Goal: Task Accomplishment & Management: Manage account settings

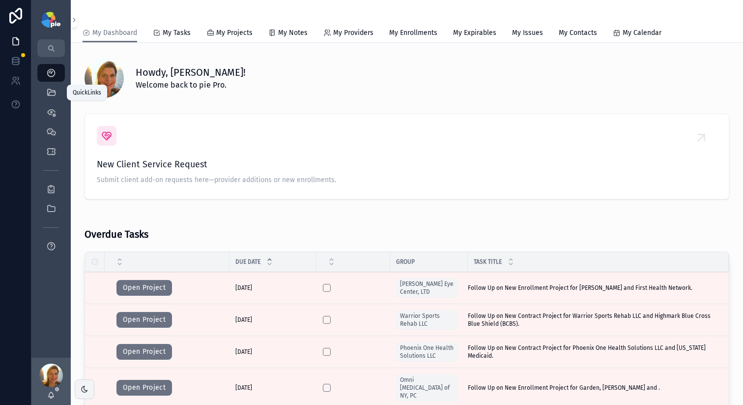
click at [46, 90] on icon "scrollable content" at bounding box center [51, 93] width 10 height 10
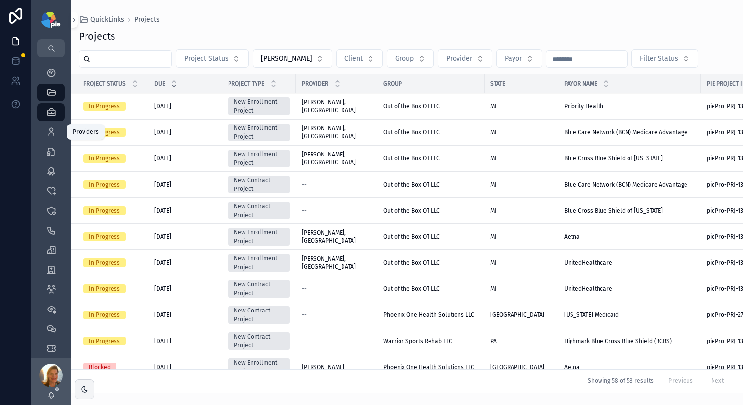
click at [52, 138] on div "Providers 299" at bounding box center [51, 132] width 16 height 16
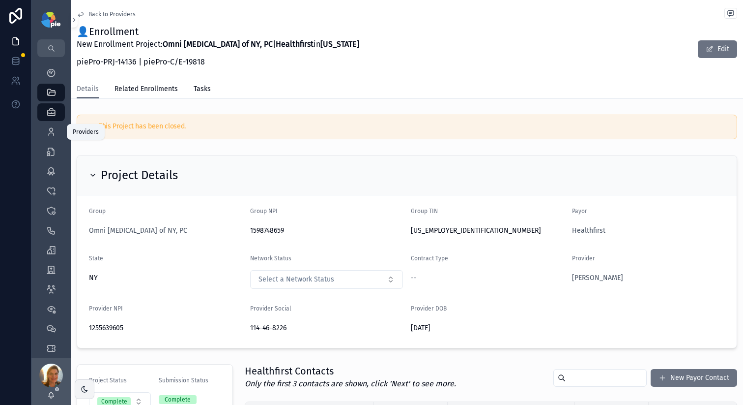
click at [53, 131] on icon "scrollable content" at bounding box center [51, 132] width 10 height 10
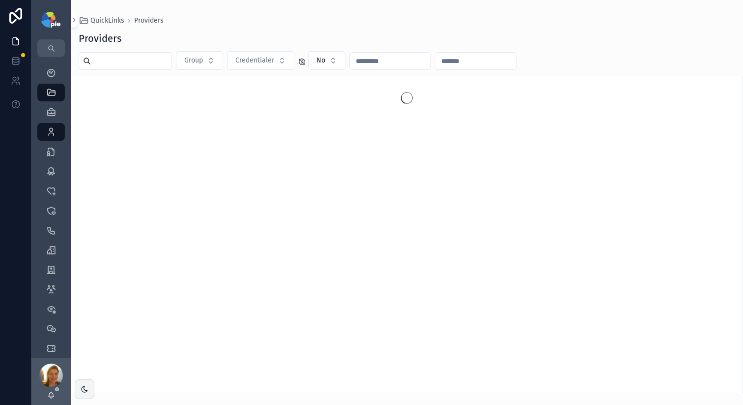
click at [163, 60] on input "scrollable content" at bounding box center [131, 61] width 81 height 14
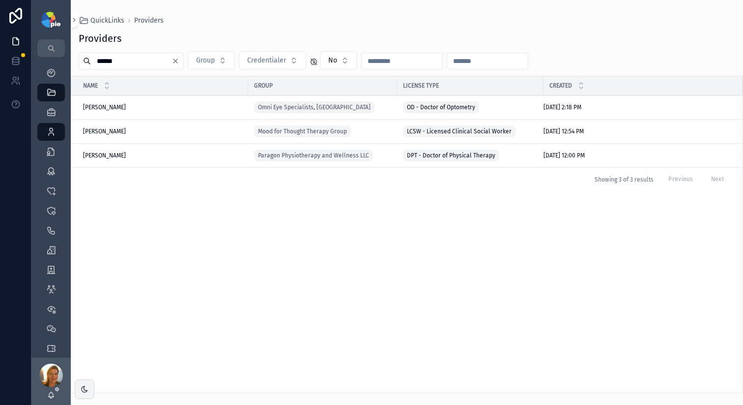
type input "******"
click at [113, 130] on span "Kennedy, Olivia" at bounding box center [104, 131] width 43 height 8
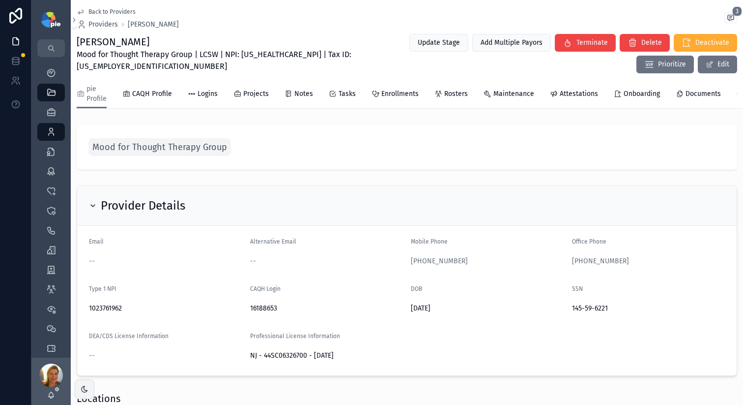
click at [505, 91] on span "Maintenance" at bounding box center [514, 94] width 41 height 10
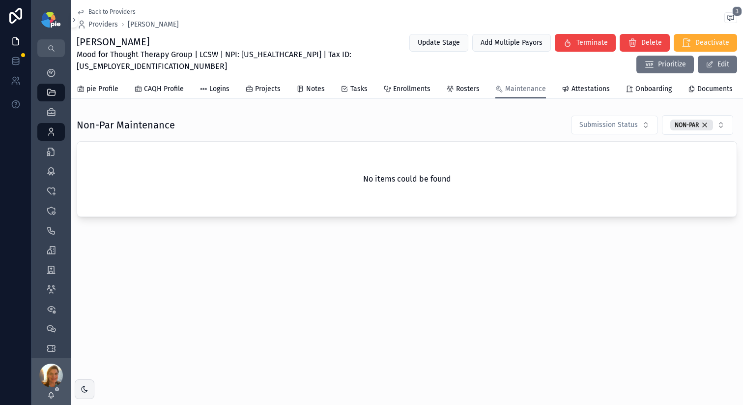
click at [566, 88] on span "Attestations" at bounding box center [591, 89] width 38 height 10
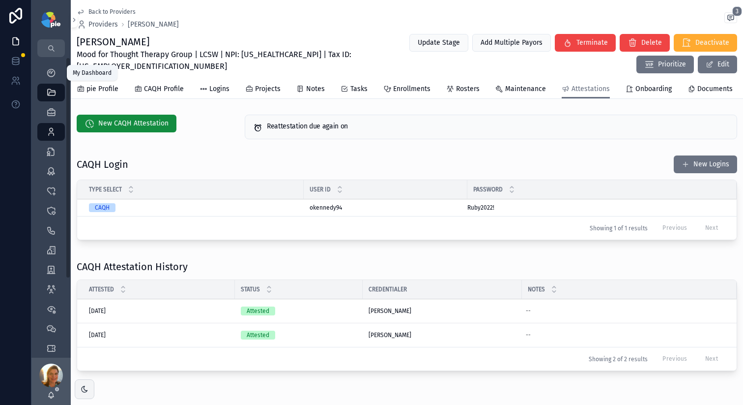
click at [53, 77] on icon "scrollable content" at bounding box center [51, 73] width 10 height 10
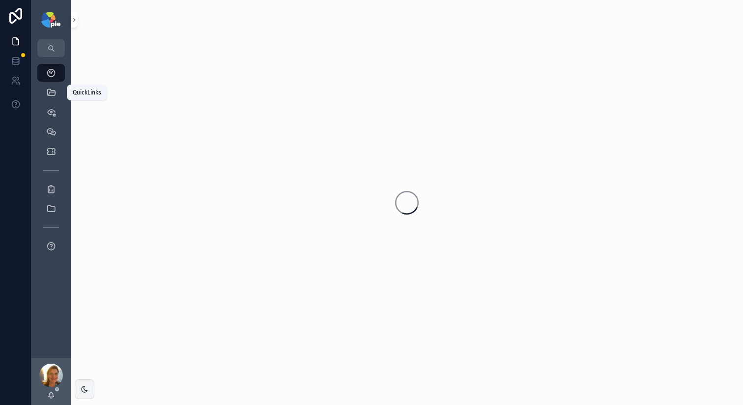
click at [48, 99] on div "QuickLinks" at bounding box center [51, 93] width 16 height 16
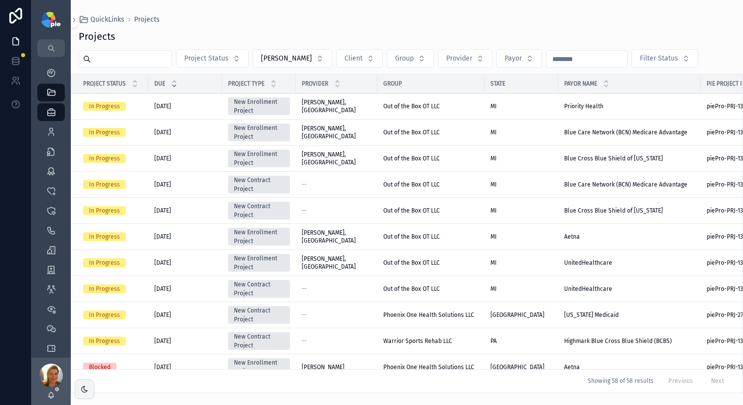
click at [54, 63] on div "My Dashboard" at bounding box center [50, 73] width 39 height 20
click at [54, 68] on icon "scrollable content" at bounding box center [51, 73] width 10 height 10
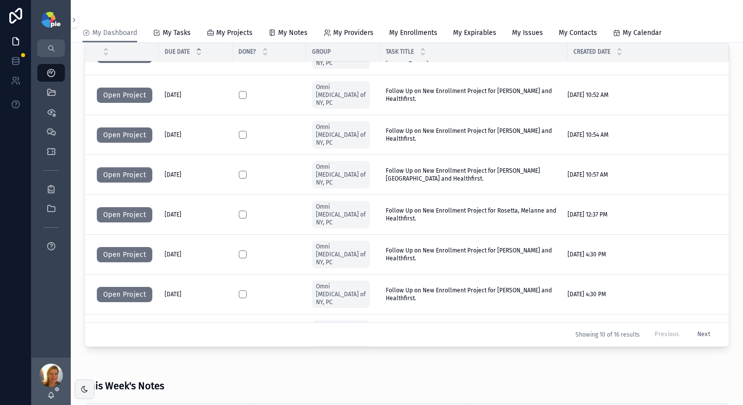
scroll to position [629, 0]
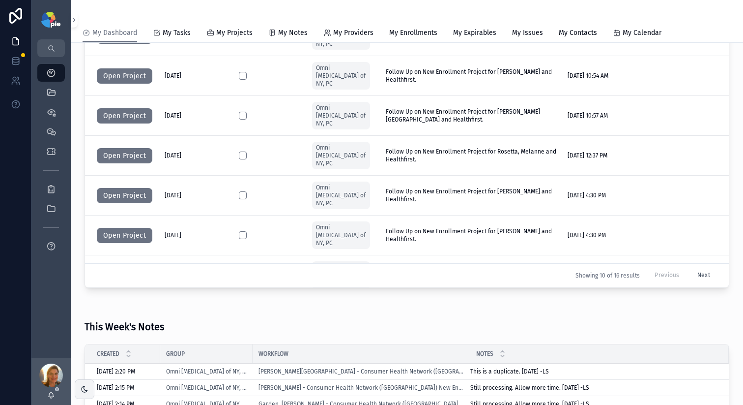
click at [566, 276] on button "Next" at bounding box center [704, 275] width 27 height 15
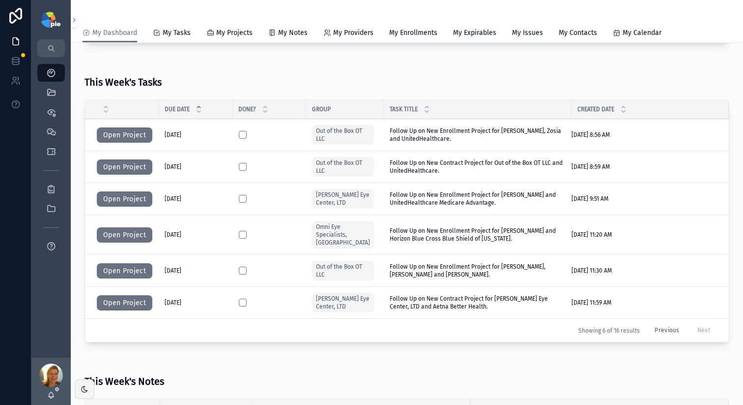
scroll to position [508, 0]
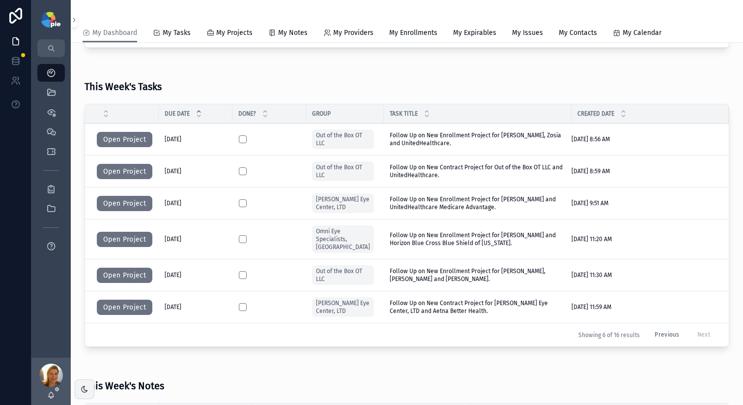
click at [140, 144] on button "Open Project" at bounding box center [125, 140] width 56 height 16
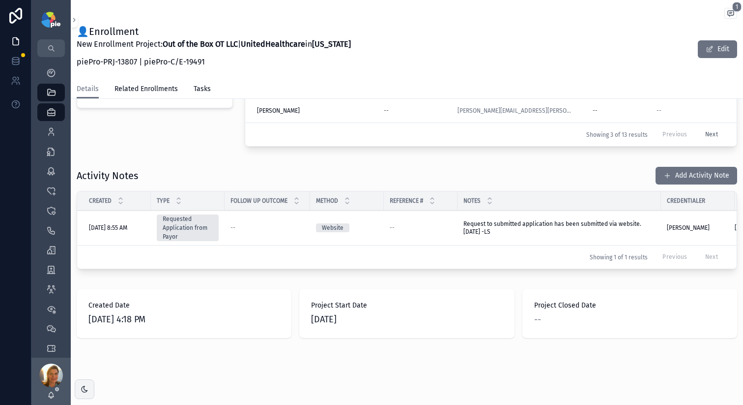
scroll to position [0, 82]
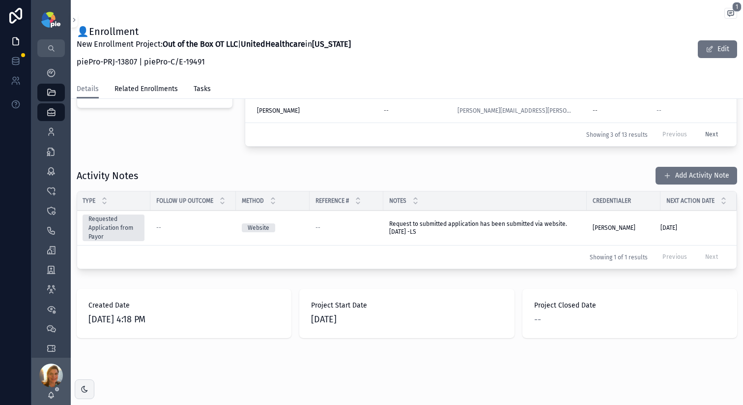
click at [523, 235] on span "Request to submitted application has been submitted via website. 9/18/25 -LS" at bounding box center [485, 228] width 192 height 16
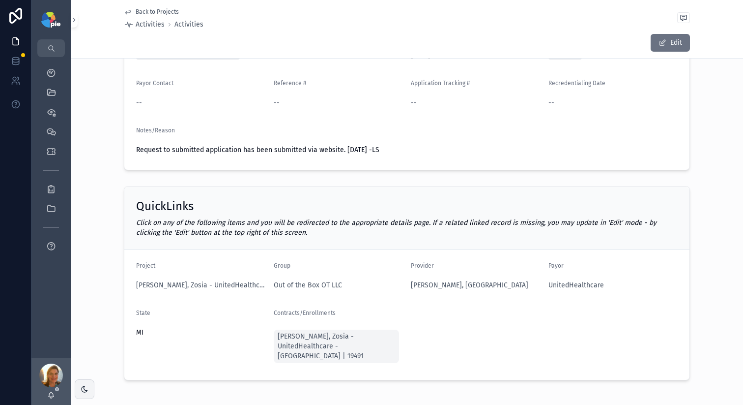
scroll to position [109, 0]
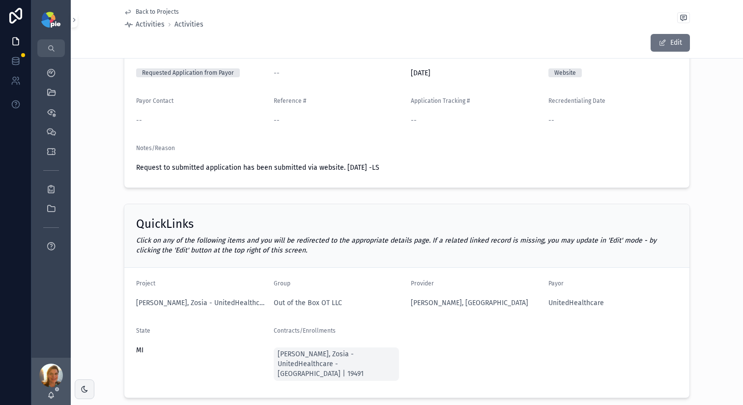
click at [566, 42] on button "Edit" at bounding box center [670, 43] width 39 height 18
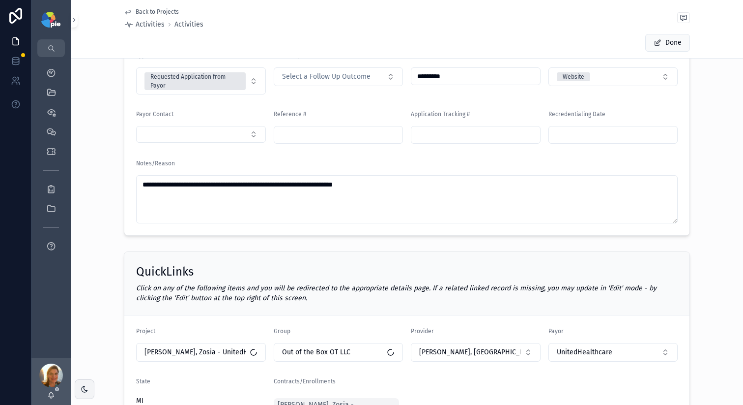
drag, startPoint x: 199, startPoint y: 186, endPoint x: 225, endPoint y: 183, distance: 25.7
click at [200, 186] on textarea "**********" at bounding box center [407, 199] width 542 height 48
click at [208, 182] on textarea "**********" at bounding box center [407, 199] width 542 height 48
click at [241, 198] on textarea "**********" at bounding box center [407, 199] width 542 height 48
click at [405, 197] on textarea "**********" at bounding box center [407, 199] width 542 height 48
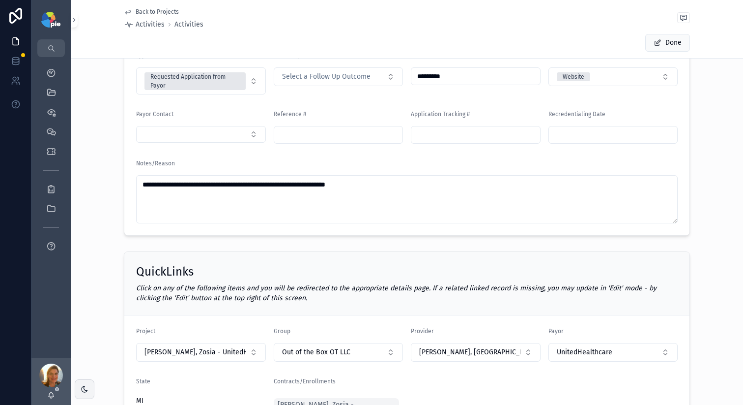
type textarea "**********"
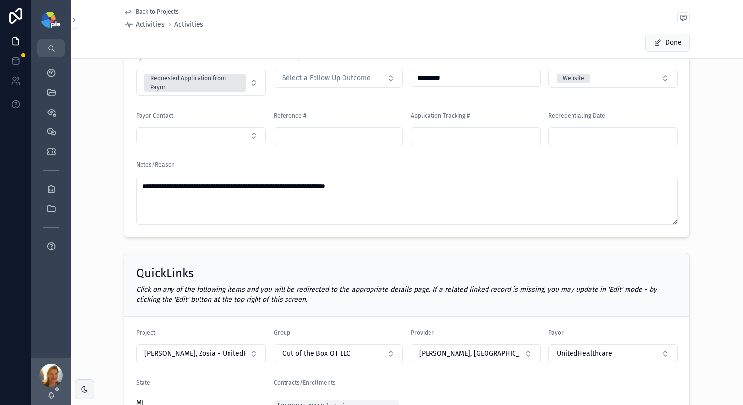
scroll to position [107, 0]
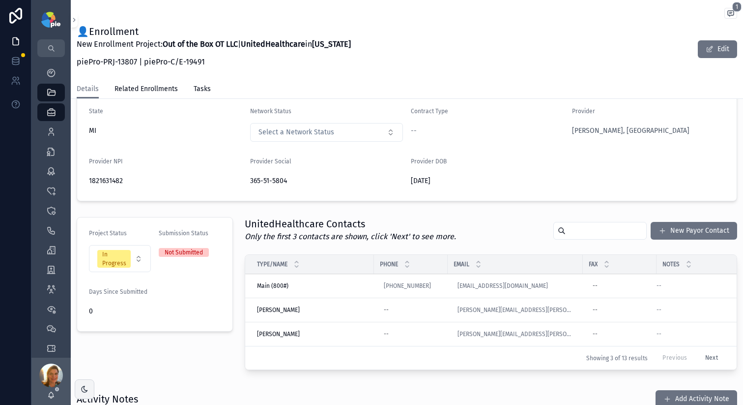
click at [566, 124] on div "Stolarchuk, Zosia" at bounding box center [648, 131] width 153 height 16
click at [566, 129] on span "Stolarchuk, Zosia" at bounding box center [630, 131] width 117 height 10
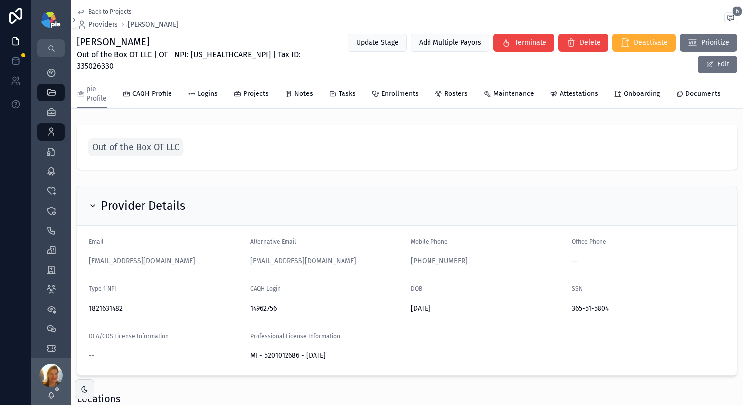
click at [243, 94] on span "Projects" at bounding box center [256, 94] width 26 height 10
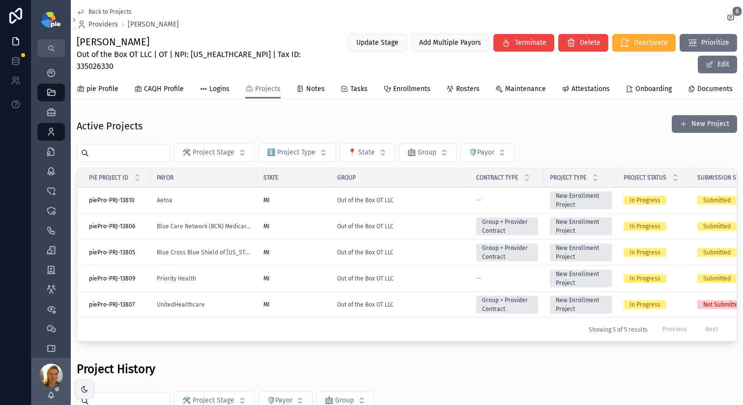
click at [420, 204] on div "Out of the Box OT LLC" at bounding box center [400, 200] width 127 height 8
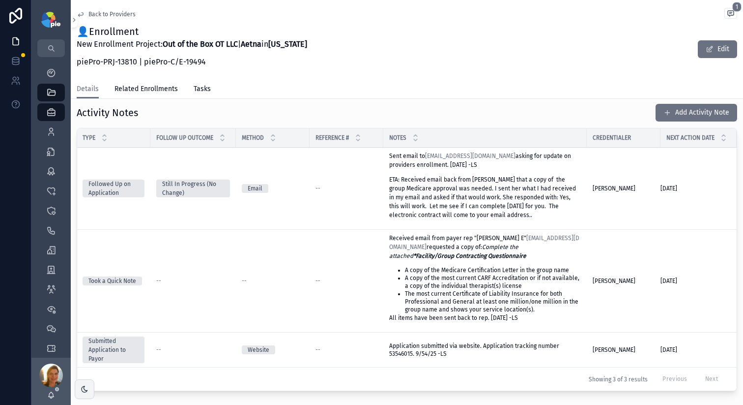
scroll to position [588, 0]
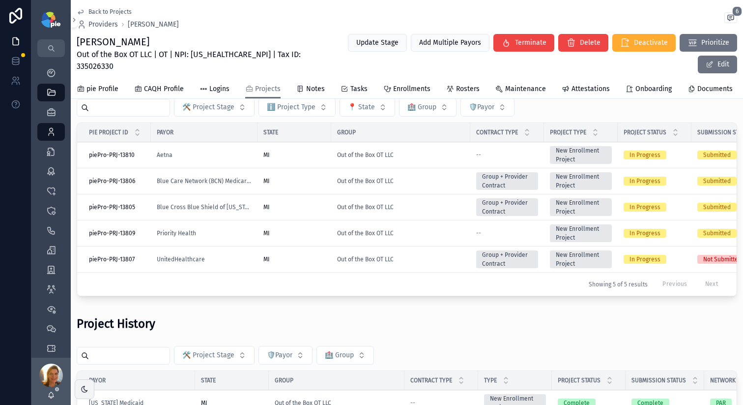
scroll to position [44, 0]
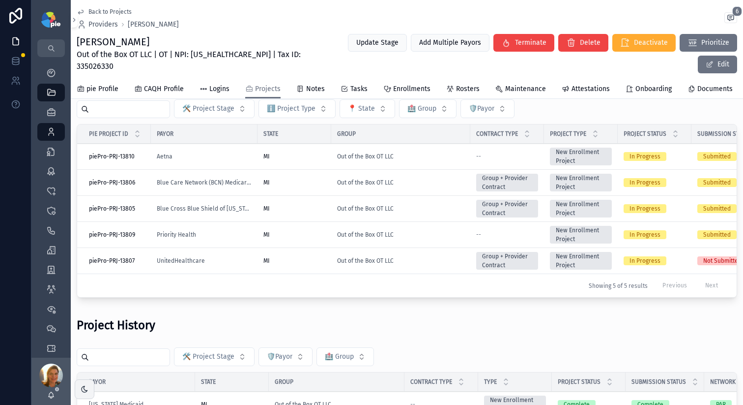
click at [452, 186] on div "Out of the Box OT LLC" at bounding box center [400, 182] width 127 height 8
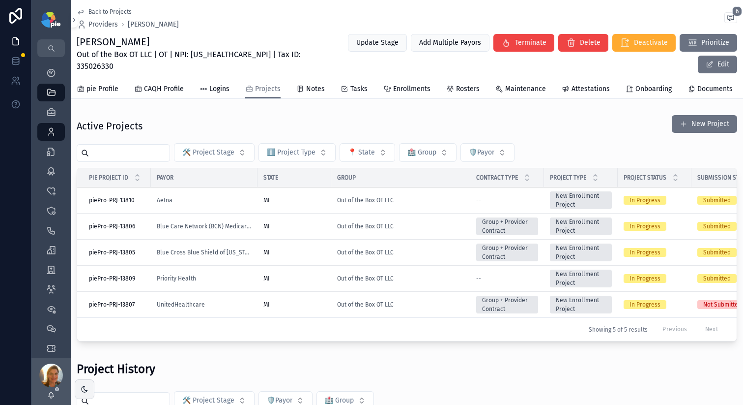
click at [421, 204] on div "Out of the Box OT LLC" at bounding box center [400, 200] width 127 height 8
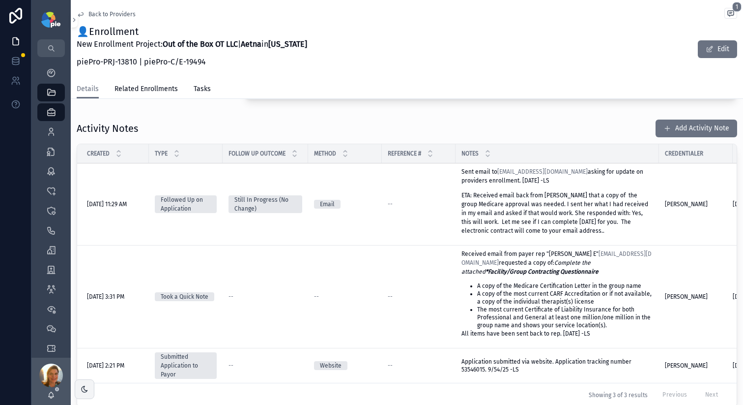
scroll to position [0, 1]
click at [492, 167] on p "Sent email to Lboschman@aetna.com asking for update on providers enrollment. 9/…" at bounding box center [559, 176] width 192 height 18
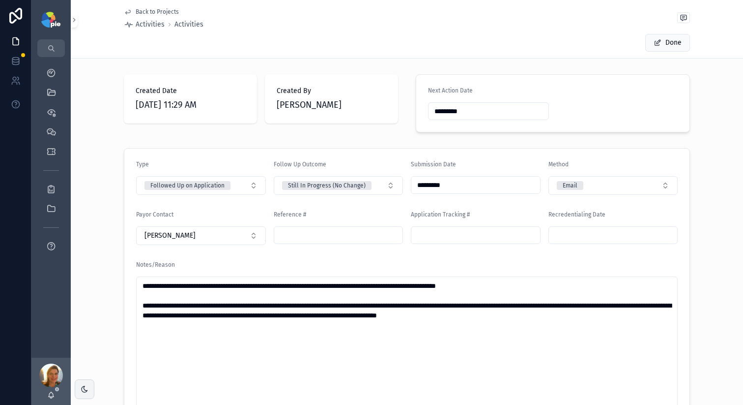
drag, startPoint x: 184, startPoint y: 285, endPoint x: 260, endPoint y: 285, distance: 75.2
click at [260, 285] on textarea "**********" at bounding box center [407, 393] width 542 height 235
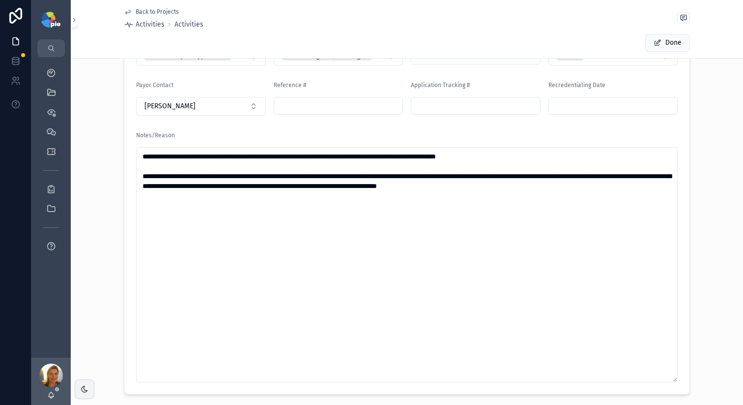
scroll to position [130, 0]
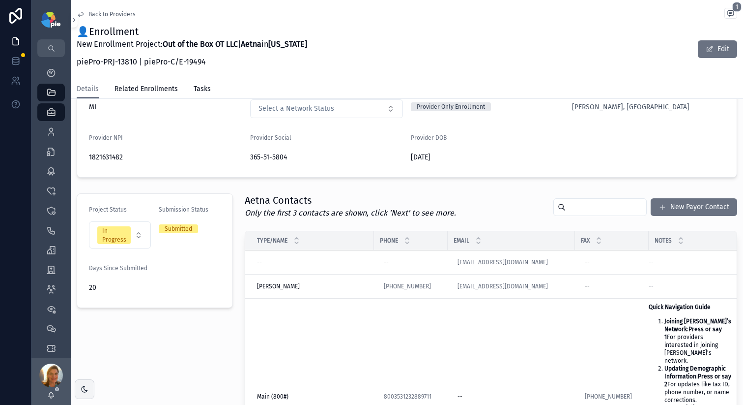
scroll to position [372, 0]
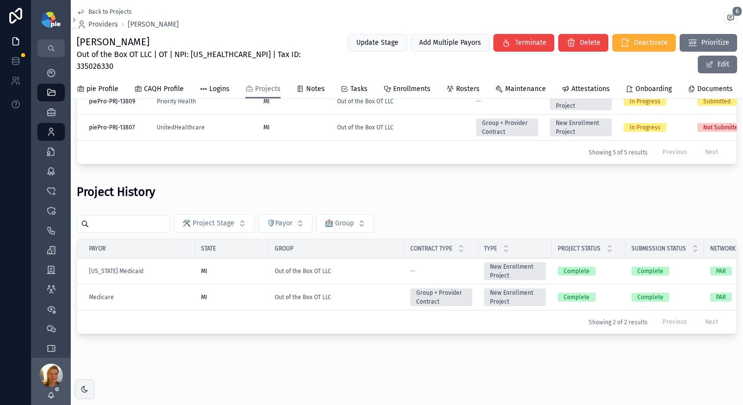
scroll to position [199, 0]
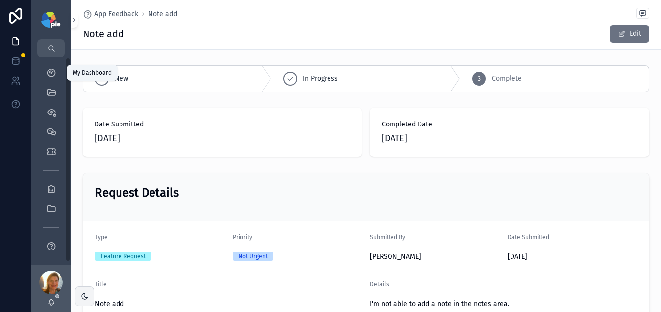
click at [51, 78] on div "My Dashboard" at bounding box center [51, 73] width 16 height 16
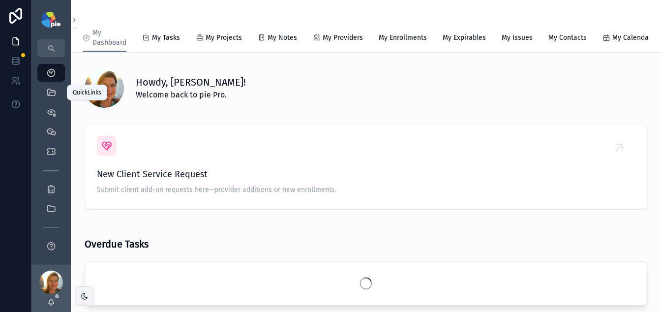
click at [51, 96] on icon "scrollable content" at bounding box center [51, 93] width 10 height 10
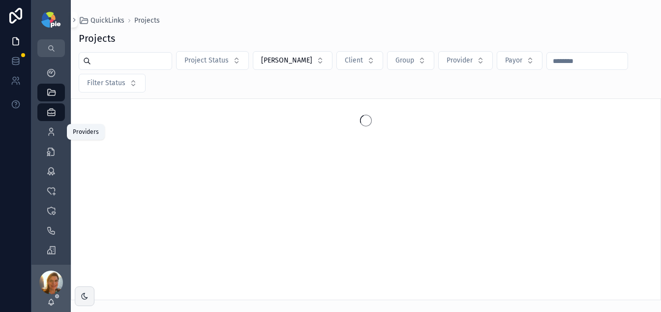
click at [59, 134] on div "Providers 299" at bounding box center [51, 132] width 16 height 16
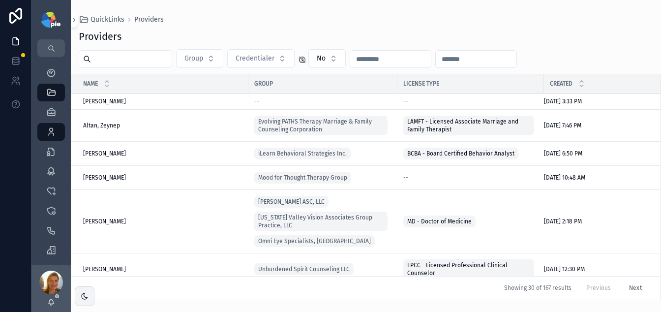
click at [164, 57] on input "scrollable content" at bounding box center [131, 59] width 81 height 14
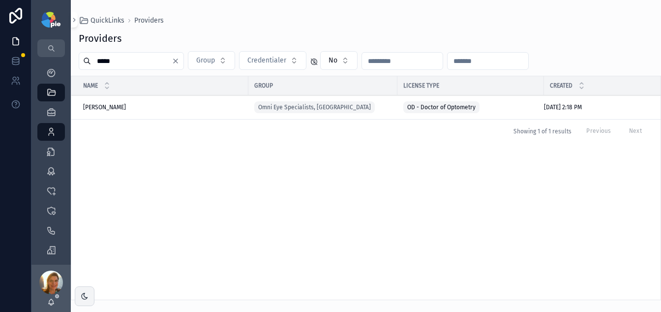
type input "*****"
click at [108, 107] on span "Crapanzano, Carly" at bounding box center [104, 107] width 43 height 8
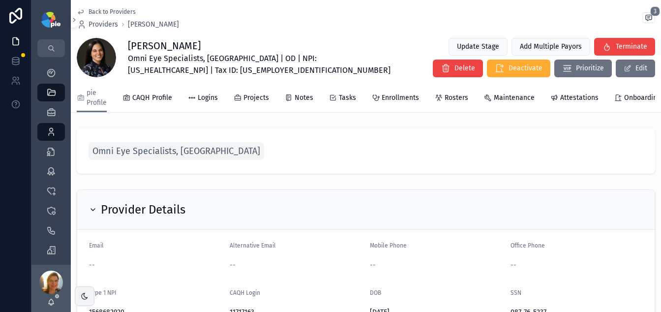
click at [253, 98] on span "Projects" at bounding box center [256, 98] width 26 height 10
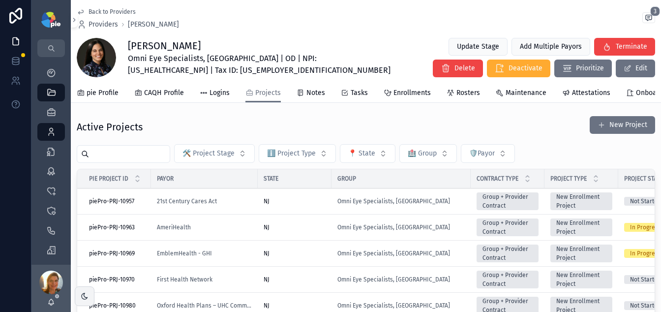
scroll to position [4, 0]
click at [314, 256] on div "NJ" at bounding box center [295, 252] width 62 height 8
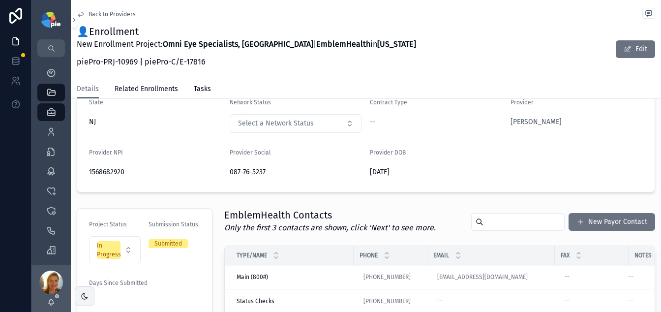
scroll to position [35, 0]
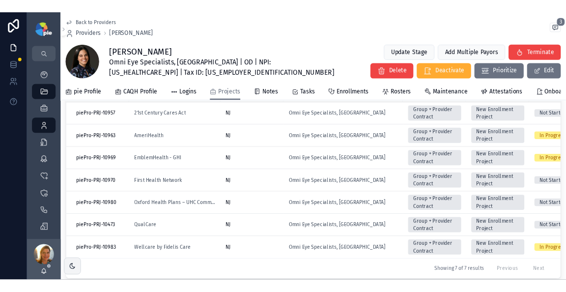
scroll to position [87, 0]
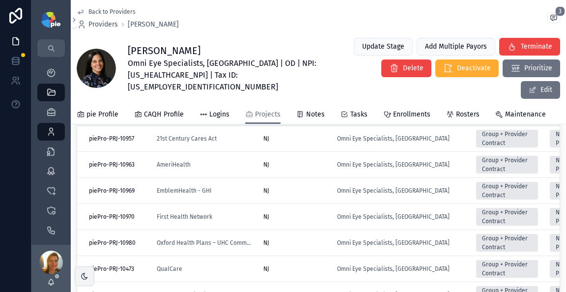
click at [98, 24] on span "Providers" at bounding box center [102, 25] width 29 height 10
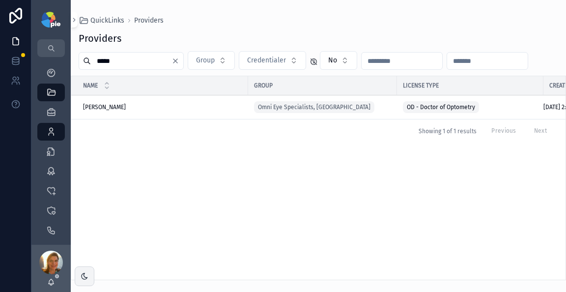
click at [140, 57] on input "*****" at bounding box center [131, 61] width 81 height 14
type input "******"
click at [104, 108] on span "Foster, Kimberly" at bounding box center [104, 107] width 43 height 8
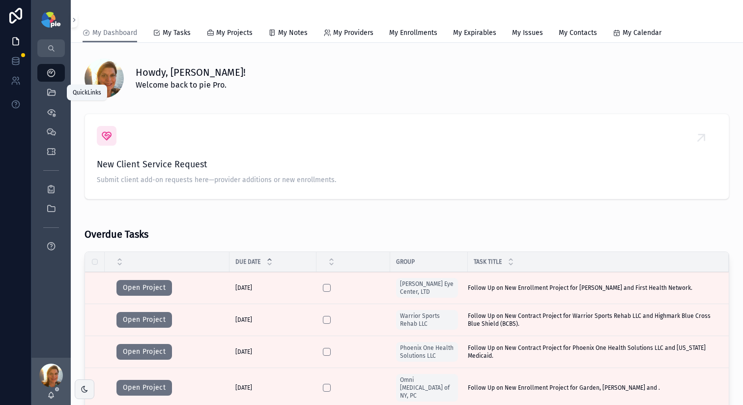
click at [53, 91] on icon "scrollable content" at bounding box center [51, 93] width 10 height 10
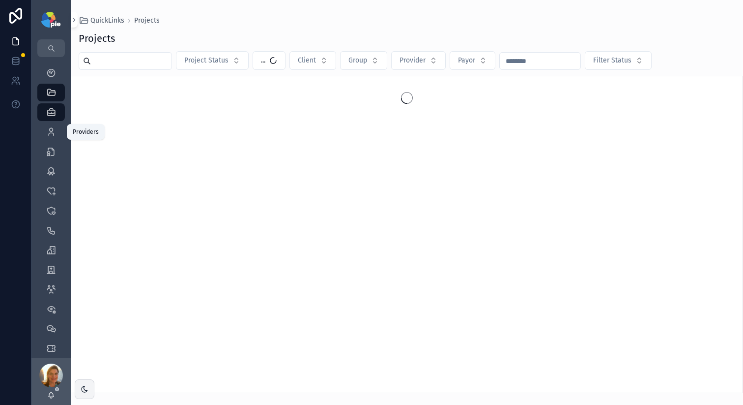
drag, startPoint x: 48, startPoint y: 135, endPoint x: 64, endPoint y: 96, distance: 41.9
click at [48, 134] on icon "scrollable content" at bounding box center [51, 132] width 10 height 10
click at [136, 63] on input "scrollable content" at bounding box center [131, 61] width 81 height 14
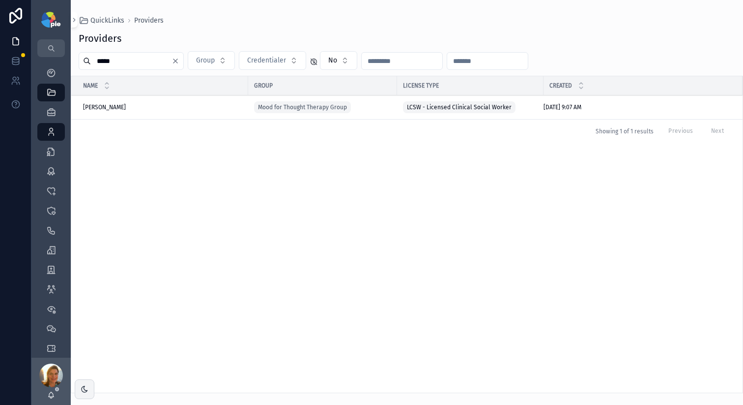
type input "*****"
click at [102, 110] on td "Golan, Leora Golan, Leora" at bounding box center [159, 107] width 177 height 24
click at [103, 107] on span "Golan, Leora" at bounding box center [104, 107] width 43 height 8
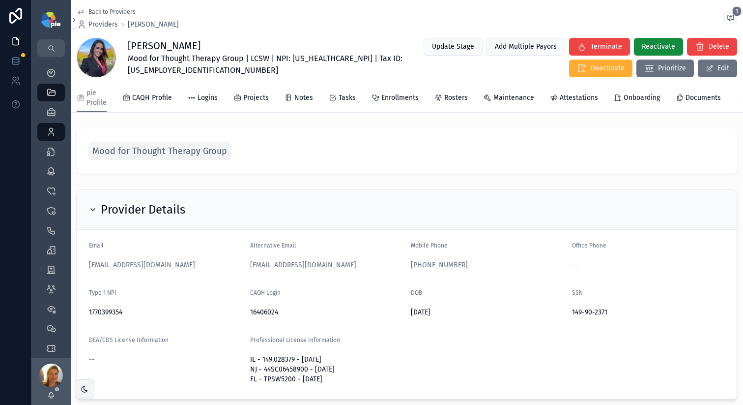
click at [573, 98] on span "Attestations" at bounding box center [579, 98] width 38 height 10
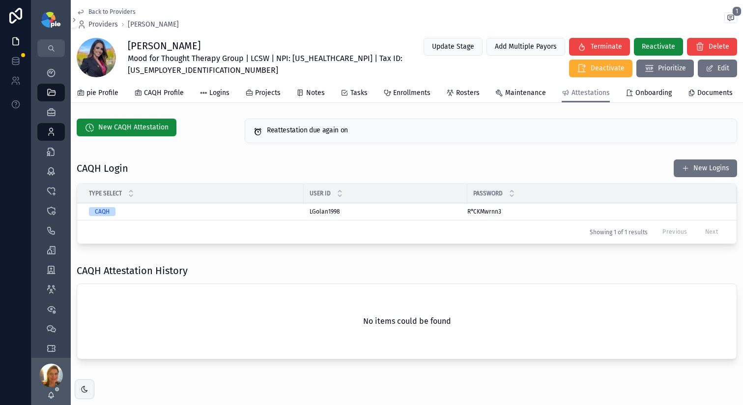
click at [0, 0] on icon "scrollable content" at bounding box center [0, 0] width 0 height 0
click at [52, 70] on icon "scrollable content" at bounding box center [51, 73] width 10 height 10
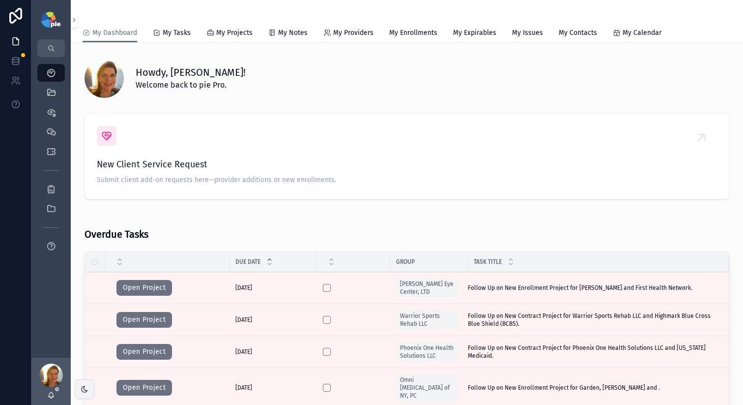
scroll to position [721, 0]
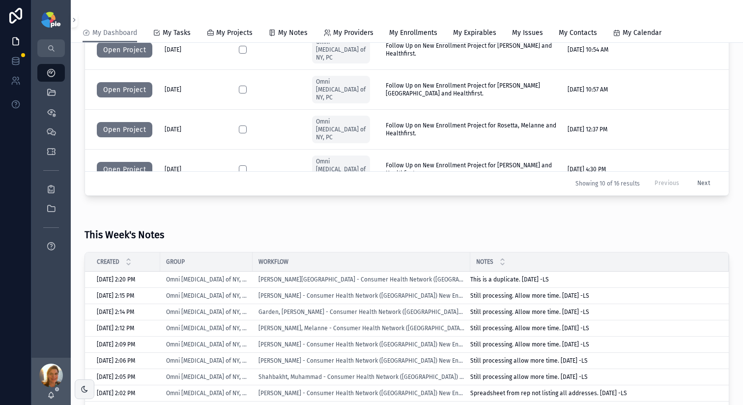
click at [691, 187] on button "Next" at bounding box center [704, 183] width 27 height 15
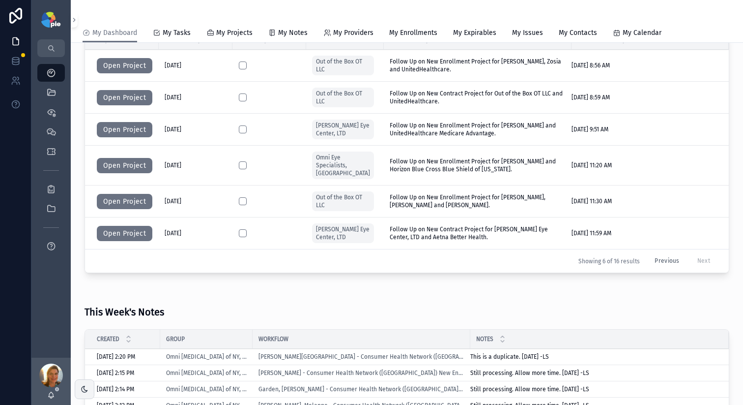
scroll to position [469, 0]
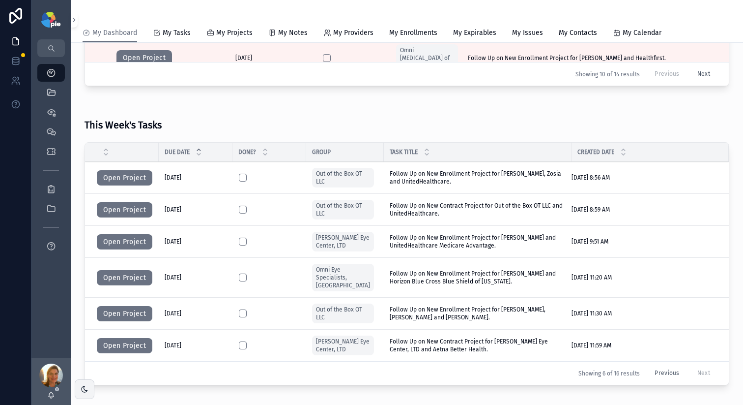
click at [122, 212] on button "Open Project" at bounding box center [125, 210] width 56 height 16
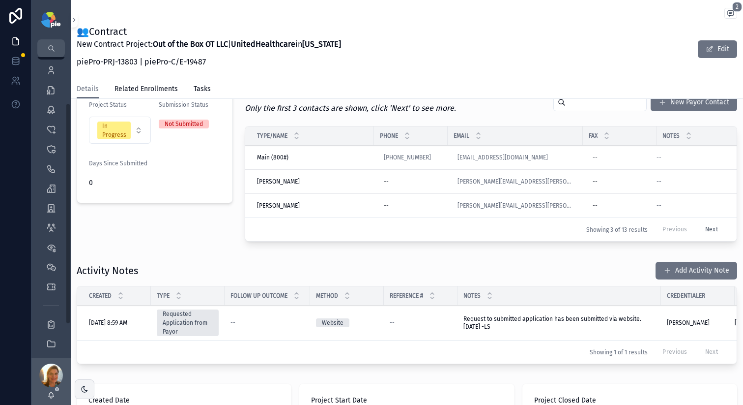
scroll to position [237, 0]
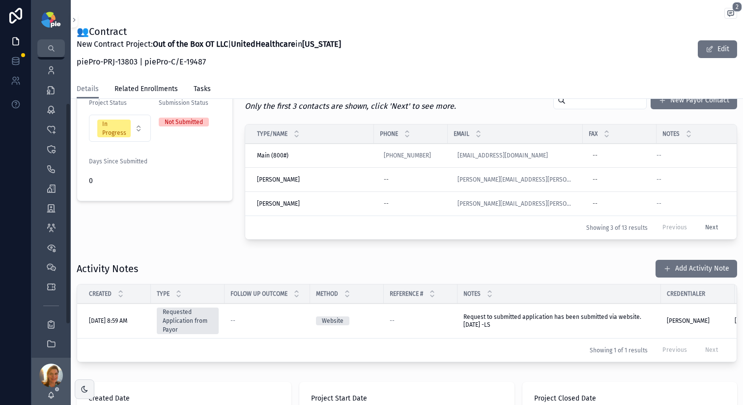
drag, startPoint x: 384, startPoint y: 41, endPoint x: 363, endPoint y: 44, distance: 21.3
click at [384, 42] on div "👥Contract New Contract Project: Out of the Box OT LLC | UnitedHealthcare in Mic…" at bounding box center [407, 49] width 661 height 49
click at [358, 26] on div "👥Contract New Contract Project: Out of the Box OT LLC | UnitedHealthcare in Mic…" at bounding box center [407, 49] width 661 height 49
click at [54, 71] on icon "scrollable content" at bounding box center [51, 73] width 10 height 10
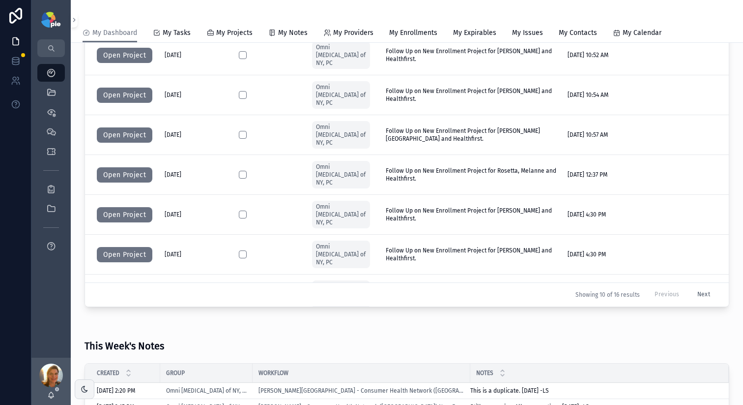
scroll to position [641, 0]
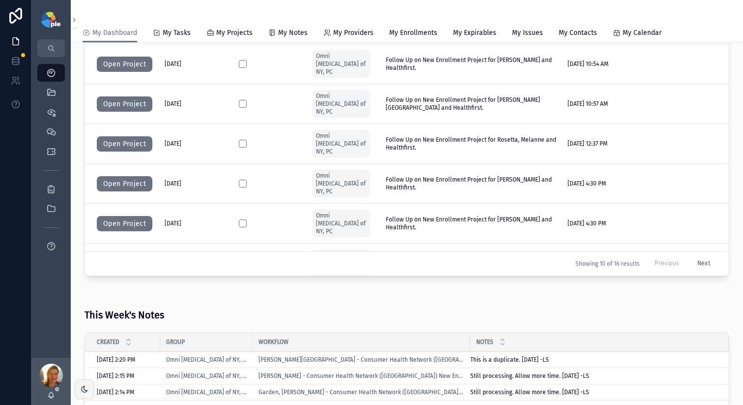
click at [697, 264] on button "Next" at bounding box center [704, 263] width 27 height 15
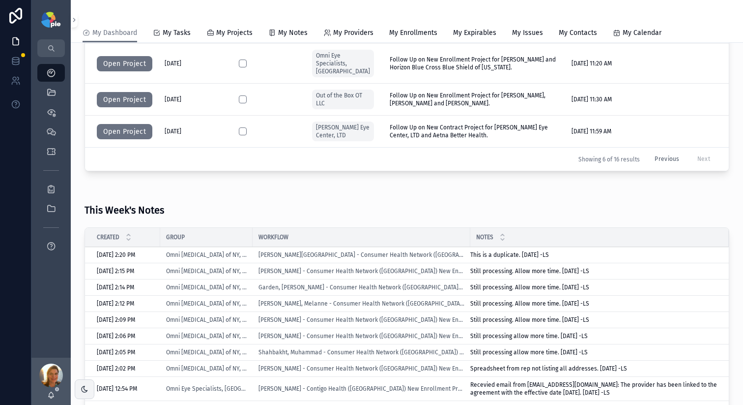
scroll to position [572, 0]
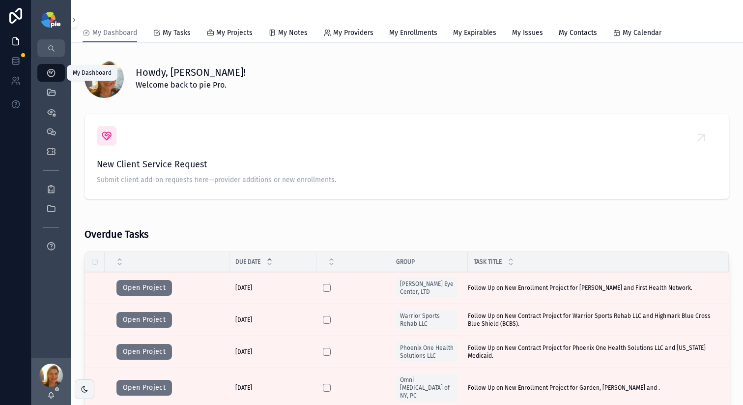
scroll to position [59, 0]
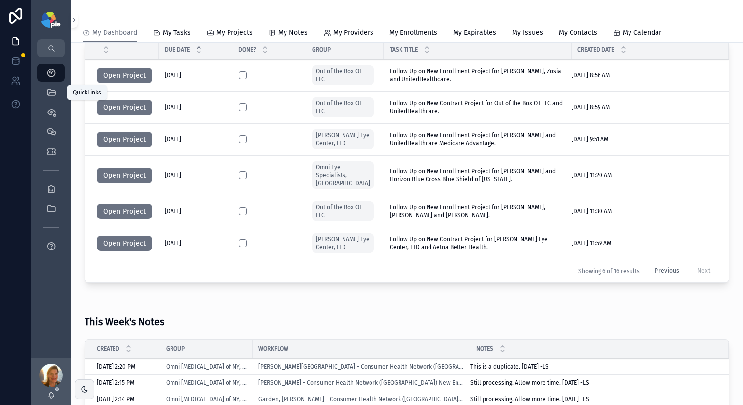
click at [50, 95] on icon "scrollable content" at bounding box center [51, 93] width 10 height 10
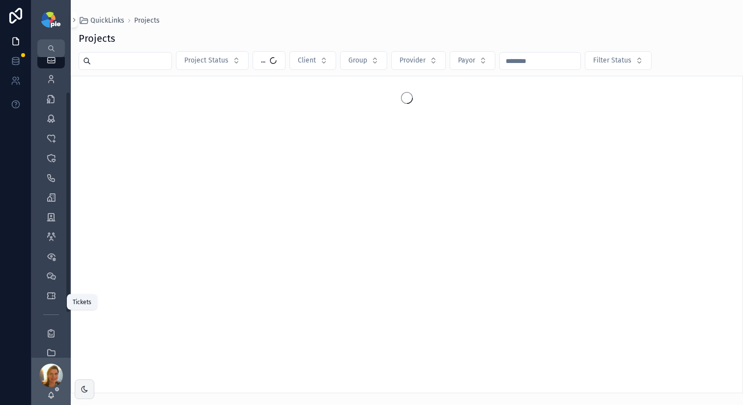
scroll to position [107, 0]
click at [58, 240] on div "Tickets" at bounding box center [51, 242] width 16 height 16
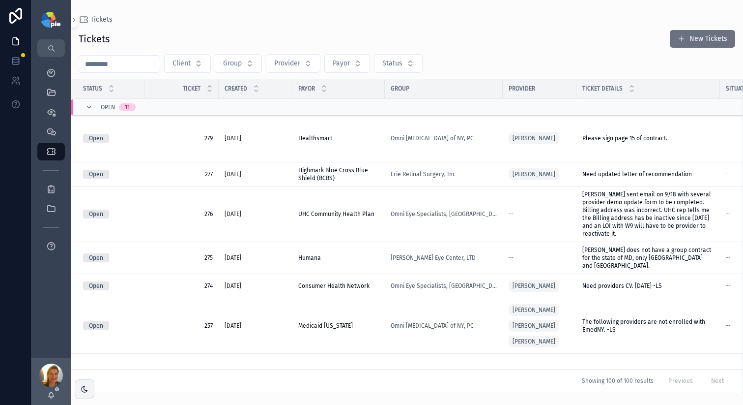
click at [184, 69] on button "Client" at bounding box center [187, 63] width 47 height 19
type input "***"
click at [154, 105] on div "OOMC" at bounding box center [190, 103] width 137 height 16
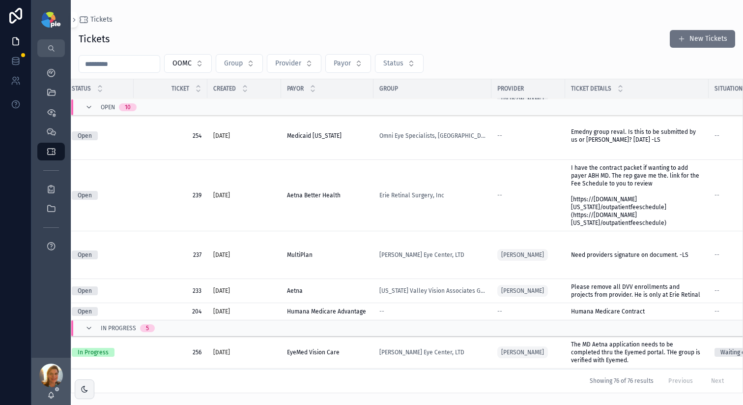
scroll to position [183, 11]
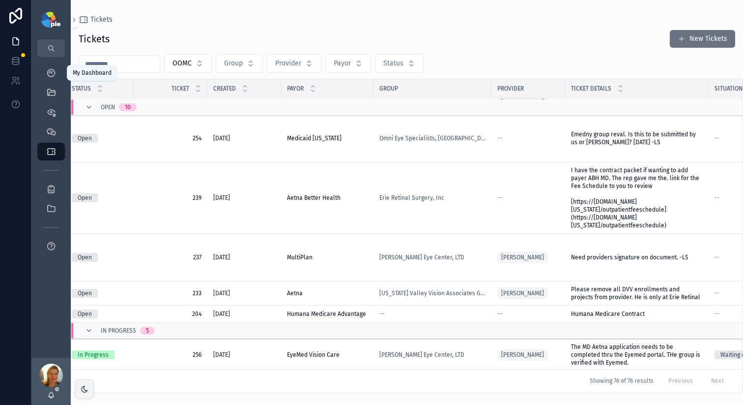
click at [56, 77] on icon "scrollable content" at bounding box center [51, 73] width 10 height 10
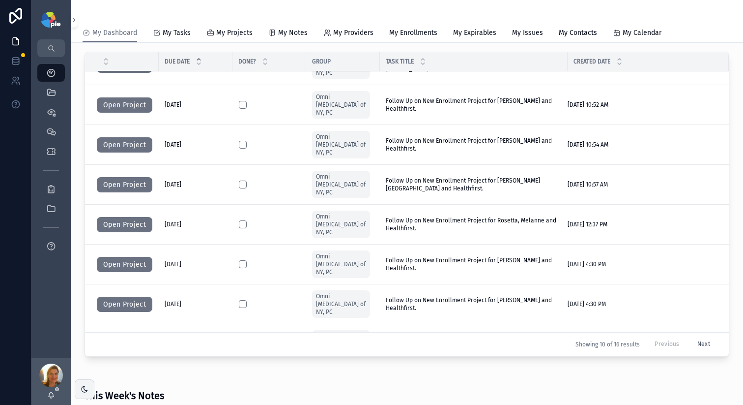
scroll to position [593, 0]
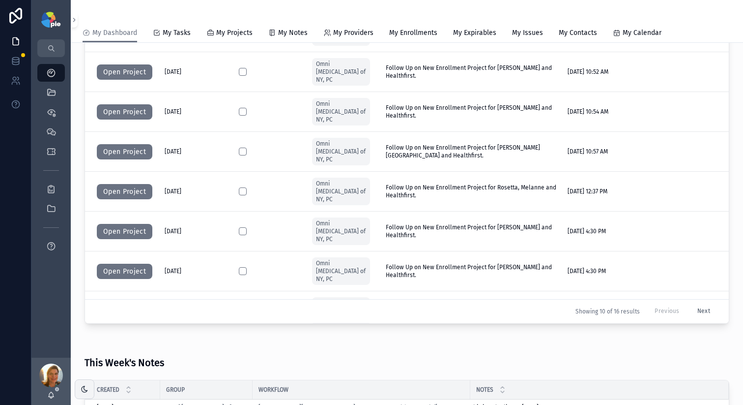
click at [691, 312] on button "Next" at bounding box center [704, 311] width 27 height 15
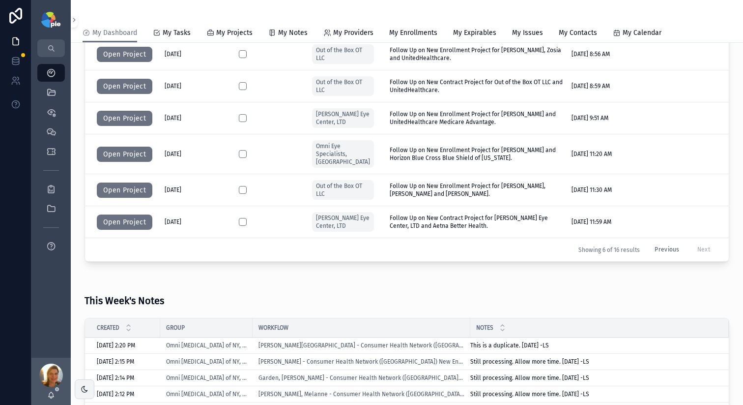
click at [113, 122] on button "Open Project" at bounding box center [125, 119] width 56 height 16
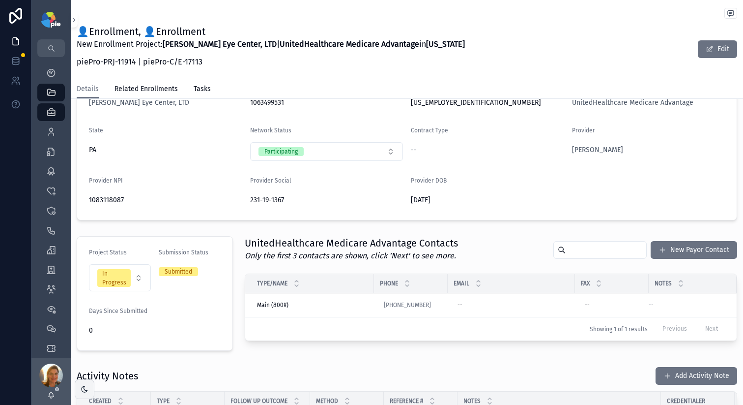
scroll to position [159, 0]
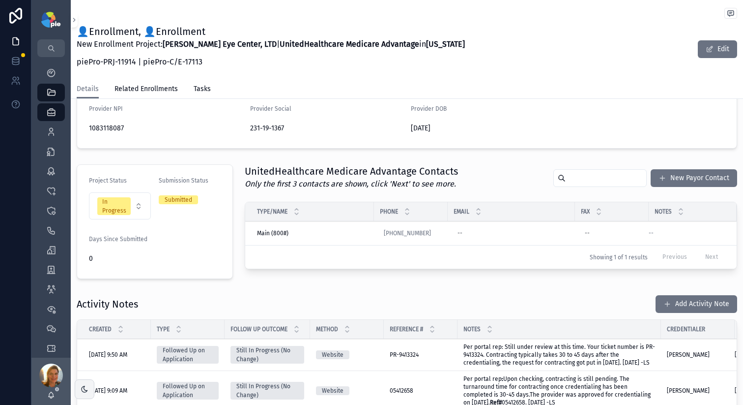
click at [645, 349] on span "Per portal rep: Still under review at this time. Your ticket number is PR-94133…" at bounding box center [560, 354] width 192 height 23
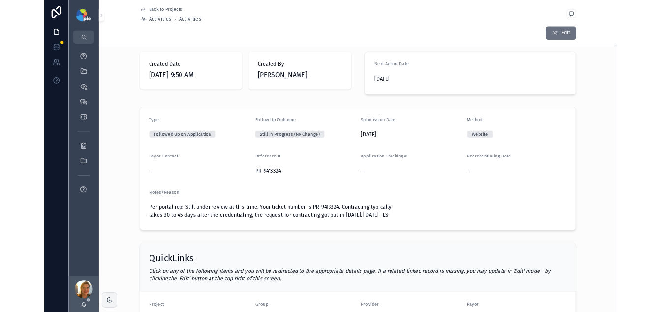
scroll to position [10, 0]
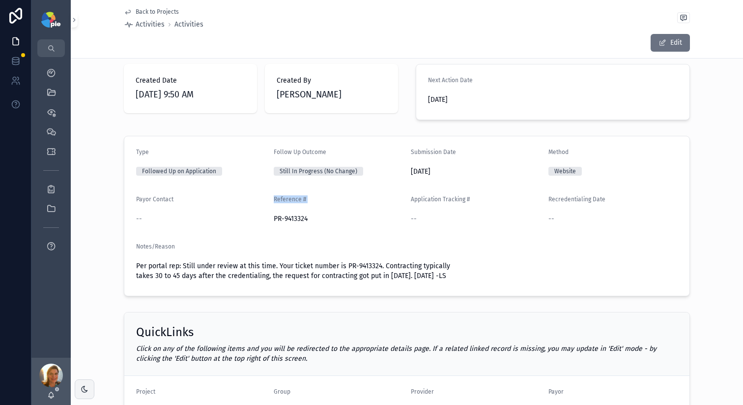
click at [266, 218] on form "Type Followed Up on Application Follow Up Outcome Still In Progress (No Change)…" at bounding box center [406, 215] width 565 height 159
drag, startPoint x: 267, startPoint y: 217, endPoint x: 315, endPoint y: 217, distance: 47.2
click at [315, 217] on form "Type Followed Up on Application Follow Up Outcome Still In Progress (No Change)…" at bounding box center [406, 215] width 565 height 159
copy span "PR-9413324"
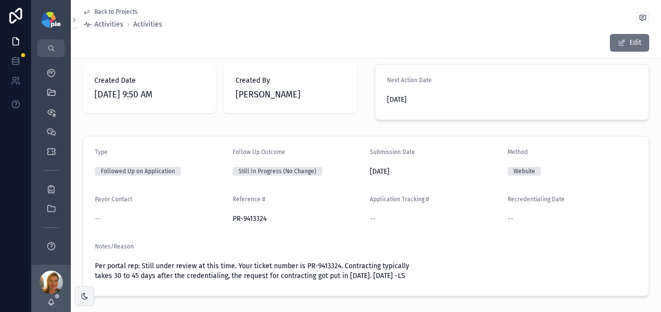
click at [234, 216] on span "PR-9413324" at bounding box center [298, 219] width 130 height 10
click at [242, 218] on span "PR-9413324" at bounding box center [298, 219] width 130 height 10
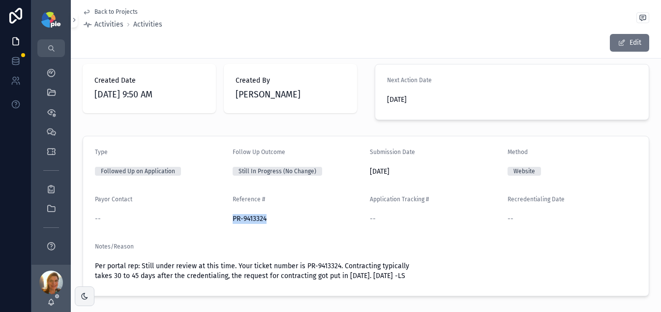
copy span "PR-9413324"
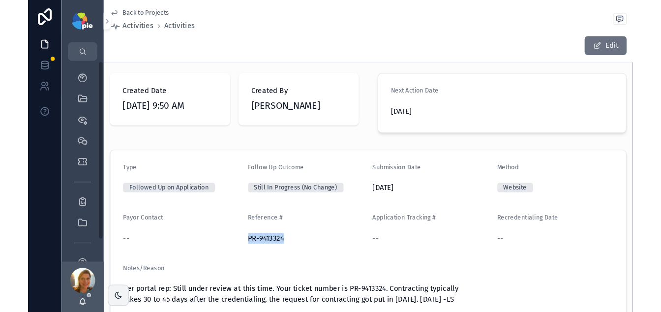
scroll to position [0, 0]
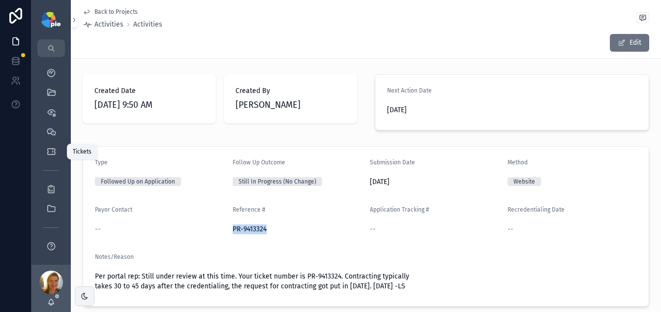
click at [50, 155] on icon "scrollable content" at bounding box center [51, 152] width 10 height 10
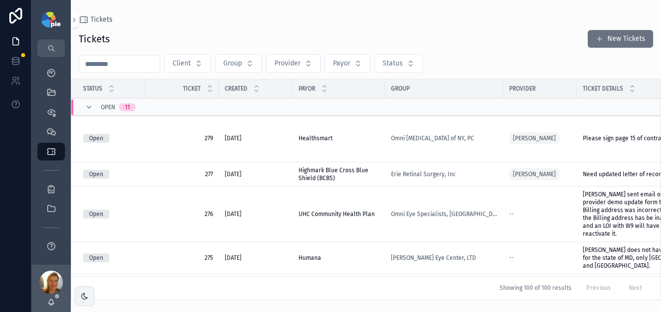
drag, startPoint x: 376, startPoint y: 301, endPoint x: 400, endPoint y: 301, distance: 23.6
click at [400, 301] on div "Tickets Tickets New Tickets Client Group Provider Payor Status Status Ticket Cr…" at bounding box center [366, 156] width 590 height 312
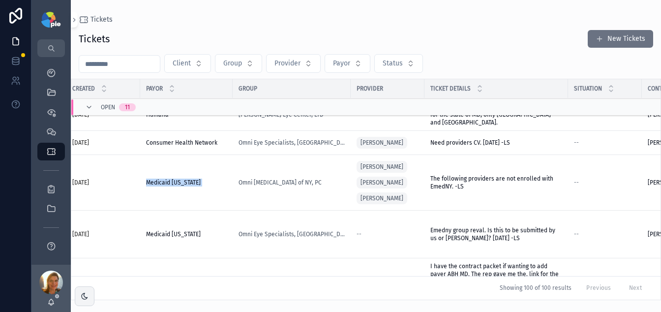
scroll to position [143, 150]
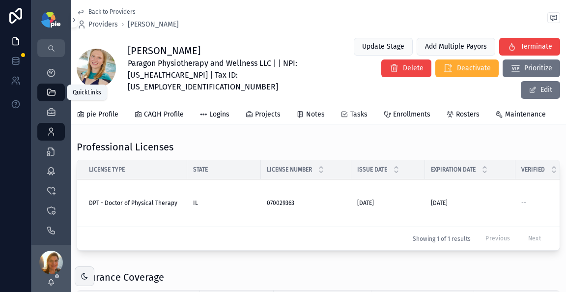
click at [56, 89] on div "QuickLinks" at bounding box center [51, 93] width 16 height 16
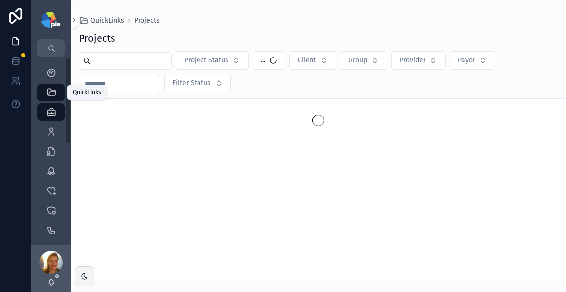
click at [56, 88] on div "QuickLinks" at bounding box center [51, 93] width 16 height 16
click at [342, 177] on div "scrollable content" at bounding box center [319, 189] width 496 height 182
click at [136, 58] on input "scrollable content" at bounding box center [131, 61] width 81 height 14
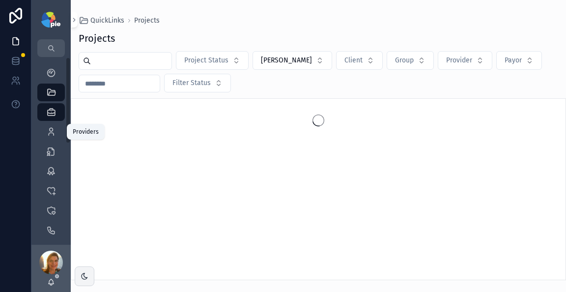
click at [54, 137] on div "Providers 299" at bounding box center [51, 132] width 16 height 16
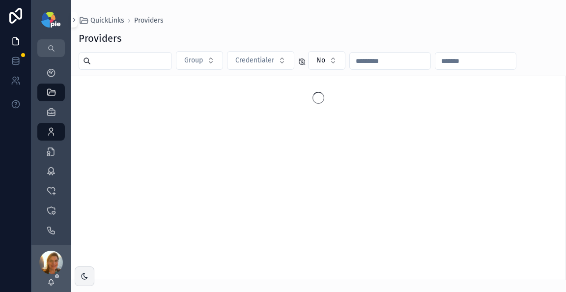
click at [109, 53] on div "scrollable content" at bounding box center [125, 61] width 93 height 18
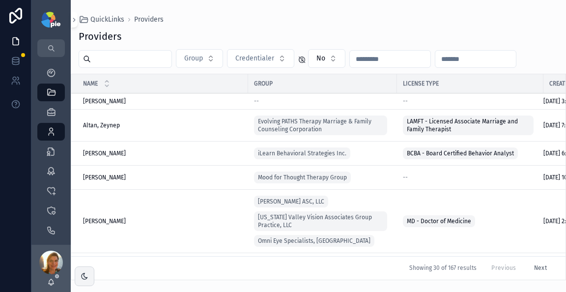
click at [110, 62] on input "scrollable content" at bounding box center [131, 59] width 81 height 14
type input "*****"
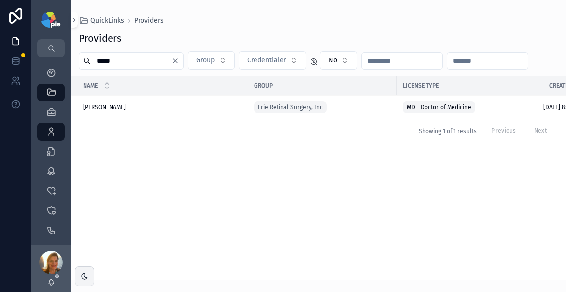
click at [96, 111] on span "[PERSON_NAME]" at bounding box center [104, 107] width 43 height 8
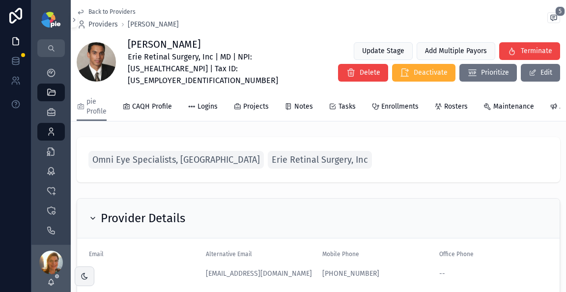
click at [252, 102] on span "Projects" at bounding box center [256, 107] width 26 height 10
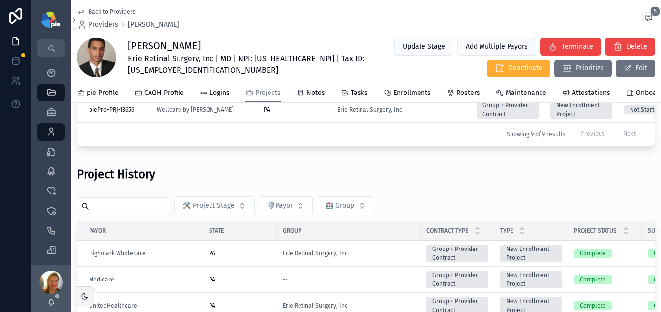
scroll to position [252, 0]
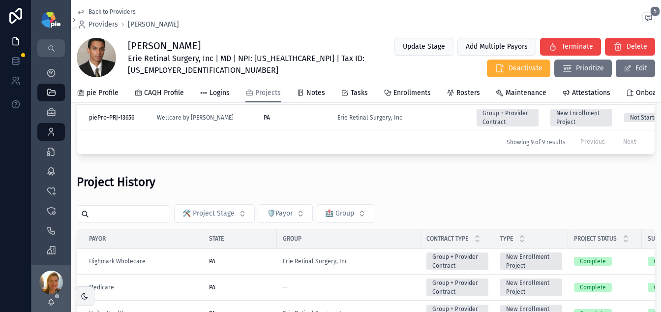
click at [129, 214] on input "scrollable content" at bounding box center [129, 214] width 81 height 14
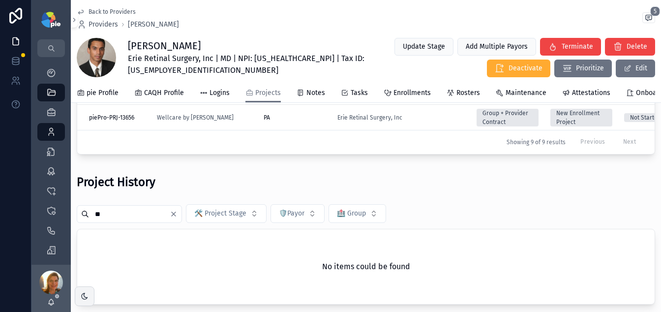
type input "*"
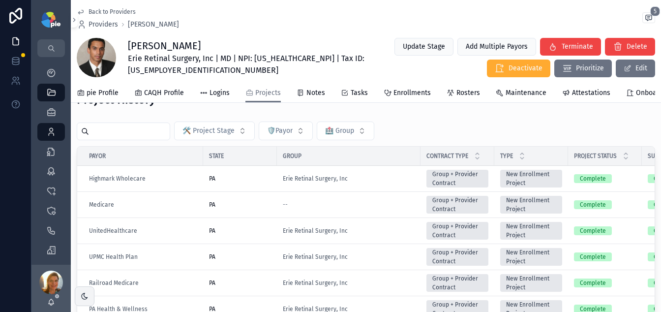
scroll to position [331, 0]
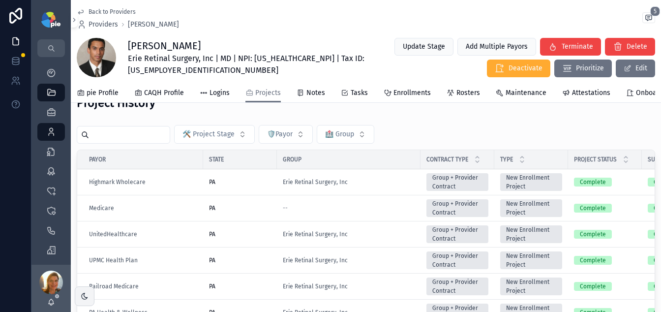
click at [126, 142] on input "scrollable content" at bounding box center [129, 135] width 81 height 14
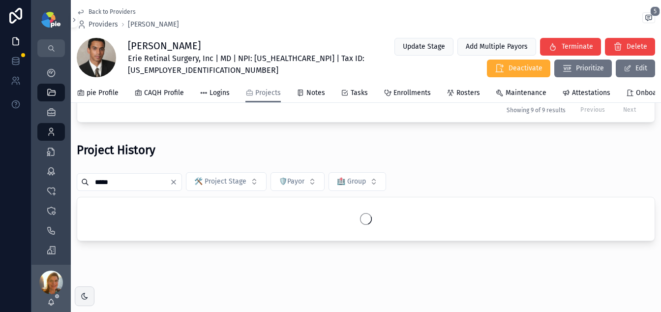
scroll to position [323, 0]
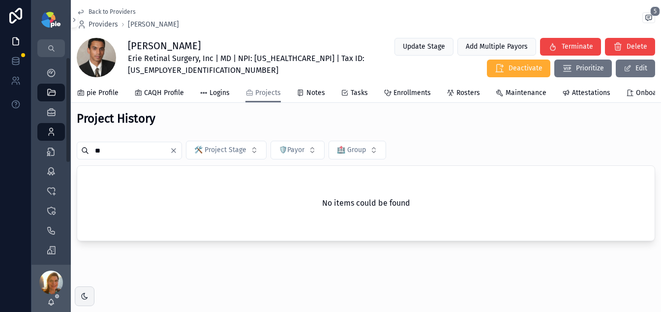
type input "*"
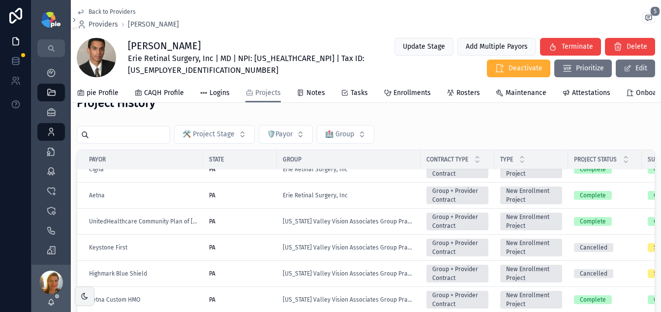
scroll to position [283, 0]
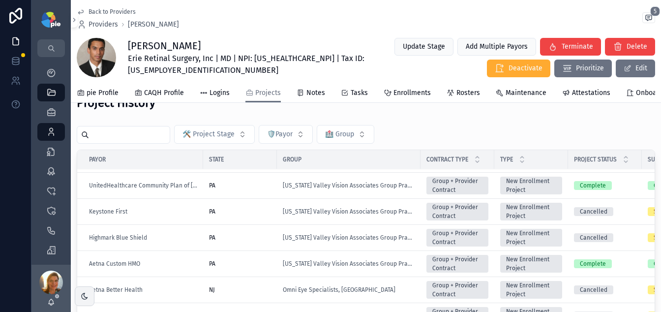
click at [244, 214] on div "PA" at bounding box center [240, 211] width 62 height 8
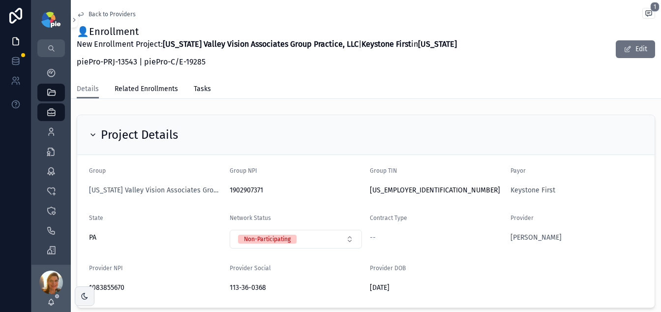
click at [117, 13] on span "Back to Providers" at bounding box center [111, 14] width 47 height 8
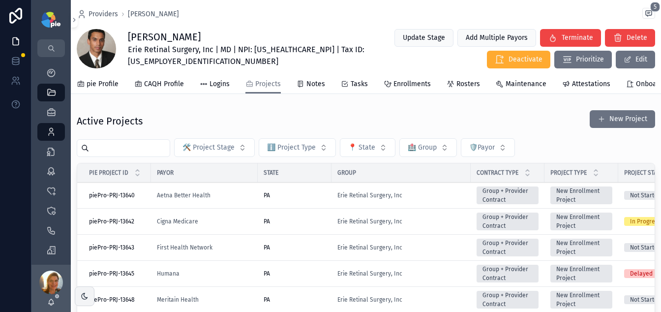
click at [118, 12] on div "Providers Amila Silva" at bounding box center [128, 14] width 102 height 10
click at [117, 12] on span "Providers" at bounding box center [102, 14] width 29 height 10
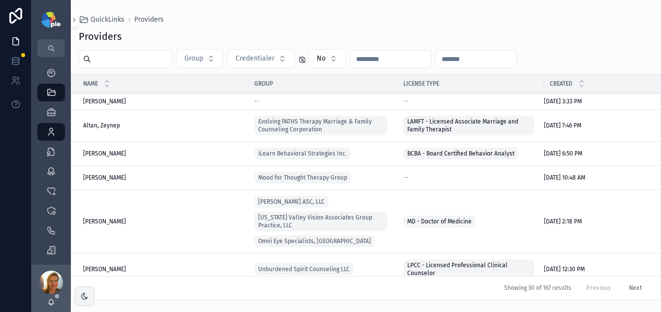
click at [120, 63] on input "scrollable content" at bounding box center [131, 59] width 81 height 14
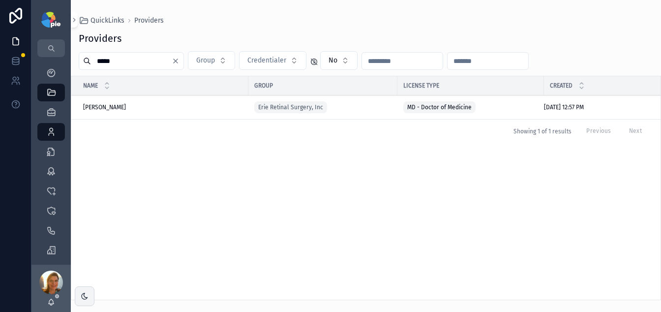
type input "*****"
click at [109, 103] on span "Mousa, Raed" at bounding box center [104, 107] width 43 height 8
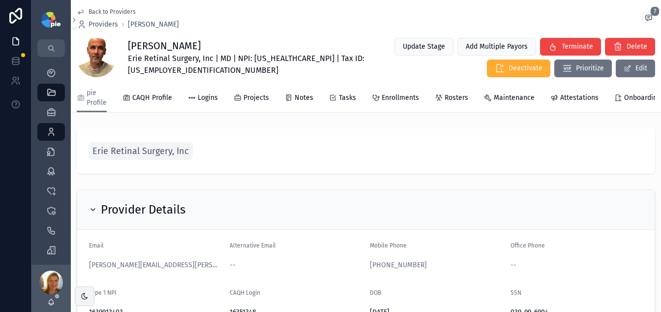
click at [251, 95] on span "Projects" at bounding box center [256, 98] width 26 height 10
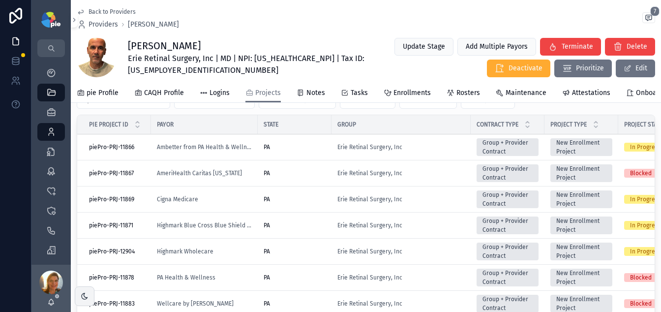
scroll to position [58, 0]
click at [298, 228] on div "PA" at bounding box center [295, 224] width 62 height 8
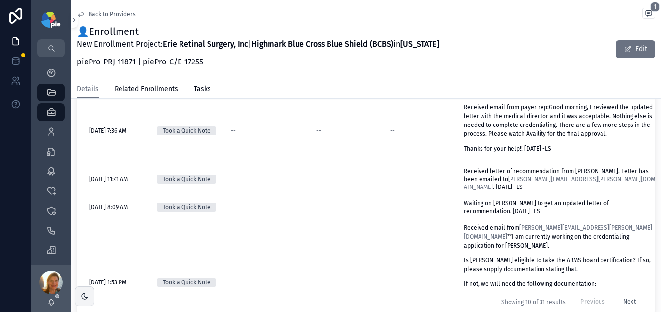
scroll to position [402, 0]
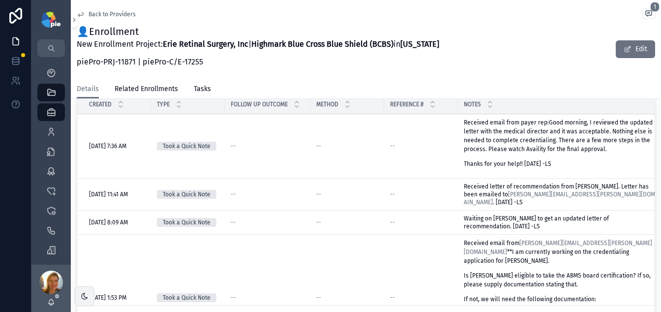
click at [527, 153] on p "Received email from payer rep:Good morning, I reviewed the updated letter with …" at bounding box center [560, 135] width 192 height 35
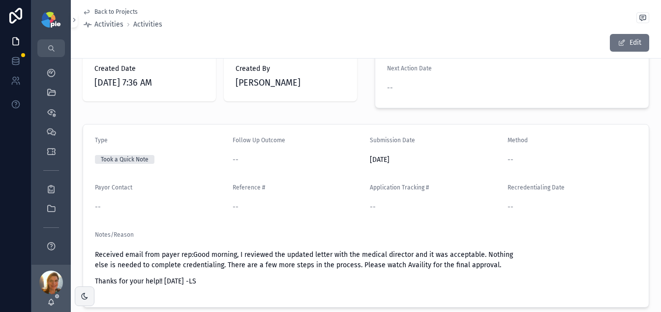
scroll to position [14, 0]
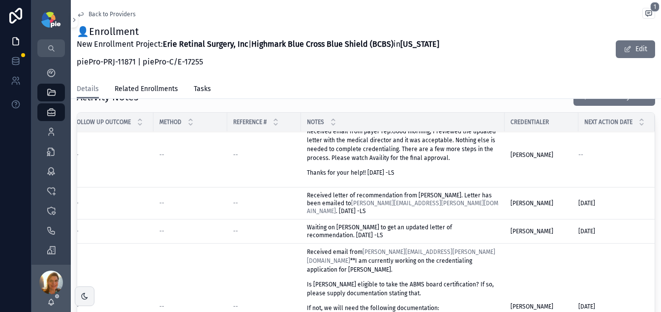
scroll to position [0, 172]
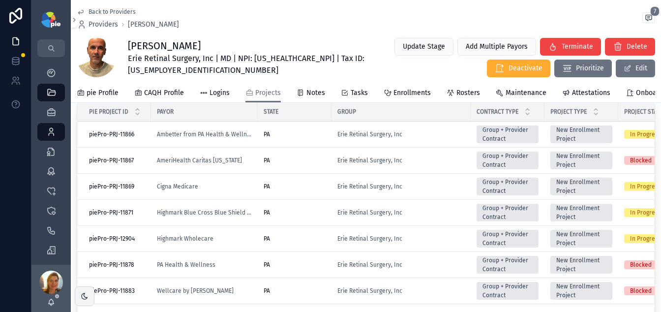
scroll to position [69, 0]
click at [309, 243] on div "PA" at bounding box center [295, 239] width 62 height 8
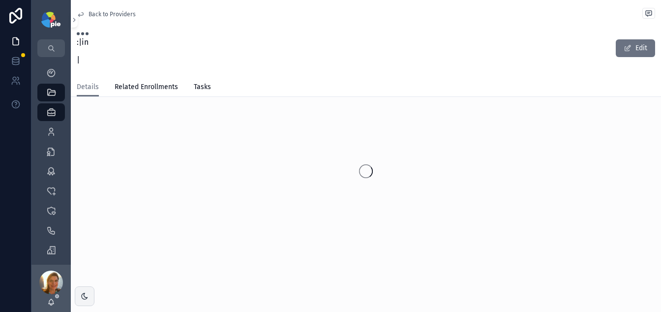
scroll to position [15, 0]
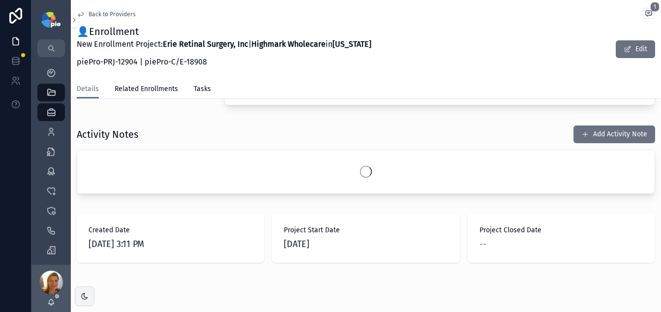
scroll to position [404, 0]
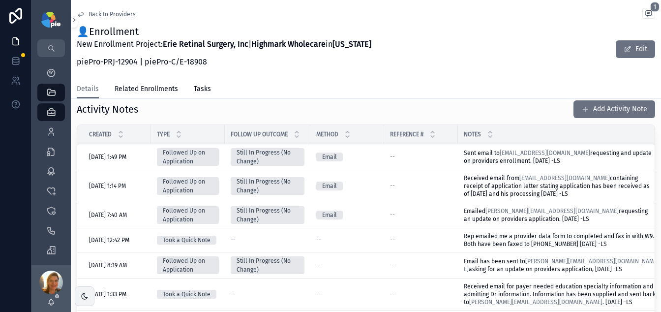
click at [503, 197] on span "Received email from mtyler@highmarkwholecare.com containing receipt of applicat…" at bounding box center [557, 186] width 187 height 23
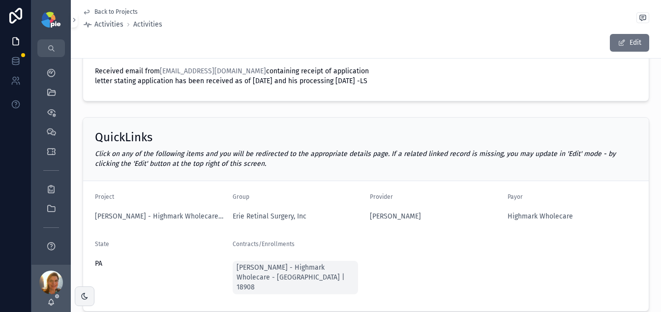
scroll to position [72, 0]
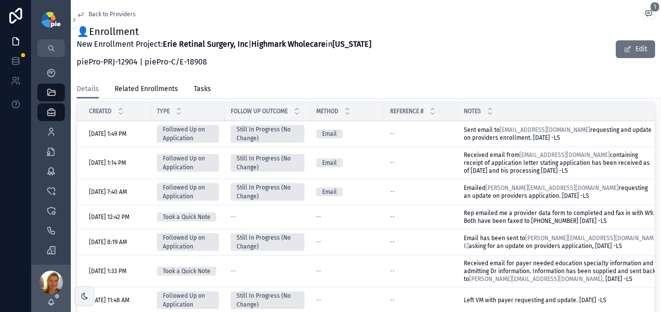
scroll to position [418, 0]
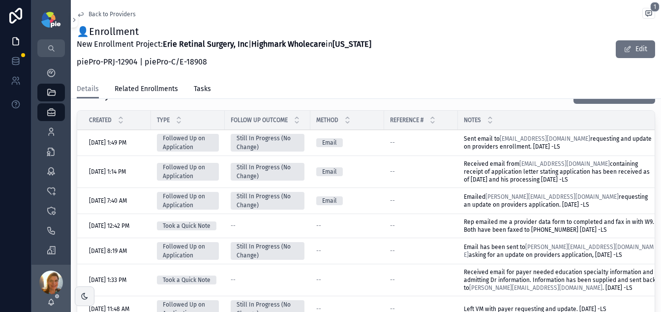
click at [436, 147] on div "--" at bounding box center [421, 143] width 62 height 8
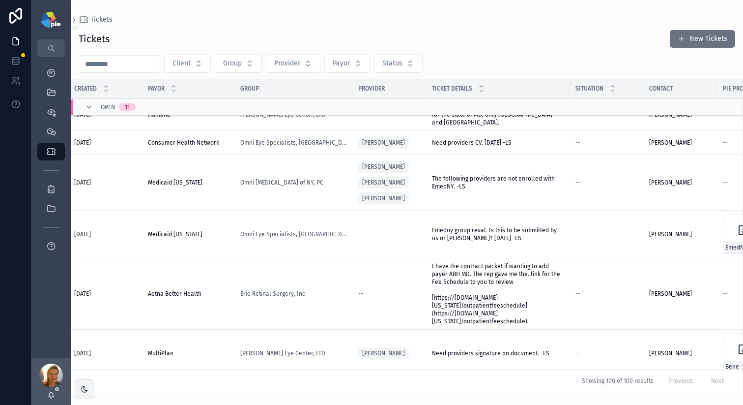
scroll to position [0, 150]
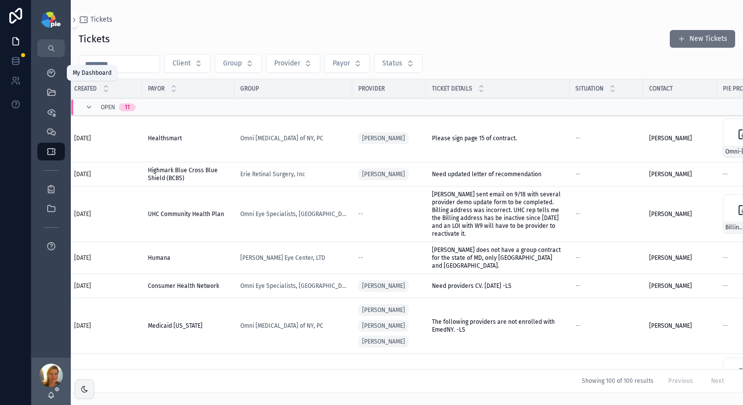
click at [54, 73] on icon "scrollable content" at bounding box center [51, 73] width 10 height 10
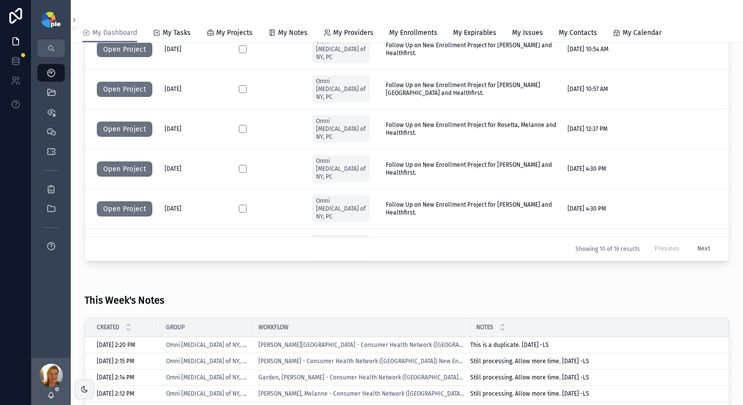
scroll to position [649, 0]
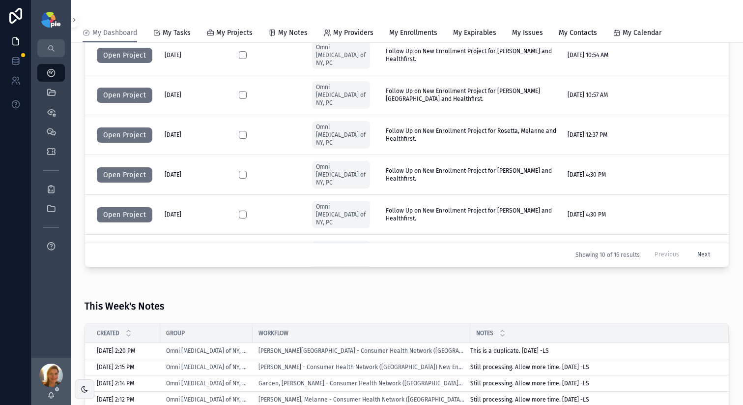
click at [694, 254] on button "Next" at bounding box center [704, 254] width 27 height 15
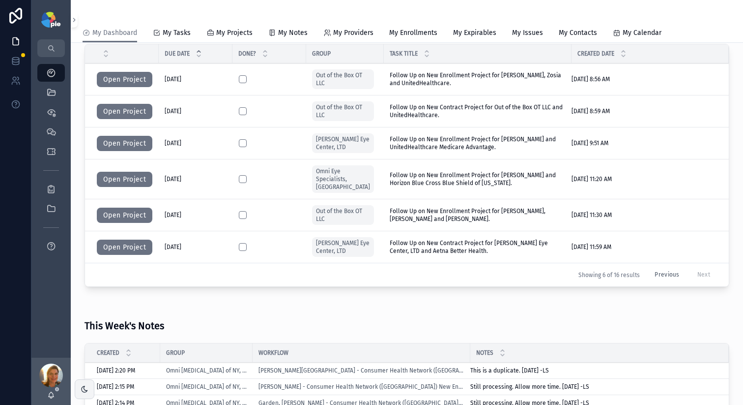
scroll to position [550, 0]
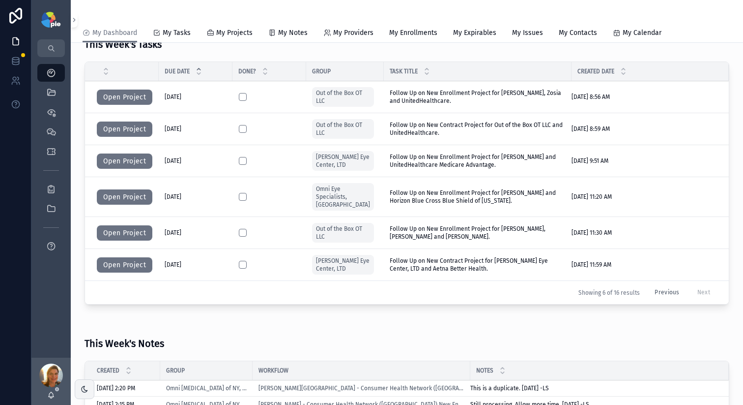
click at [123, 160] on button "Open Project" at bounding box center [125, 161] width 56 height 16
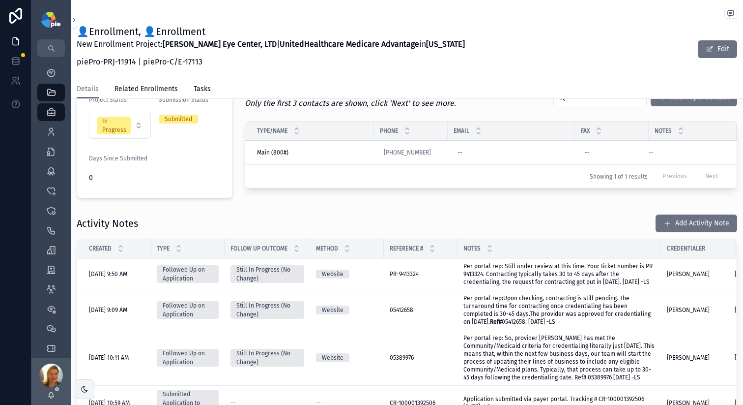
scroll to position [220, 0]
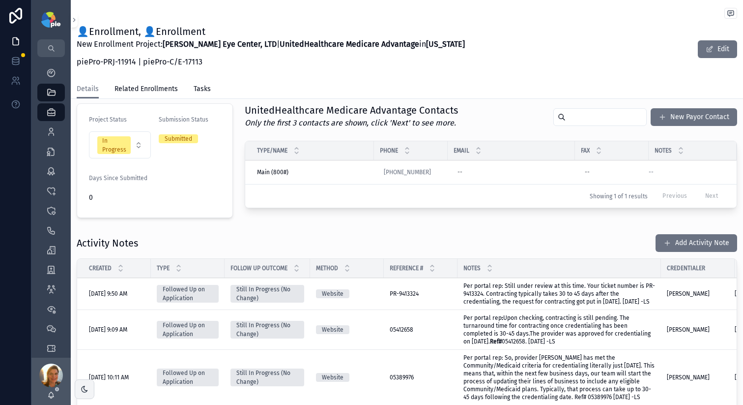
click at [669, 244] on button "Add Activity Note" at bounding box center [697, 243] width 82 height 18
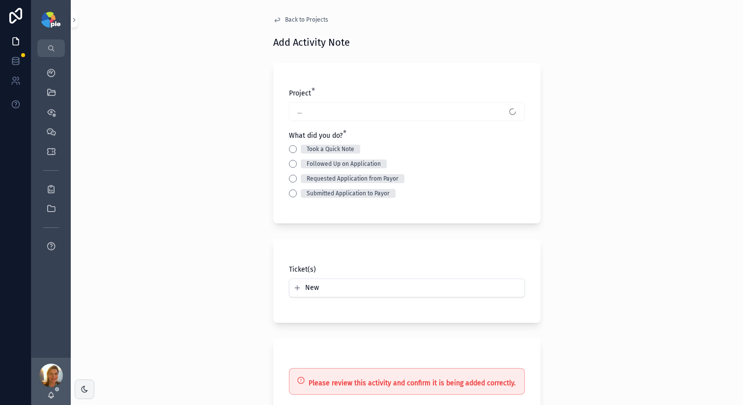
click at [290, 163] on button "Followed Up on Application" at bounding box center [293, 164] width 8 height 8
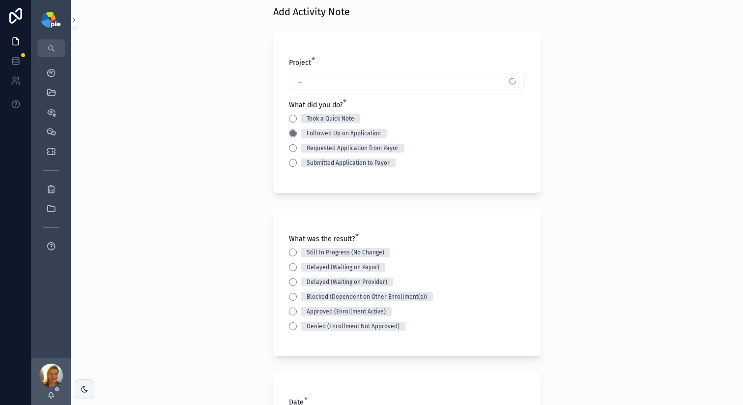
scroll to position [49, 0]
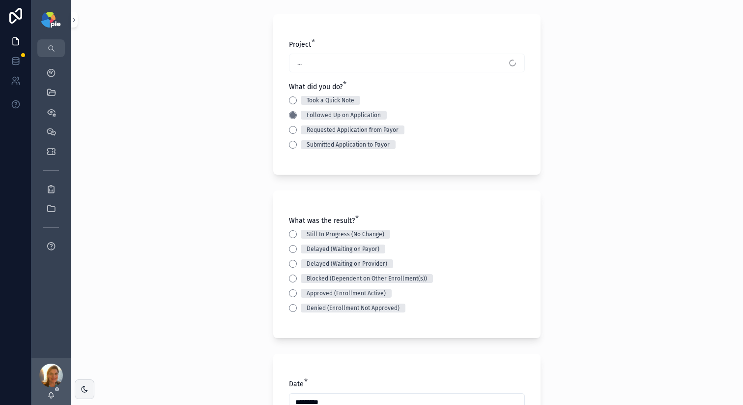
click at [290, 234] on button "Still In Progress (No Change)" at bounding box center [293, 234] width 8 height 8
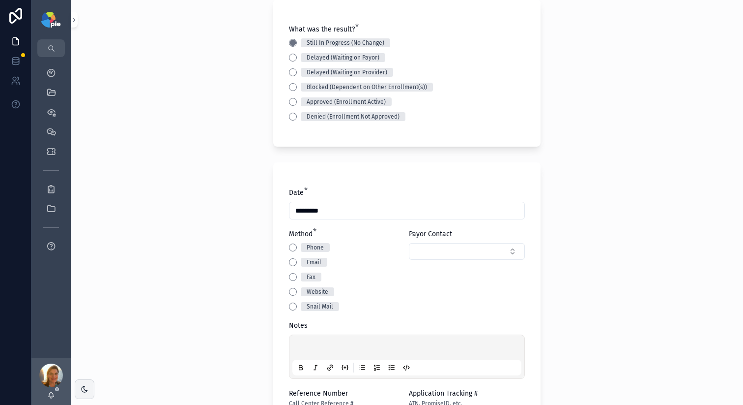
scroll to position [249, 0]
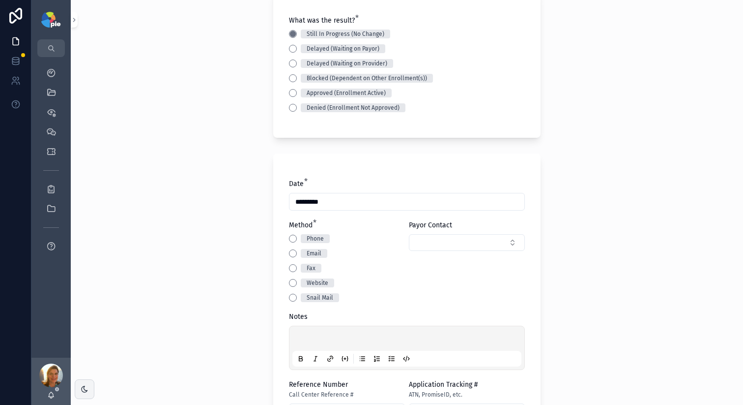
click at [292, 283] on button "Website" at bounding box center [293, 283] width 8 height 8
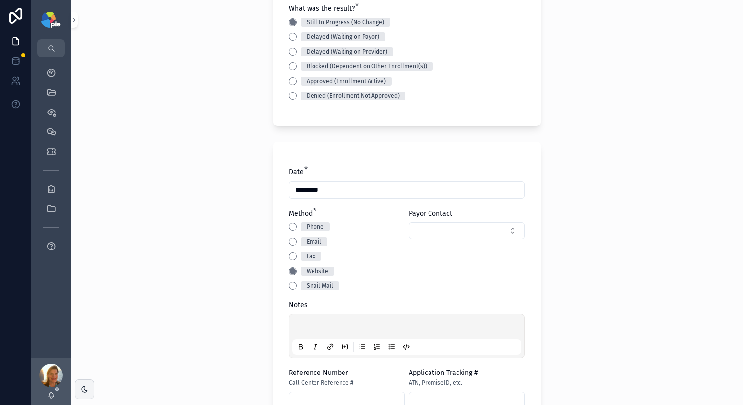
scroll to position [263, 0]
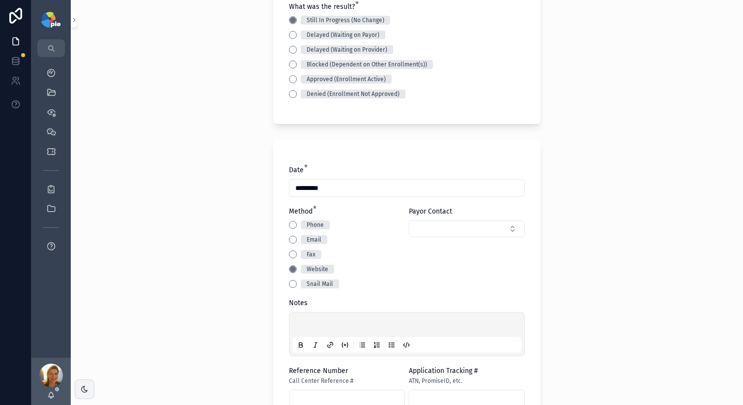
click at [325, 322] on p "scrollable content" at bounding box center [408, 326] width 229 height 10
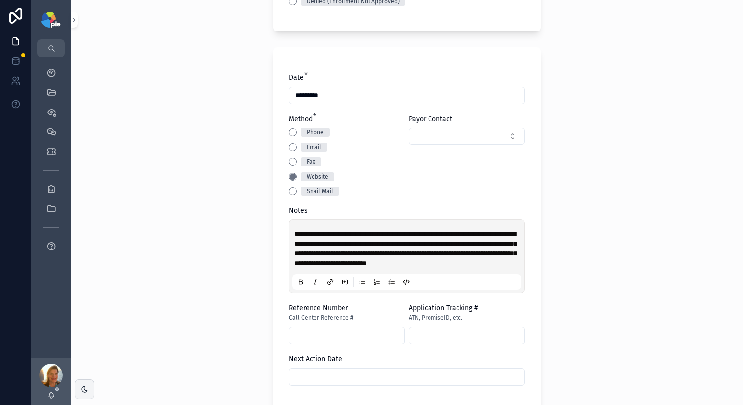
scroll to position [372, 0]
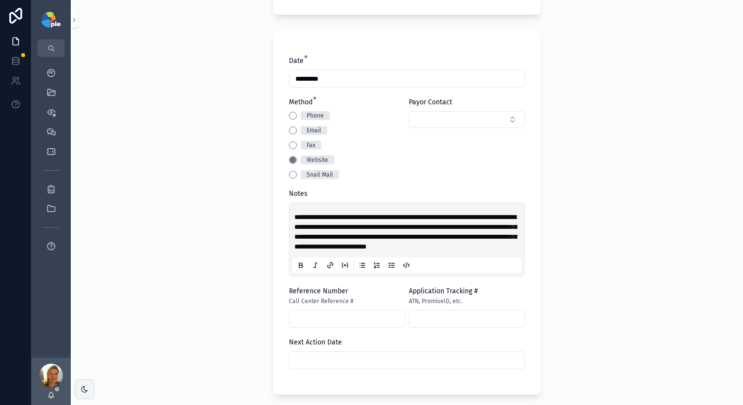
click at [314, 325] on input "scrollable content" at bounding box center [347, 319] width 115 height 14
paste input "********"
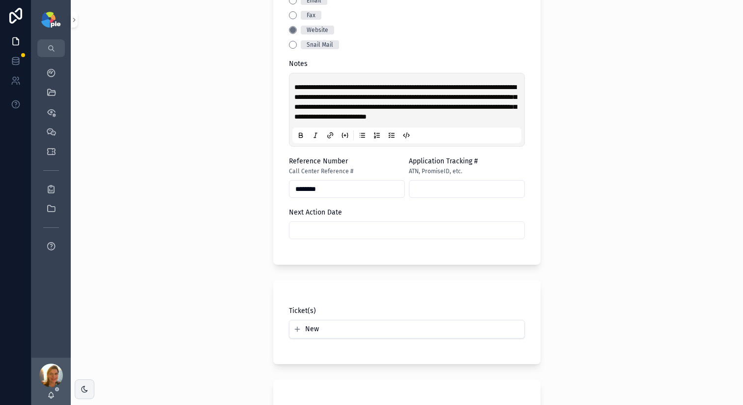
scroll to position [508, 0]
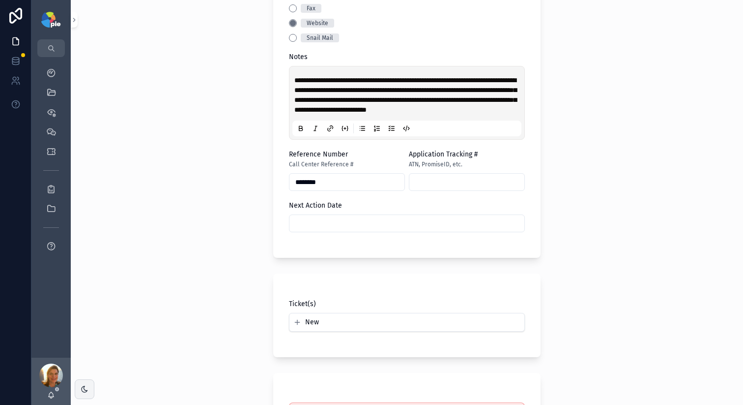
type input "********"
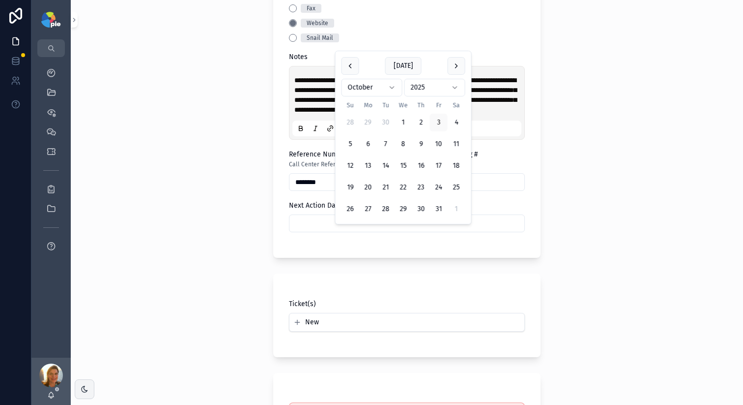
click at [313, 228] on input "scrollable content" at bounding box center [407, 223] width 235 height 14
click at [440, 168] on button "17" at bounding box center [439, 166] width 18 height 18
type input "**********"
drag, startPoint x: 176, startPoint y: 194, endPoint x: 261, endPoint y: 273, distance: 115.5
click at [179, 192] on div "**********" at bounding box center [407, 202] width 673 height 405
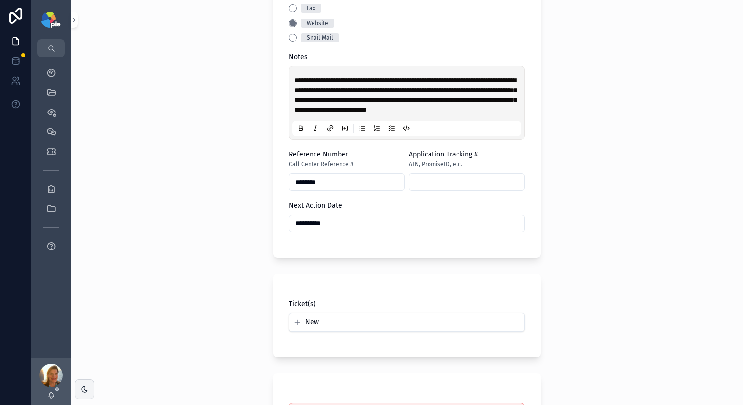
scroll to position [650, 0]
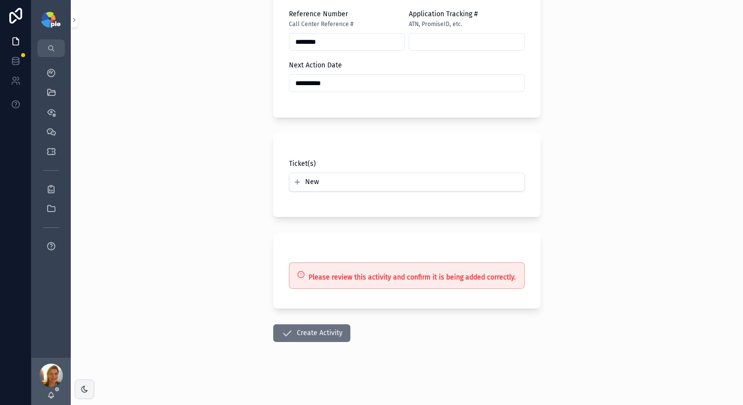
click at [299, 338] on button "Create Activity" at bounding box center [311, 333] width 77 height 18
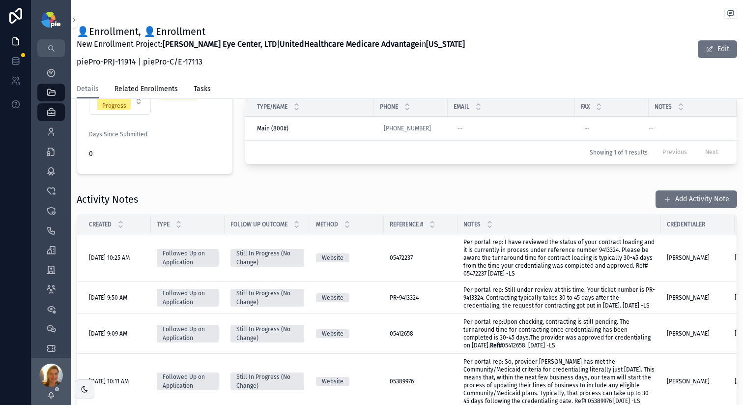
scroll to position [260, 0]
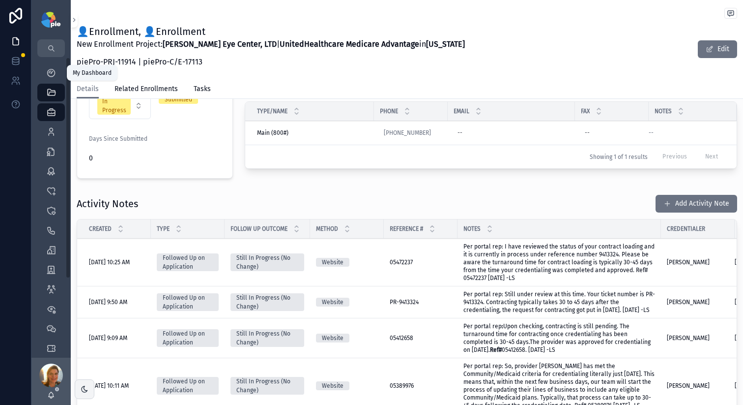
click at [43, 69] on div "My Dashboard" at bounding box center [51, 73] width 16 height 16
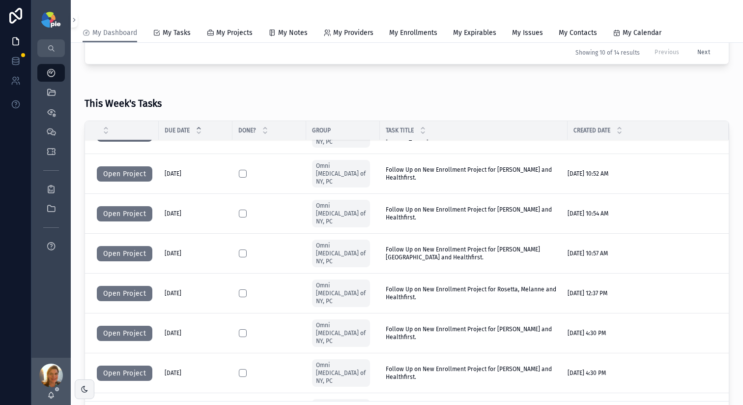
scroll to position [519, 0]
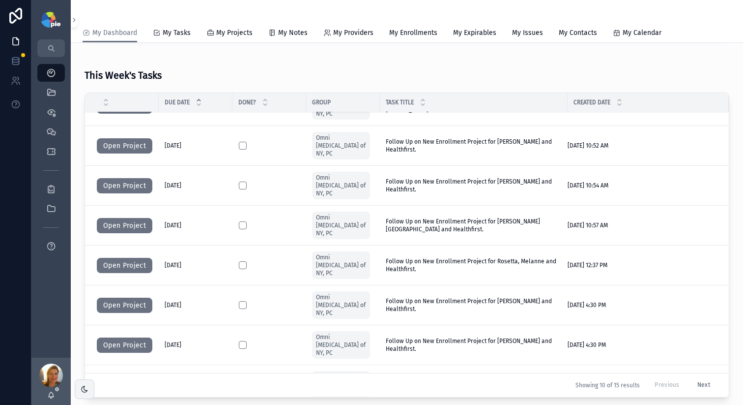
click at [692, 384] on button "Next" at bounding box center [704, 385] width 27 height 15
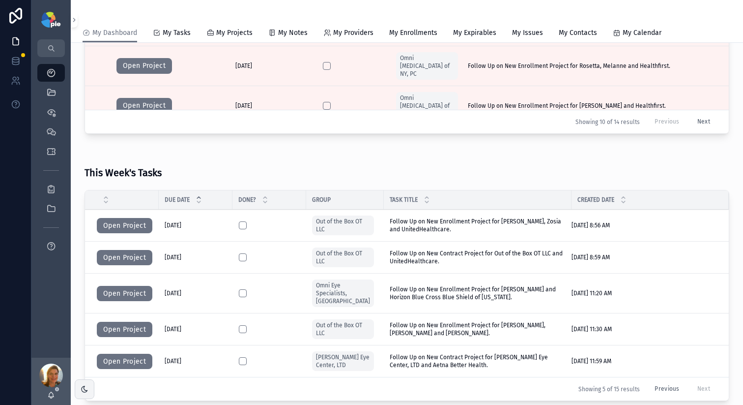
scroll to position [423, 0]
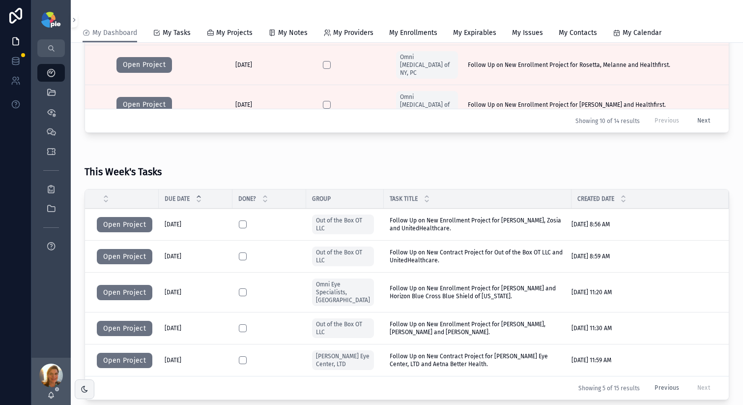
click at [141, 353] on button "Open Project" at bounding box center [125, 360] width 56 height 16
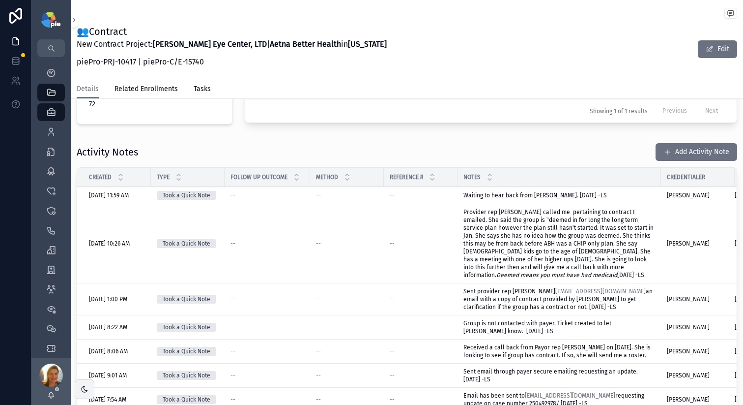
scroll to position [177, 0]
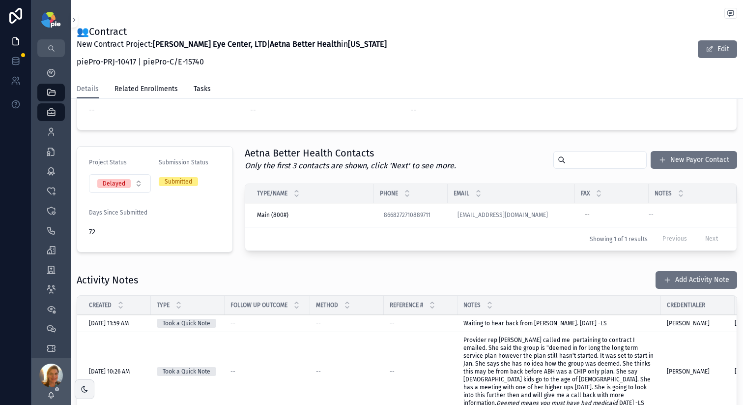
click at [673, 289] on button "Add Activity Note" at bounding box center [697, 280] width 82 height 18
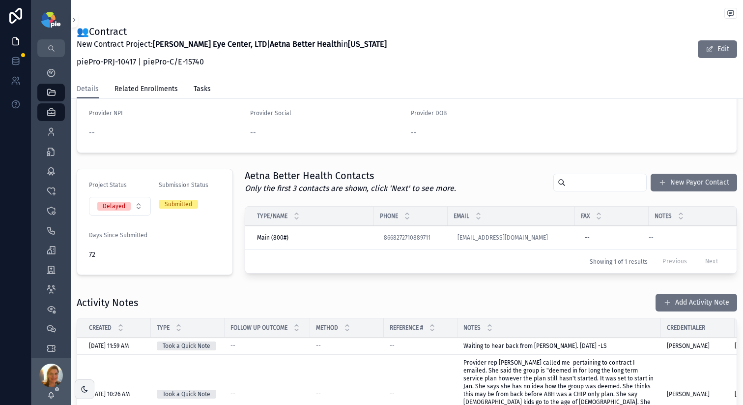
scroll to position [197, 0]
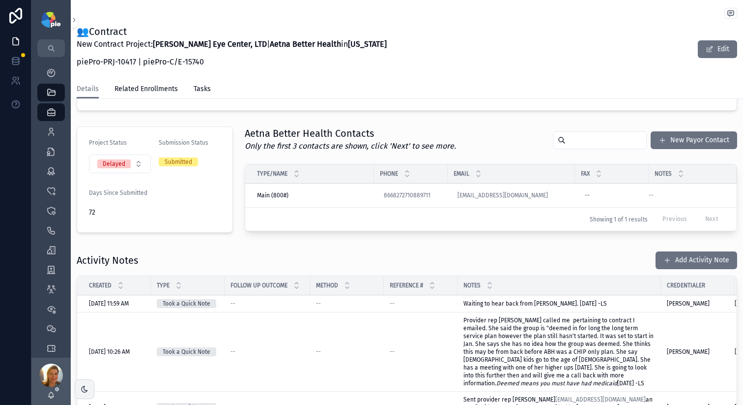
click at [656, 265] on button "Add Activity Note" at bounding box center [697, 260] width 82 height 18
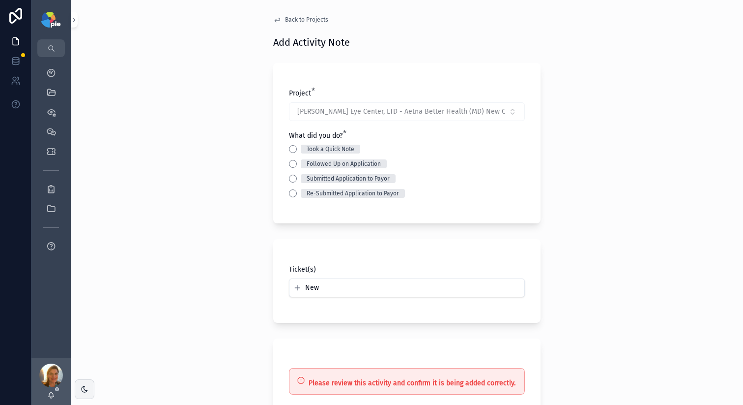
click at [289, 165] on button "Followed Up on Application" at bounding box center [293, 164] width 8 height 8
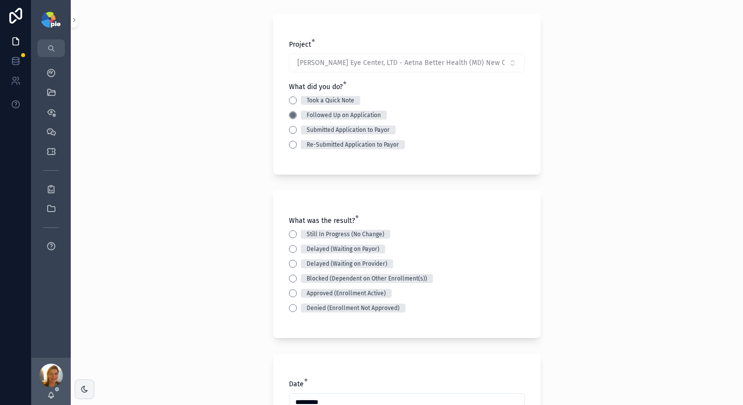
scroll to position [57, 0]
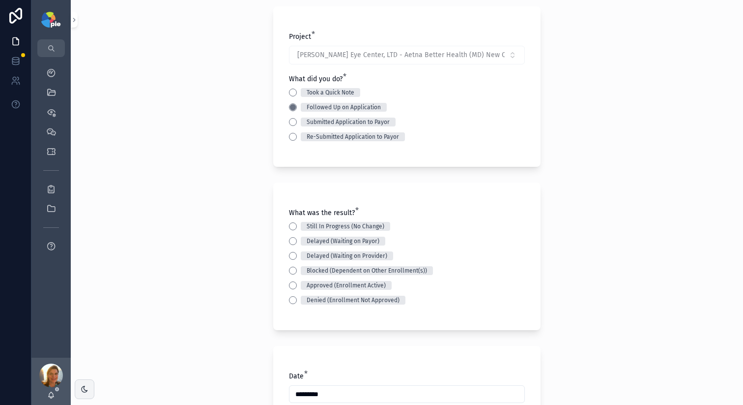
click at [291, 271] on button "Blocked (Dependent on Other Enrollment(s))" at bounding box center [293, 270] width 8 height 8
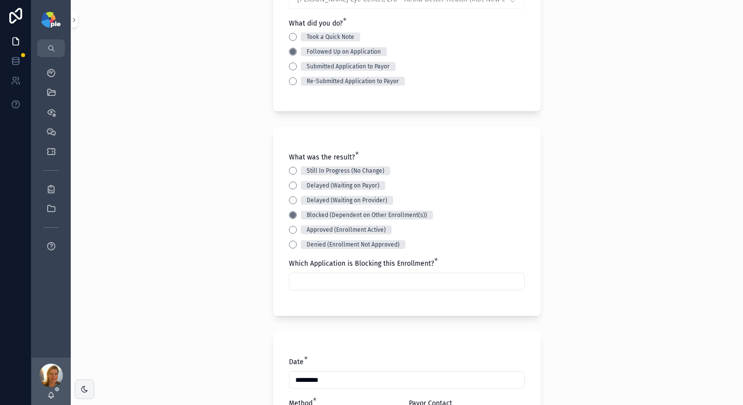
scroll to position [116, 0]
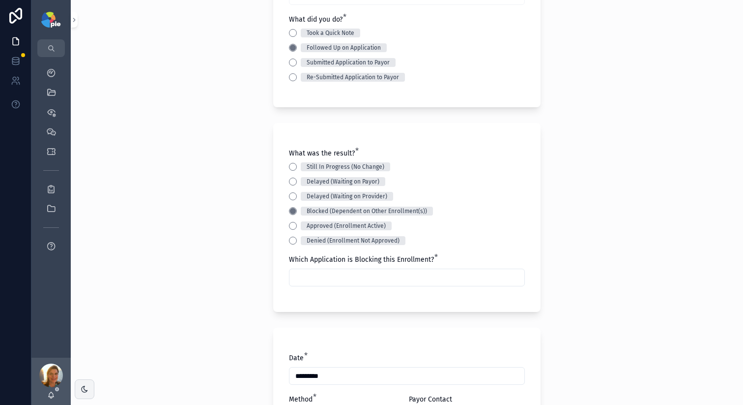
click at [352, 280] on input "scrollable content" at bounding box center [407, 277] width 235 height 14
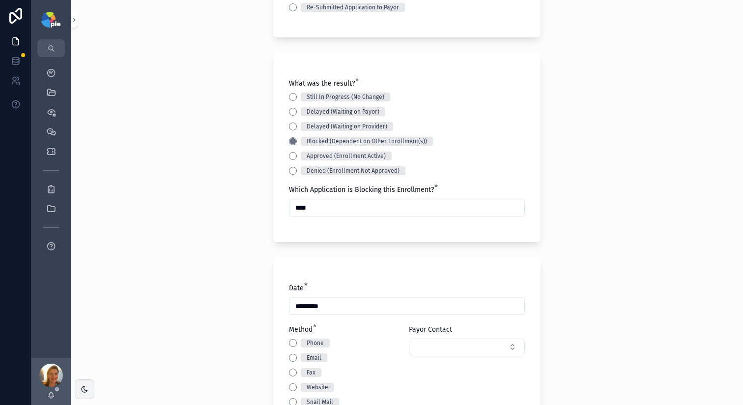
scroll to position [289, 0]
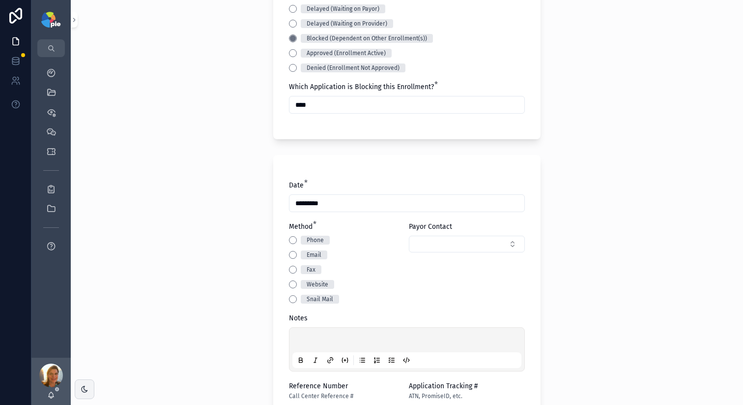
type input "****"
click at [289, 244] on div "Phone" at bounding box center [347, 239] width 116 height 9
click at [290, 239] on button "Phone" at bounding box center [293, 240] width 8 height 8
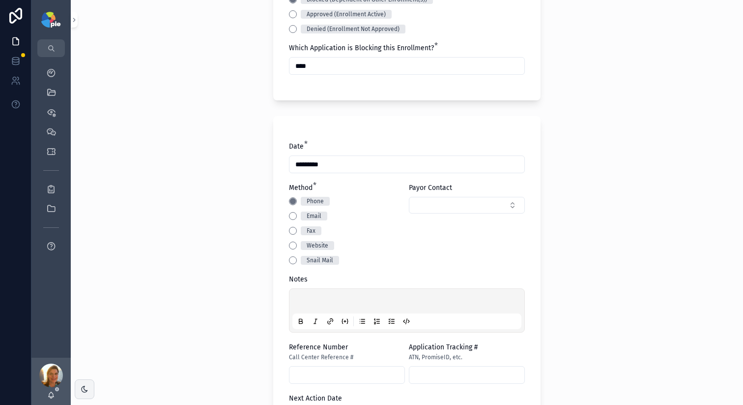
scroll to position [349, 0]
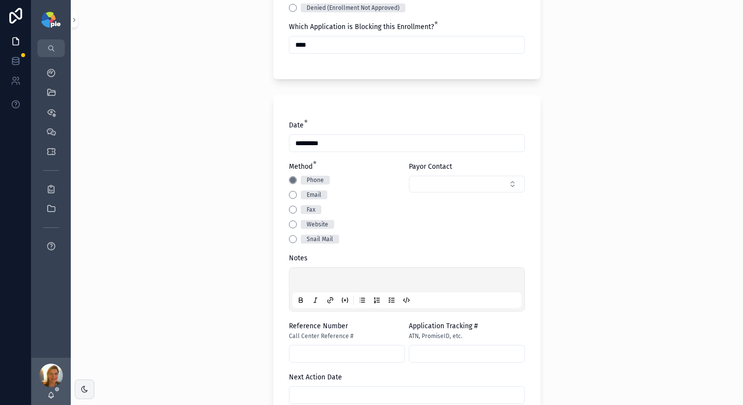
drag, startPoint x: 344, startPoint y: 279, endPoint x: 344, endPoint y: 274, distance: 5.4
click at [344, 279] on p "scrollable content" at bounding box center [408, 281] width 229 height 10
click at [328, 279] on p "scrollable content" at bounding box center [408, 281] width 229 height 10
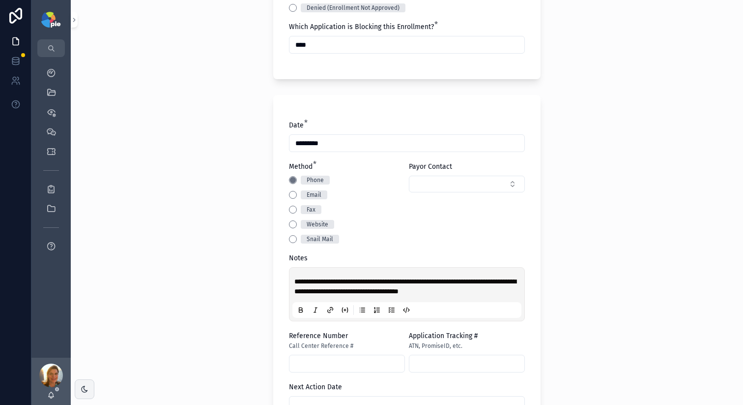
click at [423, 280] on span "**********" at bounding box center [405, 286] width 222 height 17
click at [373, 288] on span "**********" at bounding box center [405, 286] width 222 height 17
click at [378, 296] on p "**********" at bounding box center [408, 286] width 229 height 20
drag, startPoint x: 350, startPoint y: 298, endPoint x: 280, endPoint y: 292, distance: 70.1
click at [280, 292] on div "**********" at bounding box center [406, 267] width 267 height 344
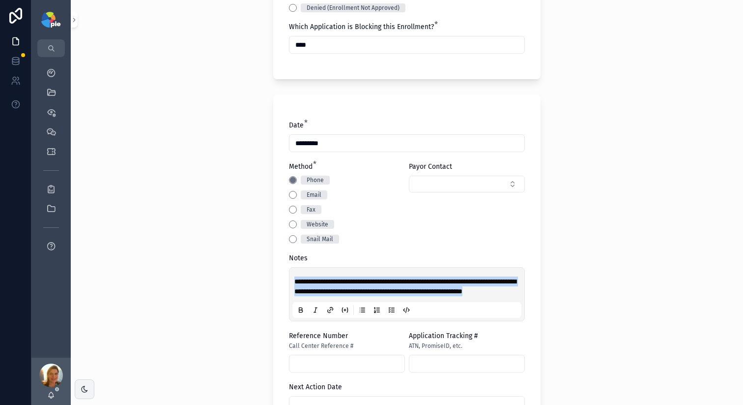
drag, startPoint x: 400, startPoint y: 303, endPoint x: 372, endPoint y: 254, distance: 56.6
click at [380, 285] on div "**********" at bounding box center [407, 293] width 229 height 47
click at [358, 296] on p "**********" at bounding box center [408, 286] width 229 height 20
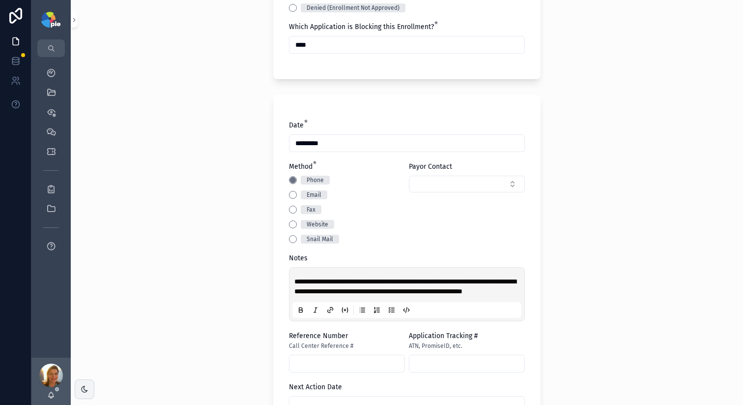
click at [327, 293] on span "**********" at bounding box center [405, 286] width 222 height 17
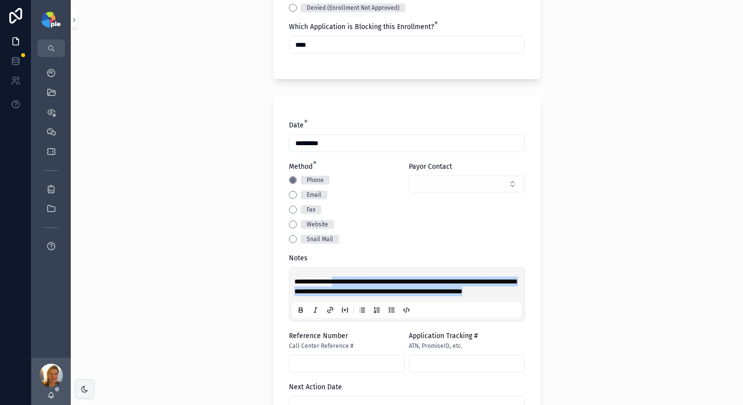
drag, startPoint x: 334, startPoint y: 281, endPoint x: 511, endPoint y: 305, distance: 178.1
click at [511, 296] on p "**********" at bounding box center [408, 286] width 229 height 20
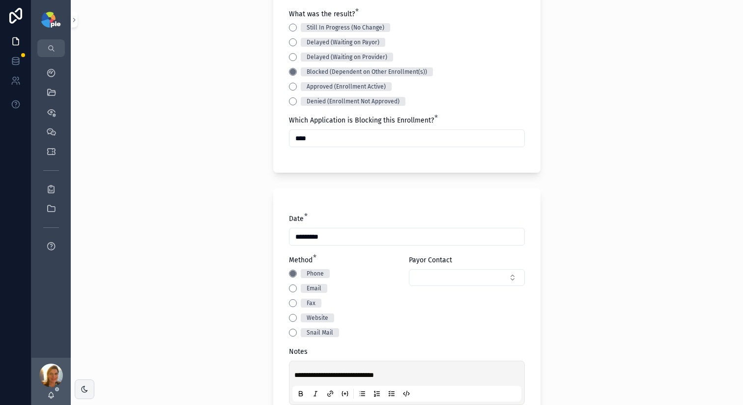
scroll to position [507, 0]
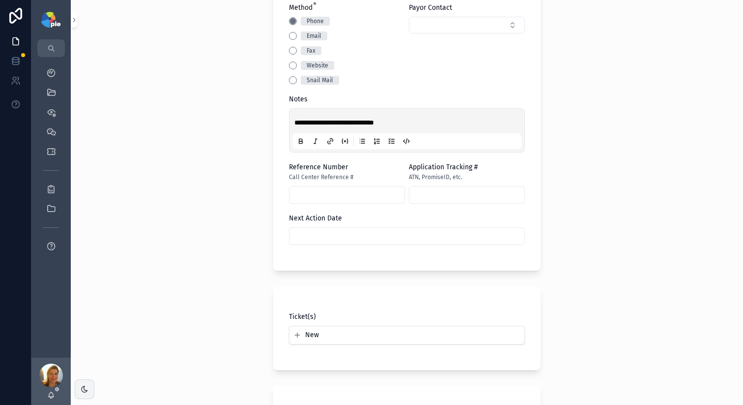
click at [412, 121] on p "**********" at bounding box center [408, 122] width 229 height 10
click at [448, 120] on p "**********" at bounding box center [408, 122] width 229 height 10
click at [384, 122] on span "**********" at bounding box center [373, 122] width 158 height 7
click at [385, 127] on p "**********" at bounding box center [408, 122] width 229 height 10
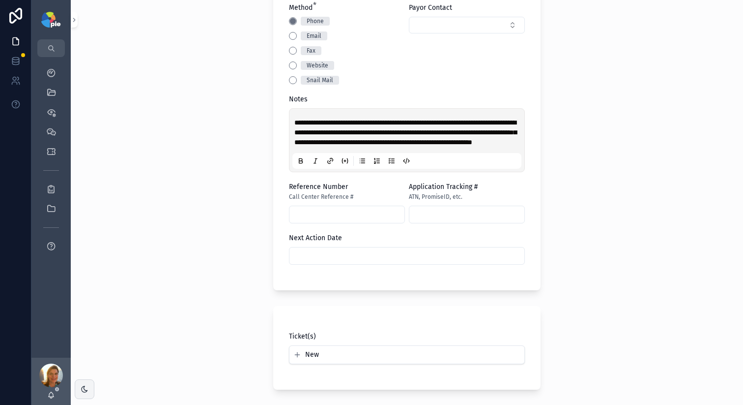
click at [513, 134] on span "**********" at bounding box center [405, 132] width 222 height 27
click at [513, 130] on span "**********" at bounding box center [405, 132] width 222 height 27
click at [307, 146] on span "**********" at bounding box center [405, 132] width 222 height 27
click at [408, 147] on p "**********" at bounding box center [408, 131] width 229 height 29
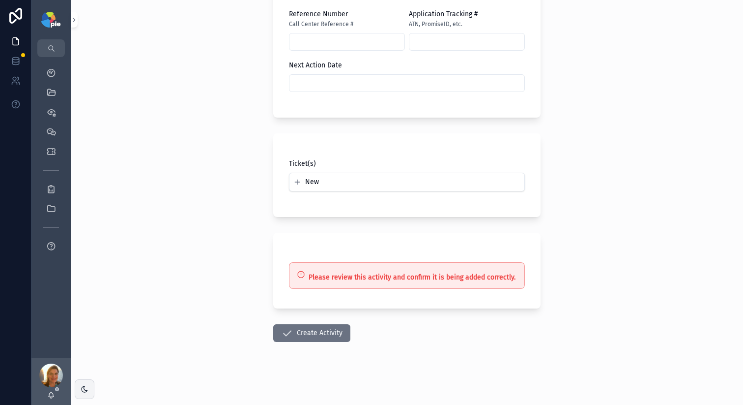
scroll to position [690, 0]
click at [319, 337] on button "Create Activity" at bounding box center [311, 333] width 77 height 18
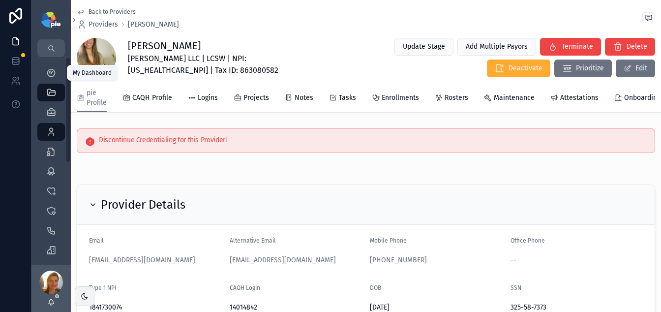
click at [53, 68] on icon "scrollable content" at bounding box center [51, 73] width 10 height 10
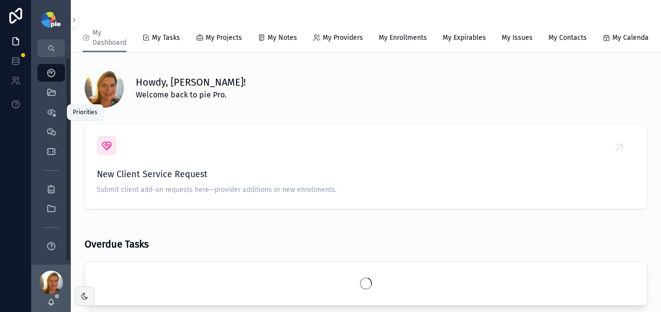
click at [50, 96] on icon "scrollable content" at bounding box center [51, 93] width 10 height 10
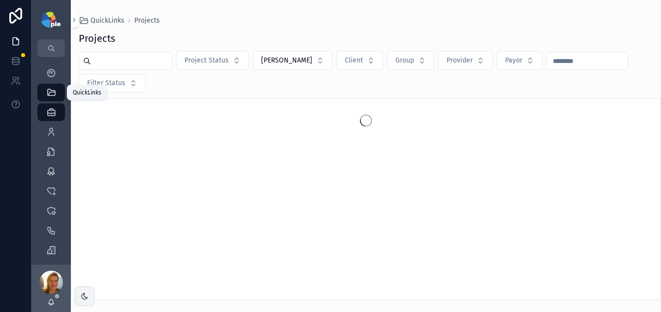
click at [50, 93] on icon "scrollable content" at bounding box center [51, 93] width 10 height 10
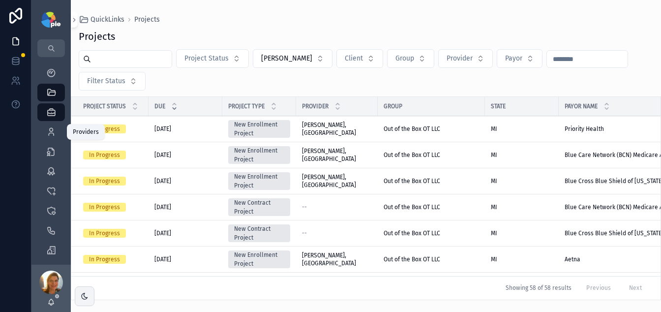
click at [53, 127] on icon "scrollable content" at bounding box center [51, 132] width 10 height 10
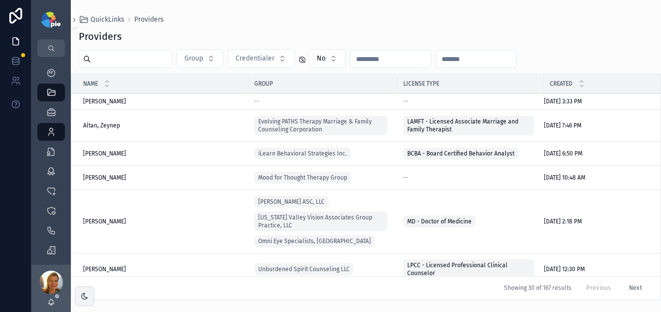
click at [140, 63] on input "scrollable content" at bounding box center [131, 59] width 81 height 14
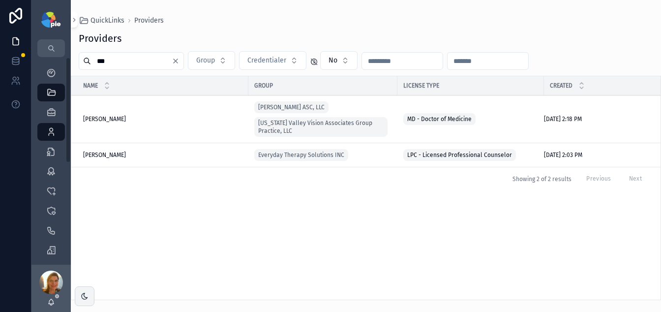
type input "***"
click at [121, 118] on span "[PERSON_NAME]" at bounding box center [104, 119] width 43 height 8
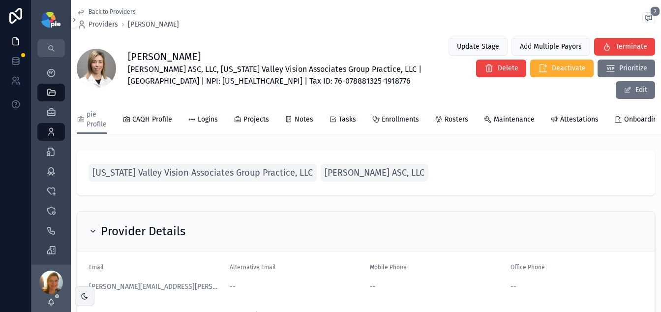
click at [560, 115] on span "Attestations" at bounding box center [579, 120] width 38 height 10
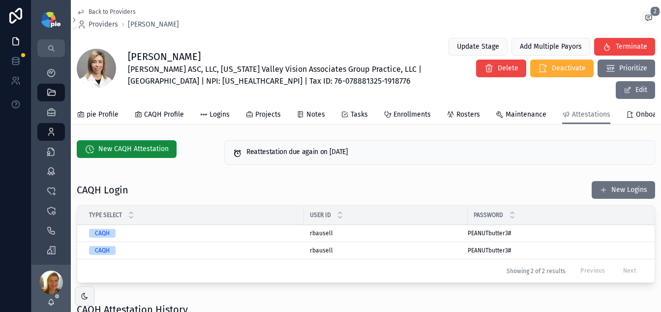
click at [0, 0] on icon "scrollable content" at bounding box center [0, 0] width 0 height 0
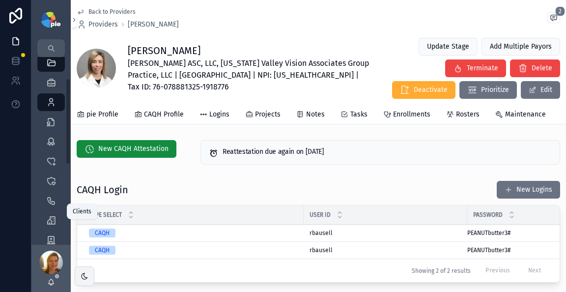
scroll to position [64, 0]
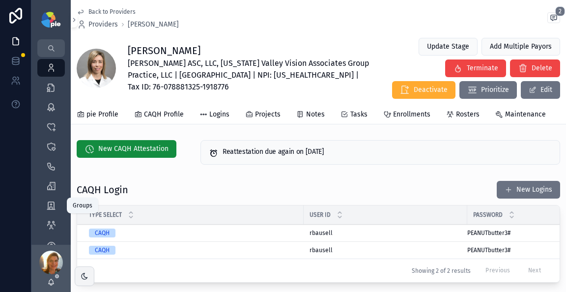
click at [51, 207] on icon "scrollable content" at bounding box center [51, 206] width 10 height 10
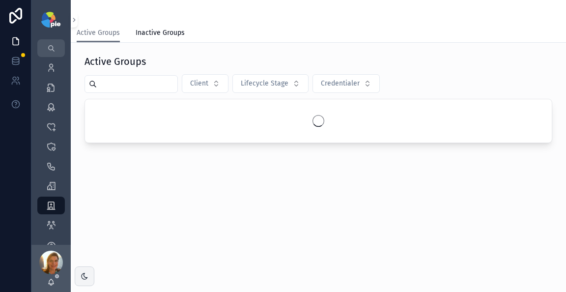
drag, startPoint x: 148, startPoint y: 84, endPoint x: 141, endPoint y: 82, distance: 7.6
click at [148, 84] on input "scrollable content" at bounding box center [137, 84] width 81 height 14
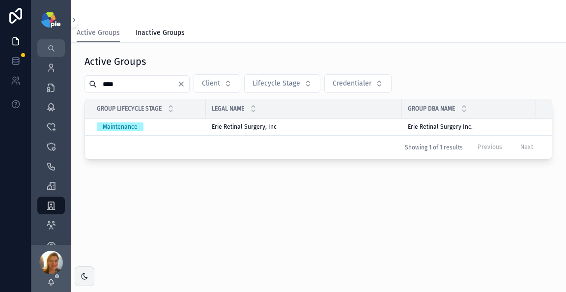
type input "****"
click at [238, 130] on span "Erie Retinal Surgery, Inc" at bounding box center [244, 127] width 65 height 8
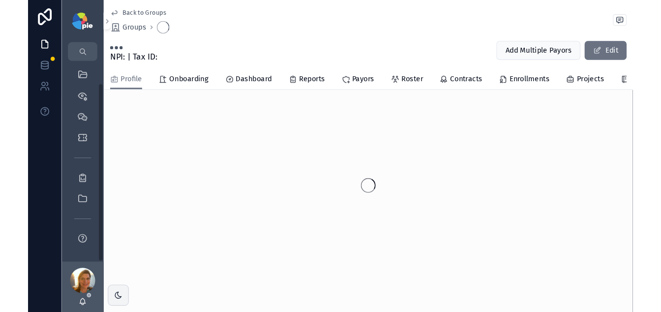
scroll to position [23, 0]
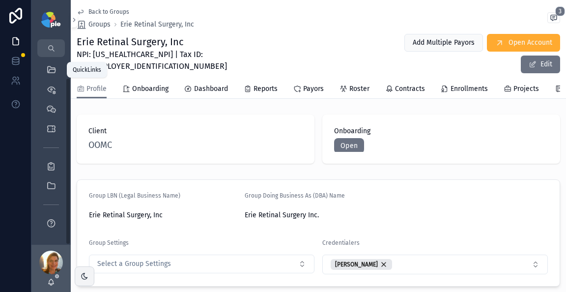
click at [49, 67] on icon "scrollable content" at bounding box center [51, 70] width 10 height 10
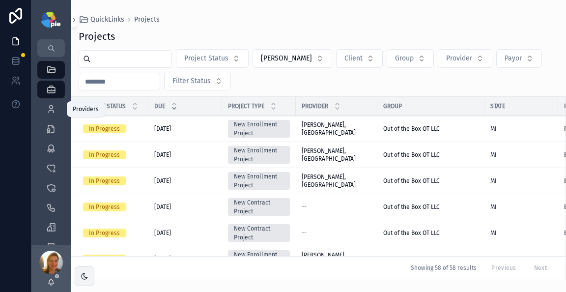
click at [52, 104] on div "Providers 299" at bounding box center [51, 109] width 16 height 16
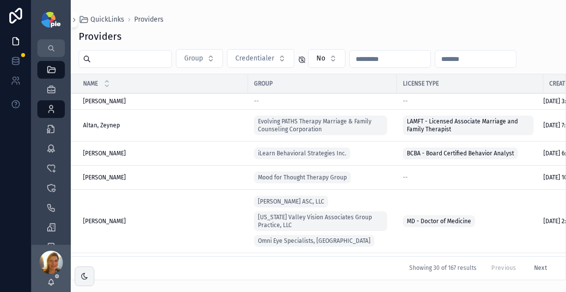
click at [107, 58] on input "scrollable content" at bounding box center [131, 59] width 81 height 14
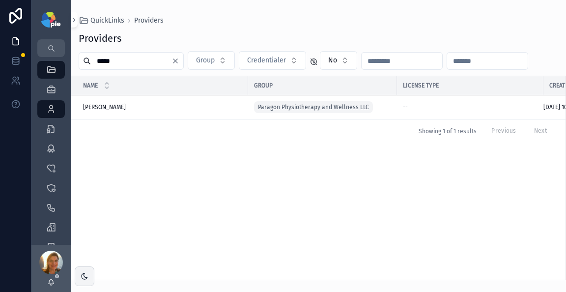
type input "*****"
click at [107, 109] on span "Miller, Maggie" at bounding box center [104, 107] width 43 height 8
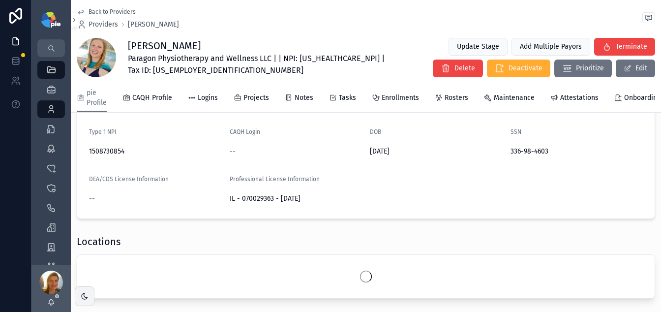
scroll to position [253, 0]
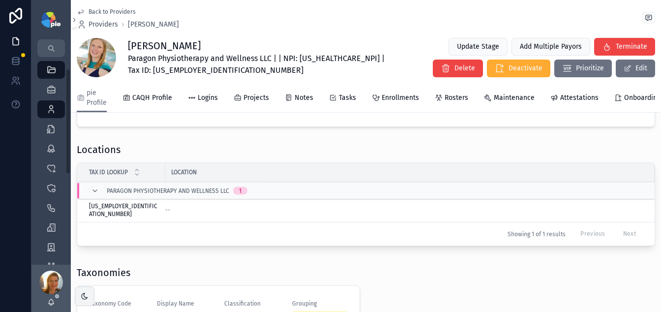
click at [97, 195] on icon "scrollable content" at bounding box center [95, 191] width 8 height 8
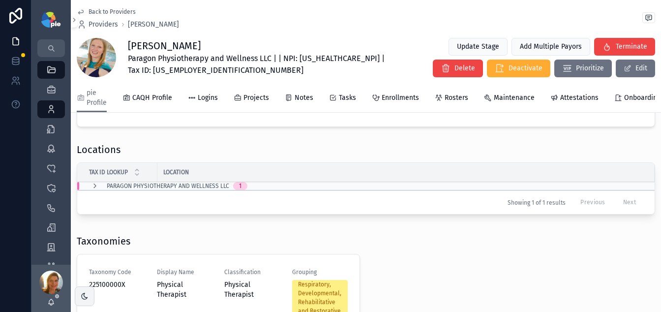
click at [94, 190] on icon "scrollable content" at bounding box center [95, 186] width 8 height 8
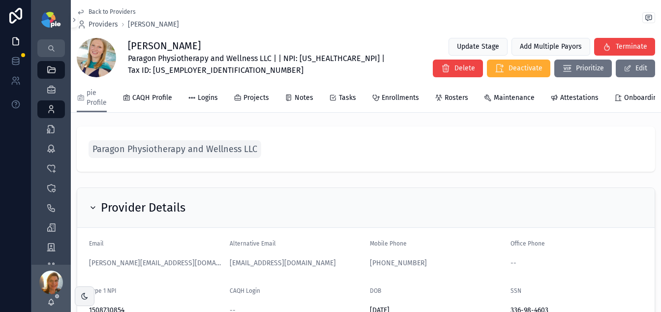
scroll to position [0, 0]
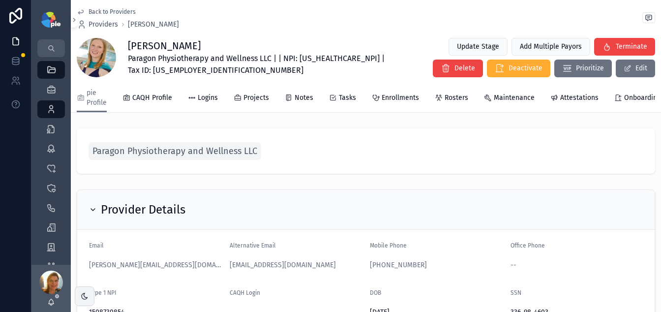
click at [626, 100] on span "Onboarding" at bounding box center [642, 98] width 36 height 10
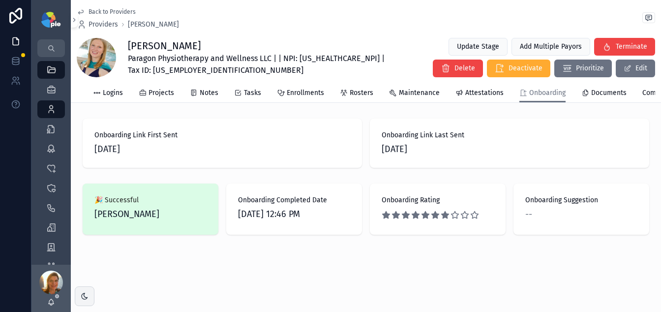
scroll to position [0, 124]
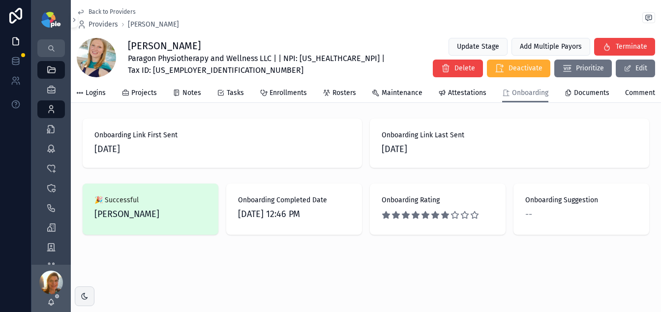
click at [595, 95] on span "Documents" at bounding box center [591, 93] width 35 height 10
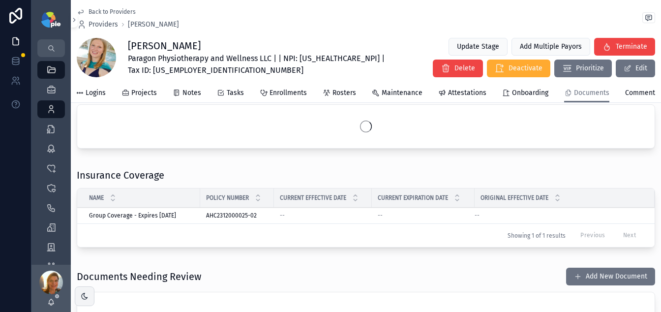
scroll to position [34, 0]
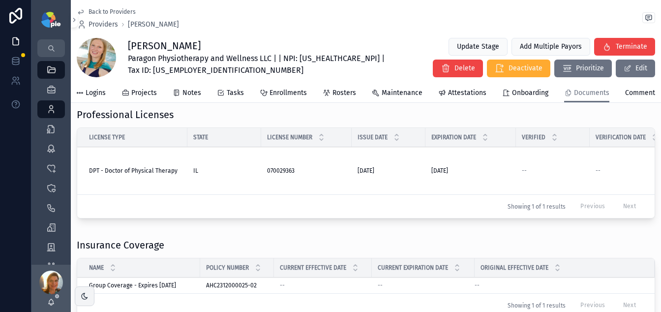
scroll to position [0, 0]
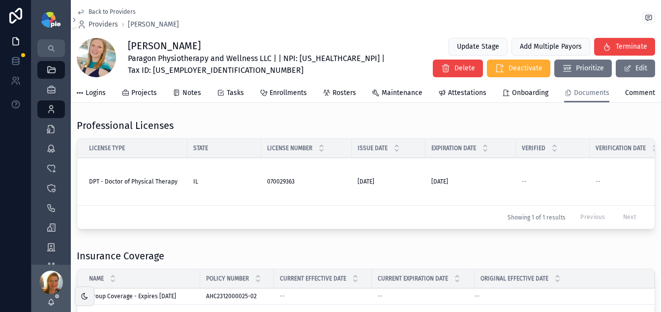
click at [325, 185] on div "070029363 070029363" at bounding box center [306, 181] width 79 height 8
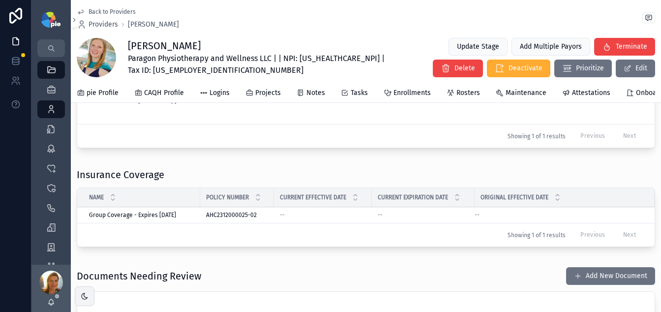
scroll to position [83, 0]
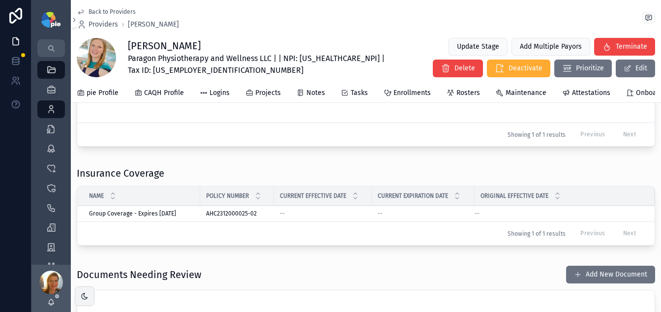
click at [318, 217] on div "--" at bounding box center [323, 213] width 86 height 8
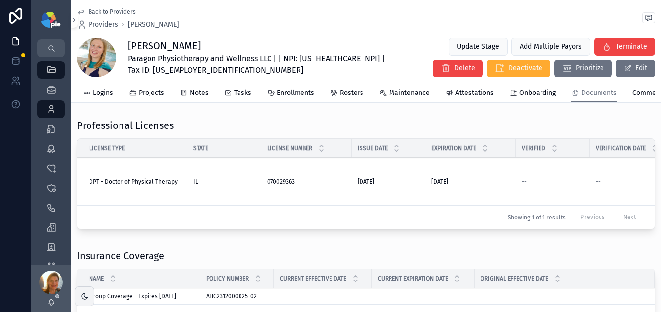
scroll to position [0, 123]
click at [533, 93] on span "Onboarding" at bounding box center [530, 93] width 36 height 10
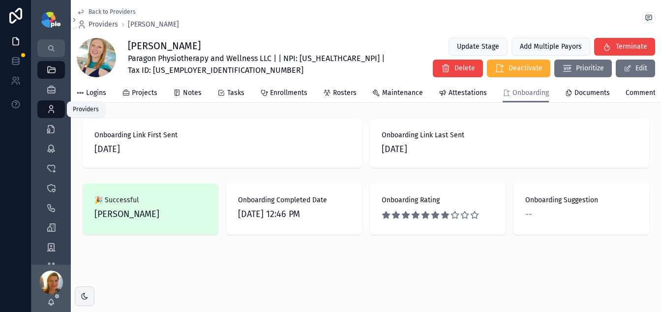
click at [50, 111] on icon "scrollable content" at bounding box center [51, 109] width 10 height 10
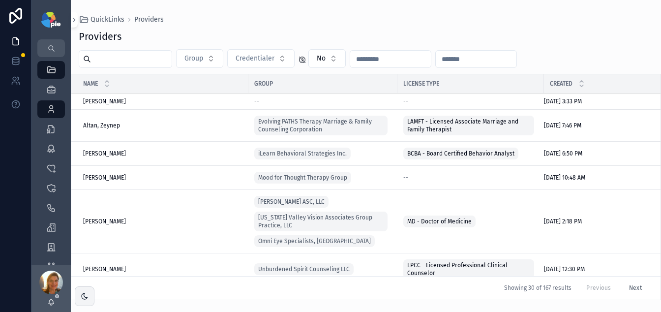
click at [150, 62] on input "scrollable content" at bounding box center [131, 59] width 81 height 14
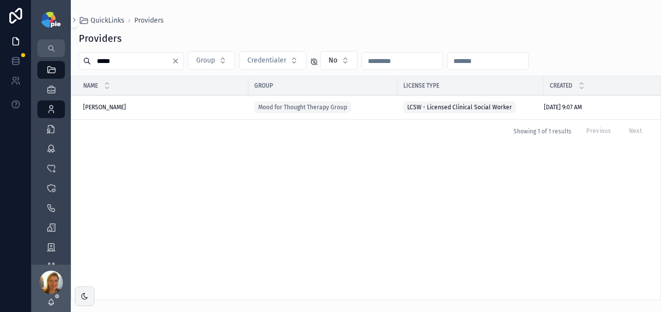
type input "*****"
click at [111, 109] on span "Golan, Leora" at bounding box center [104, 107] width 43 height 8
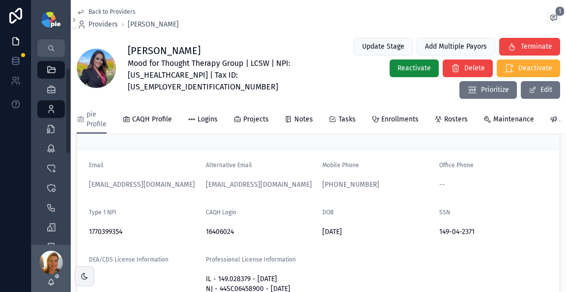
scroll to position [102, 0]
click at [108, 8] on span "Back to Providers" at bounding box center [111, 12] width 47 height 8
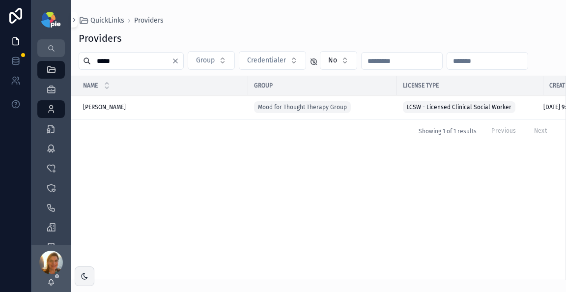
click at [117, 57] on input "*****" at bounding box center [131, 61] width 81 height 14
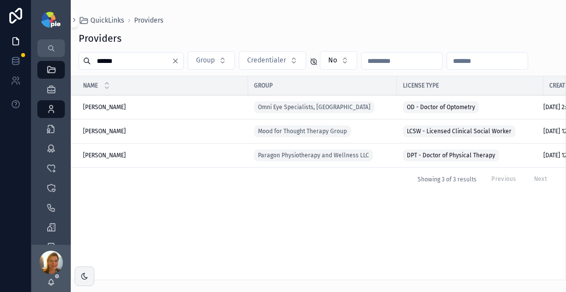
type input "******"
click at [116, 129] on span "Kennedy, Olivia" at bounding box center [104, 131] width 43 height 8
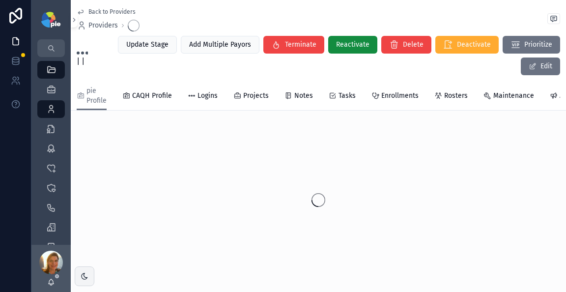
click at [116, 129] on div "scrollable content" at bounding box center [319, 199] width 496 height 155
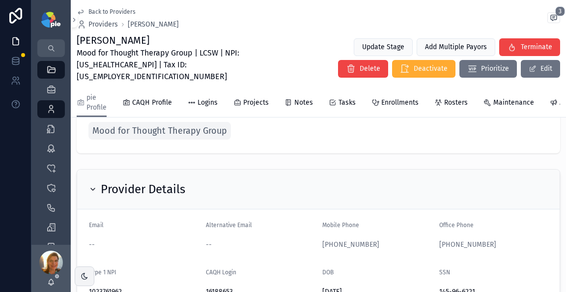
scroll to position [39, 0]
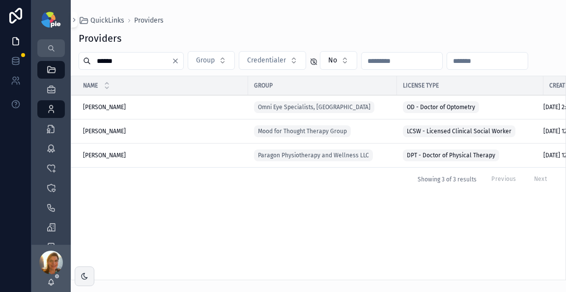
click at [117, 54] on input "******" at bounding box center [131, 61] width 81 height 14
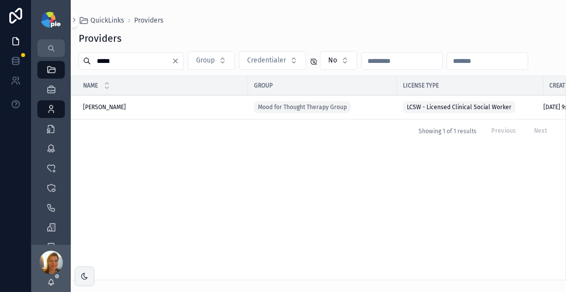
type input "*****"
click at [101, 101] on td "Golan, Leora Golan, Leora" at bounding box center [159, 107] width 177 height 24
click at [101, 107] on span "Golan, Leora" at bounding box center [104, 107] width 43 height 8
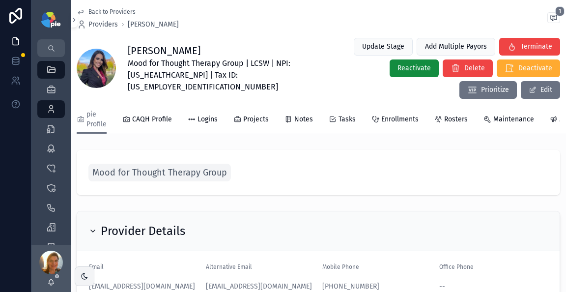
click at [261, 115] on span "Projects" at bounding box center [256, 120] width 26 height 10
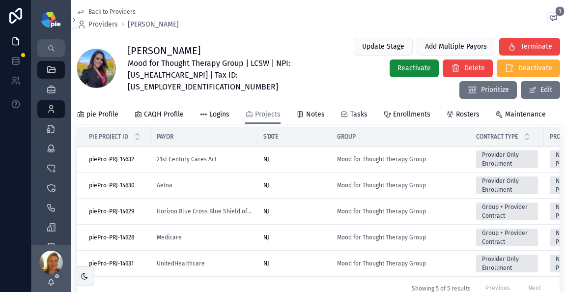
scroll to position [68, 0]
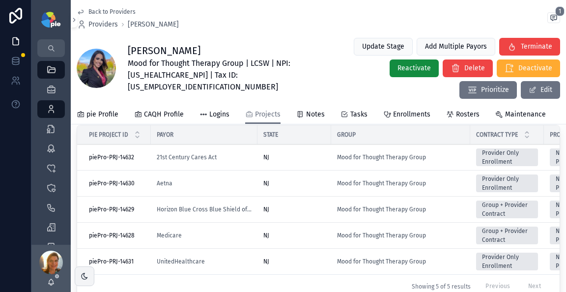
click at [291, 232] on div "NJ" at bounding box center [295, 236] width 62 height 8
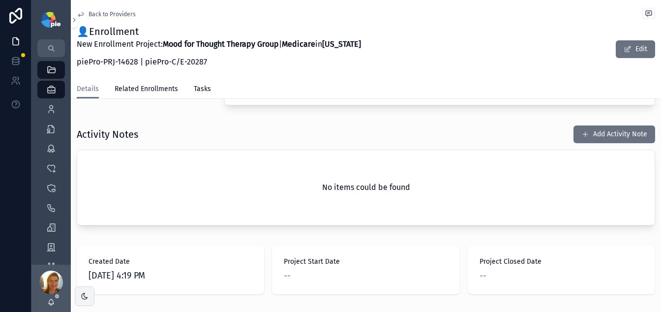
scroll to position [340, 0]
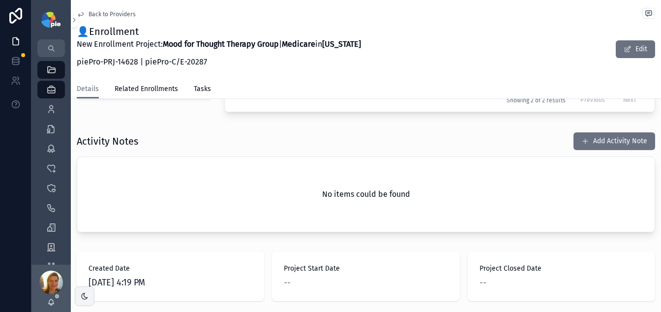
click at [577, 141] on button "Add Activity Note" at bounding box center [614, 141] width 82 height 18
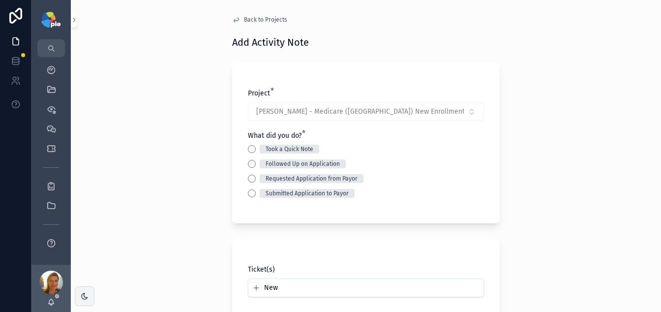
click at [249, 192] on button "Submitted Application to Payor" at bounding box center [252, 193] width 8 height 8
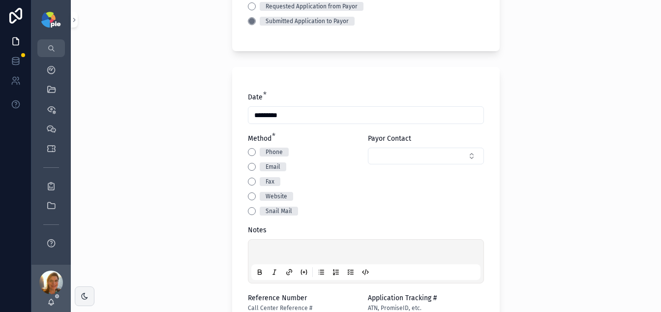
scroll to position [173, 0]
click at [249, 196] on button "Website" at bounding box center [252, 196] width 8 height 8
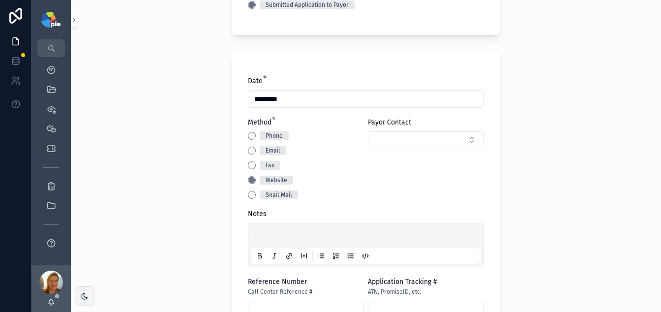
click at [309, 231] on div "scrollable content" at bounding box center [365, 244] width 229 height 37
click at [309, 233] on p "scrollable content" at bounding box center [367, 237] width 229 height 10
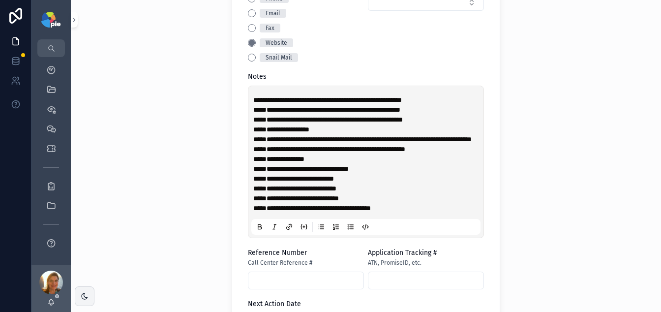
scroll to position [345, 0]
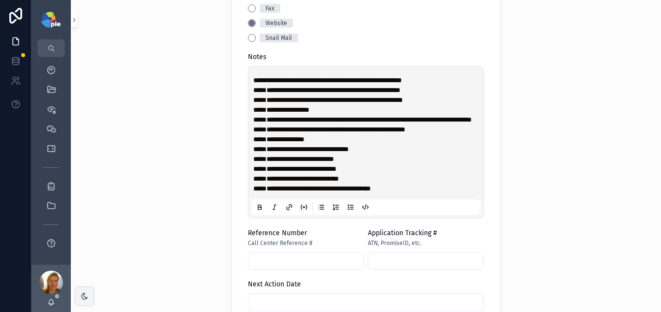
drag, startPoint x: 313, startPoint y: 158, endPoint x: 346, endPoint y: 155, distance: 33.1
click at [346, 152] on span "**********" at bounding box center [300, 149] width 95 height 7
drag, startPoint x: 377, startPoint y: 157, endPoint x: 326, endPoint y: 158, distance: 50.7
click at [311, 158] on p "**********" at bounding box center [367, 134] width 229 height 118
click at [374, 261] on div "Application Tracking # ATN, PromiseID, etc." at bounding box center [426, 248] width 116 height 41
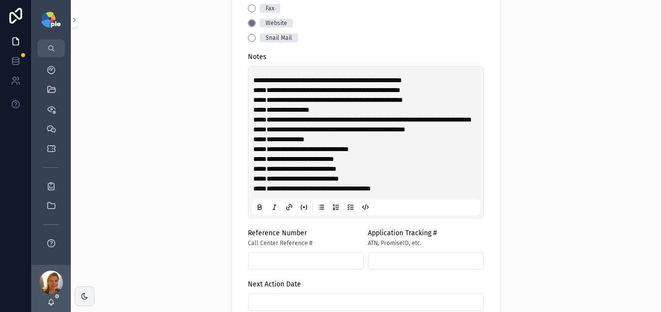
click at [375, 265] on input "scrollable content" at bounding box center [425, 261] width 115 height 14
paste input "**********"
type input "**********"
click at [424, 193] on p "**********" at bounding box center [367, 134] width 229 height 118
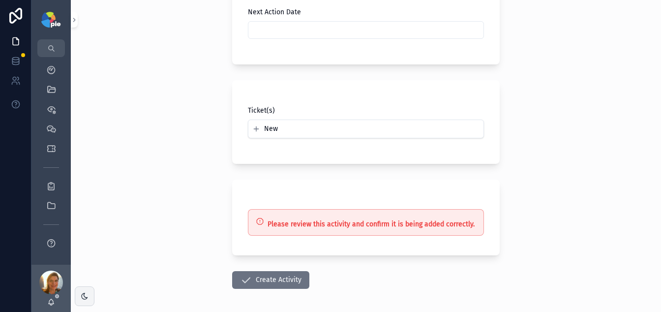
scroll to position [625, 0]
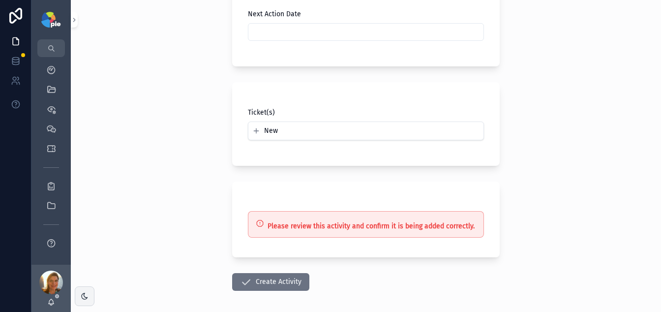
click at [291, 39] on input "scrollable content" at bounding box center [365, 32] width 235 height 14
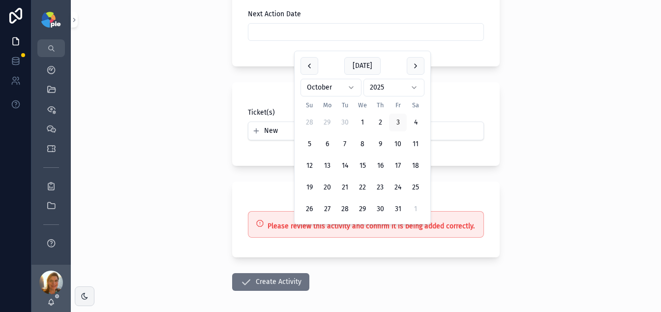
click at [400, 190] on button "24" at bounding box center [398, 187] width 18 height 18
type input "**********"
drag, startPoint x: 101, startPoint y: 204, endPoint x: 144, endPoint y: 211, distance: 43.4
click at [101, 204] on div "**********" at bounding box center [366, 156] width 590 height 312
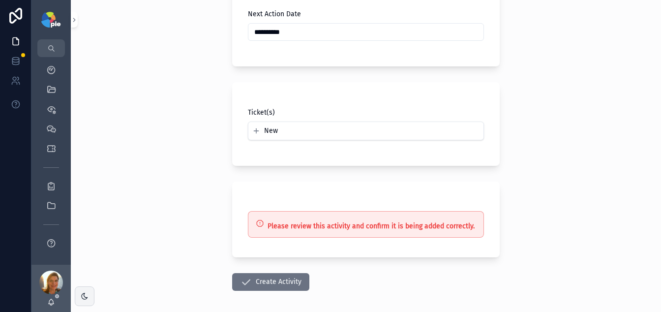
click at [255, 288] on button "Create Activity" at bounding box center [270, 282] width 77 height 18
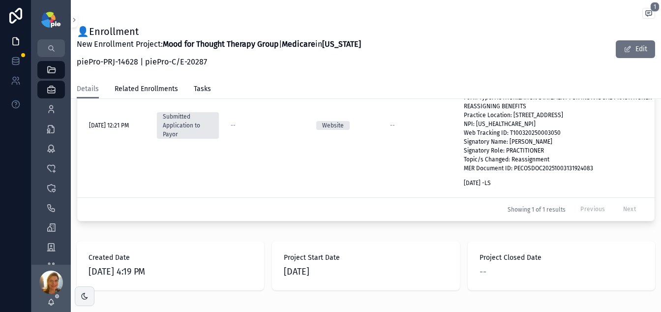
scroll to position [523, 0]
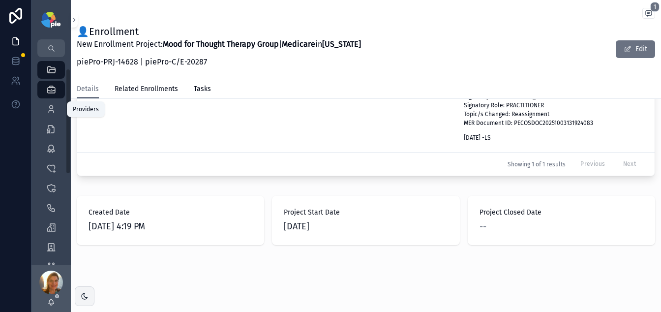
click at [50, 112] on icon "scrollable content" at bounding box center [51, 109] width 10 height 10
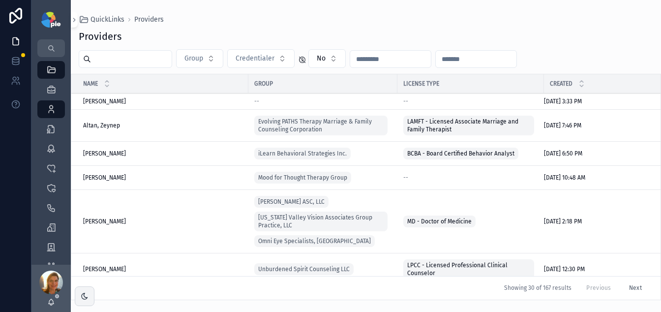
click at [125, 62] on input "scrollable content" at bounding box center [131, 59] width 81 height 14
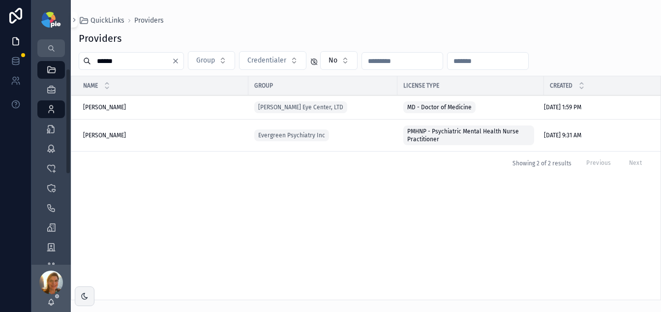
type input "*****"
click at [116, 135] on span "[PERSON_NAME]" at bounding box center [104, 135] width 43 height 8
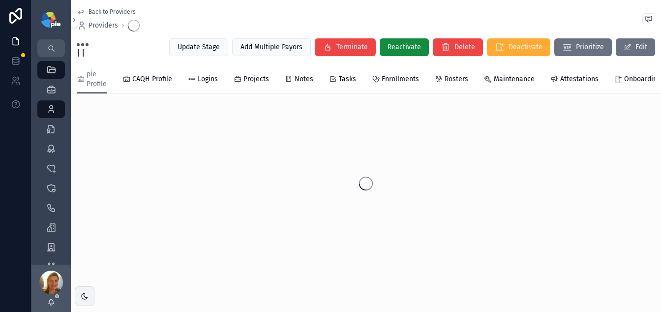
click at [116, 135] on div "scrollable content" at bounding box center [366, 183] width 590 height 155
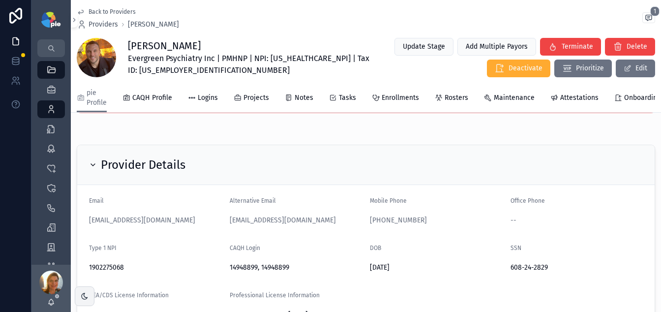
scroll to position [46, 0]
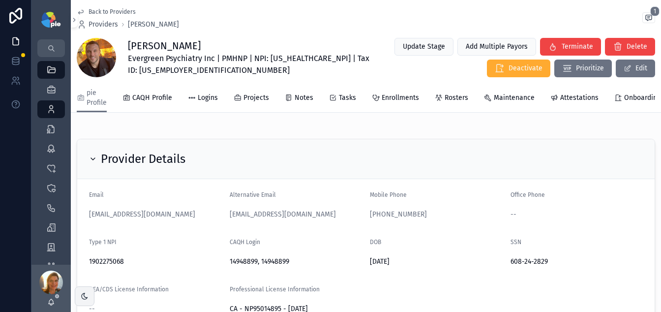
click at [256, 98] on span "Projects" at bounding box center [256, 98] width 26 height 10
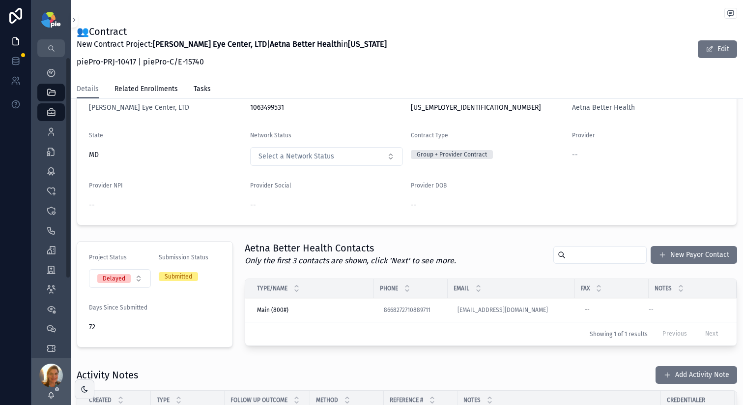
scroll to position [239, 0]
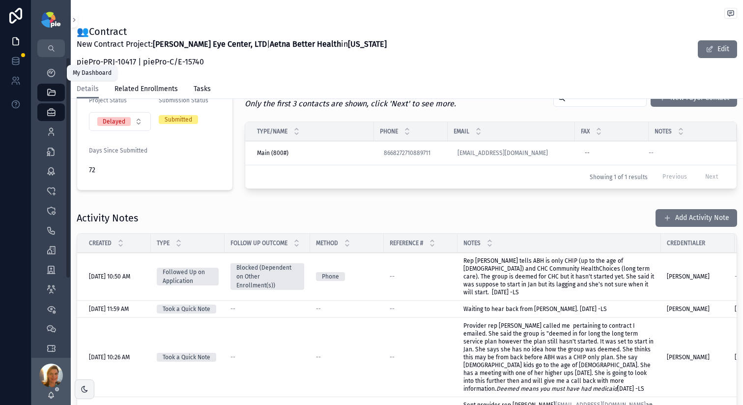
click at [53, 79] on div "My Dashboard" at bounding box center [51, 73] width 16 height 16
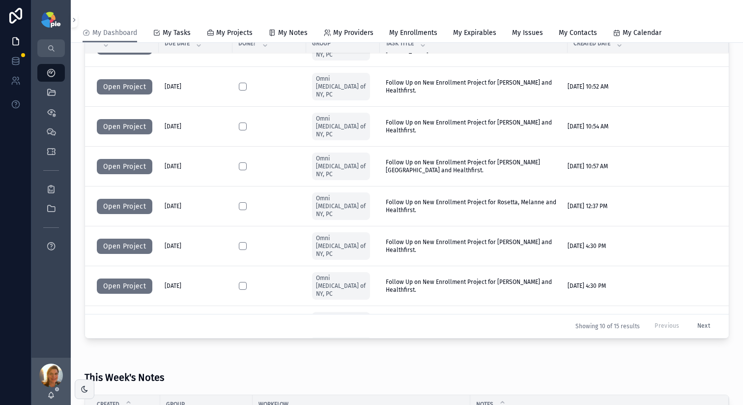
scroll to position [721, 0]
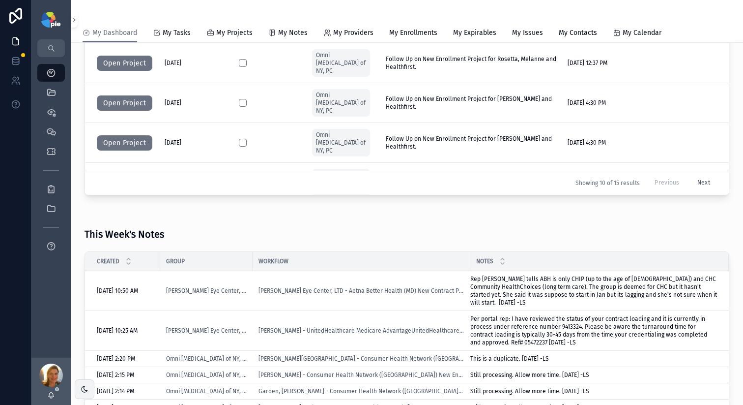
click at [691, 188] on button "Next" at bounding box center [704, 183] width 27 height 15
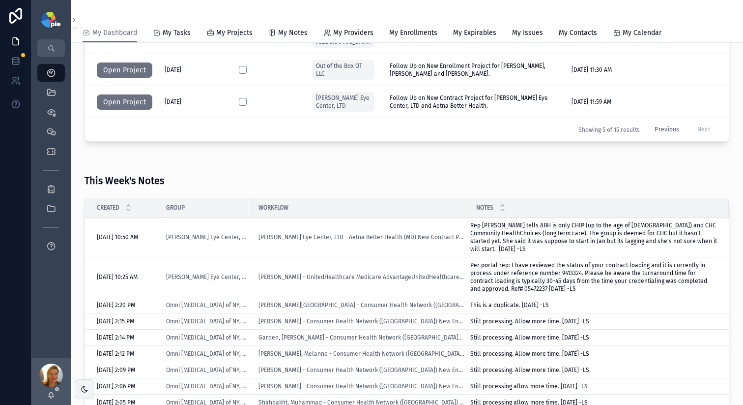
scroll to position [546, 0]
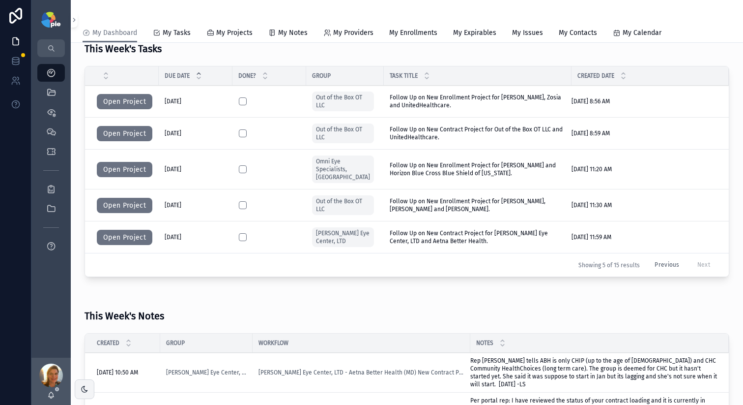
click at [115, 230] on button "Open Project" at bounding box center [125, 238] width 56 height 16
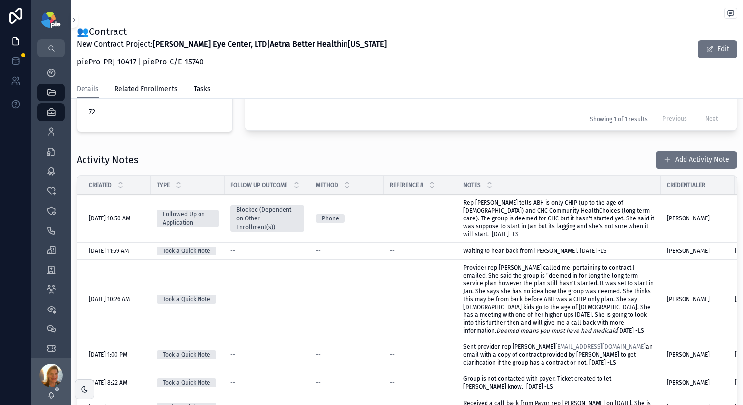
scroll to position [283, 0]
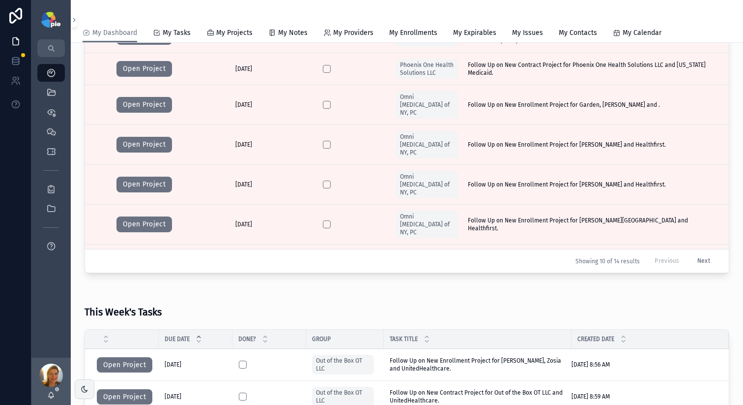
scroll to position [512, 0]
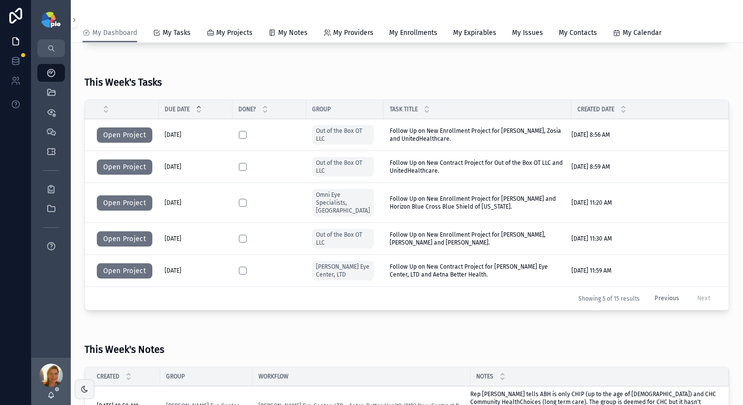
click at [245, 266] on button "scrollable content" at bounding box center [243, 270] width 8 height 8
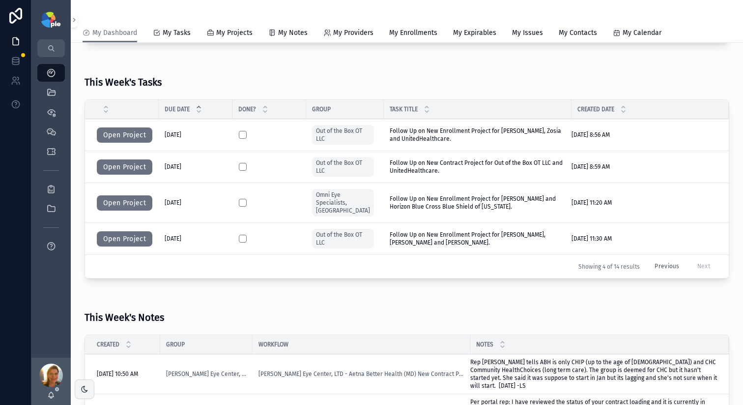
click at [136, 199] on button "Open Project" at bounding box center [125, 203] width 56 height 16
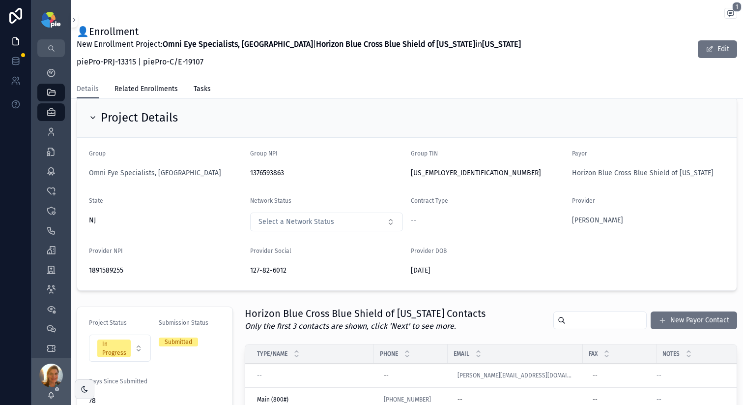
scroll to position [39, 0]
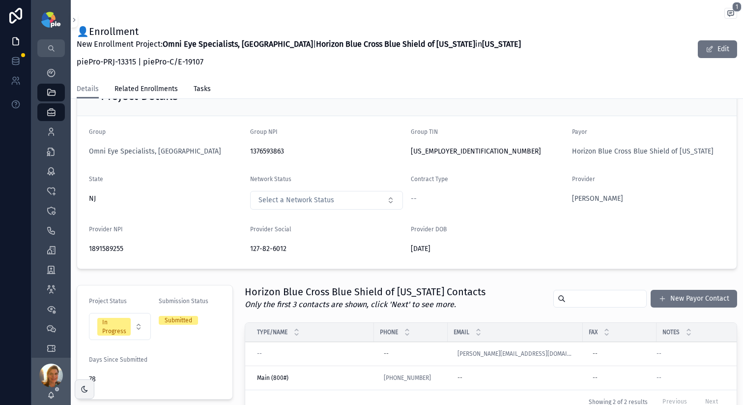
click at [598, 199] on span "Syed, Sabrina" at bounding box center [597, 199] width 51 height 10
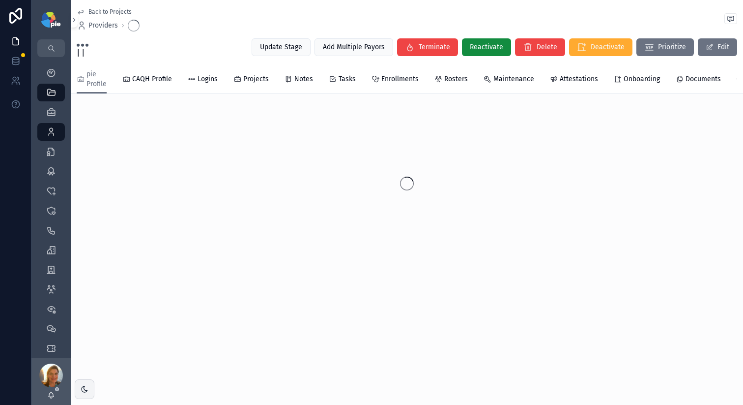
click at [260, 82] on span "Projects" at bounding box center [256, 79] width 26 height 10
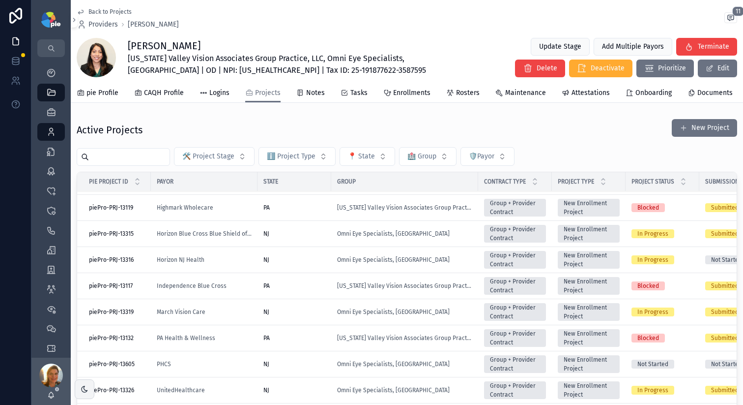
scroll to position [293, 0]
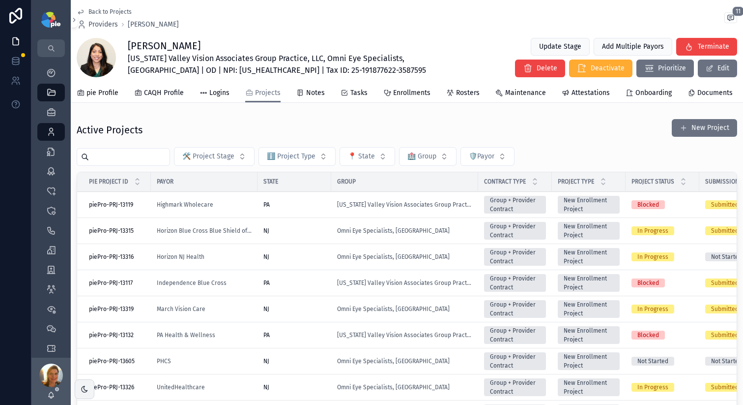
click at [316, 255] on div "NJ" at bounding box center [295, 257] width 62 height 8
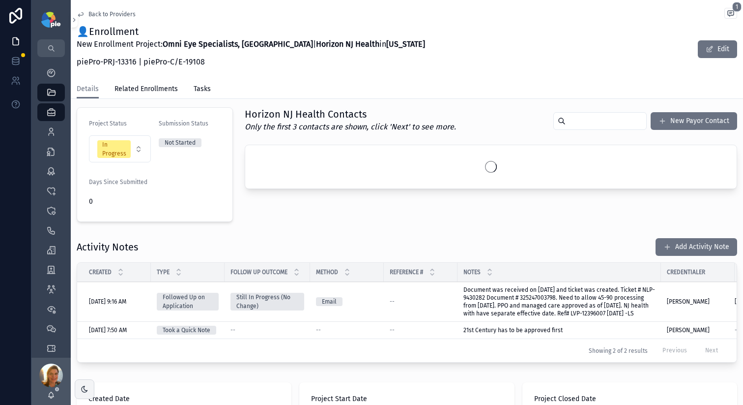
scroll to position [221, 0]
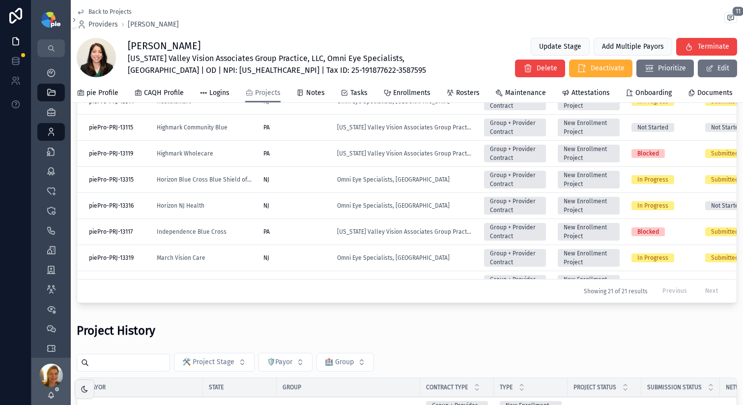
scroll to position [166, 0]
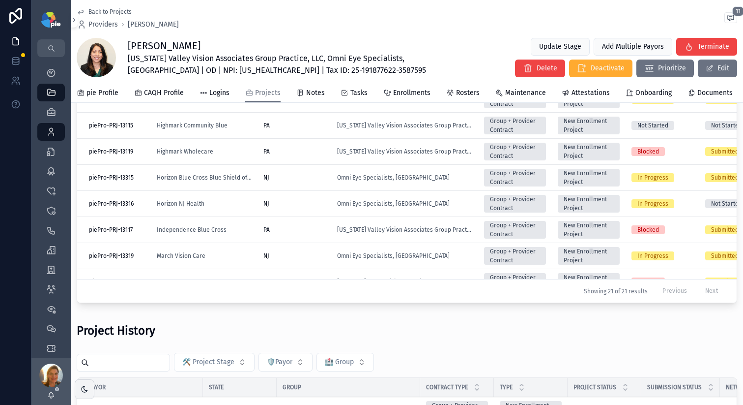
click at [307, 181] on div "NJ" at bounding box center [295, 178] width 62 height 8
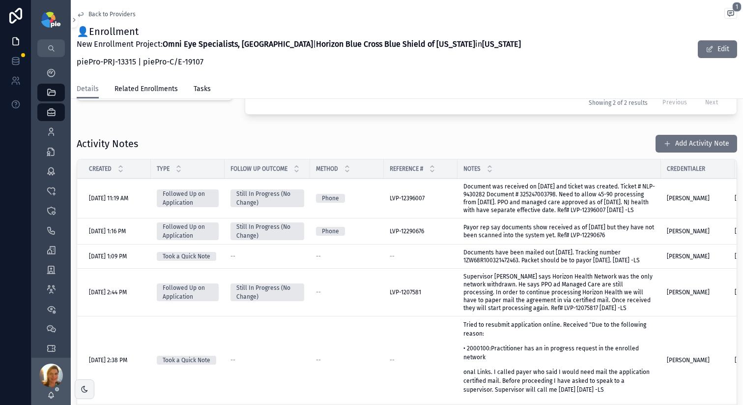
scroll to position [179, 0]
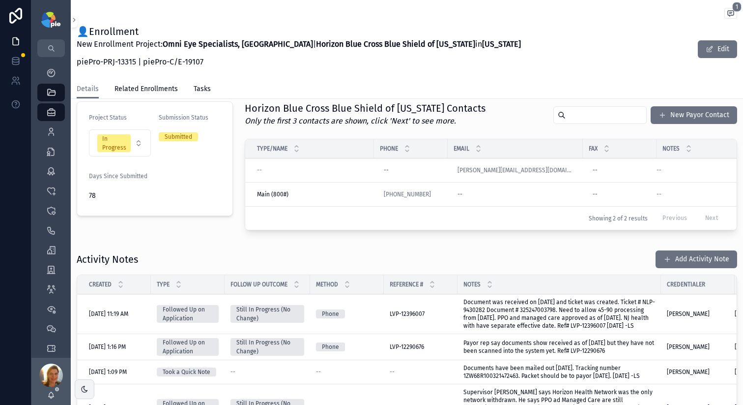
scroll to position [214, 0]
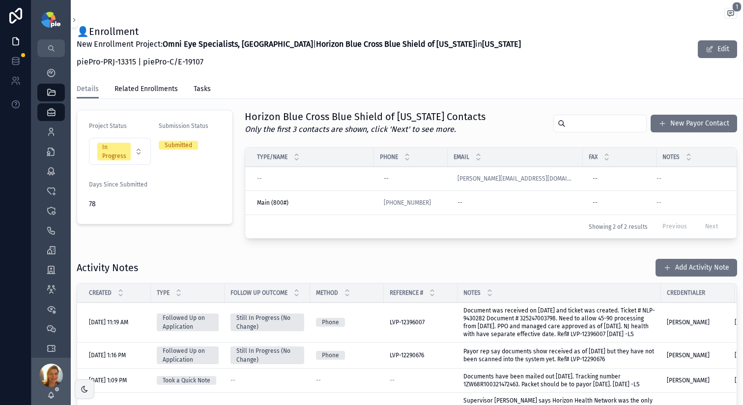
click at [674, 273] on button "Add Activity Note" at bounding box center [697, 268] width 82 height 18
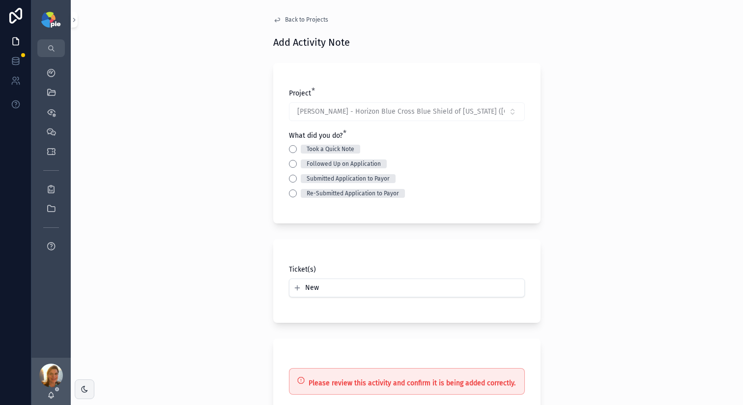
click at [291, 163] on button "Followed Up on Application" at bounding box center [293, 164] width 8 height 8
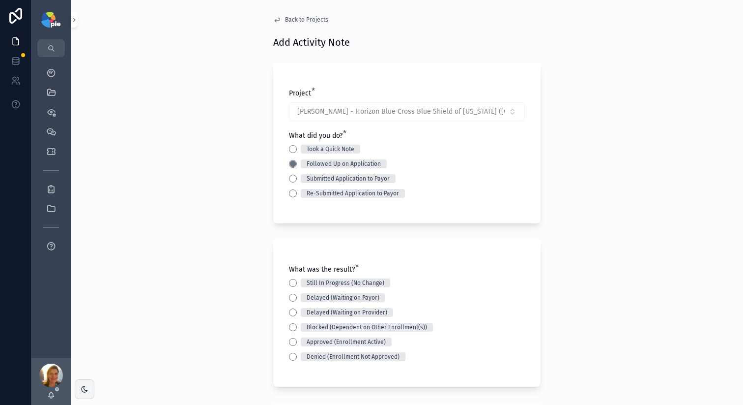
click at [293, 340] on button "Approved (Enrollment Active)" at bounding box center [293, 342] width 8 height 8
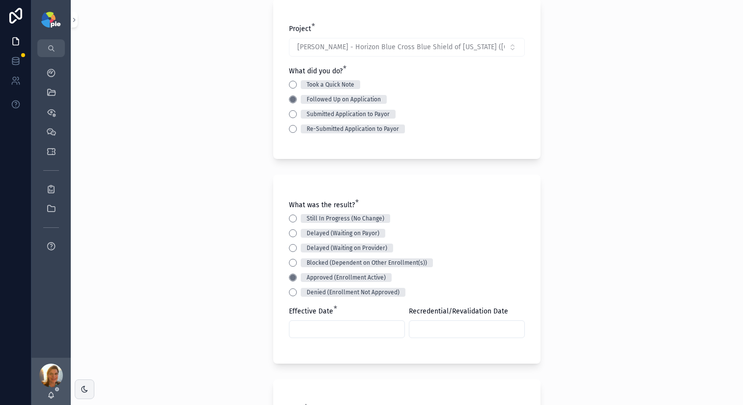
scroll to position [66, 0]
click at [305, 325] on input "scrollable content" at bounding box center [347, 328] width 115 height 14
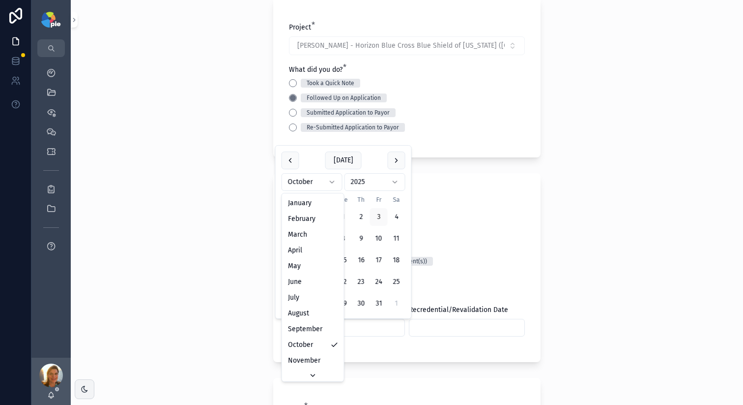
click at [325, 181] on html "My Dashboard QuickLinks Priorities Meetings Tickets Reports Payor Reports App F…" at bounding box center [371, 202] width 743 height 405
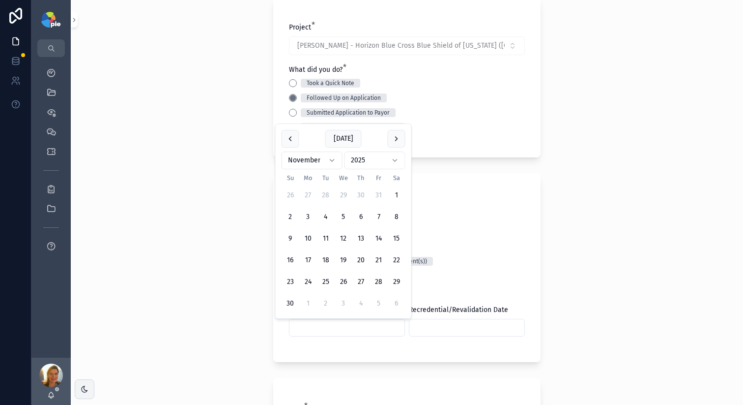
click at [395, 195] on button "1" at bounding box center [397, 195] width 18 height 18
type input "*********"
click at [211, 205] on div "Back to Projects Add Activity Note Project * Syed, Sabrina - Horizon Blue Cross…" at bounding box center [407, 136] width 673 height 405
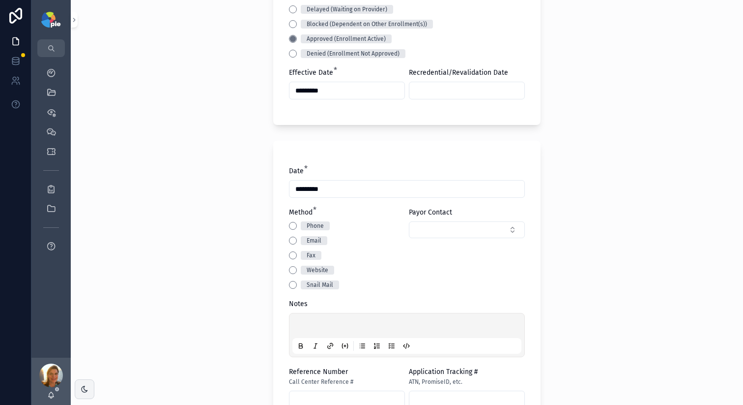
scroll to position [412, 0]
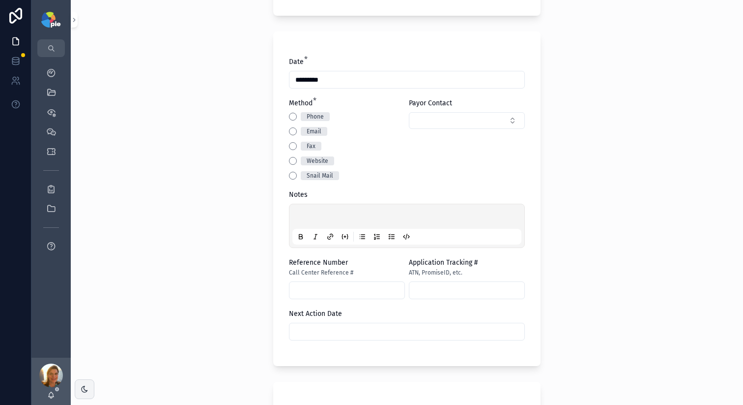
click at [300, 218] on p "scrollable content" at bounding box center [408, 218] width 229 height 10
click at [491, 217] on span "**********" at bounding box center [395, 217] width 203 height 7
drag, startPoint x: 462, startPoint y: 215, endPoint x: 524, endPoint y: 215, distance: 61.5
click at [524, 215] on div "**********" at bounding box center [406, 198] width 267 height 334
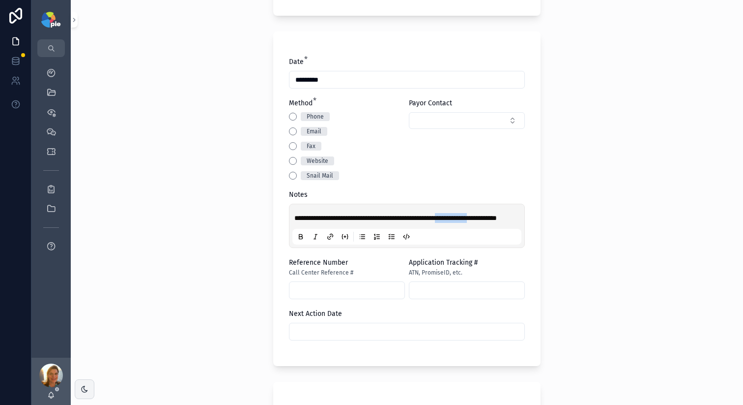
copy span "**********"
click at [347, 297] on input "scrollable content" at bounding box center [347, 290] width 115 height 14
paste input "**********"
type input "**********"
click at [234, 311] on div "**********" at bounding box center [407, 202] width 673 height 405
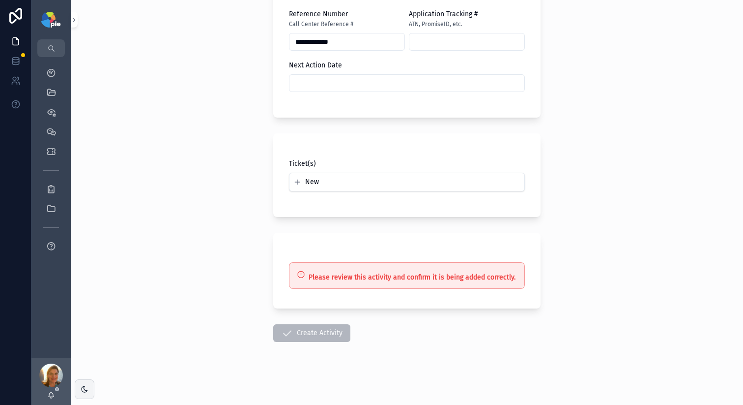
scroll to position [670, 0]
click at [325, 331] on span "Create Activity" at bounding box center [311, 333] width 77 height 18
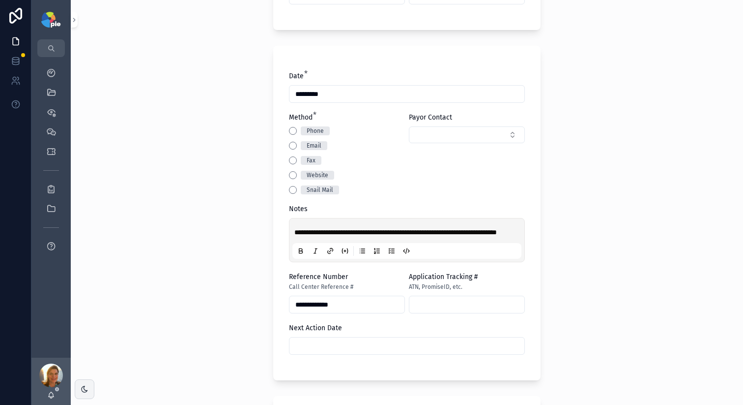
scroll to position [334, 0]
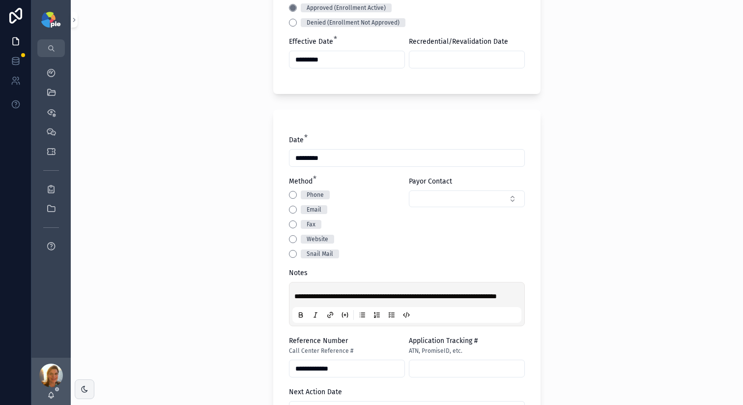
click at [289, 197] on button "Phone" at bounding box center [293, 195] width 8 height 8
click at [515, 205] on button "Select Button" at bounding box center [467, 198] width 116 height 17
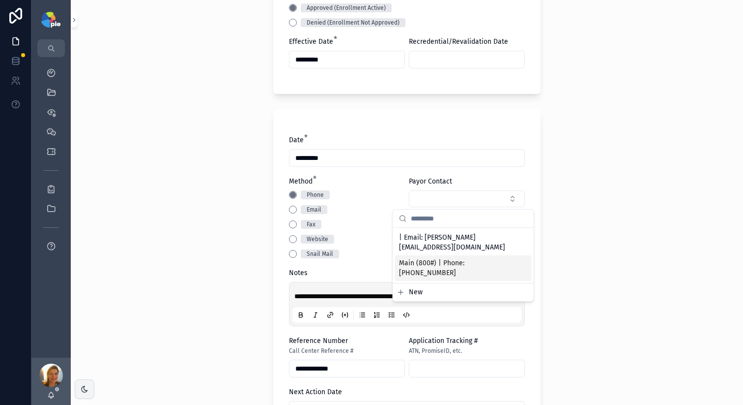
click at [465, 264] on span "Main (800#) | Phone: +1 800-355-2583" at bounding box center [457, 268] width 117 height 20
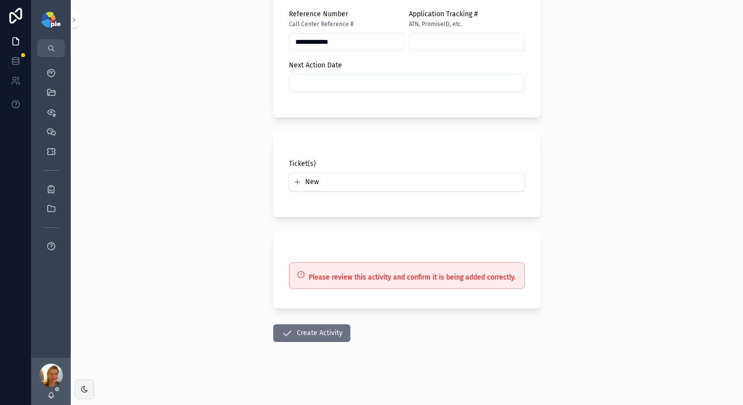
scroll to position [670, 0]
click at [292, 326] on button "Create Activity" at bounding box center [311, 333] width 77 height 18
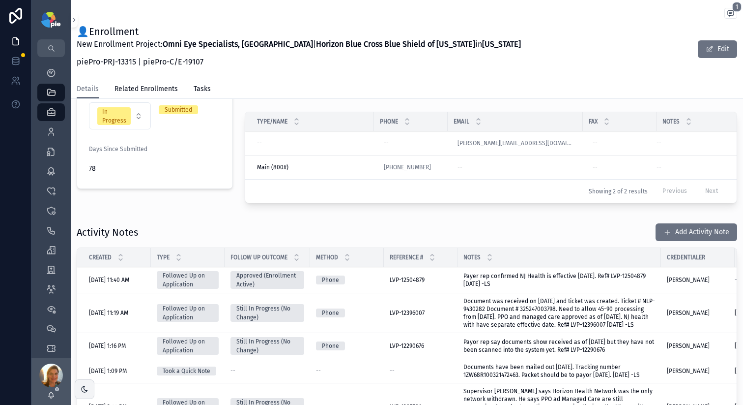
scroll to position [242, 0]
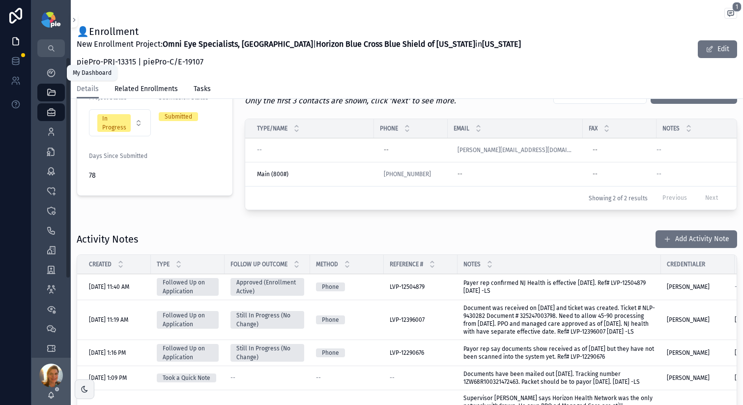
click at [46, 78] on div "My Dashboard" at bounding box center [51, 73] width 16 height 16
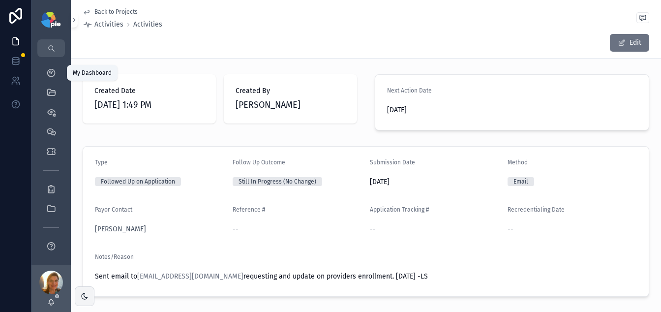
click at [49, 76] on icon "scrollable content" at bounding box center [51, 73] width 10 height 10
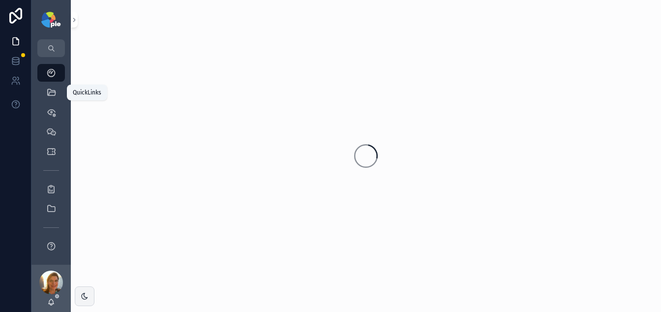
click at [46, 84] on link "QuickLinks" at bounding box center [51, 93] width 28 height 18
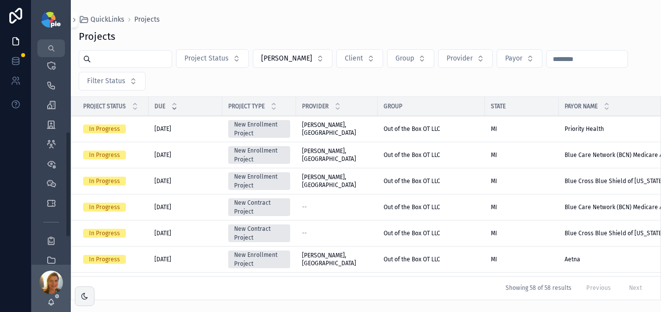
scroll to position [155, 0]
click at [54, 119] on div "Groups" at bounding box center [51, 114] width 16 height 16
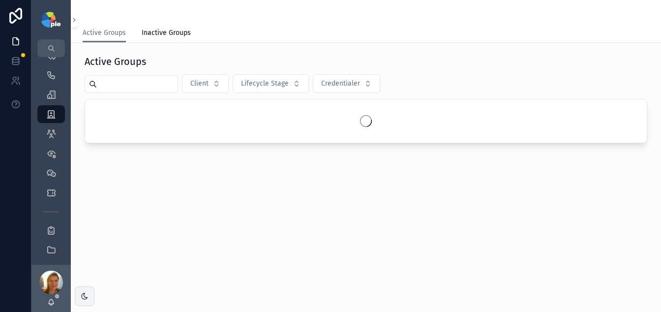
click at [154, 87] on input "scrollable content" at bounding box center [137, 84] width 81 height 14
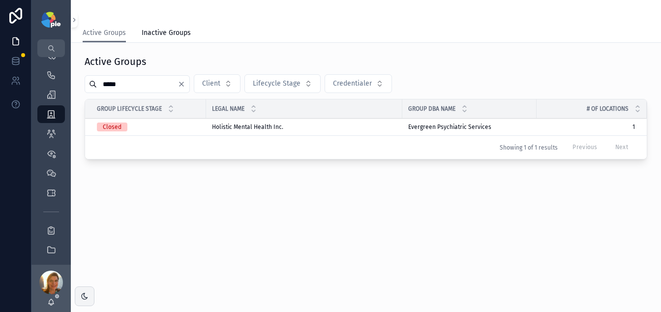
type input "*****"
click at [260, 125] on span "Holistic Mental Health Inc." at bounding box center [247, 127] width 71 height 8
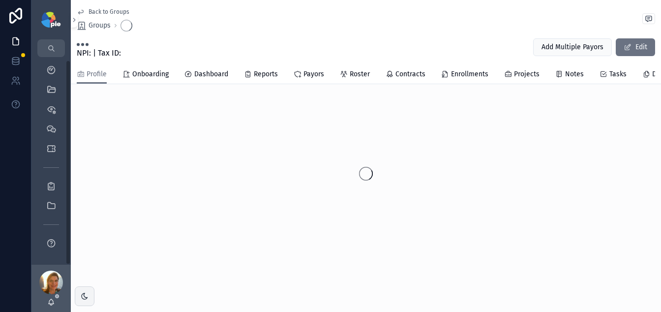
scroll to position [3, 0]
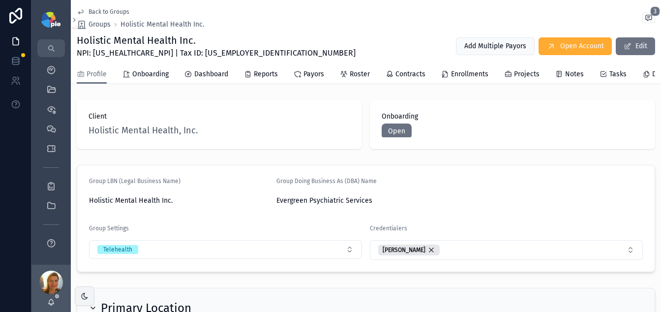
click at [524, 75] on span "Projects" at bounding box center [527, 74] width 26 height 10
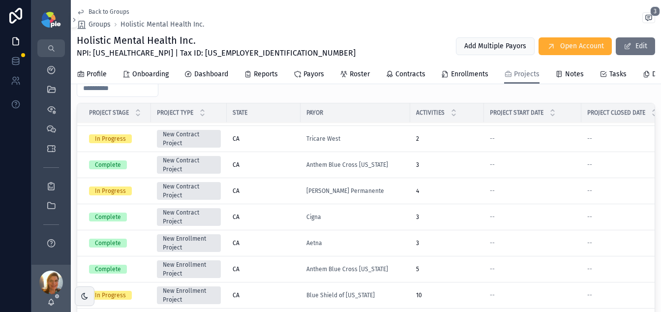
scroll to position [83, 0]
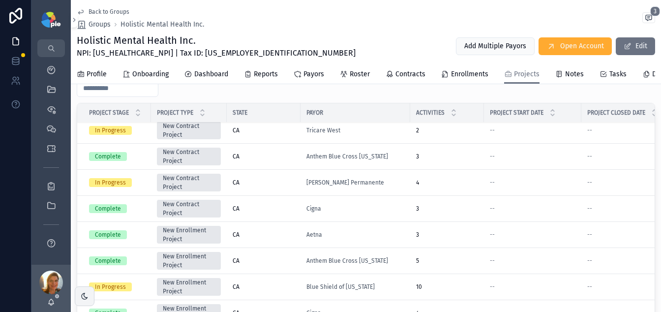
click at [344, 238] on div "Aetna" at bounding box center [355, 235] width 98 height 8
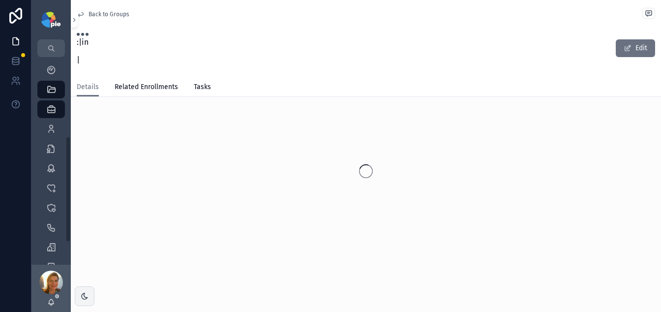
scroll to position [155, 0]
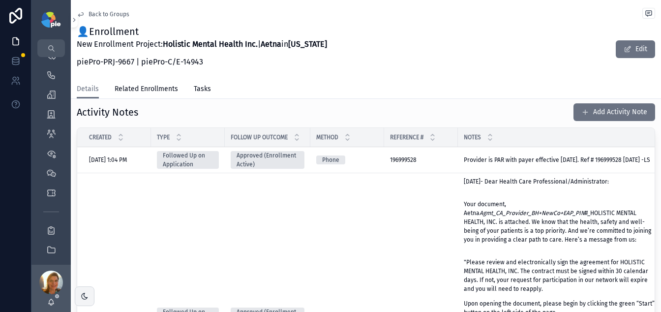
scroll to position [521, 0]
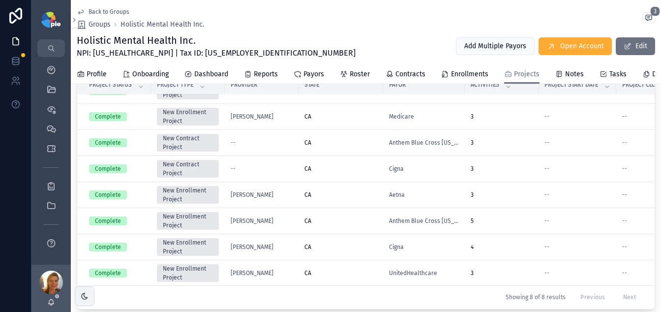
scroll to position [24, 0]
click at [351, 223] on div "CA" at bounding box center [340, 221] width 73 height 8
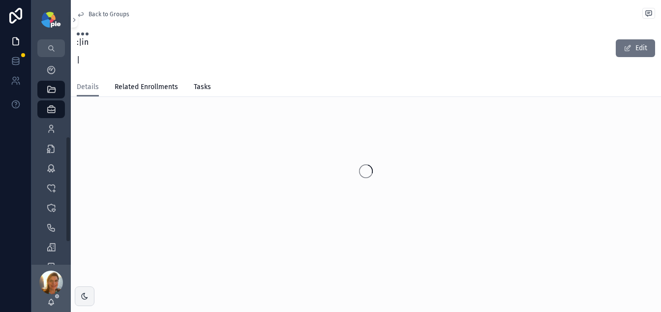
scroll to position [155, 0]
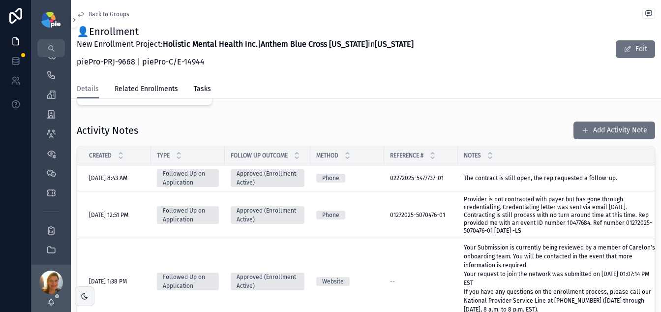
scroll to position [362, 0]
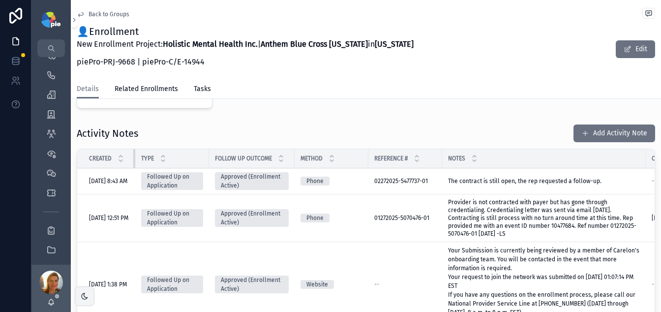
drag, startPoint x: 149, startPoint y: 159, endPoint x: 128, endPoint y: 160, distance: 21.7
click at [128, 160] on th "Created" at bounding box center [106, 158] width 58 height 19
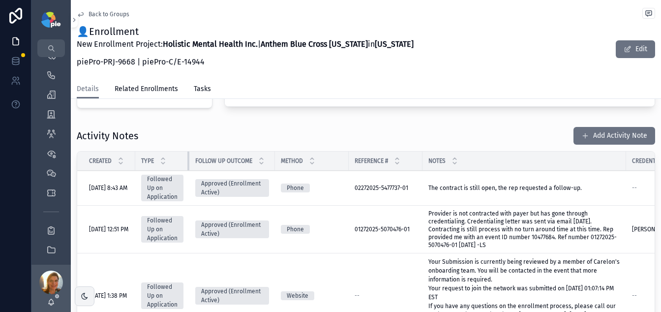
drag, startPoint x: 209, startPoint y: 166, endPoint x: 179, endPoint y: 165, distance: 30.0
click at [181, 166] on th "Type" at bounding box center [162, 160] width 54 height 19
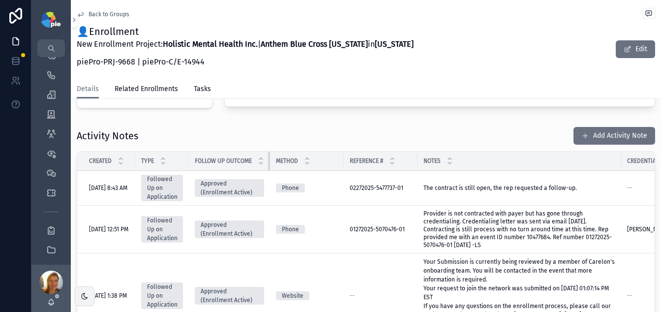
drag, startPoint x: 275, startPoint y: 167, endPoint x: 244, endPoint y: 162, distance: 31.4
click at [244, 162] on th "Follow Up Outcome" at bounding box center [229, 160] width 81 height 19
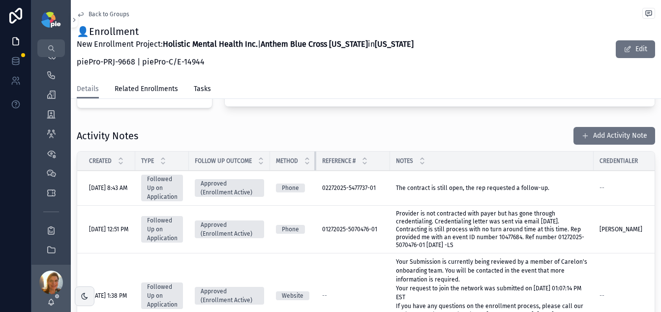
drag, startPoint x: 345, startPoint y: 167, endPoint x: 310, endPoint y: 165, distance: 35.5
click at [310, 165] on th "Method" at bounding box center [293, 160] width 46 height 19
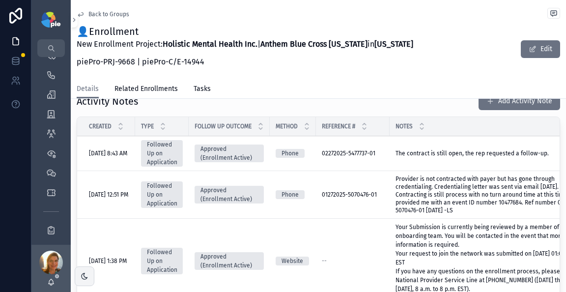
scroll to position [424, 0]
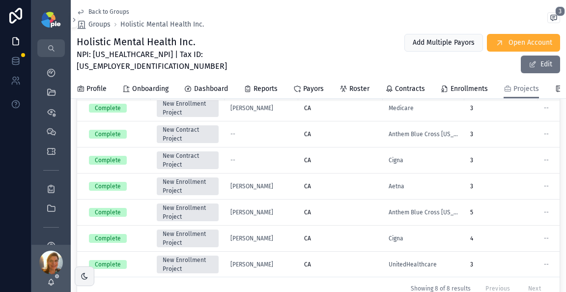
scroll to position [635, 0]
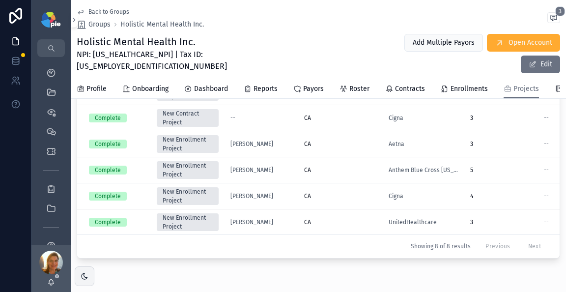
click at [357, 218] on div "CA" at bounding box center [340, 222] width 73 height 8
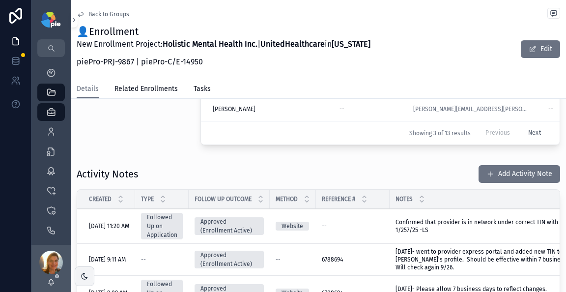
scroll to position [394, 0]
click at [58, 72] on div "My Dashboard" at bounding box center [51, 73] width 16 height 16
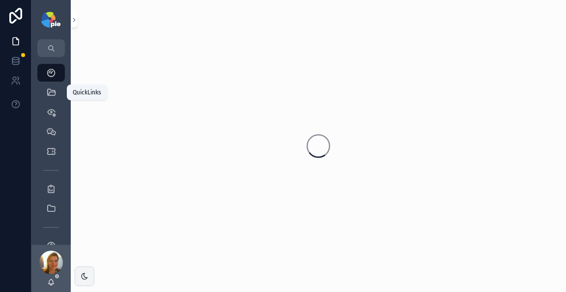
drag, startPoint x: 53, startPoint y: 84, endPoint x: 53, endPoint y: 90, distance: 5.9
click at [53, 85] on div "QuickLinks" at bounding box center [51, 93] width 16 height 16
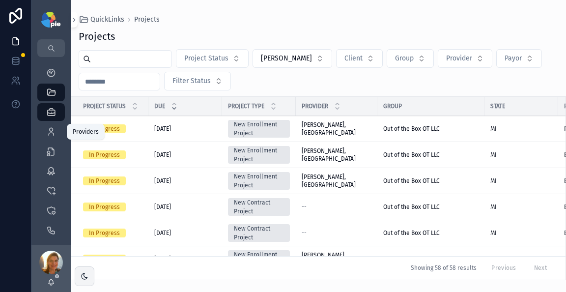
click at [52, 140] on link "Providers 299" at bounding box center [51, 132] width 28 height 18
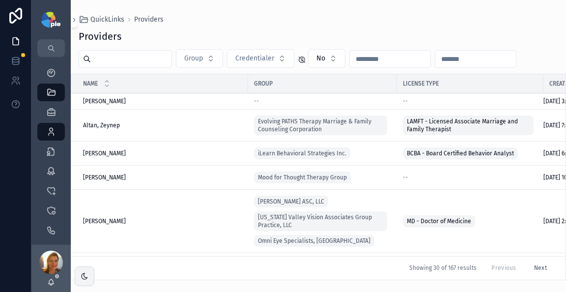
click at [128, 55] on input "scrollable content" at bounding box center [131, 59] width 81 height 14
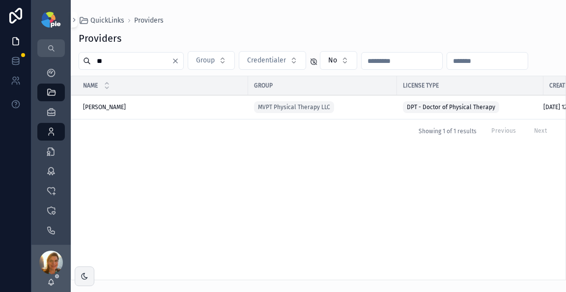
type input "*"
type input "****"
click at [109, 106] on span "Frey, Tiffany" at bounding box center [104, 107] width 43 height 8
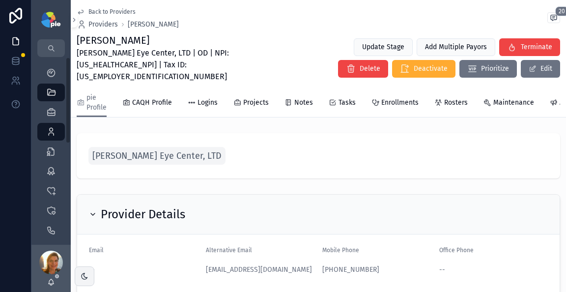
drag, startPoint x: 367, startPoint y: 150, endPoint x: 1, endPoint y: 97, distance: 369.6
click at [366, 150] on div "[PERSON_NAME] Eye Center, LTD" at bounding box center [318, 156] width 460 height 22
click at [387, 145] on div "[PERSON_NAME] Eye Center, LTD" at bounding box center [318, 156] width 460 height 22
drag, startPoint x: 117, startPoint y: 19, endPoint x: 114, endPoint y: 24, distance: 5.9
click at [114, 24] on div "Back to Providers Providers Tiffany Frey" at bounding box center [128, 19] width 102 height 22
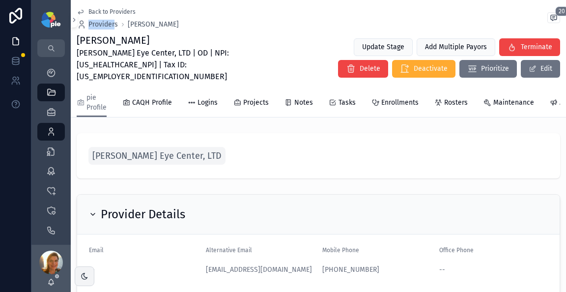
click at [99, 23] on span "Providers" at bounding box center [102, 25] width 29 height 10
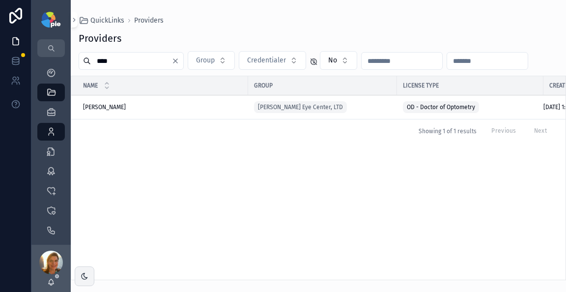
click at [168, 59] on input "****" at bounding box center [131, 61] width 81 height 14
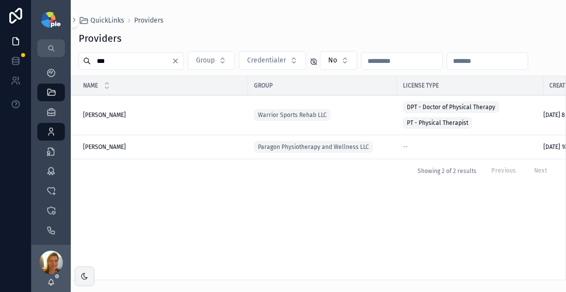
type input "***"
click at [117, 145] on span "Miller, Maggie" at bounding box center [104, 147] width 43 height 8
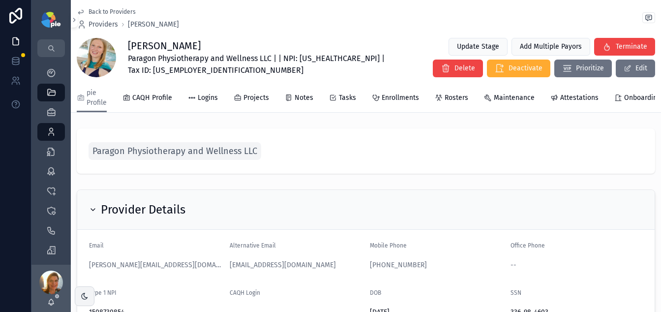
scroll to position [2, 0]
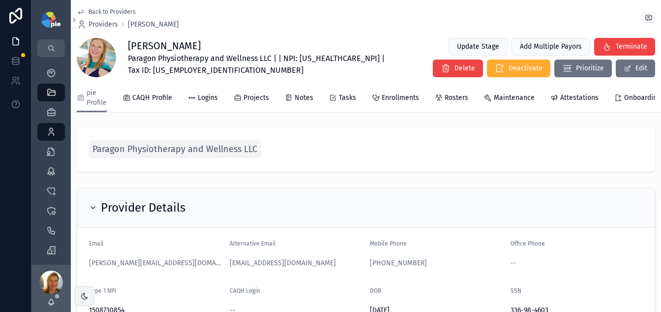
click at [252, 98] on span "Projects" at bounding box center [256, 98] width 26 height 10
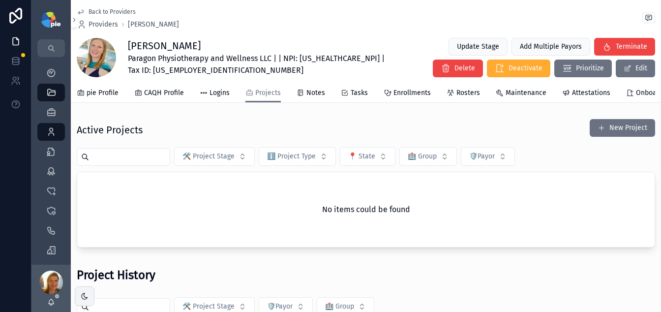
click at [397, 91] on span "Enrollments" at bounding box center [411, 93] width 37 height 10
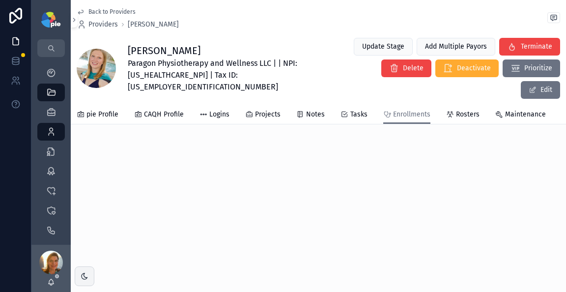
click at [166, 59] on span "Paragon Physiotherapy and Wellness LLC | | NPI: 1508730854 | Tax ID: 88-1565640" at bounding box center [234, 75] width 213 height 35
click at [96, 110] on span "pie Profile" at bounding box center [103, 115] width 32 height 10
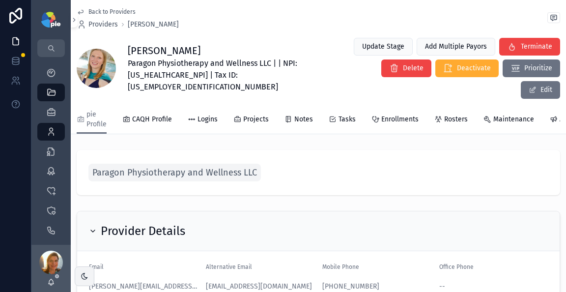
click at [184, 166] on span "Paragon Physiotherapy and Wellness LLC" at bounding box center [174, 173] width 165 height 14
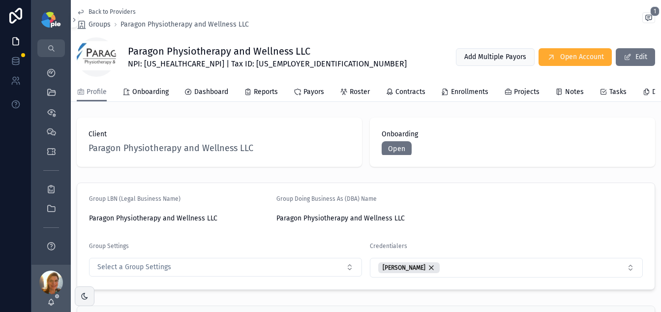
click at [356, 95] on span "Roster" at bounding box center [360, 92] width 20 height 10
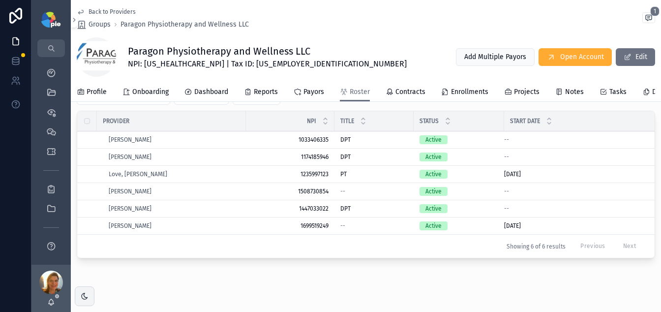
scroll to position [124, 0]
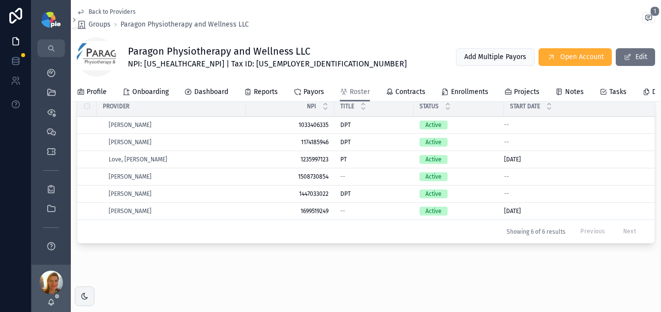
click at [134, 198] on span "Waight, Olivia" at bounding box center [130, 194] width 43 height 8
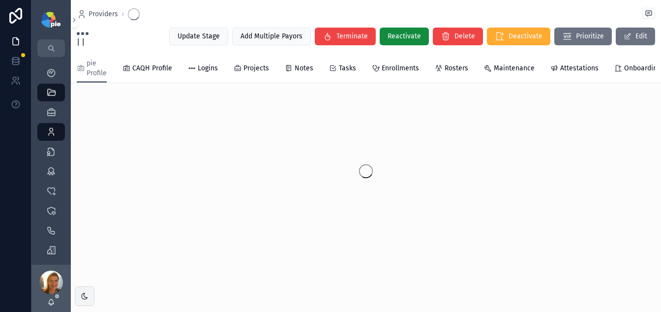
scroll to position [9, 0]
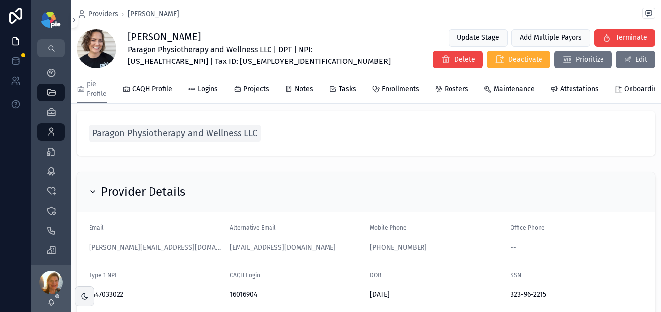
scroll to position [124, 0]
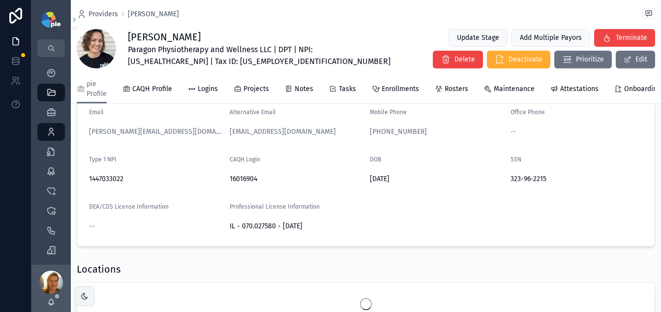
click at [259, 75] on div "pie Profile CAQH Profile Logins Projects Notes Tasks Enrollments Rosters Mainte…" at bounding box center [366, 89] width 578 height 29
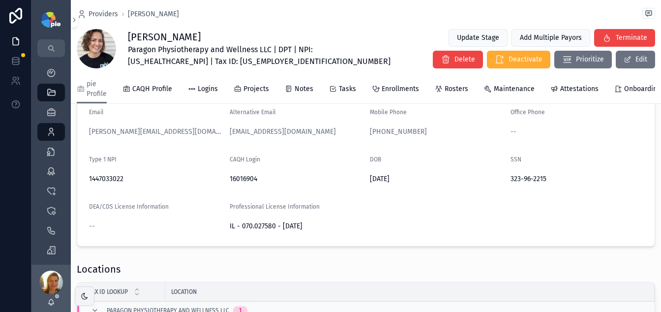
click at [250, 93] on span "Projects" at bounding box center [256, 89] width 26 height 10
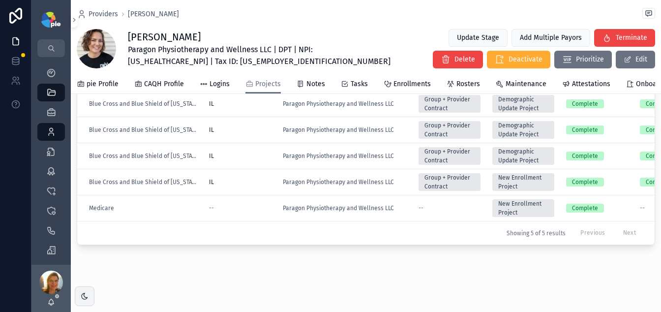
scroll to position [238, 0]
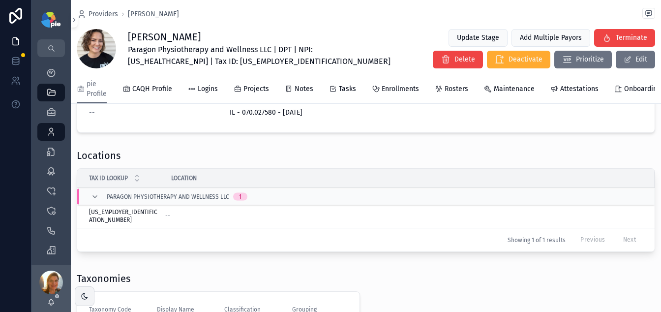
scroll to position [248, 0]
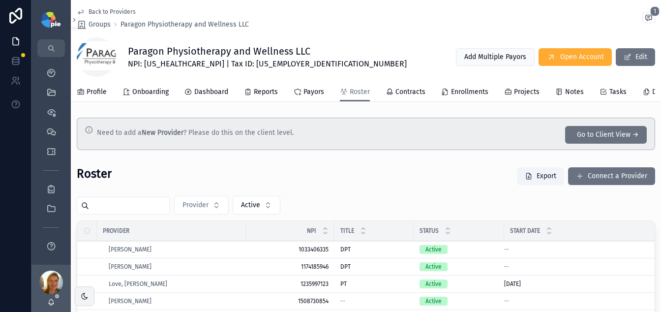
scroll to position [142, 0]
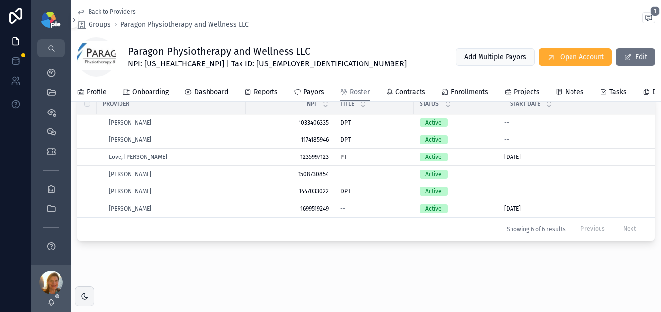
click at [139, 170] on span "Miller, Maggie" at bounding box center [130, 174] width 43 height 8
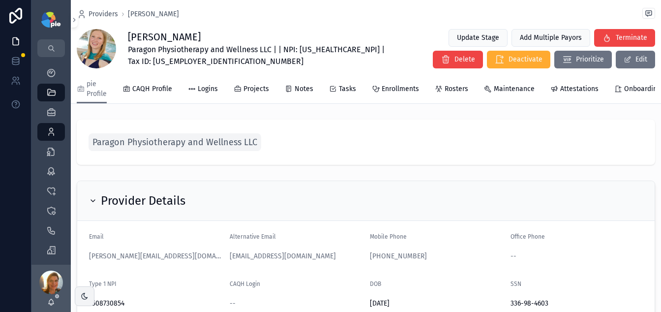
click at [147, 65] on span "Paragon Physiotherapy and Wellness LLC | | NPI: 1508730854 | Tax ID: 88-1565640" at bounding box center [258, 56] width 260 height 24
copy span "1508730854"
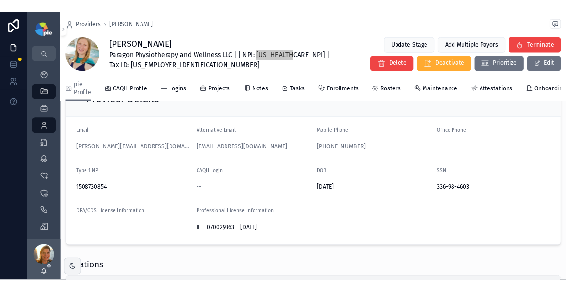
scroll to position [107, 0]
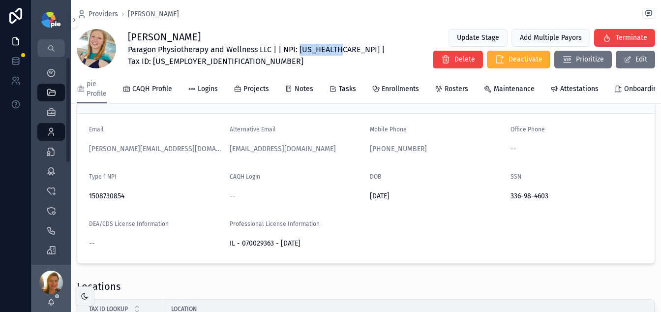
click at [0, 0] on icon "scrollable content" at bounding box center [0, 0] width 0 height 0
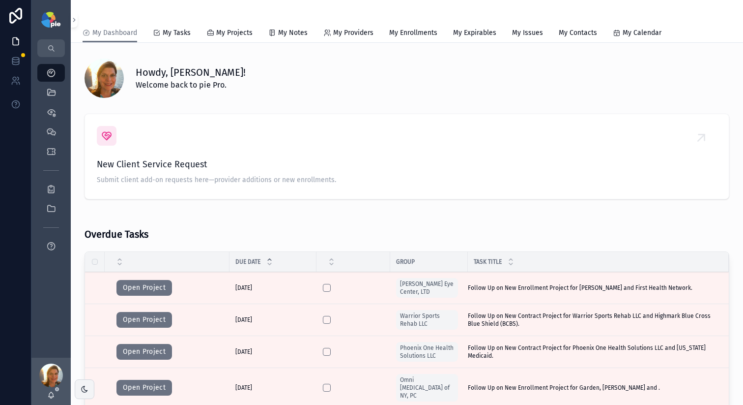
scroll to position [59, 0]
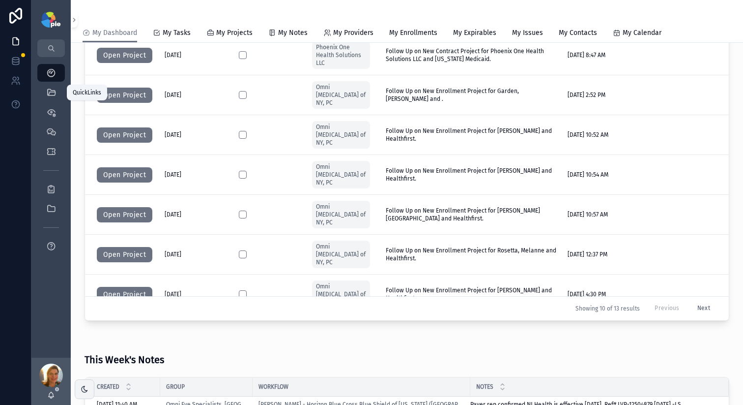
click at [49, 89] on icon "scrollable content" at bounding box center [51, 93] width 10 height 10
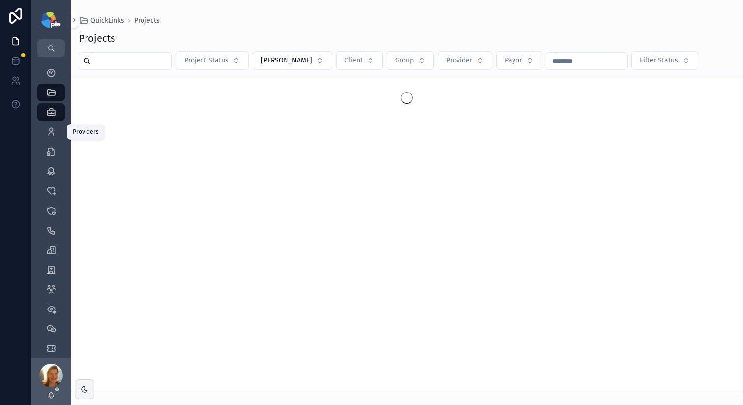
click at [52, 132] on icon "scrollable content" at bounding box center [51, 132] width 10 height 10
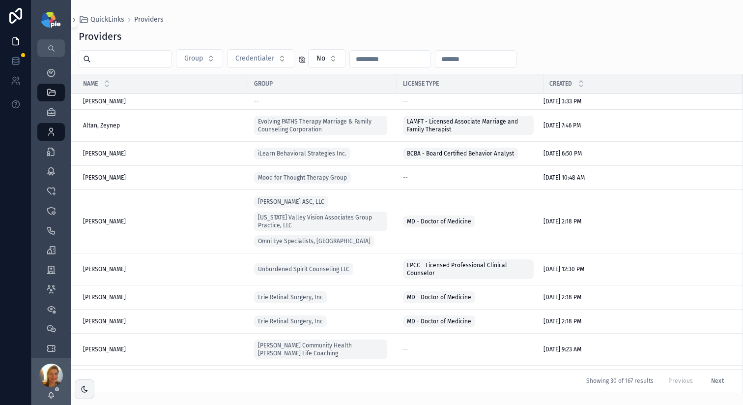
click at [131, 55] on input "scrollable content" at bounding box center [131, 59] width 81 height 14
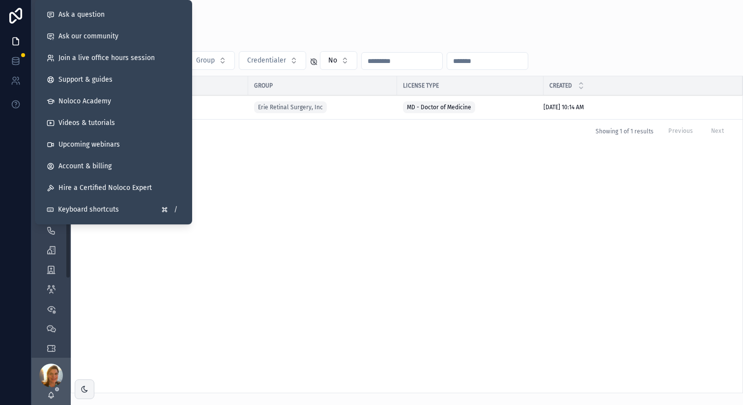
type input "******"
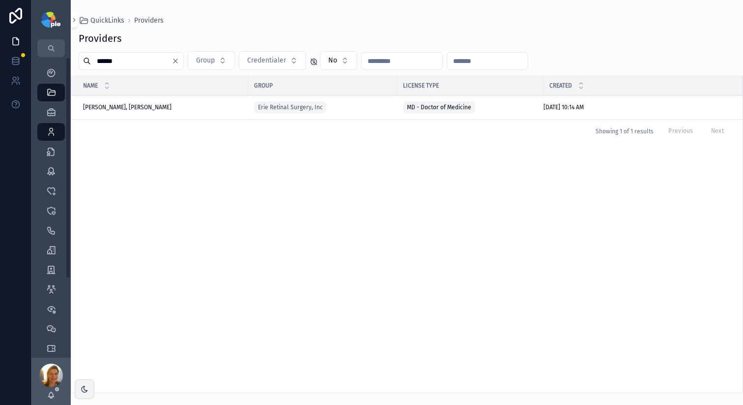
click at [253, 165] on div "Name Group License Type Created [PERSON_NAME], [PERSON_NAME] [PERSON_NAME] Erie…" at bounding box center [407, 234] width 672 height 316
click at [141, 104] on span "[PERSON_NAME], [PERSON_NAME]" at bounding box center [127, 107] width 88 height 8
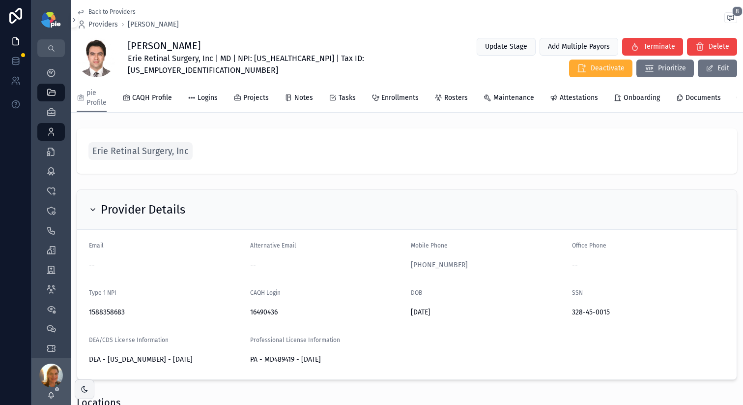
click at [249, 99] on span "Projects" at bounding box center [256, 98] width 26 height 10
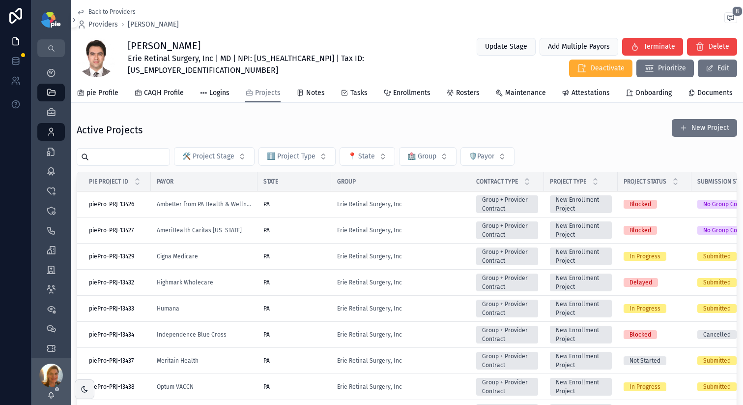
scroll to position [2, 0]
click at [301, 312] on div "PA" at bounding box center [295, 308] width 62 height 8
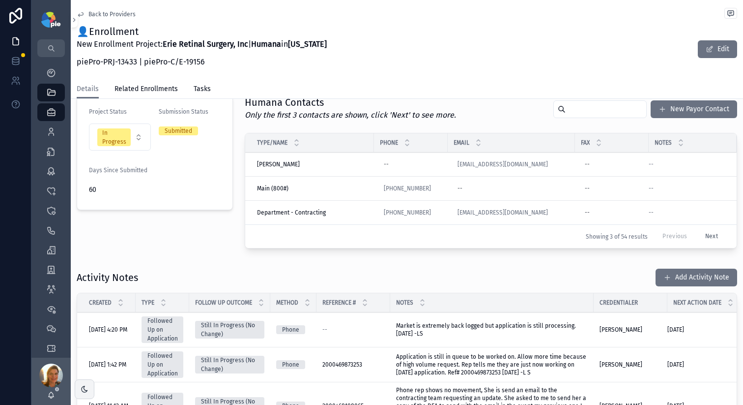
scroll to position [250, 0]
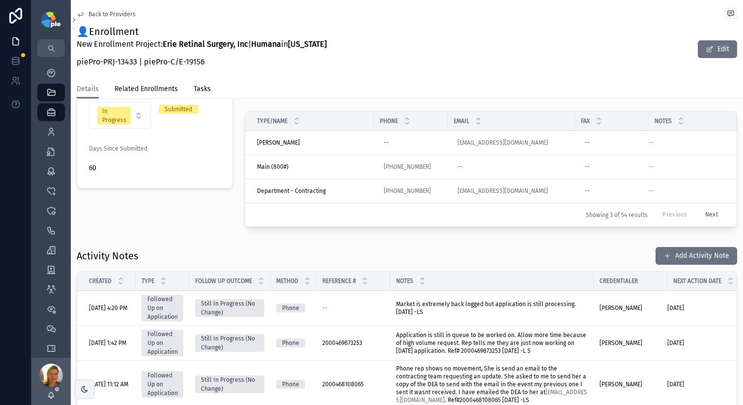
click at [674, 264] on button "Add Activity Note" at bounding box center [697, 256] width 82 height 18
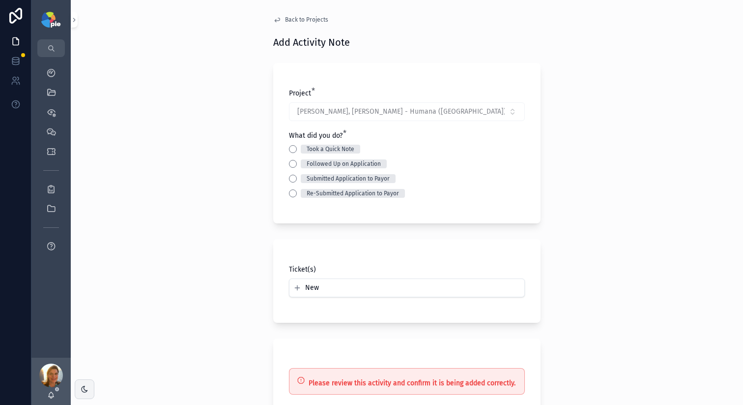
click at [290, 149] on button "Took a Quick Note" at bounding box center [293, 149] width 8 height 8
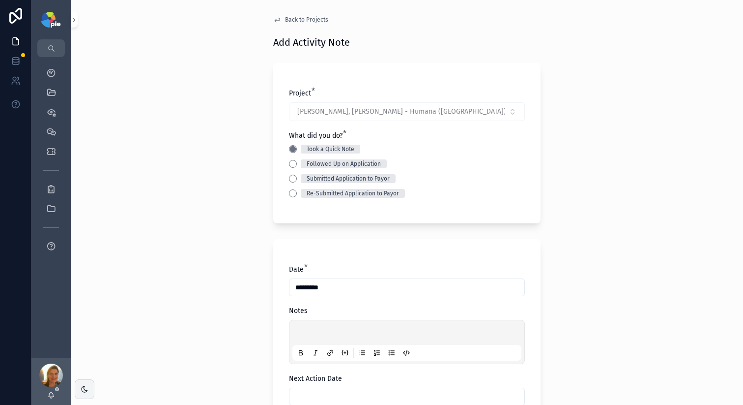
click at [303, 329] on p "scrollable content" at bounding box center [408, 334] width 229 height 10
click at [294, 333] on p "scrollable content" at bounding box center [408, 334] width 229 height 10
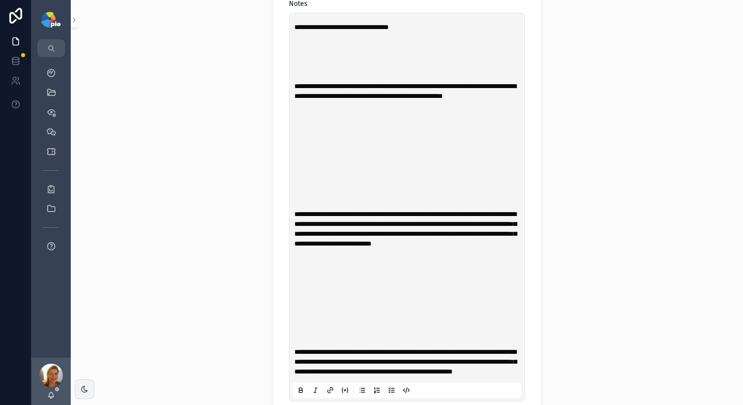
click at [293, 81] on div "**********" at bounding box center [407, 206] width 229 height 381
click at [294, 83] on span "**********" at bounding box center [405, 91] width 222 height 17
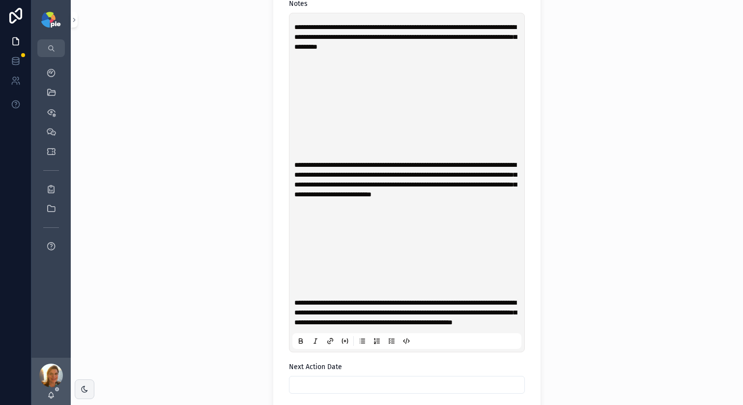
click at [293, 163] on div "**********" at bounding box center [407, 182] width 229 height 332
click at [294, 165] on span "**********" at bounding box center [405, 179] width 222 height 36
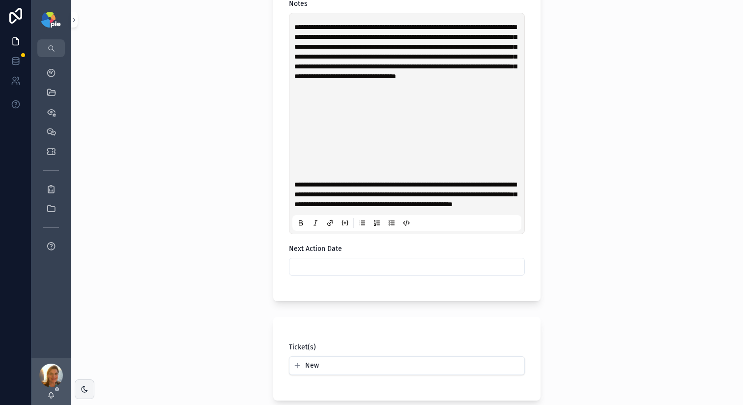
click at [294, 193] on span "**********" at bounding box center [405, 194] width 222 height 27
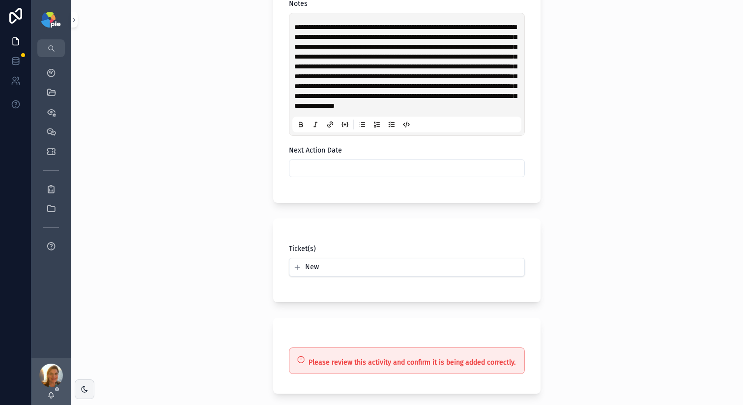
click at [377, 111] on p "**********" at bounding box center [408, 66] width 229 height 88
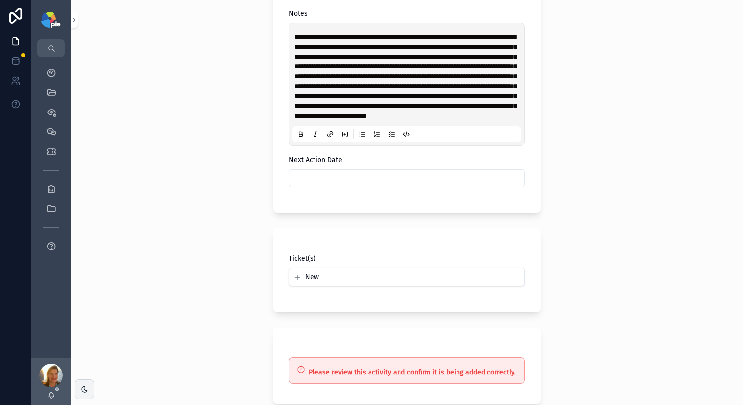
scroll to position [294, 0]
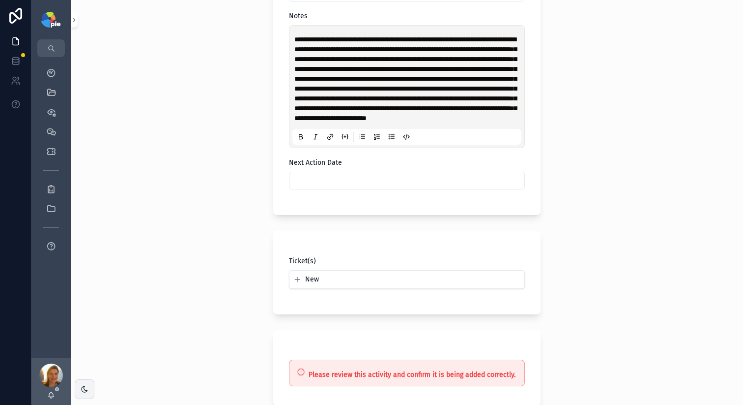
click at [394, 187] on input "scrollable content" at bounding box center [407, 181] width 235 height 14
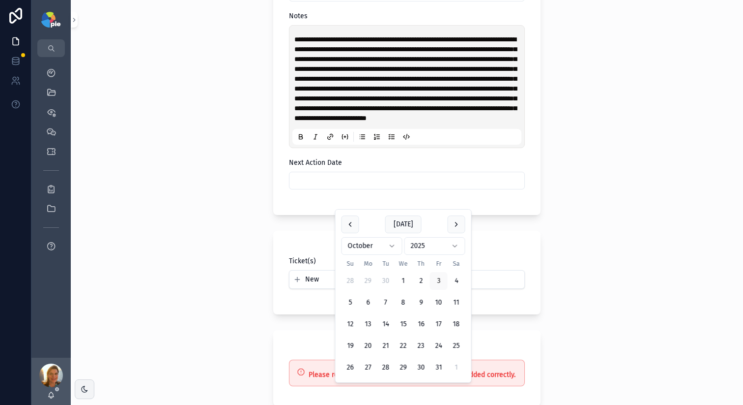
click at [439, 325] on button "17" at bounding box center [439, 324] width 18 height 18
type input "**********"
click at [231, 246] on div "**********" at bounding box center [407, 202] width 673 height 405
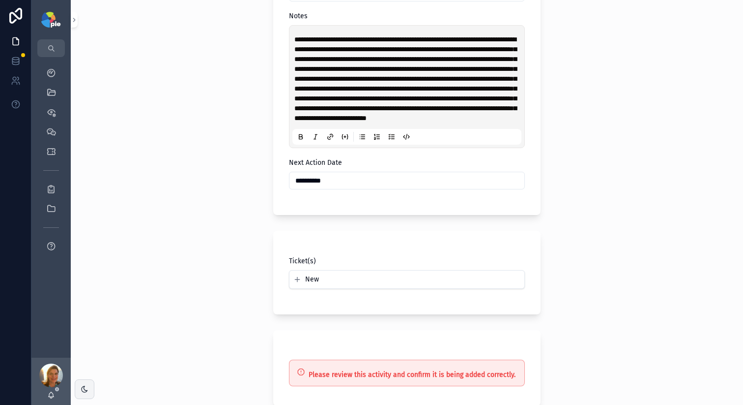
scroll to position [411, 0]
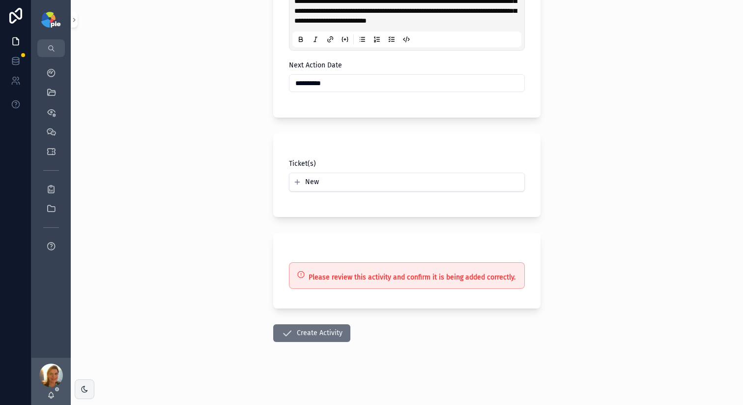
click at [330, 339] on button "Create Activity" at bounding box center [311, 333] width 77 height 18
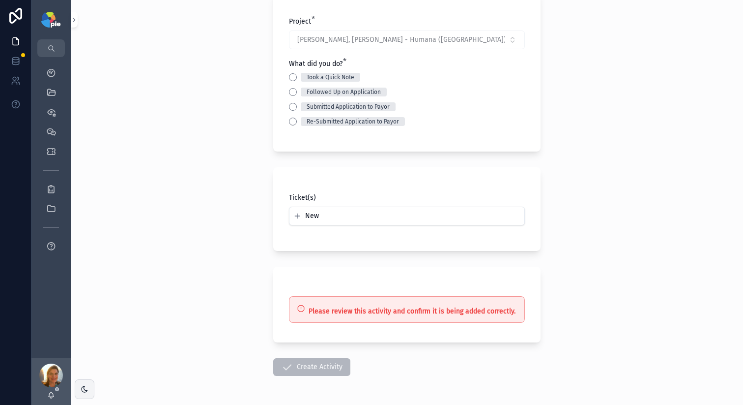
scroll to position [106, 0]
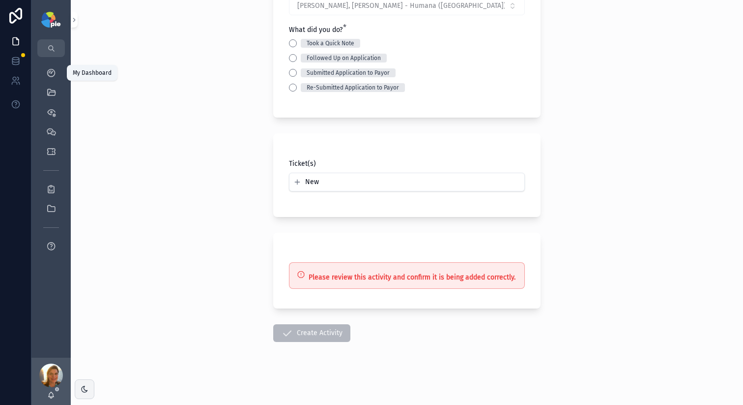
click at [53, 80] on div "My Dashboard" at bounding box center [51, 73] width 16 height 16
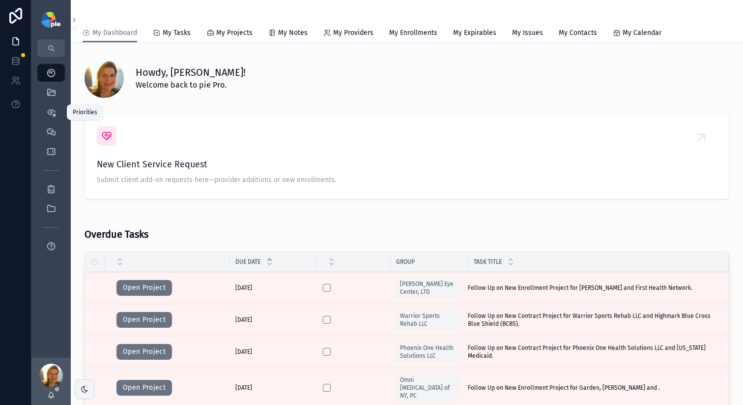
click at [50, 74] on icon "scrollable content" at bounding box center [51, 73] width 10 height 10
click at [50, 76] on icon "scrollable content" at bounding box center [51, 73] width 10 height 10
click at [47, 97] on div "QuickLinks" at bounding box center [51, 93] width 16 height 16
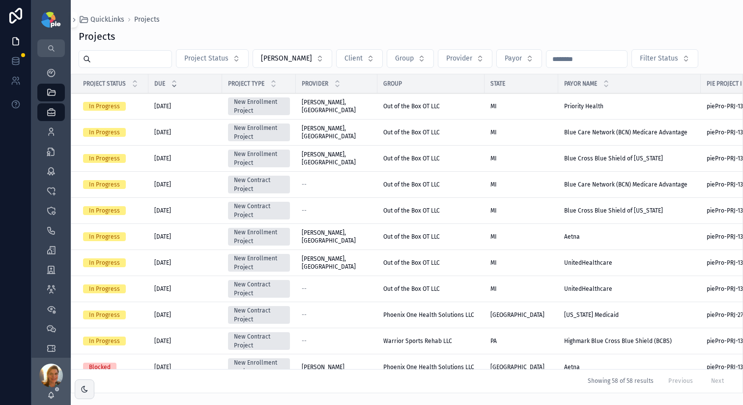
click at [49, 138] on div "Providers 299" at bounding box center [51, 132] width 16 height 16
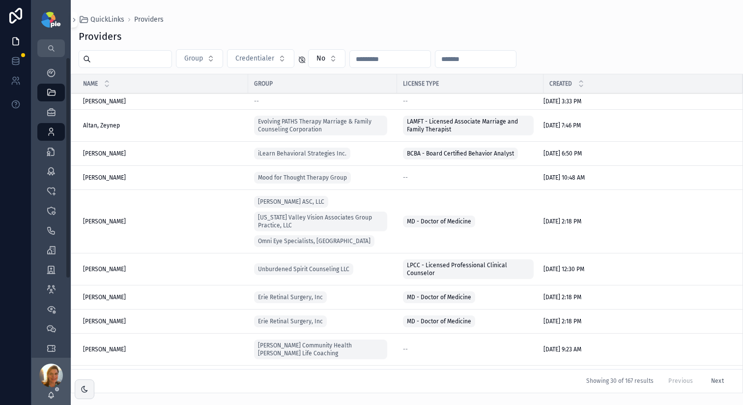
click at [144, 62] on input "scrollable content" at bounding box center [131, 59] width 81 height 14
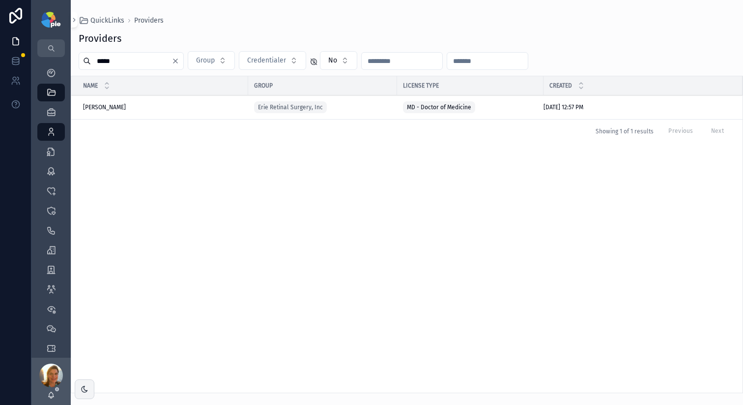
type input "*****"
click at [88, 103] on td "Mousa, Raed Mousa, Raed" at bounding box center [159, 107] width 177 height 24
click at [88, 108] on span "Mousa, Raed" at bounding box center [104, 107] width 43 height 8
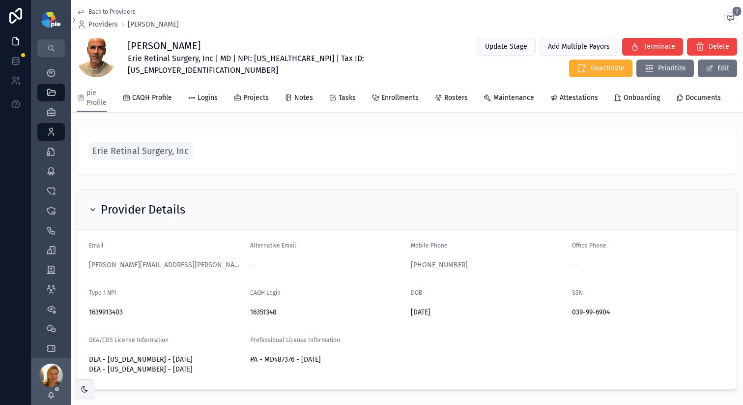
click at [237, 95] on icon "scrollable content" at bounding box center [238, 98] width 8 height 8
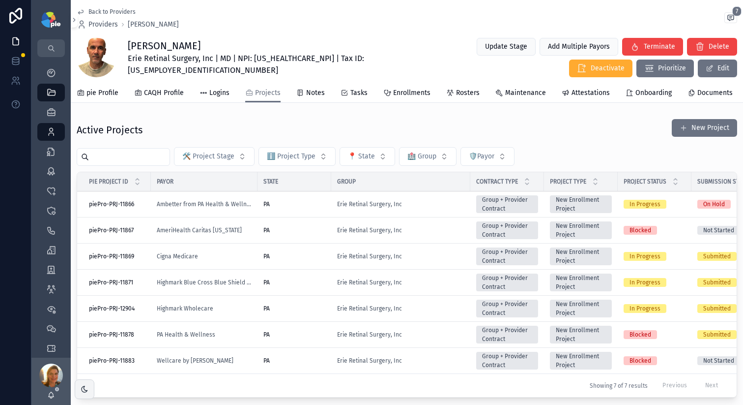
click at [294, 310] on td "PA" at bounding box center [295, 308] width 74 height 26
click at [295, 311] on td "PA" at bounding box center [295, 308] width 74 height 26
click at [299, 312] on div "PA" at bounding box center [295, 308] width 62 height 8
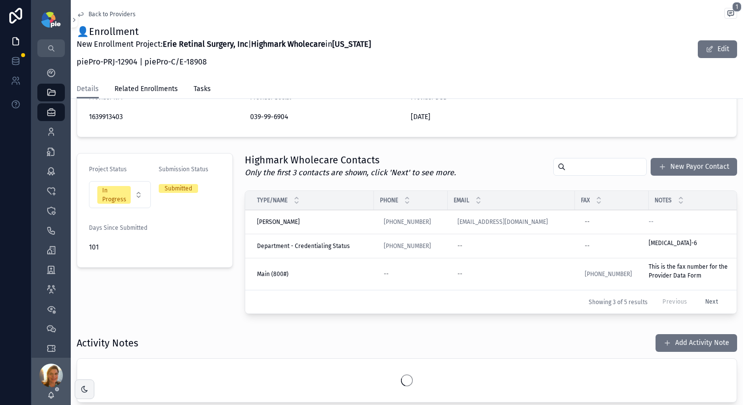
scroll to position [212, 0]
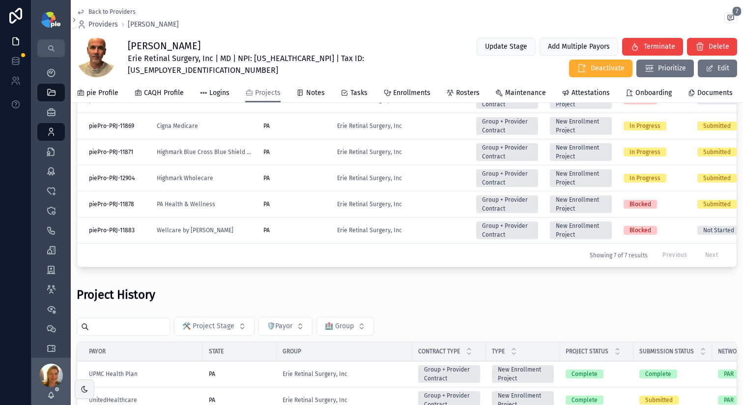
scroll to position [26, 0]
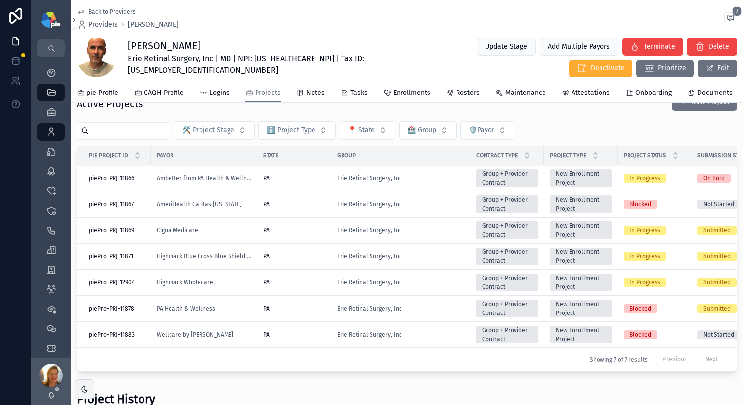
click at [305, 260] on div "PA" at bounding box center [295, 256] width 62 height 8
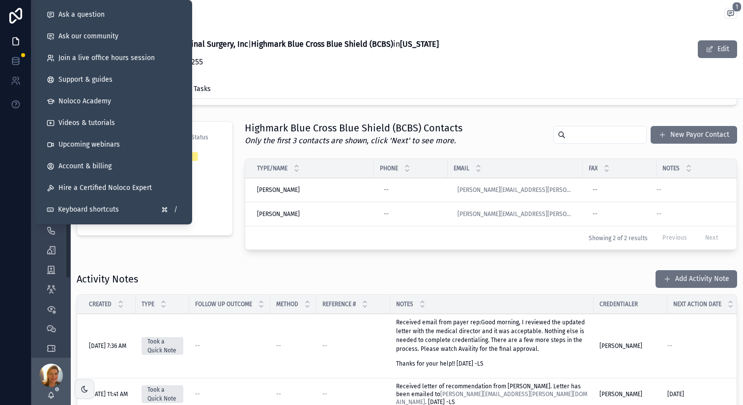
scroll to position [177, 0]
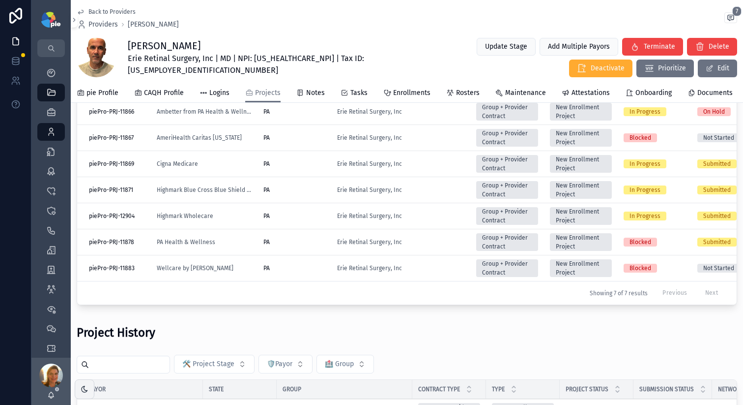
scroll to position [83, 0]
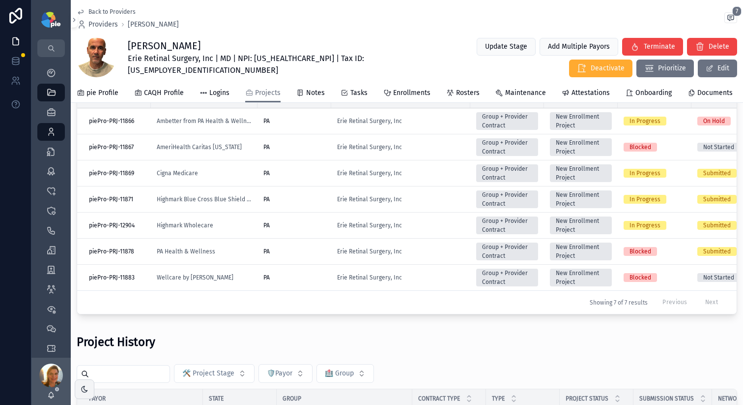
click at [290, 229] on div "PA" at bounding box center [295, 225] width 62 height 8
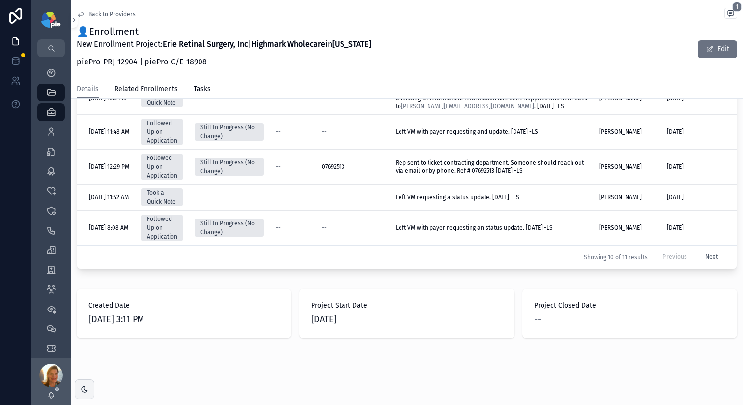
scroll to position [72, 0]
click at [701, 250] on button "Next" at bounding box center [712, 256] width 27 height 15
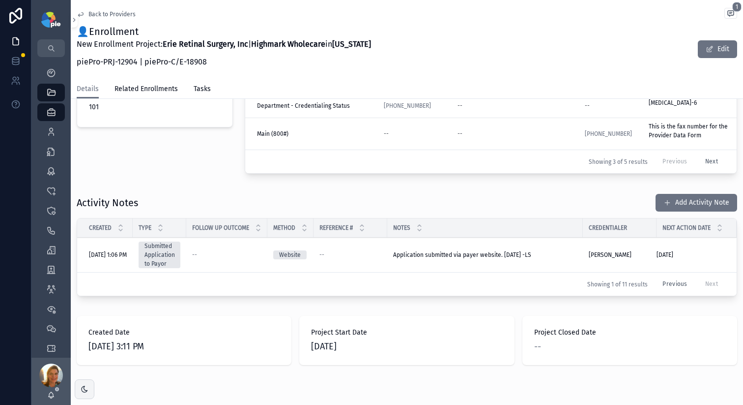
scroll to position [352, 0]
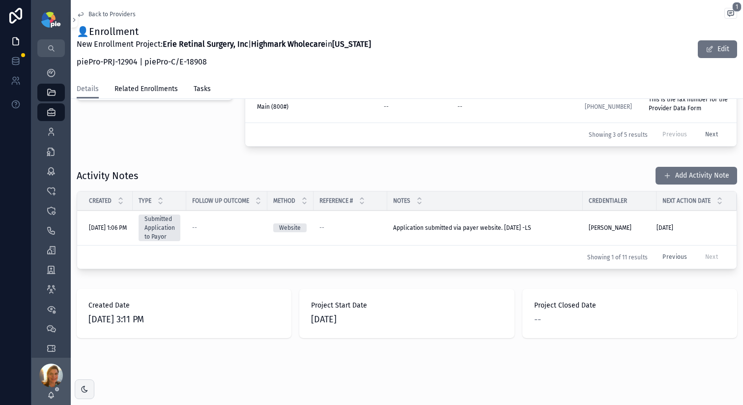
click at [664, 250] on button "Previous" at bounding box center [675, 256] width 38 height 15
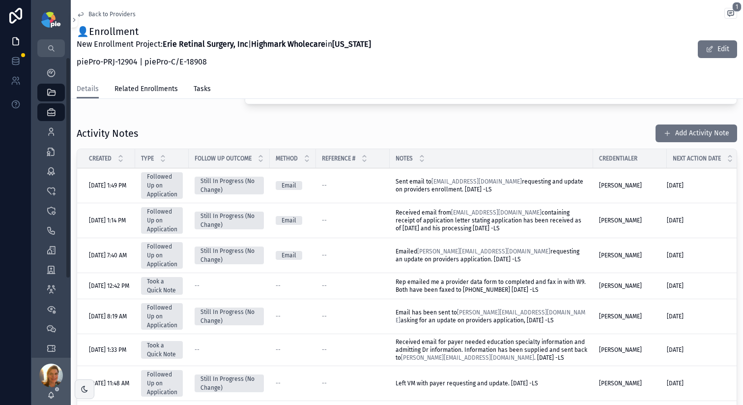
scroll to position [376, 0]
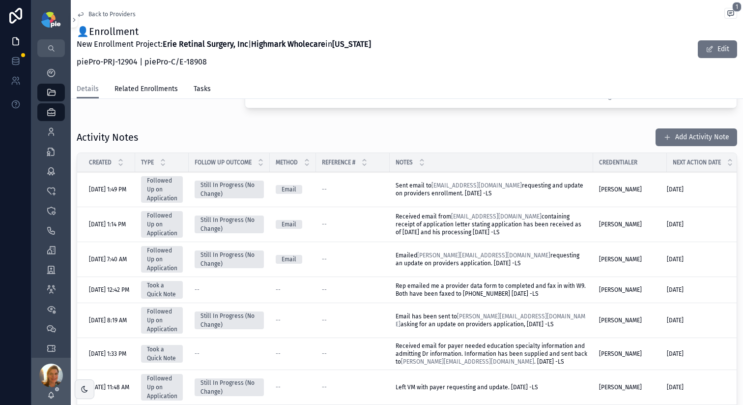
scroll to position [352, 0]
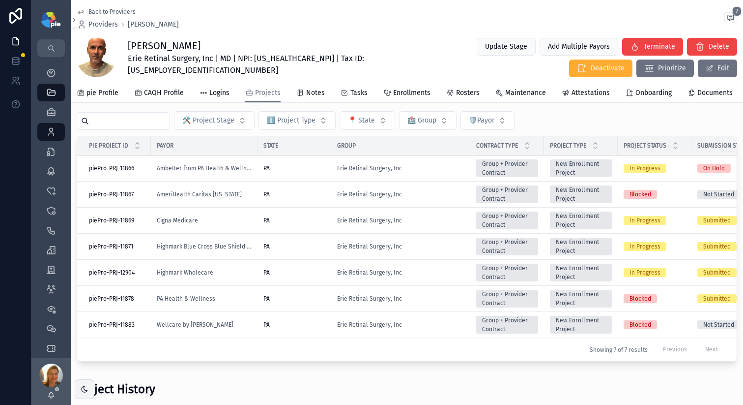
scroll to position [34, 0]
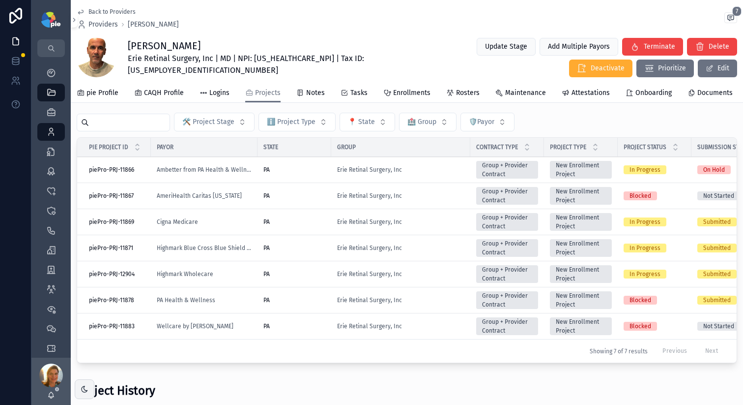
click at [311, 246] on td "PA" at bounding box center [295, 248] width 74 height 26
click at [311, 252] on div "PA" at bounding box center [295, 248] width 62 height 8
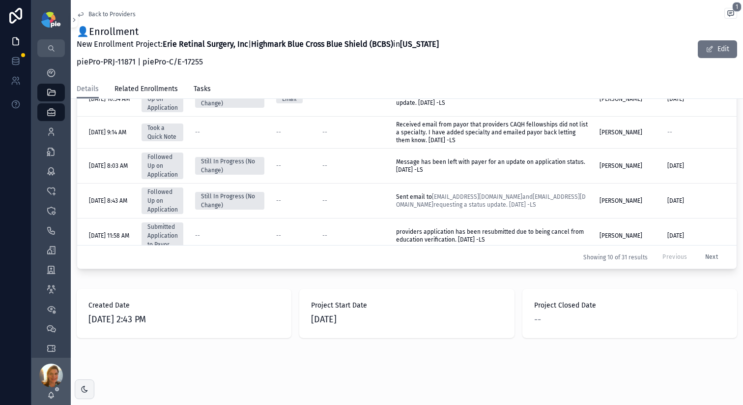
scroll to position [539, 0]
click at [699, 251] on button "Next" at bounding box center [712, 256] width 27 height 15
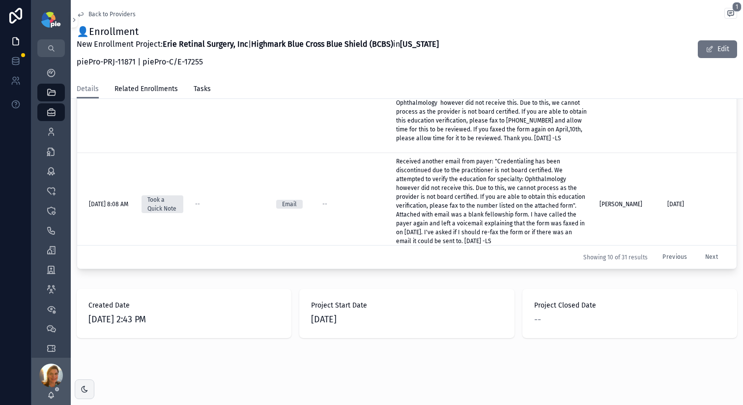
scroll to position [308, 0]
click at [703, 249] on button "Next" at bounding box center [712, 256] width 27 height 15
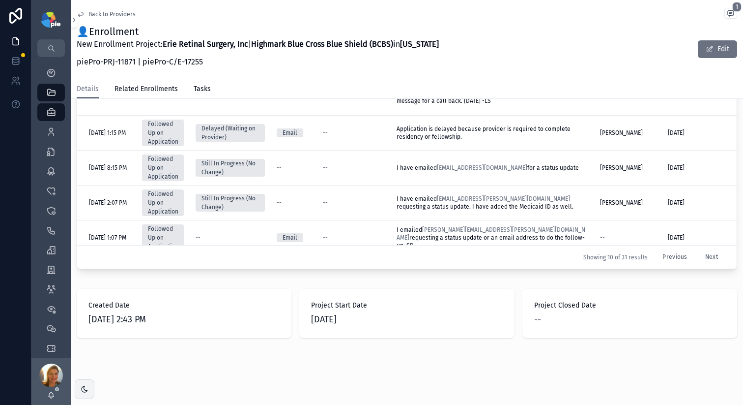
click at [699, 250] on button "Next" at bounding box center [712, 256] width 27 height 15
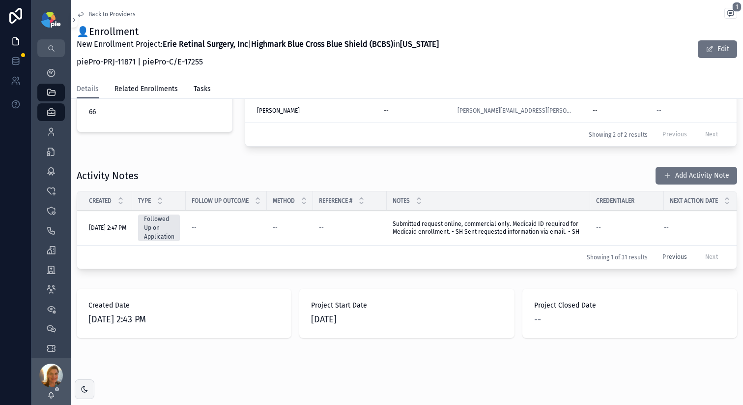
click at [666, 249] on button "Previous" at bounding box center [675, 256] width 38 height 15
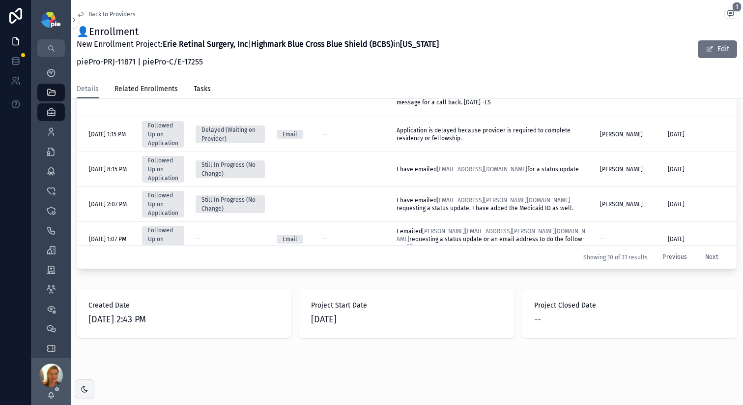
scroll to position [192, 0]
click at [699, 251] on button "Next" at bounding box center [712, 256] width 27 height 15
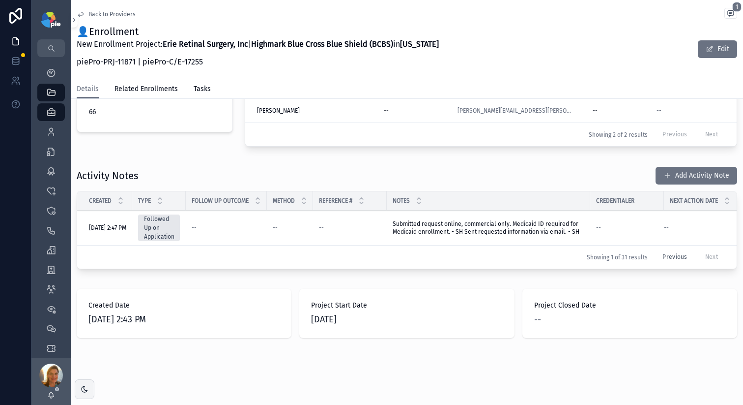
click at [660, 249] on button "Previous" at bounding box center [675, 256] width 38 height 15
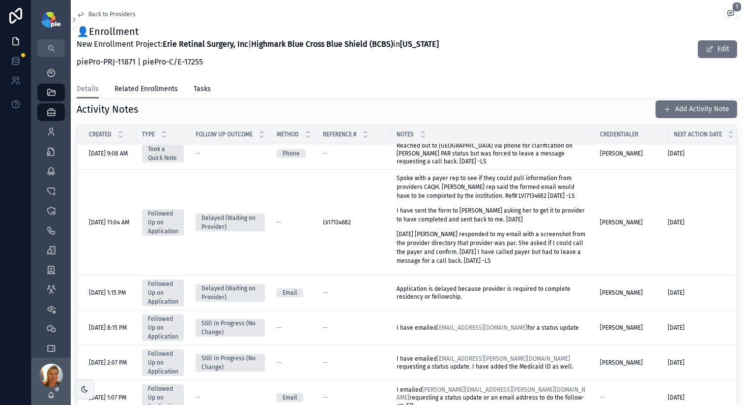
scroll to position [535, 0]
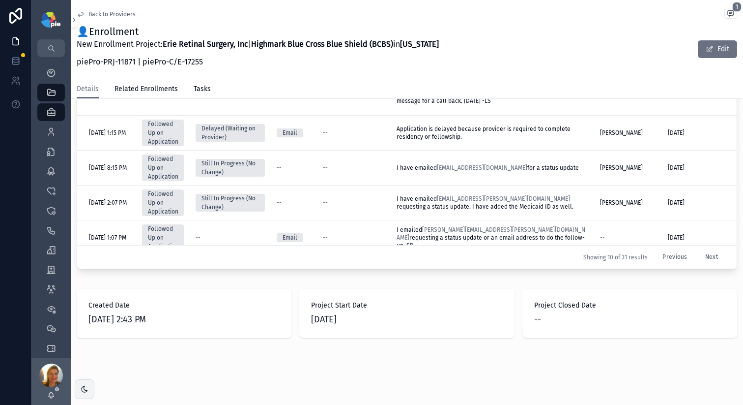
click at [665, 252] on button "Previous" at bounding box center [675, 256] width 38 height 15
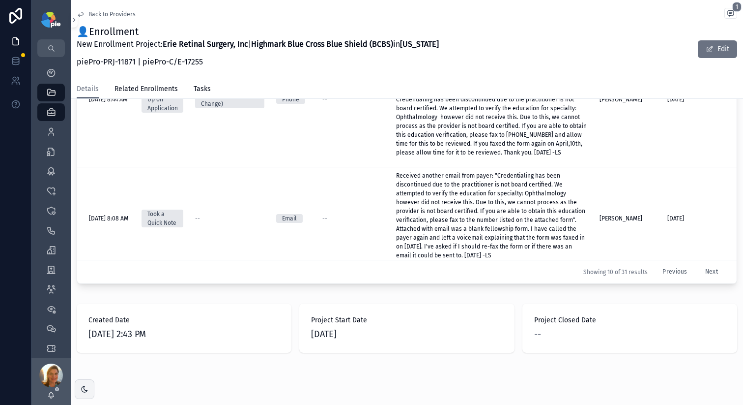
scroll to position [539, 0]
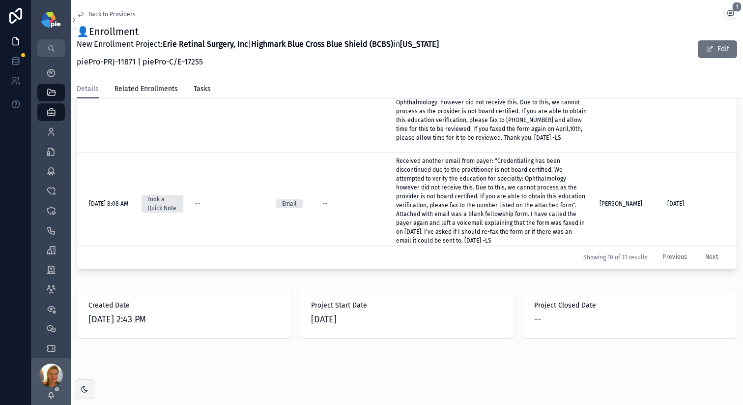
click at [665, 249] on button "Previous" at bounding box center [675, 256] width 38 height 15
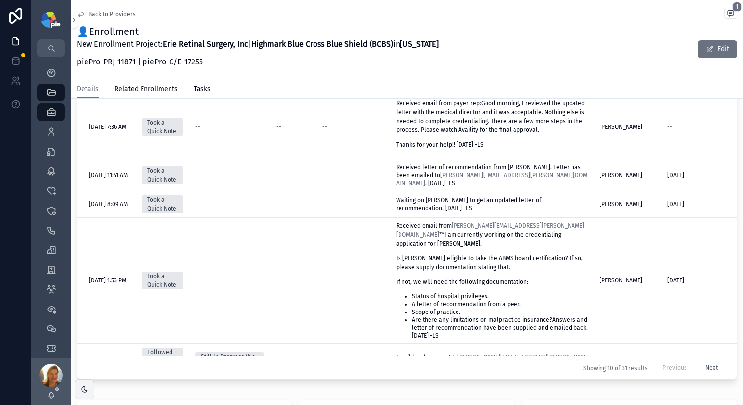
scroll to position [419, 0]
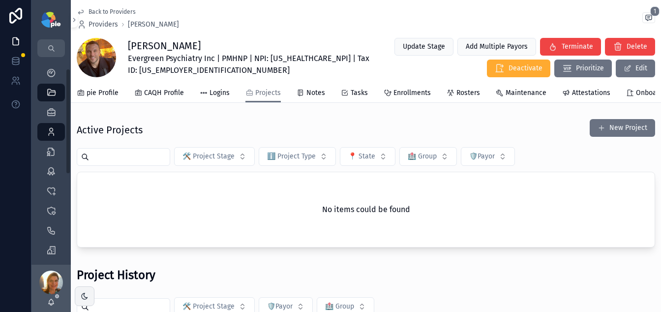
scroll to position [23, 0]
click at [263, 90] on span "Projects" at bounding box center [268, 93] width 26 height 10
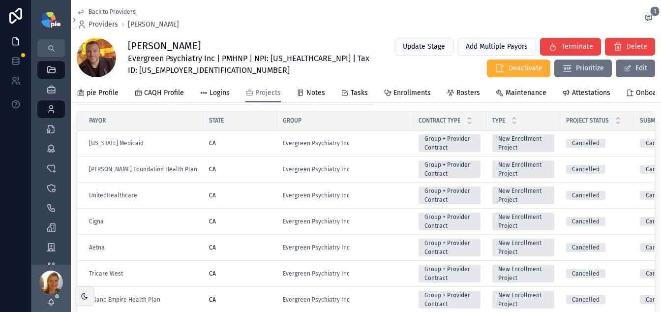
scroll to position [248, 0]
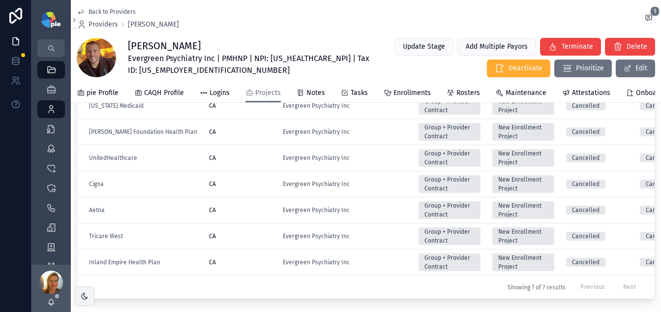
click at [374, 240] on div "Evergreen Psychiatry Inc" at bounding box center [345, 236] width 124 height 8
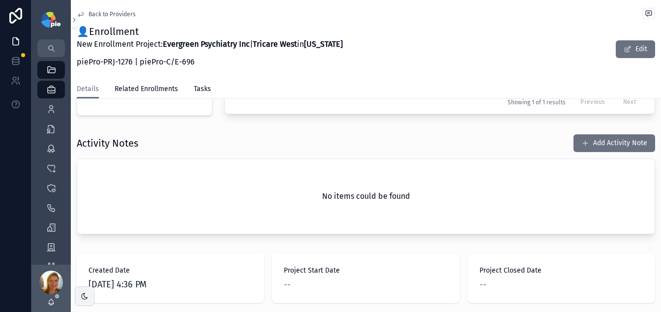
scroll to position [314, 0]
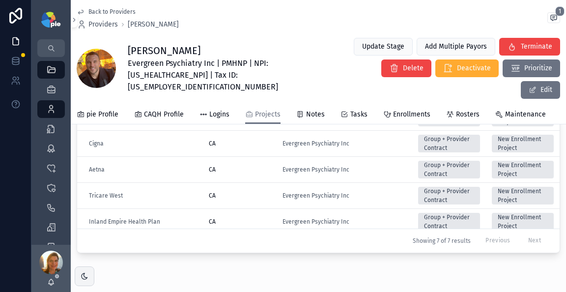
click at [158, 192] on div "Tricare West" at bounding box center [143, 196] width 108 height 8
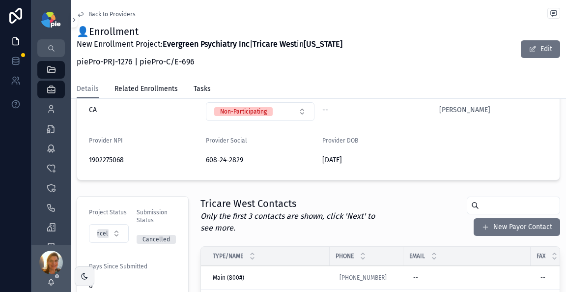
scroll to position [35, 0]
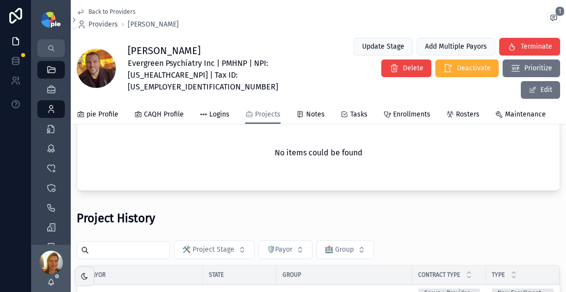
scroll to position [223, 0]
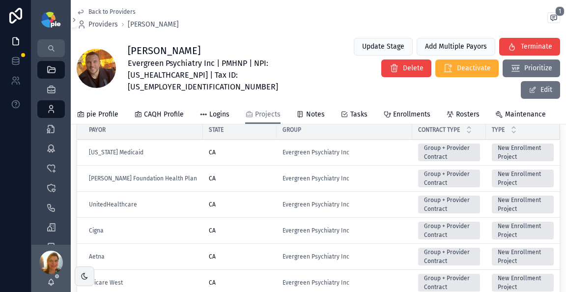
click at [184, 201] on div "UnitedHealthcare" at bounding box center [143, 205] width 108 height 8
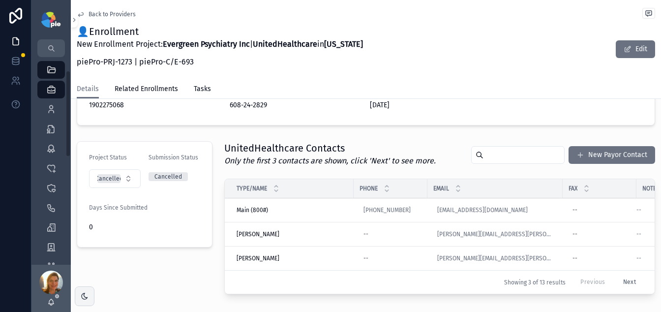
scroll to position [182, 0]
click at [50, 116] on div "Providers 299" at bounding box center [51, 109] width 16 height 16
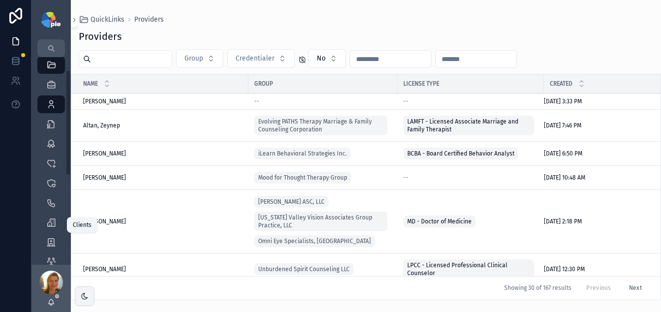
scroll to position [30, 0]
click at [48, 235] on icon "scrollable content" at bounding box center [51, 239] width 10 height 10
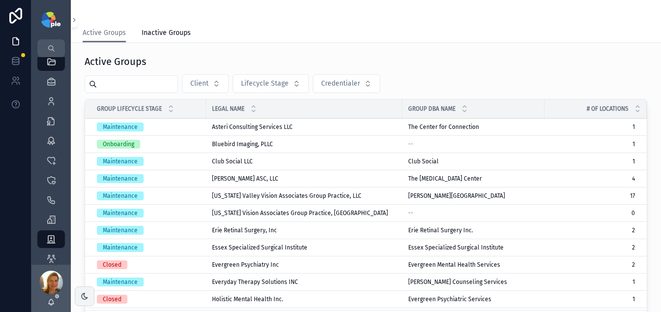
click at [124, 81] on input "scrollable content" at bounding box center [137, 84] width 81 height 14
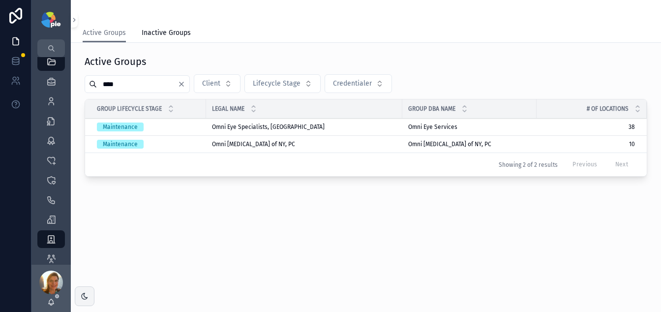
type input "****"
click at [264, 129] on span "Omni Eye Specialists, [GEOGRAPHIC_DATA]" at bounding box center [268, 127] width 113 height 8
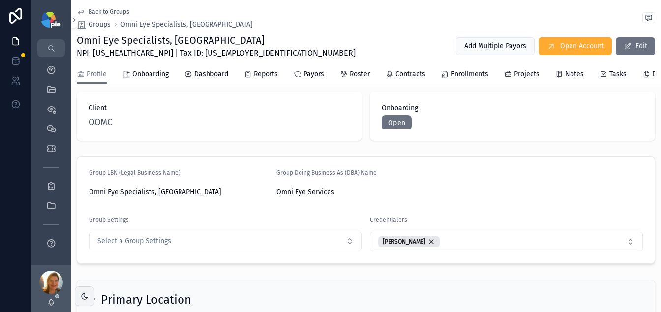
scroll to position [12, 0]
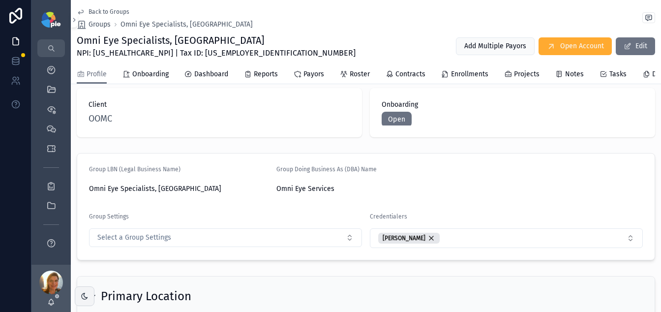
click at [360, 72] on span "Roster" at bounding box center [360, 74] width 20 height 10
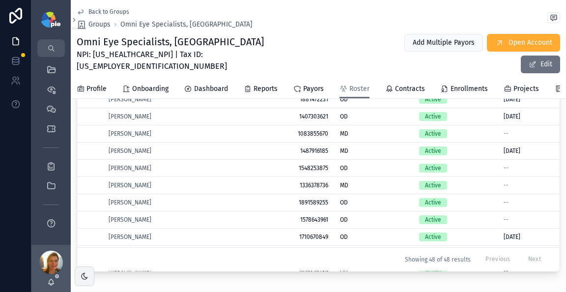
scroll to position [226, 0]
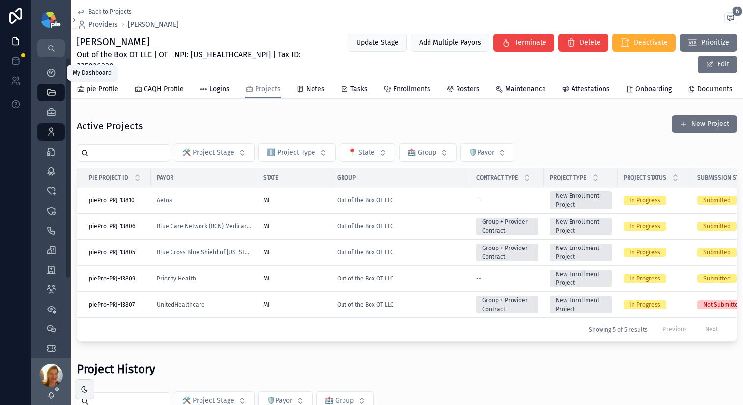
click at [55, 73] on icon "scrollable content" at bounding box center [51, 73] width 10 height 10
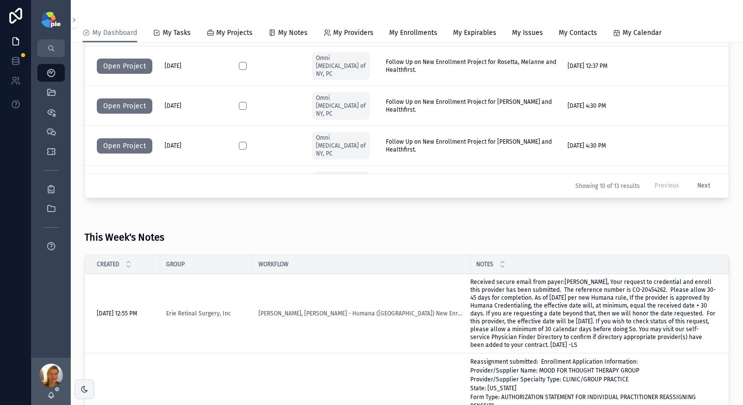
scroll to position [716, 0]
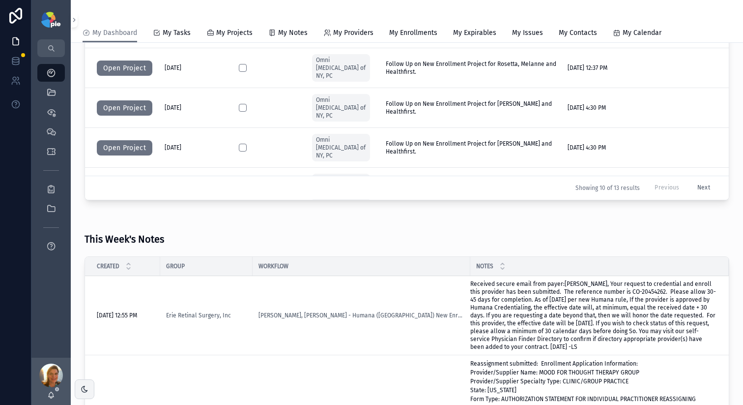
click at [691, 187] on button "Next" at bounding box center [704, 187] width 27 height 15
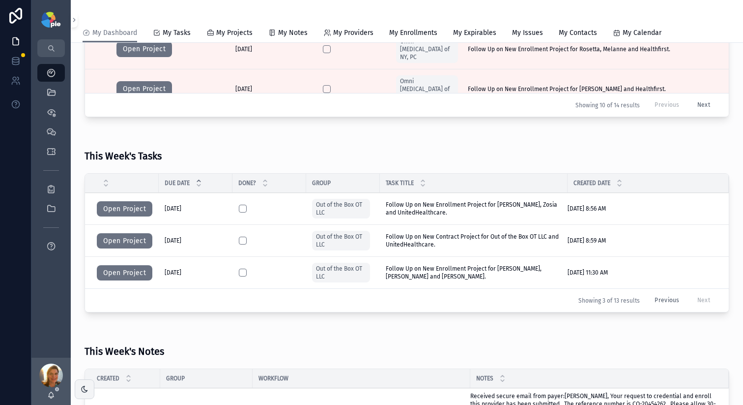
scroll to position [441, 0]
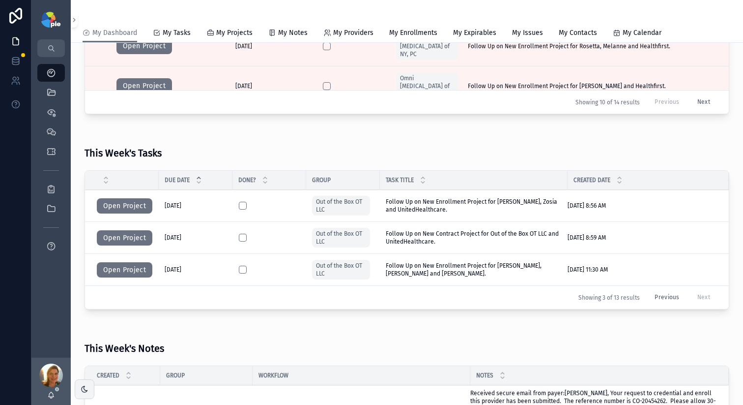
click at [653, 295] on button "Previous" at bounding box center [667, 297] width 38 height 15
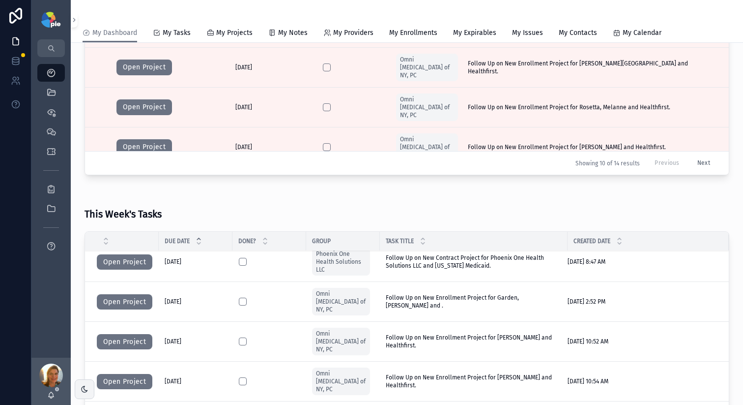
scroll to position [9, 0]
click at [118, 295] on button "Open Project" at bounding box center [125, 301] width 56 height 16
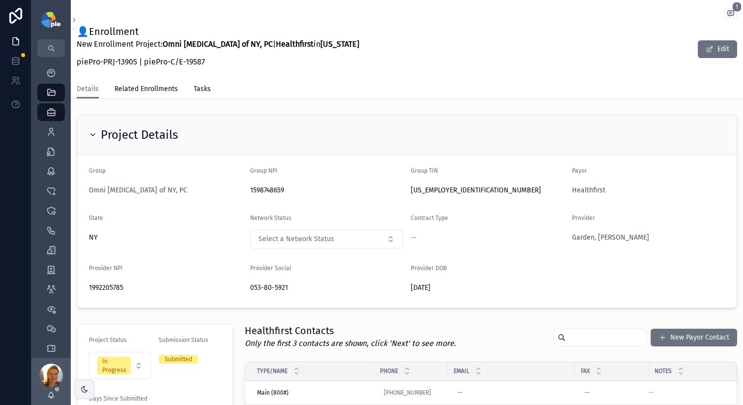
click at [591, 239] on span "Garden, [PERSON_NAME]" at bounding box center [610, 238] width 77 height 10
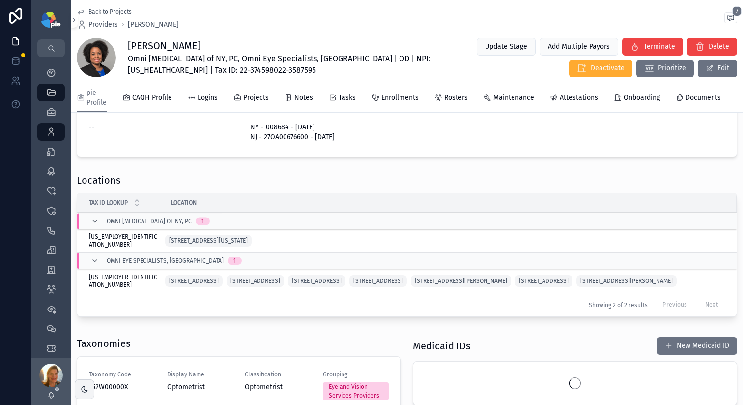
scroll to position [250, 0]
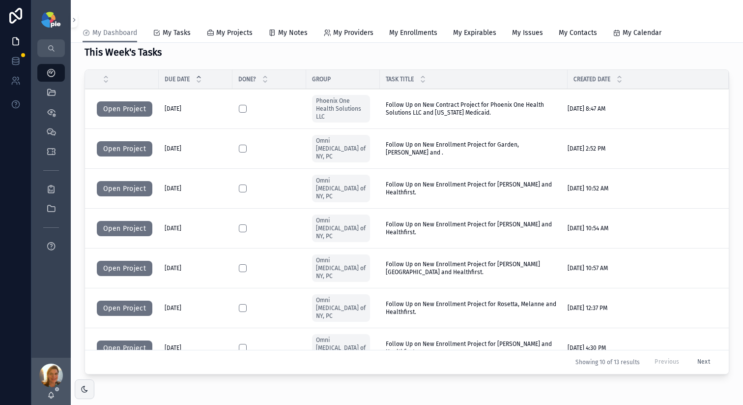
click at [691, 360] on button "Next" at bounding box center [704, 361] width 27 height 15
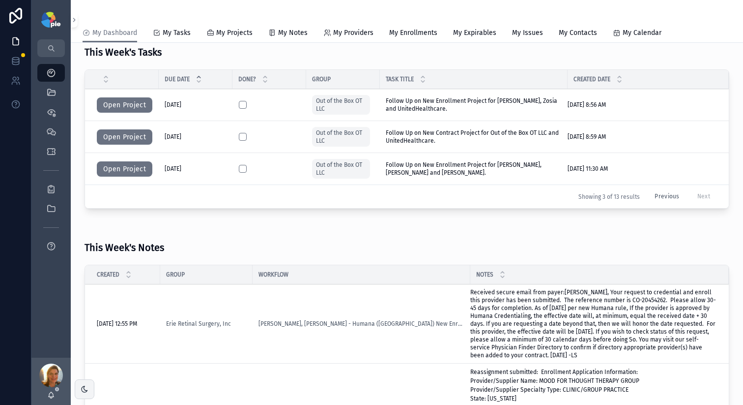
scroll to position [390, 0]
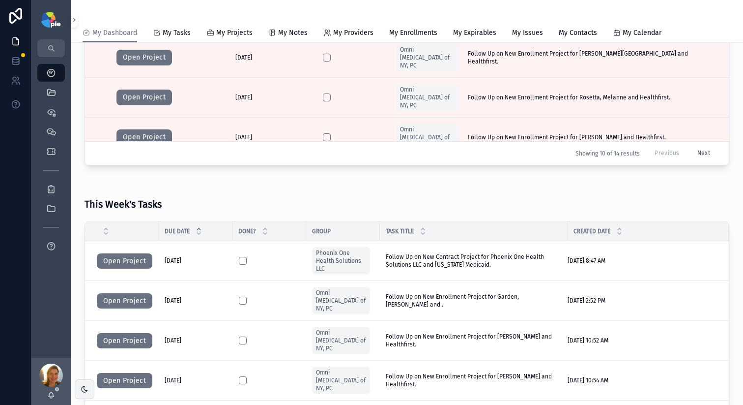
click at [469, 299] on span "Follow Up on New Enrollment Project for Garden, [PERSON_NAME] and ." at bounding box center [474, 301] width 176 height 16
click at [141, 293] on button "Open Project" at bounding box center [125, 301] width 56 height 16
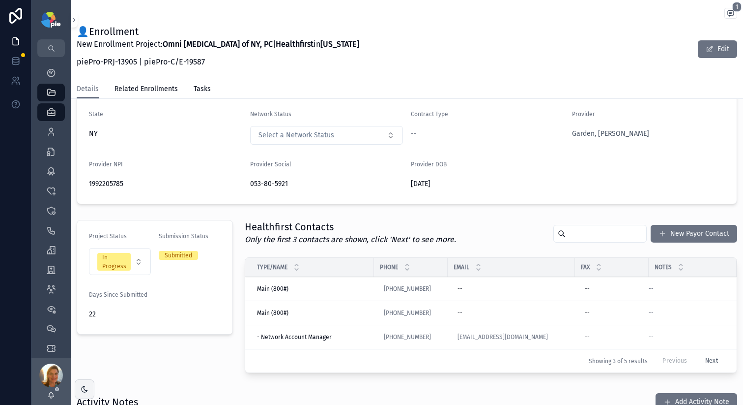
scroll to position [155, 0]
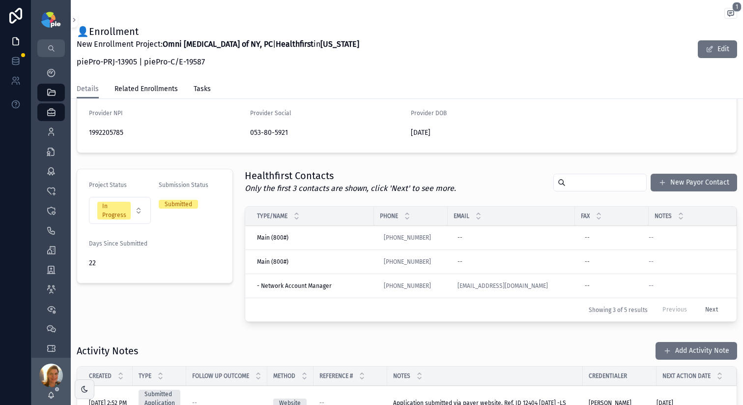
click at [680, 186] on button "New Payor Contact" at bounding box center [694, 183] width 87 height 18
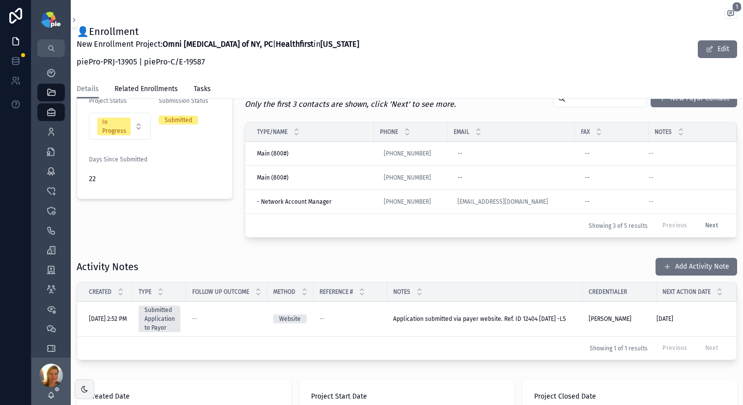
scroll to position [258, 0]
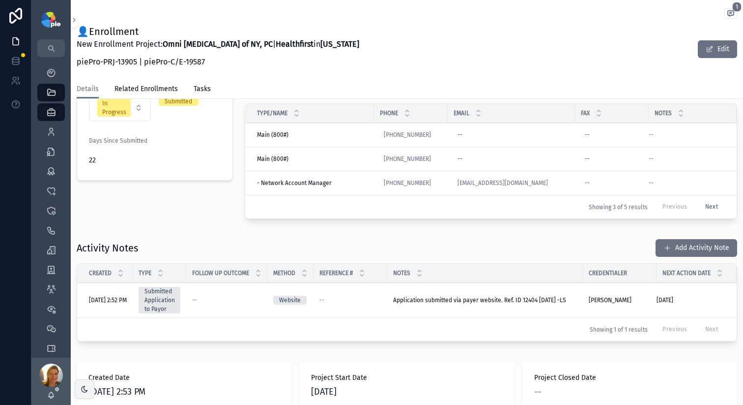
click at [674, 256] on button "Add Activity Note" at bounding box center [697, 248] width 82 height 18
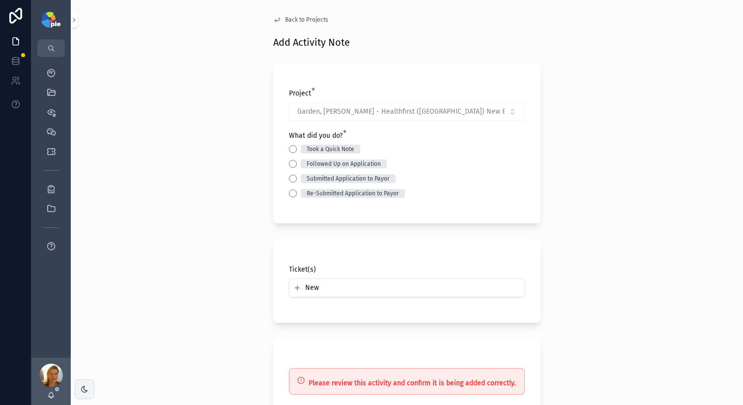
click at [291, 162] on button "Followed Up on Application" at bounding box center [293, 164] width 8 height 8
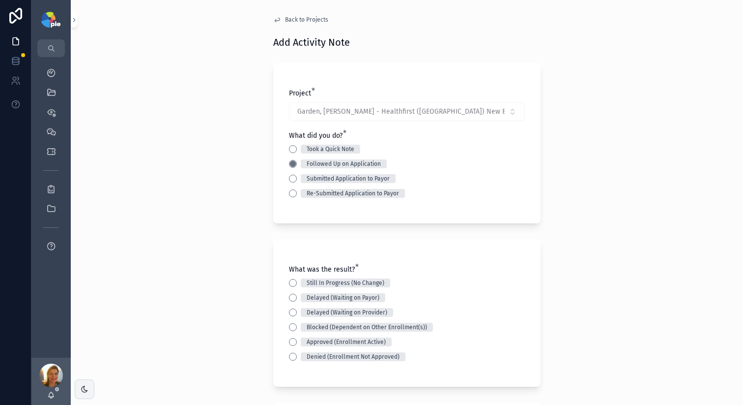
click at [290, 146] on button "Took a Quick Note" at bounding box center [293, 149] width 8 height 8
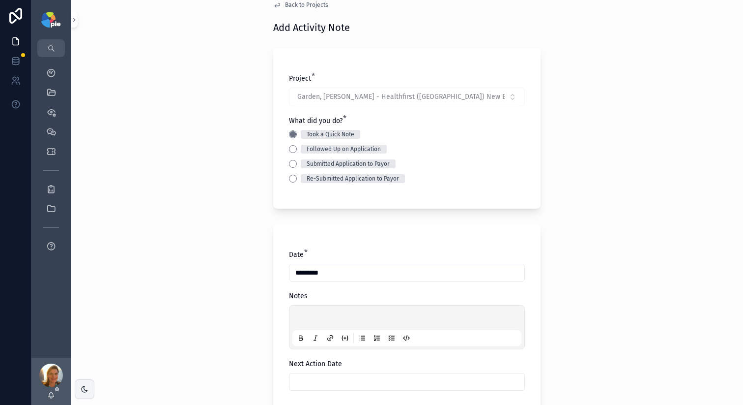
scroll to position [130, 0]
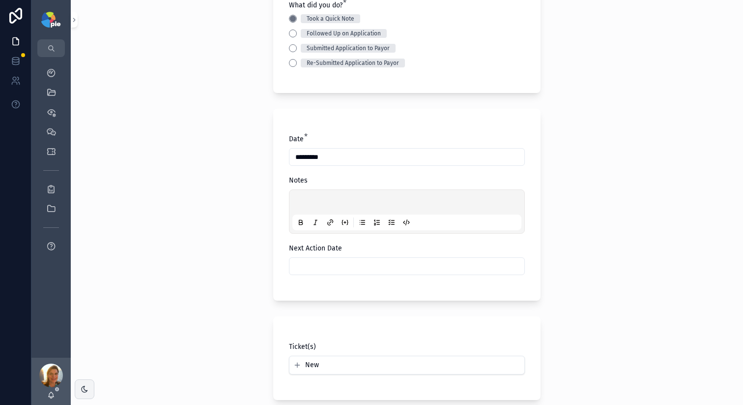
click at [314, 199] on p "scrollable content" at bounding box center [408, 204] width 229 height 10
click at [370, 197] on div "**********" at bounding box center [407, 211] width 229 height 37
click at [370, 202] on span "**********" at bounding box center [373, 203] width 158 height 7
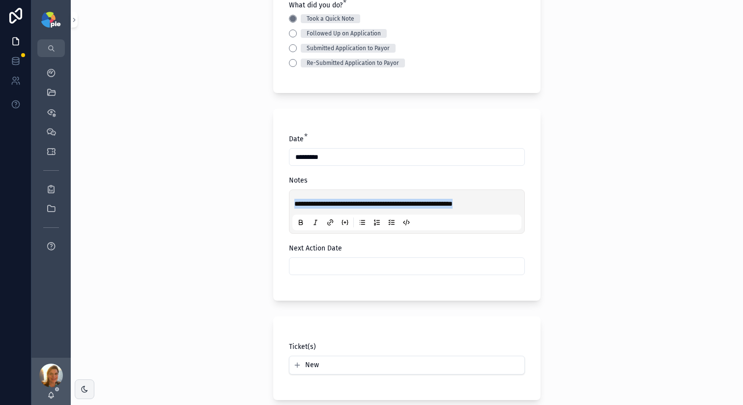
copy span "*******"
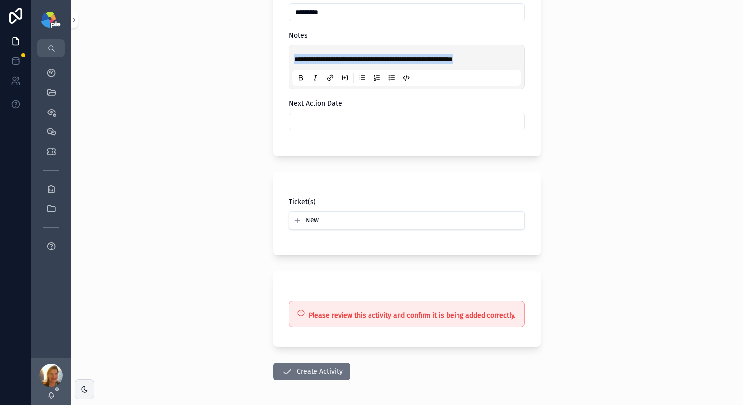
scroll to position [313, 0]
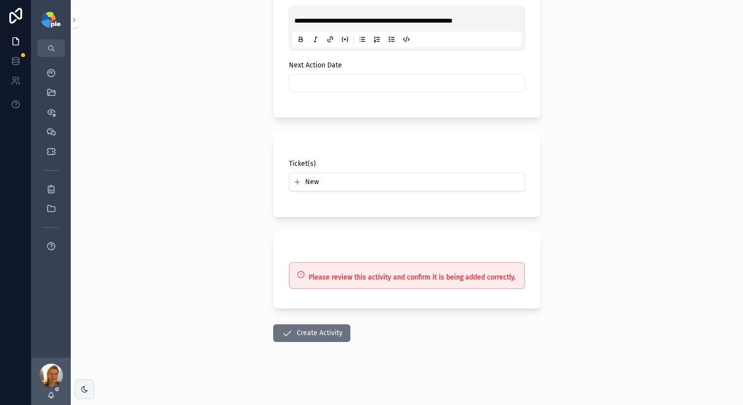
click at [310, 85] on input "scrollable content" at bounding box center [407, 83] width 235 height 14
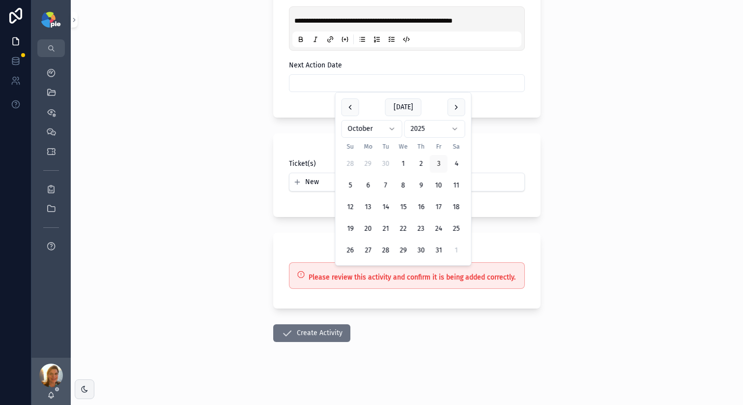
click at [440, 207] on button "17" at bounding box center [439, 207] width 18 height 18
type input "**********"
click at [283, 336] on icon "scrollable content" at bounding box center [287, 333] width 12 height 12
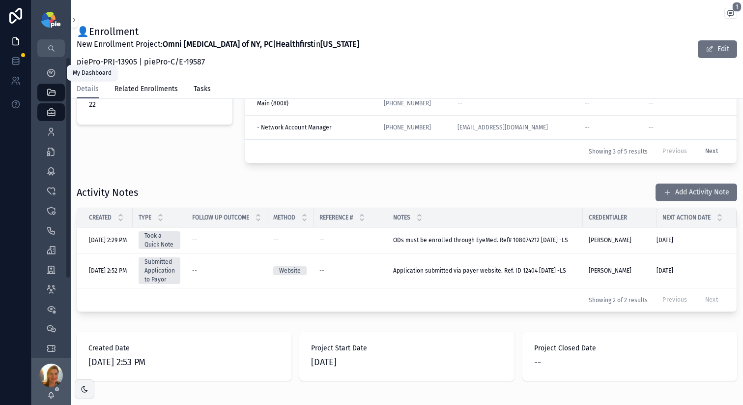
click at [52, 72] on icon "scrollable content" at bounding box center [51, 73] width 10 height 10
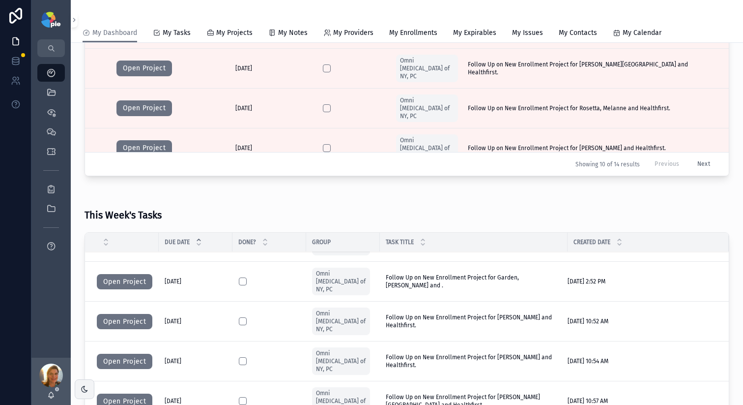
scroll to position [42, 0]
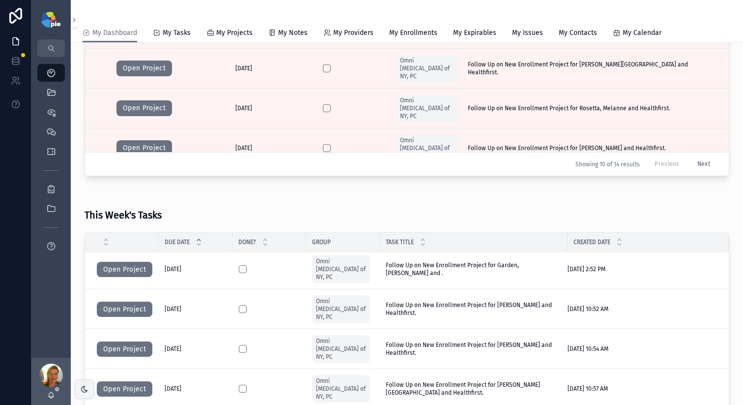
click at [129, 301] on button "Open Project" at bounding box center [125, 309] width 56 height 16
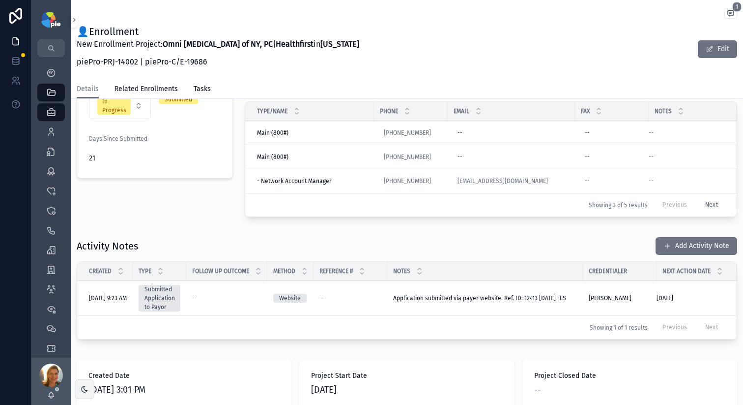
scroll to position [261, 0]
click at [662, 254] on button "Add Activity Note" at bounding box center [697, 245] width 82 height 18
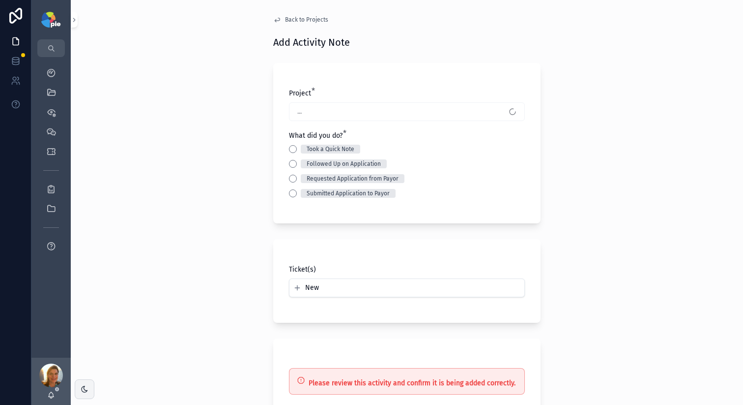
click at [290, 150] on button "Took a Quick Note" at bounding box center [293, 149] width 8 height 8
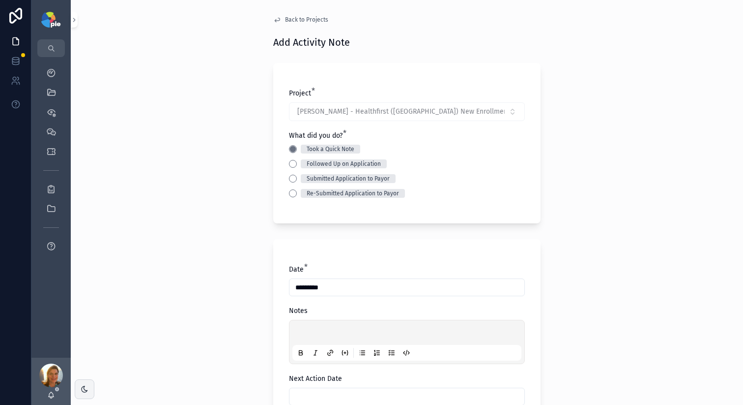
click at [323, 328] on div "scrollable content" at bounding box center [407, 341] width 229 height 37
click at [324, 330] on p "scrollable content" at bounding box center [408, 334] width 229 height 10
click at [225, 280] on div "**********" at bounding box center [407, 202] width 673 height 405
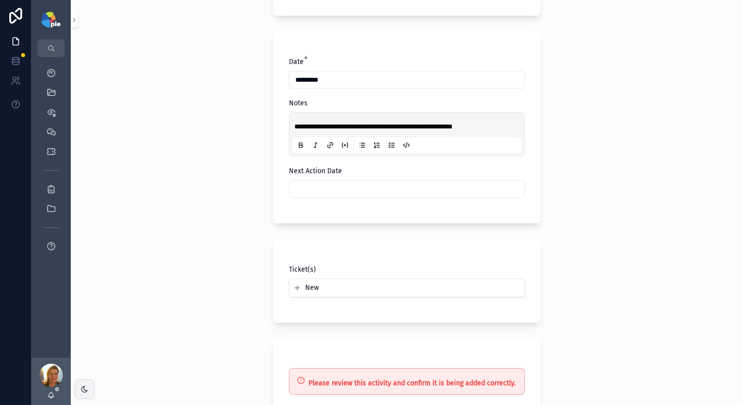
scroll to position [225, 0]
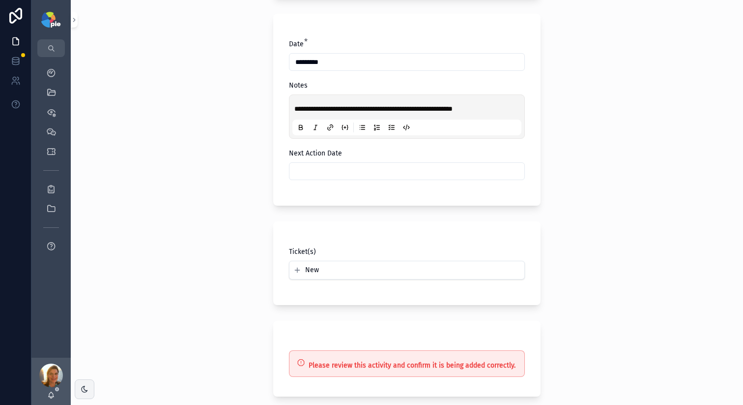
click at [348, 175] on input "scrollable content" at bounding box center [407, 171] width 235 height 14
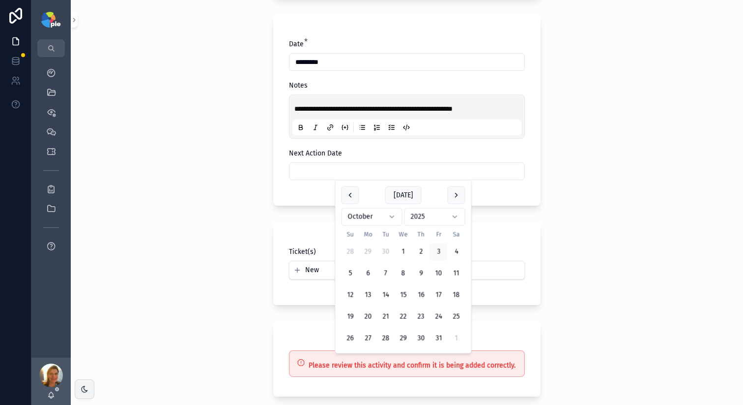
click at [439, 295] on button "17" at bounding box center [439, 295] width 18 height 18
type input "**********"
click at [229, 298] on div "**********" at bounding box center [407, 202] width 673 height 405
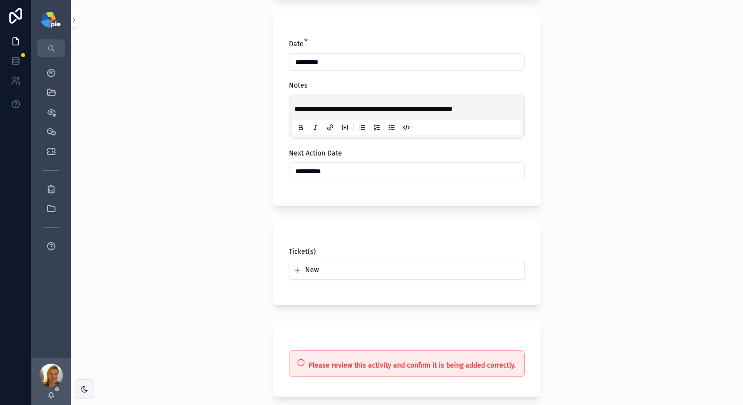
scroll to position [313, 0]
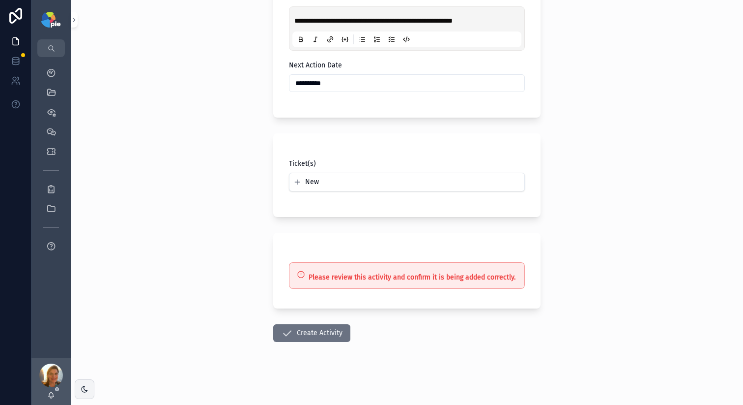
click at [337, 331] on button "Create Activity" at bounding box center [311, 333] width 77 height 18
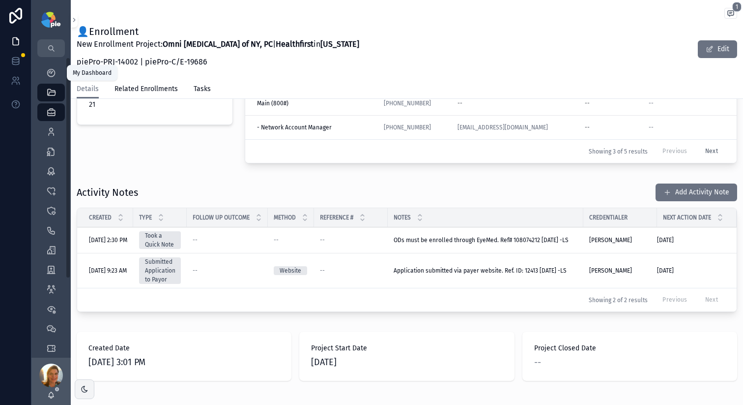
drag, startPoint x: 47, startPoint y: 72, endPoint x: 324, endPoint y: 282, distance: 347.4
click at [47, 72] on icon "scrollable content" at bounding box center [51, 73] width 10 height 10
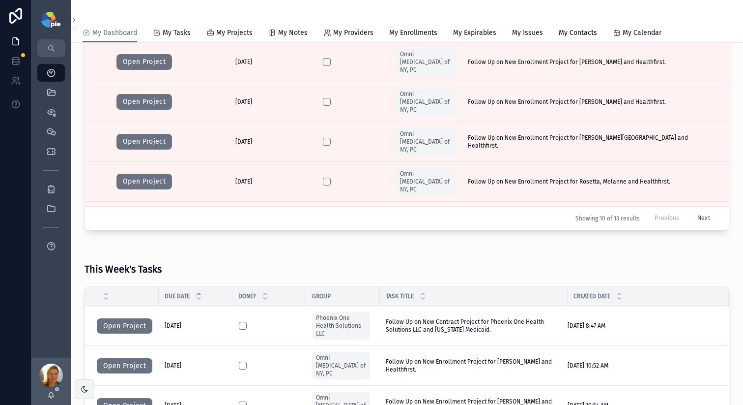
scroll to position [444, 0]
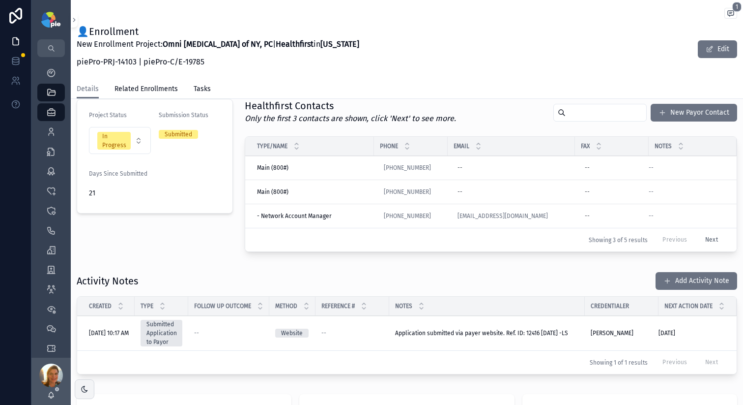
scroll to position [226, 0]
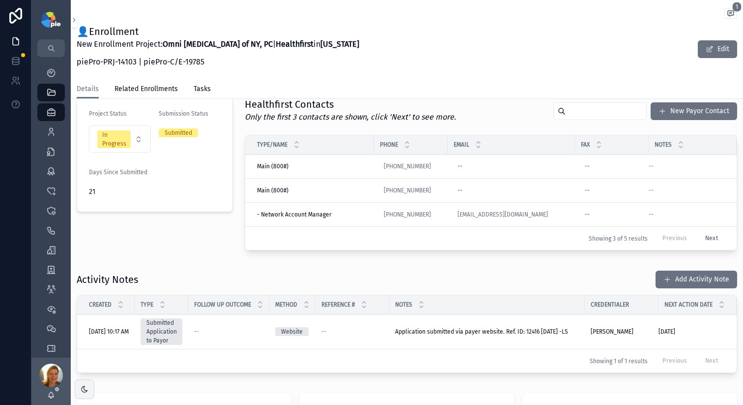
click at [674, 285] on button "Add Activity Note" at bounding box center [697, 279] width 82 height 18
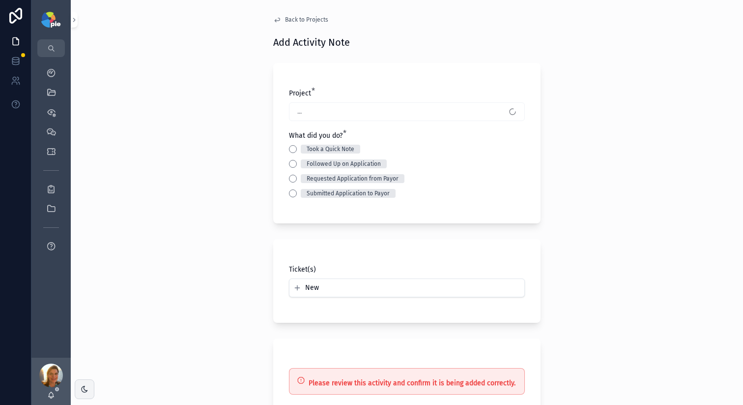
drag, startPoint x: 288, startPoint y: 147, endPoint x: 291, endPoint y: 174, distance: 26.7
click at [289, 147] on button "Took a Quick Note" at bounding box center [293, 149] width 8 height 8
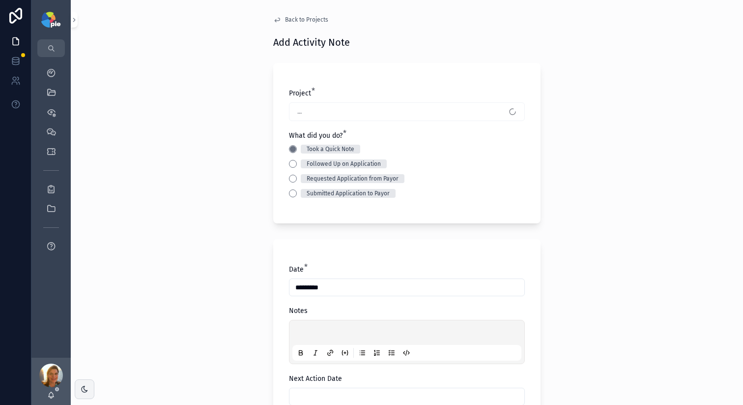
click at [316, 333] on p "scrollable content" at bounding box center [408, 334] width 229 height 10
click at [297, 333] on p "scrollable content" at bounding box center [408, 334] width 229 height 10
drag, startPoint x: 297, startPoint y: 332, endPoint x: 210, endPoint y: 283, distance: 99.9
click at [210, 283] on div "Back to Projects Add Activity Note Project * ... What did you do? * Took a Quic…" at bounding box center [407, 202] width 673 height 405
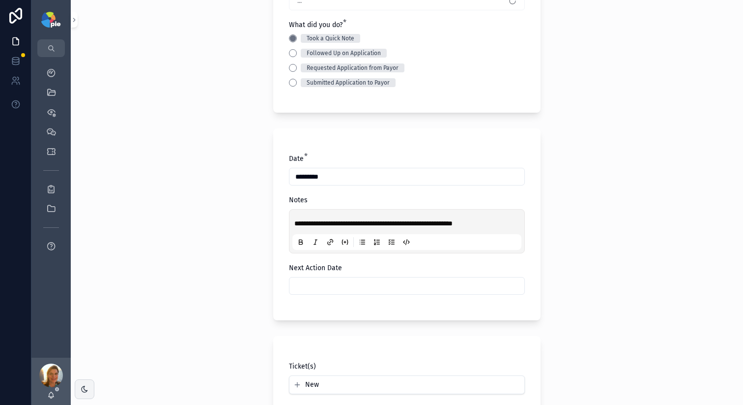
scroll to position [133, 0]
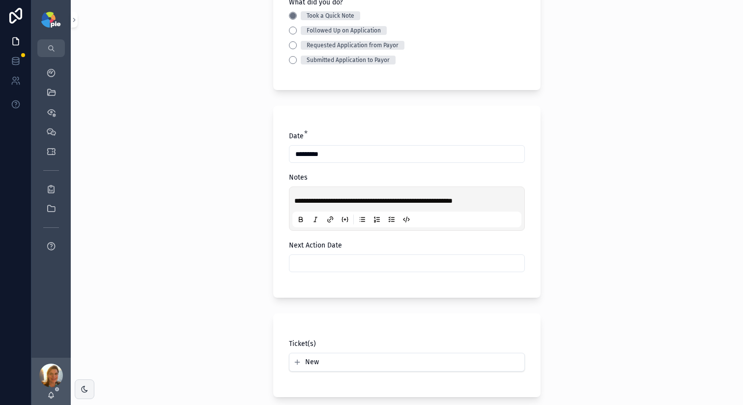
click at [320, 264] on input "scrollable content" at bounding box center [407, 263] width 235 height 14
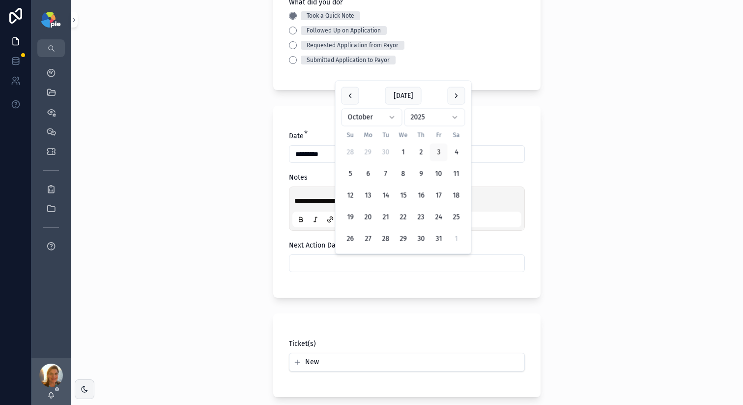
click at [439, 194] on button "17" at bounding box center [439, 196] width 18 height 18
type input "**********"
click at [147, 237] on div "**********" at bounding box center [407, 69] width 673 height 405
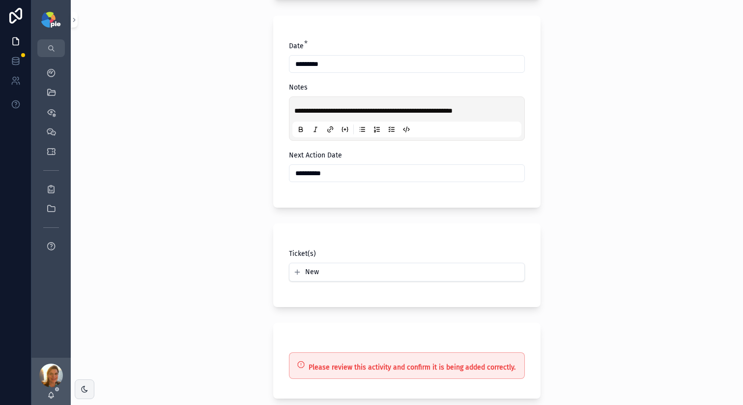
scroll to position [280, 0]
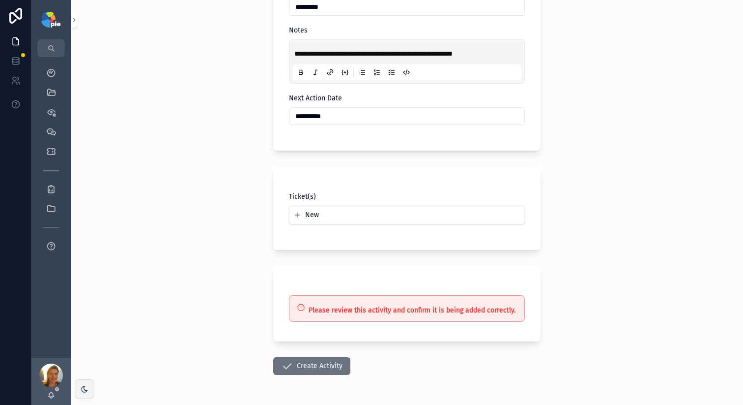
click at [300, 368] on button "Create Activity" at bounding box center [311, 366] width 77 height 18
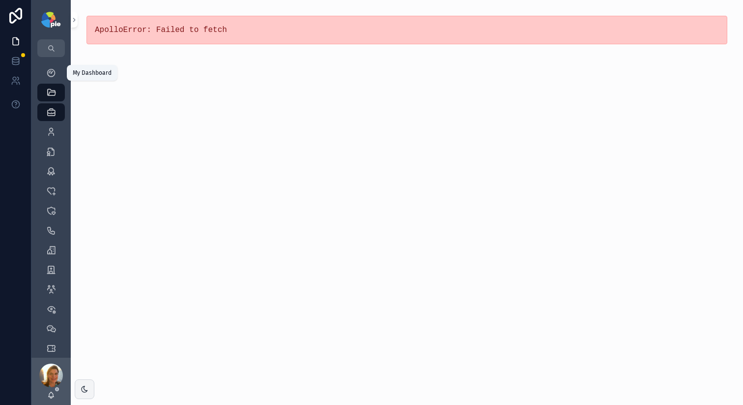
click at [53, 77] on icon "scrollable content" at bounding box center [51, 73] width 10 height 10
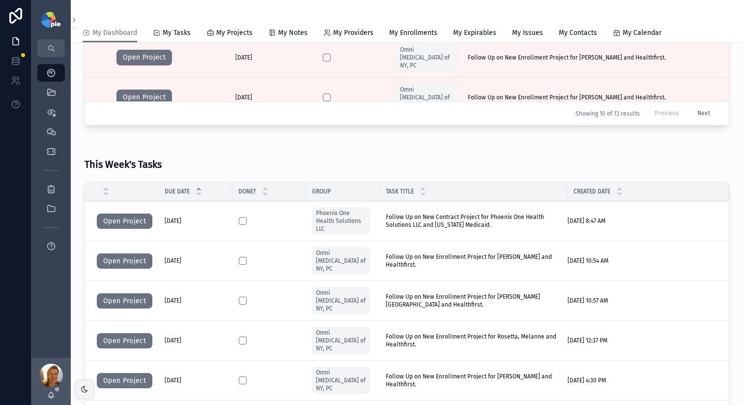
scroll to position [473, 0]
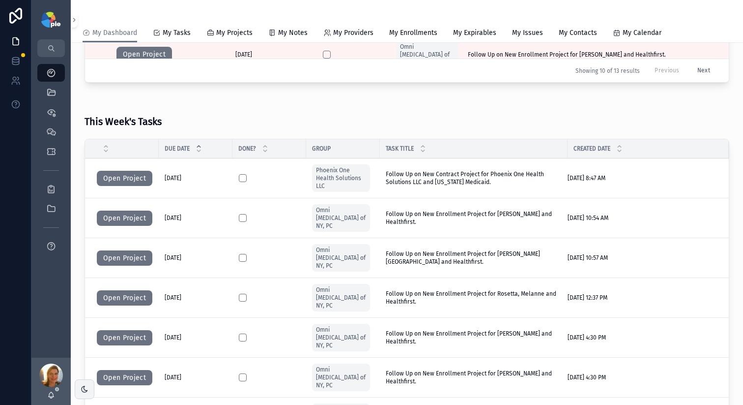
click at [120, 215] on button "Open Project" at bounding box center [125, 218] width 56 height 16
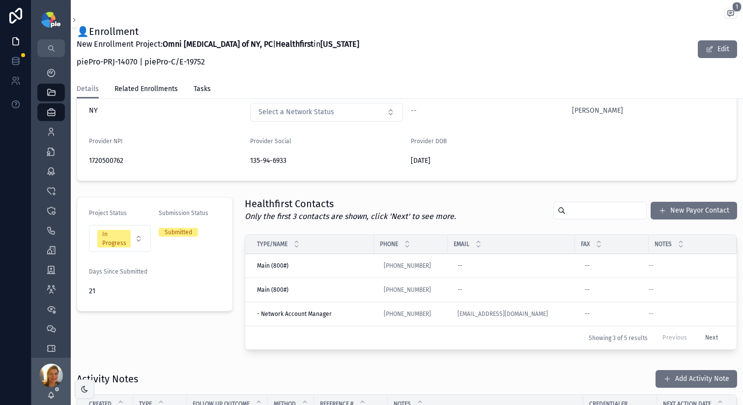
scroll to position [266, 0]
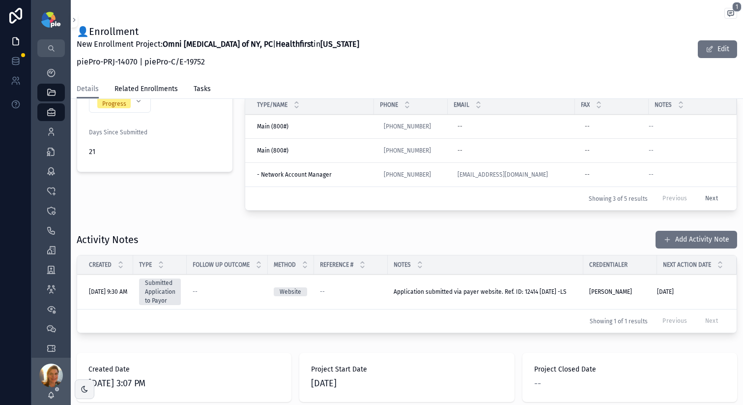
click at [687, 247] on button "Add Activity Note" at bounding box center [697, 240] width 82 height 18
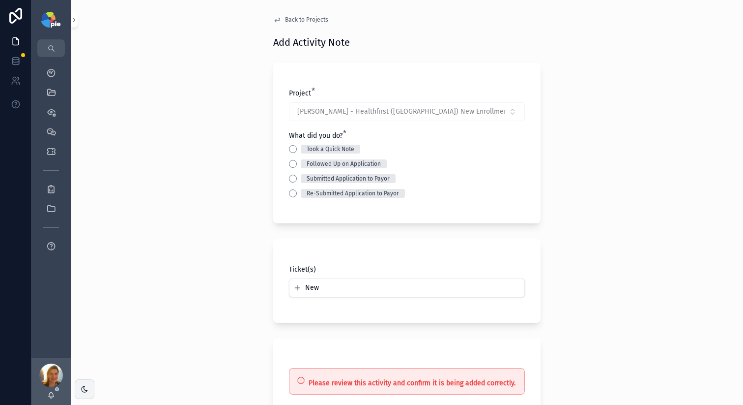
click at [292, 146] on div "Took a Quick Note" at bounding box center [407, 149] width 236 height 9
click at [290, 147] on button "Took a Quick Note" at bounding box center [293, 149] width 8 height 8
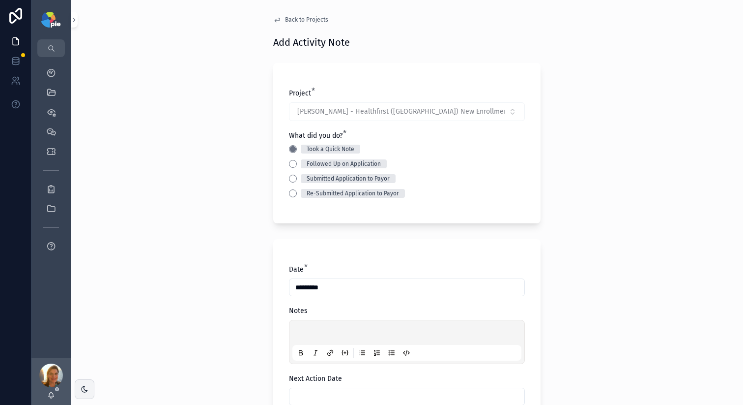
click at [338, 328] on div "scrollable content" at bounding box center [407, 341] width 229 height 37
click at [340, 333] on p "scrollable content" at bounding box center [408, 334] width 229 height 10
click at [181, 264] on div "Back to Projects Add Activity Note Project * [PERSON_NAME] - Healthfirst ([GEOG…" at bounding box center [407, 202] width 673 height 405
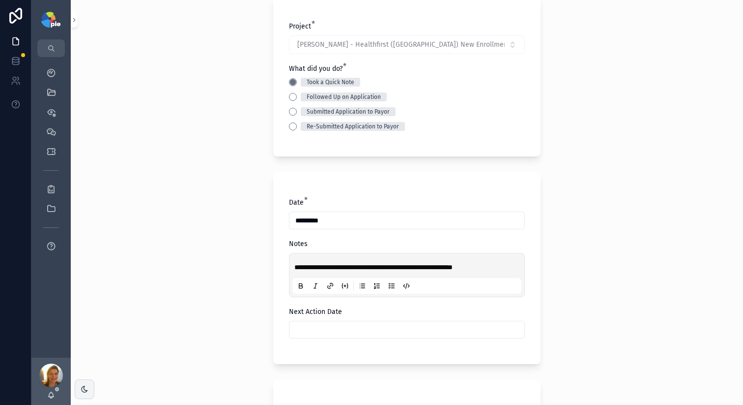
scroll to position [238, 0]
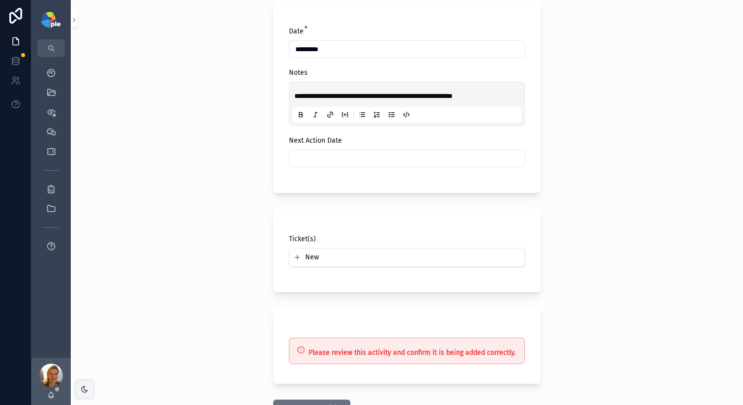
click at [323, 151] on input "scrollable content" at bounding box center [407, 158] width 235 height 14
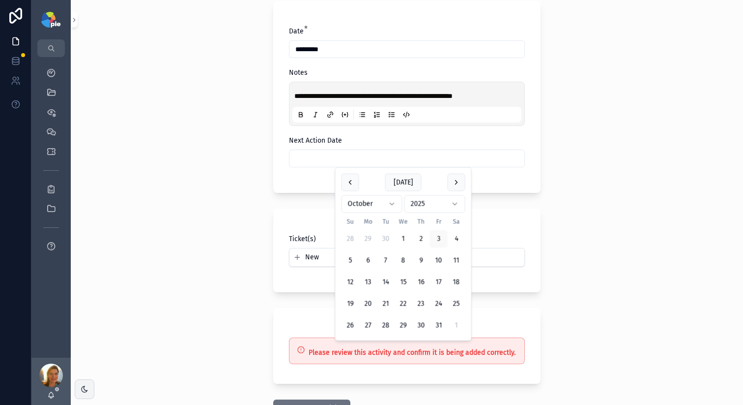
click at [440, 285] on button "17" at bounding box center [439, 282] width 18 height 18
type input "**********"
click at [192, 270] on div "**********" at bounding box center [407, 202] width 673 height 405
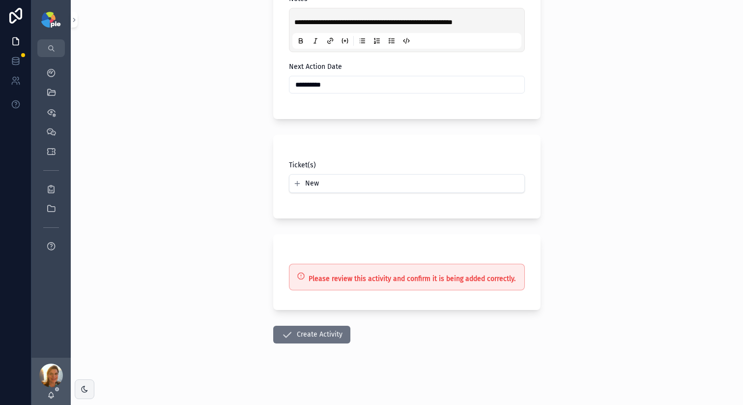
scroll to position [313, 0]
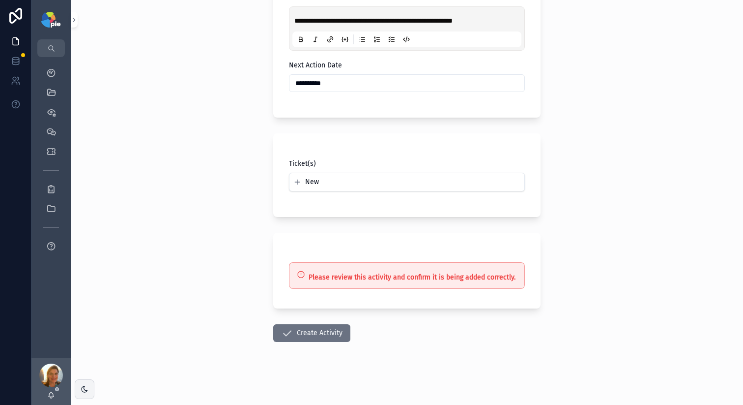
click at [293, 333] on button "Create Activity" at bounding box center [311, 333] width 77 height 18
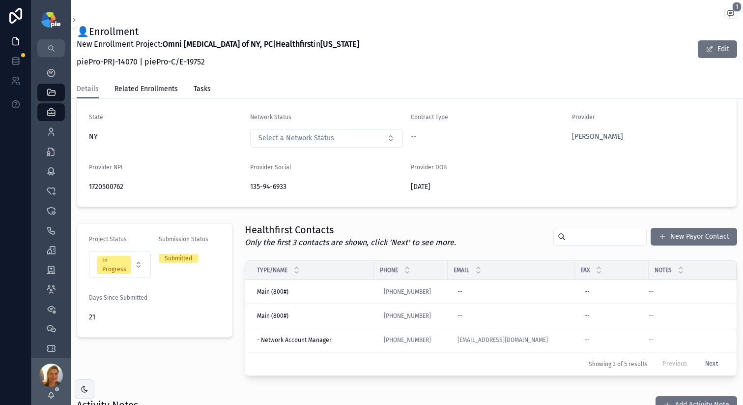
scroll to position [344, 0]
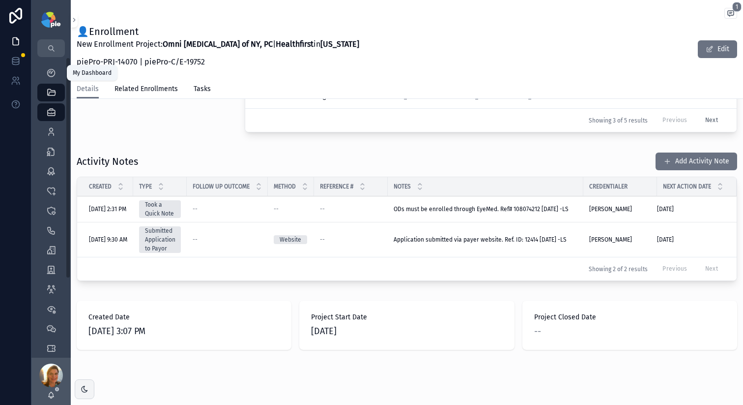
click at [48, 73] on icon "scrollable content" at bounding box center [51, 73] width 10 height 10
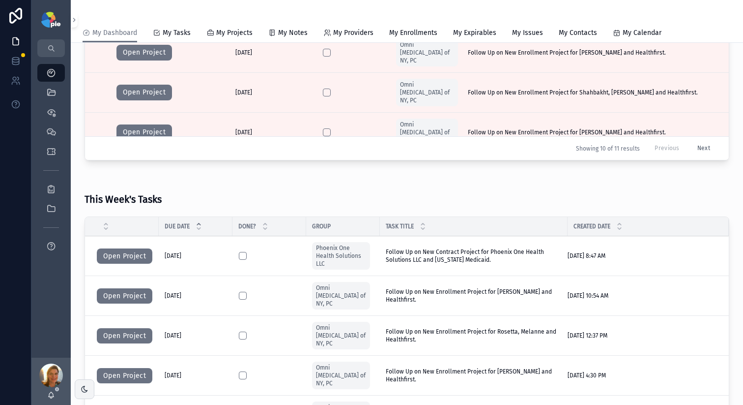
scroll to position [491, 0]
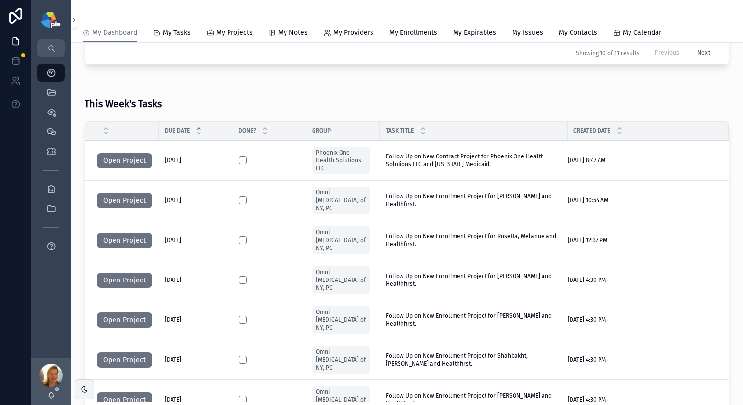
click at [120, 233] on button "Open Project" at bounding box center [125, 241] width 56 height 16
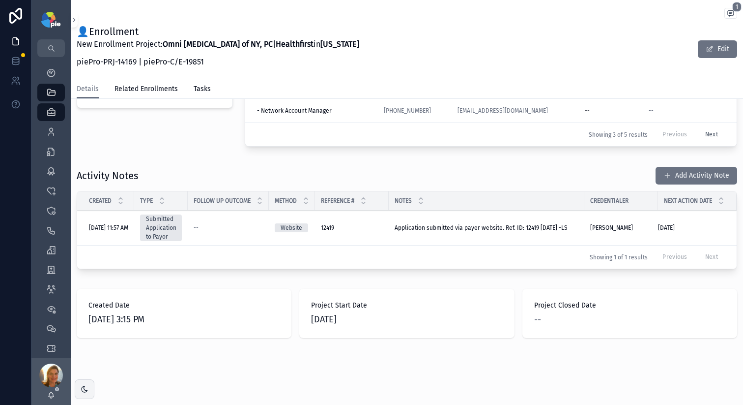
scroll to position [344, 0]
click at [656, 169] on button "Add Activity Note" at bounding box center [697, 176] width 82 height 18
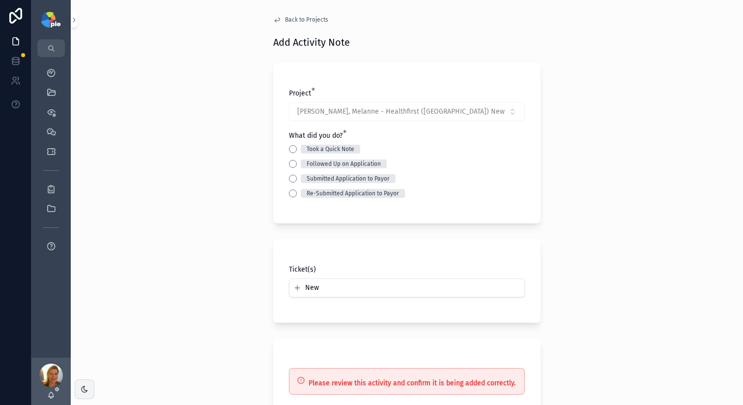
click at [289, 147] on button "Took a Quick Note" at bounding box center [293, 149] width 8 height 8
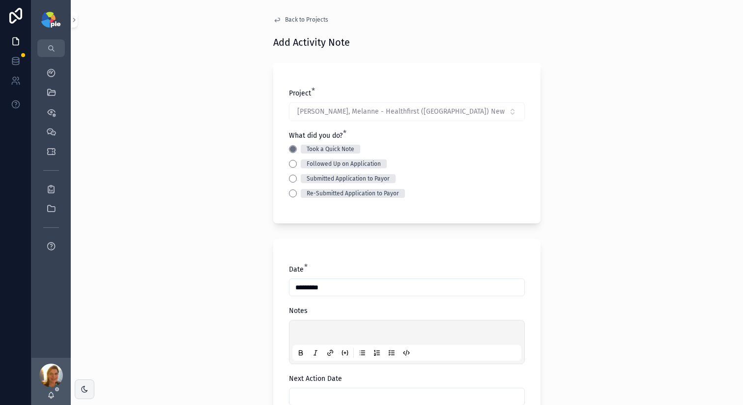
click at [301, 323] on div "scrollable content" at bounding box center [407, 341] width 229 height 37
click at [300, 330] on p "scrollable content" at bounding box center [408, 334] width 229 height 10
click at [209, 290] on div "**********" at bounding box center [407, 202] width 673 height 405
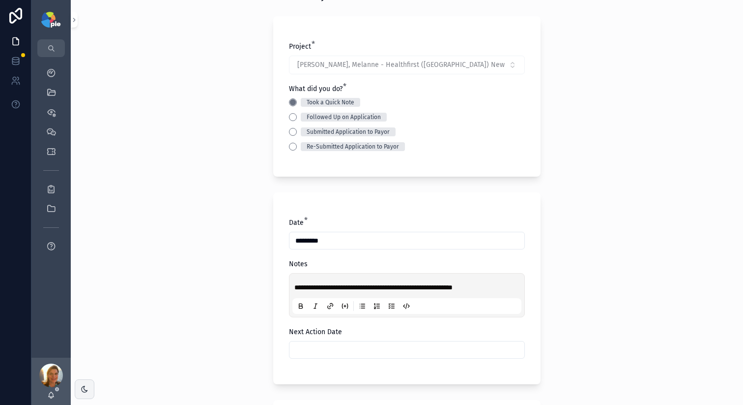
scroll to position [144, 0]
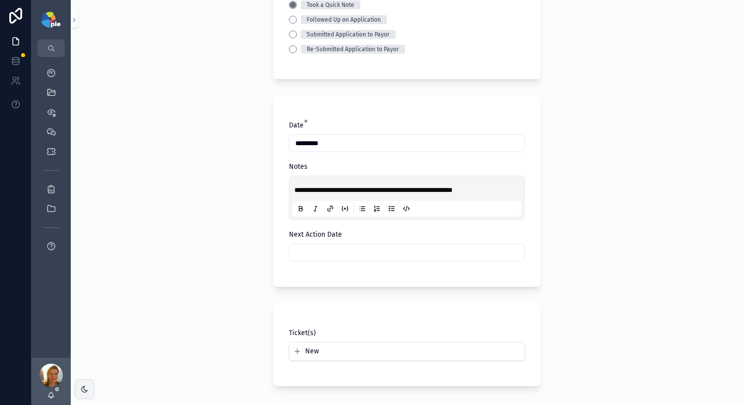
click at [313, 245] on input "scrollable content" at bounding box center [407, 252] width 235 height 14
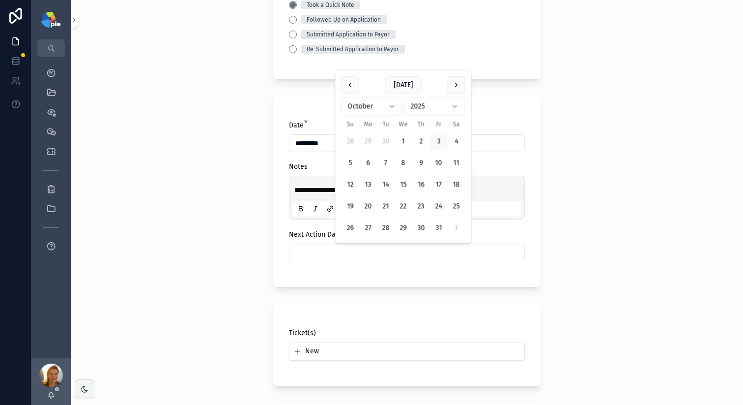
click at [438, 186] on button "17" at bounding box center [439, 185] width 18 height 18
type input "**********"
click at [214, 259] on div "**********" at bounding box center [407, 58] width 673 height 405
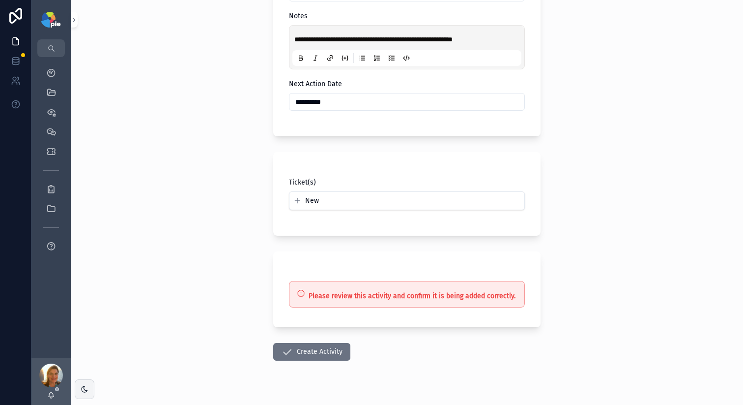
scroll to position [313, 0]
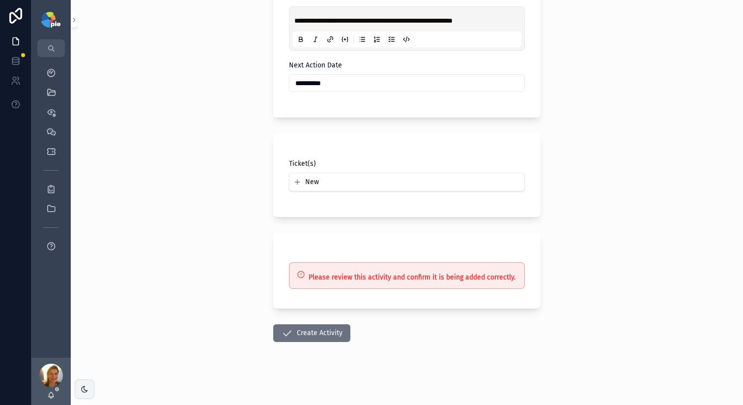
click at [309, 342] on form "**********" at bounding box center [406, 74] width 267 height 661
click at [309, 335] on button "Create Activity" at bounding box center [311, 333] width 77 height 18
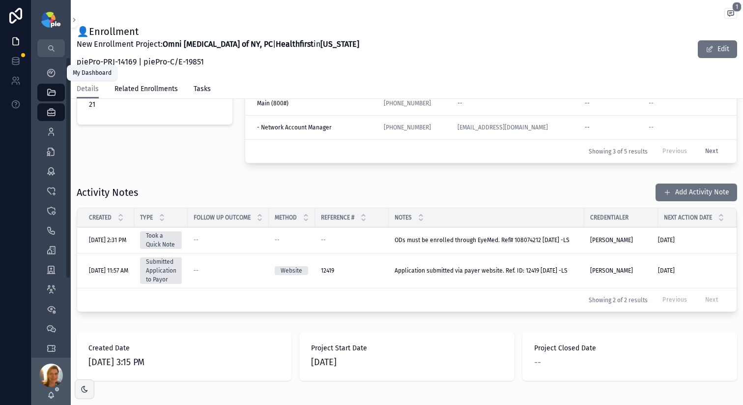
click at [47, 73] on icon "scrollable content" at bounding box center [51, 73] width 10 height 10
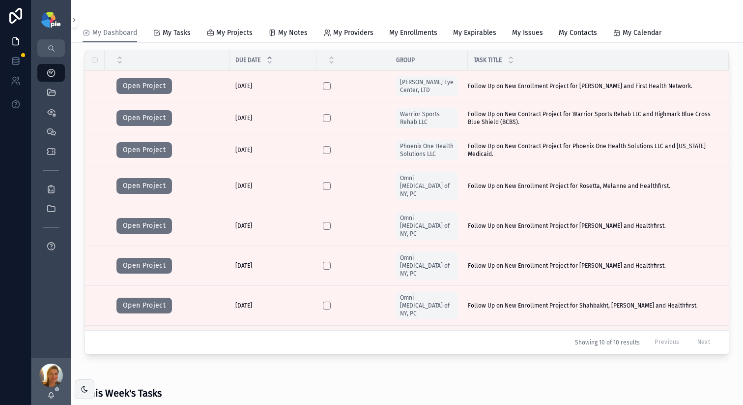
scroll to position [427, 0]
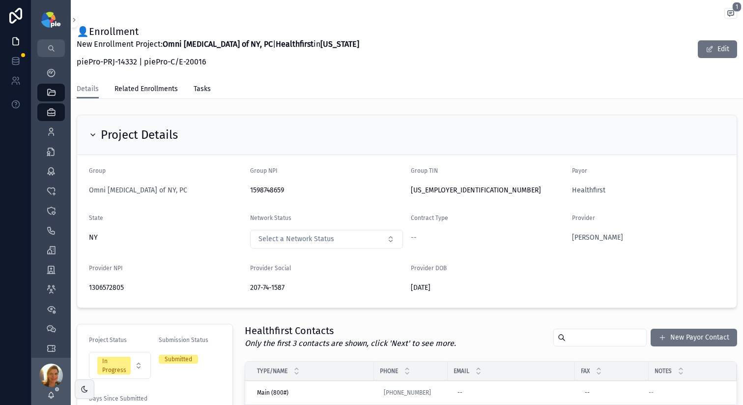
click at [662, 335] on button "New Payor Contact" at bounding box center [694, 337] width 87 height 18
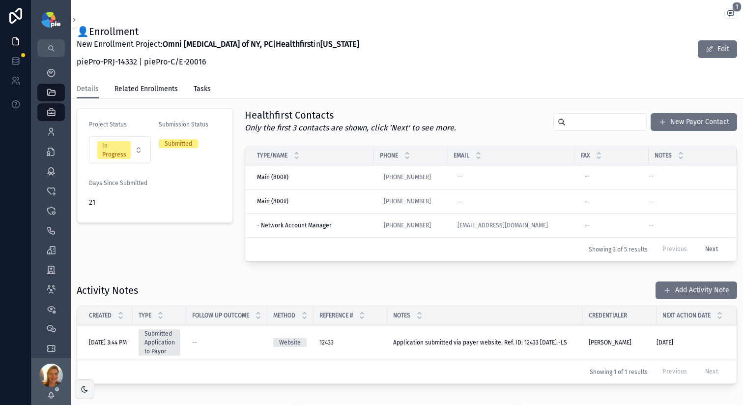
scroll to position [220, 0]
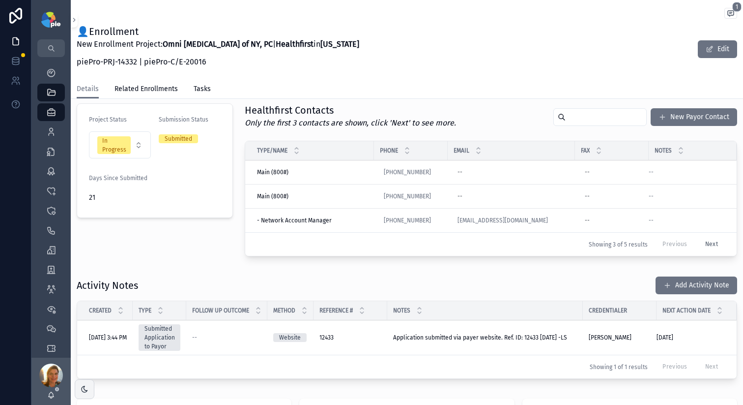
click at [671, 293] on button "Add Activity Note" at bounding box center [697, 285] width 82 height 18
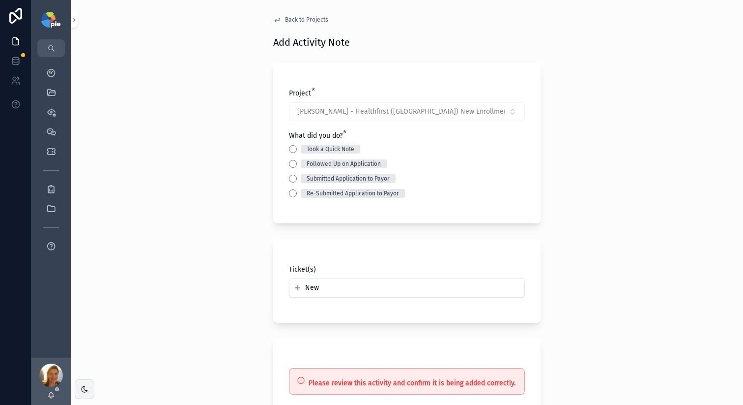
click at [292, 148] on button "Took a Quick Note" at bounding box center [293, 149] width 8 height 8
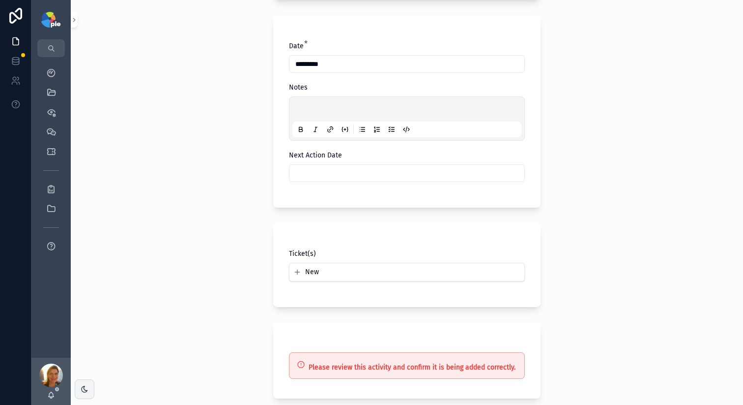
scroll to position [239, 0]
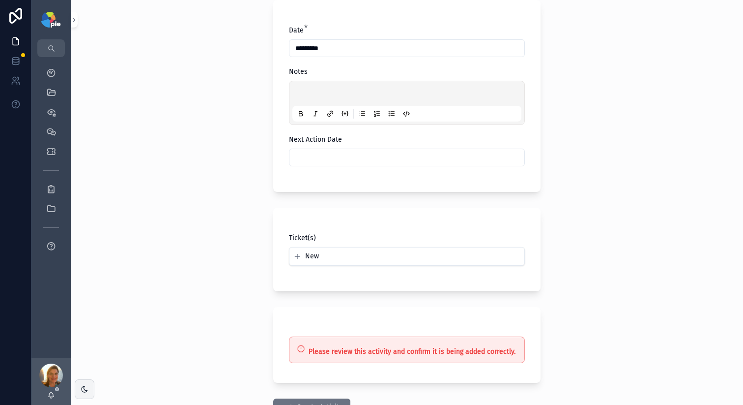
click at [297, 93] on p "scrollable content" at bounding box center [408, 95] width 229 height 10
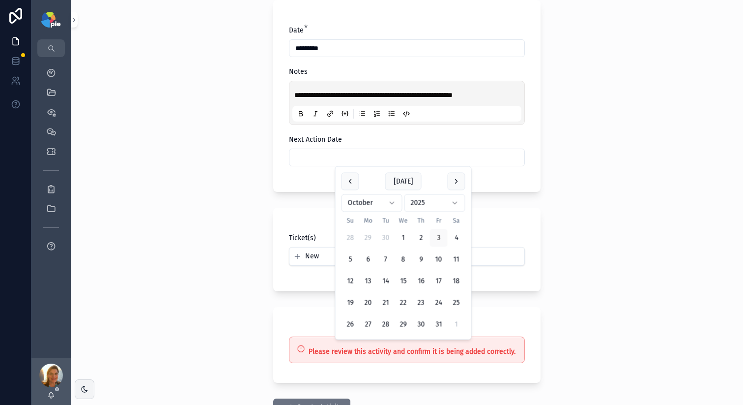
click at [332, 158] on input "scrollable content" at bounding box center [407, 157] width 235 height 14
click at [436, 283] on button "17" at bounding box center [439, 281] width 18 height 18
type input "**********"
drag, startPoint x: 156, startPoint y: 188, endPoint x: 170, endPoint y: 183, distance: 14.6
click at [158, 188] on div "**********" at bounding box center [407, 202] width 673 height 405
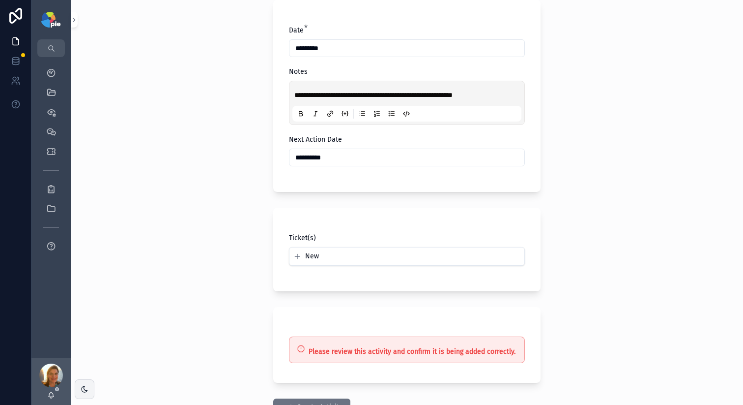
scroll to position [313, 0]
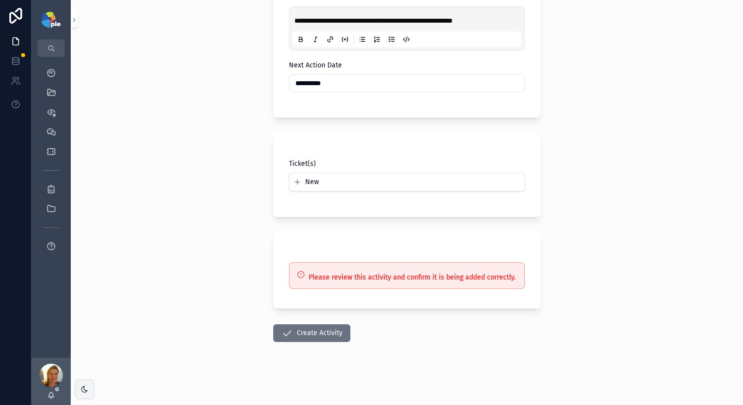
click at [298, 324] on button "Create Activity" at bounding box center [311, 333] width 77 height 18
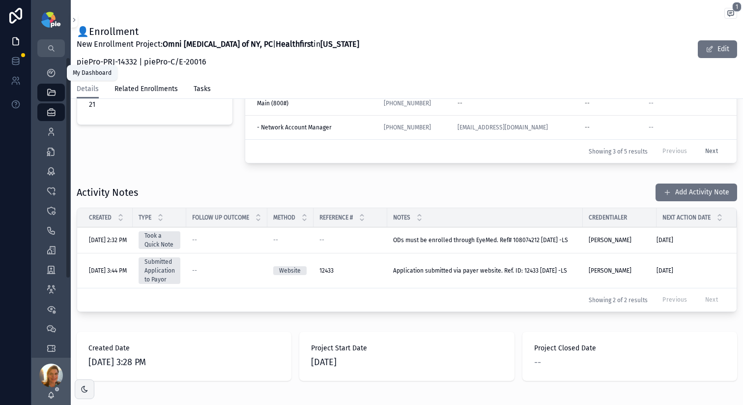
click at [48, 74] on icon "scrollable content" at bounding box center [51, 73] width 10 height 10
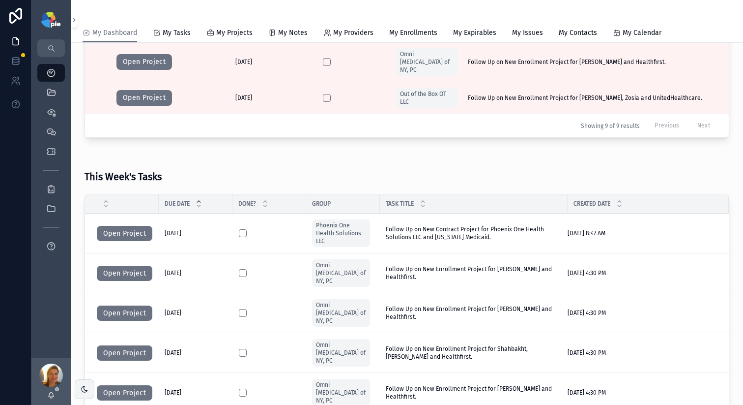
scroll to position [2, 0]
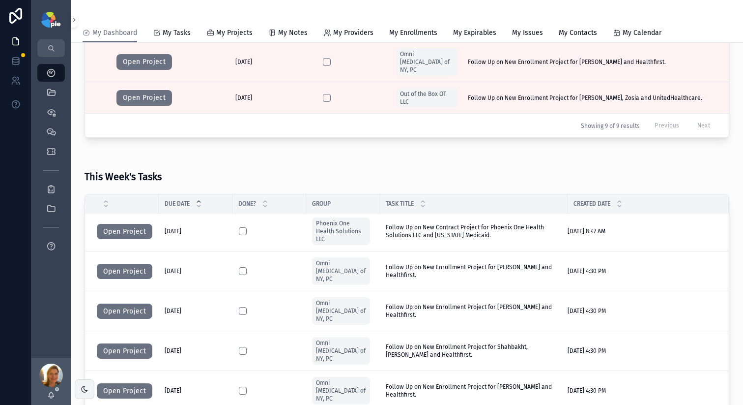
click at [102, 303] on button "Open Project" at bounding box center [125, 311] width 56 height 16
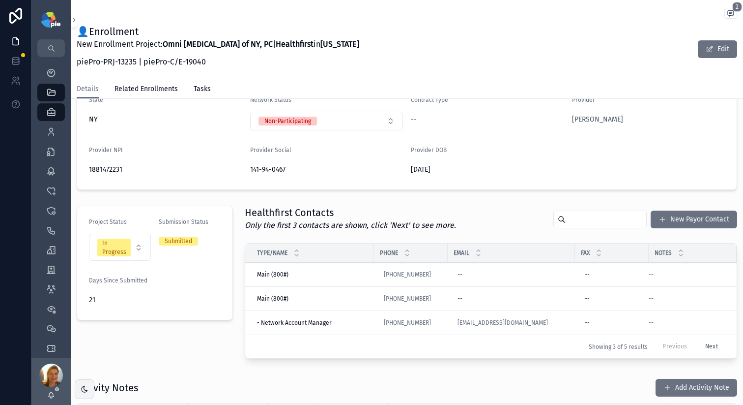
scroll to position [120, 0]
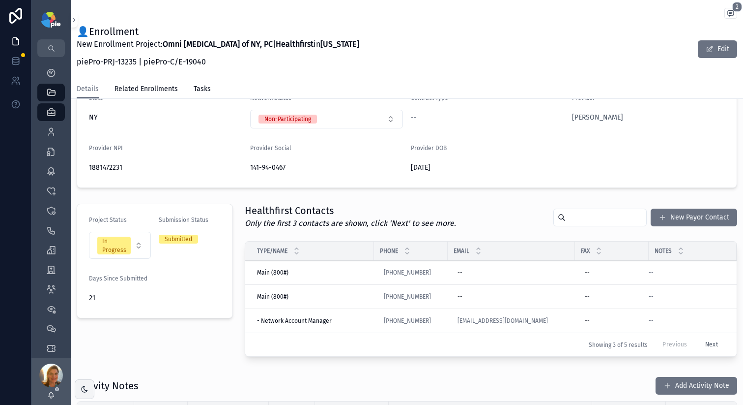
click at [657, 210] on button "New Payor Contact" at bounding box center [694, 217] width 87 height 18
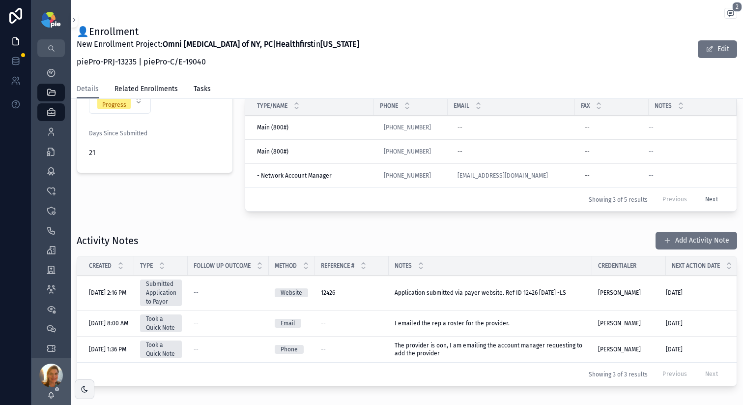
scroll to position [284, 0]
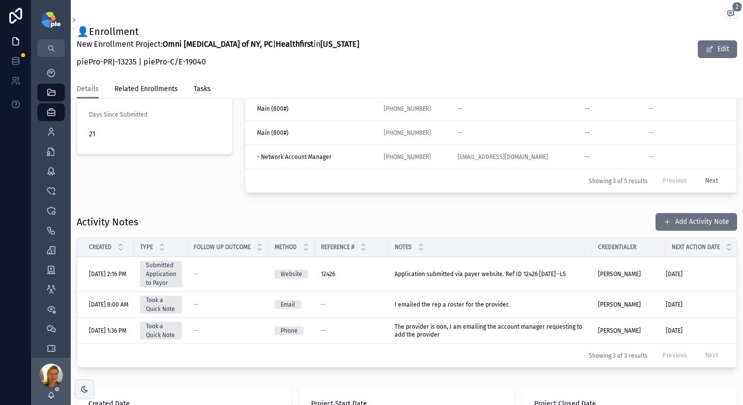
click at [668, 229] on button "Add Activity Note" at bounding box center [697, 222] width 82 height 18
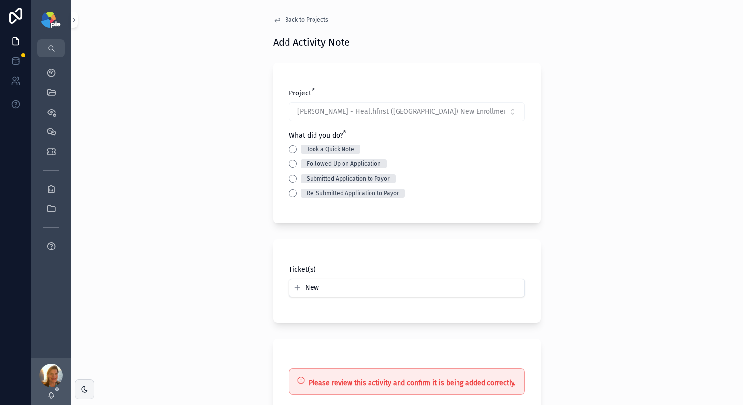
click at [289, 151] on button "Took a Quick Note" at bounding box center [293, 149] width 8 height 8
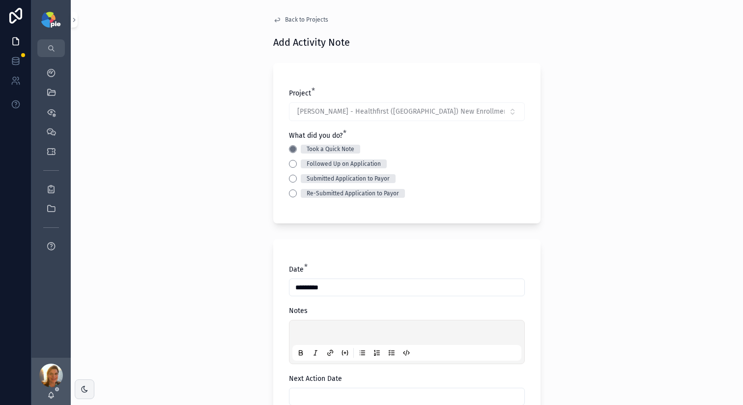
click at [312, 327] on div "scrollable content" at bounding box center [407, 341] width 229 height 37
click at [312, 333] on p "scrollable content" at bounding box center [408, 334] width 229 height 10
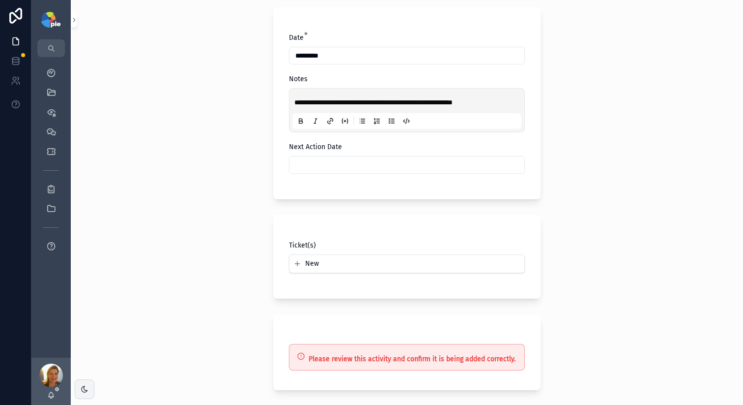
scroll to position [283, 0]
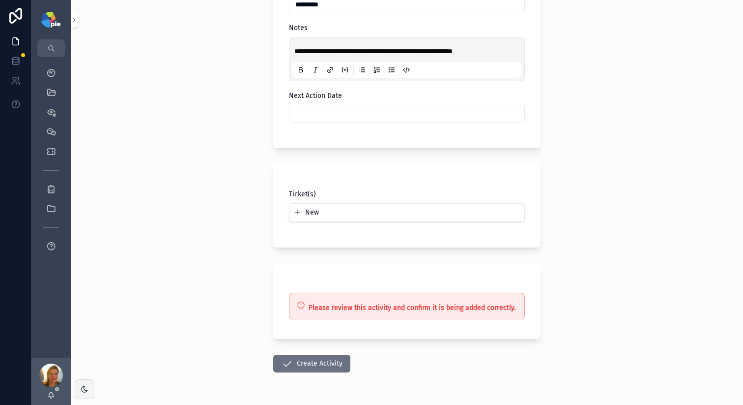
click at [332, 109] on input "scrollable content" at bounding box center [407, 114] width 235 height 14
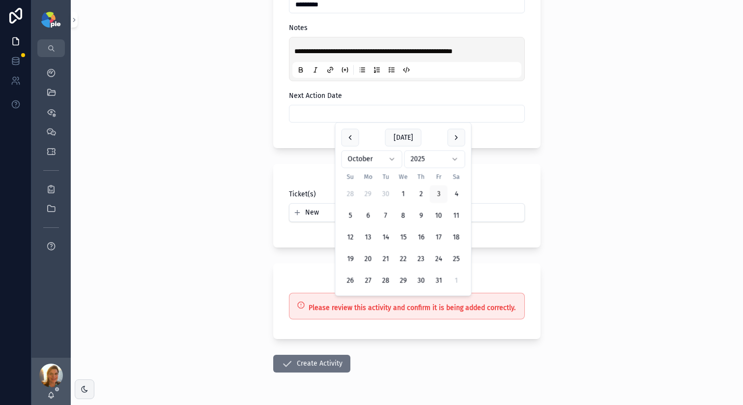
click at [440, 239] on button "17" at bounding box center [439, 238] width 18 height 18
type input "**********"
click at [246, 229] on div "**********" at bounding box center [407, 202] width 673 height 405
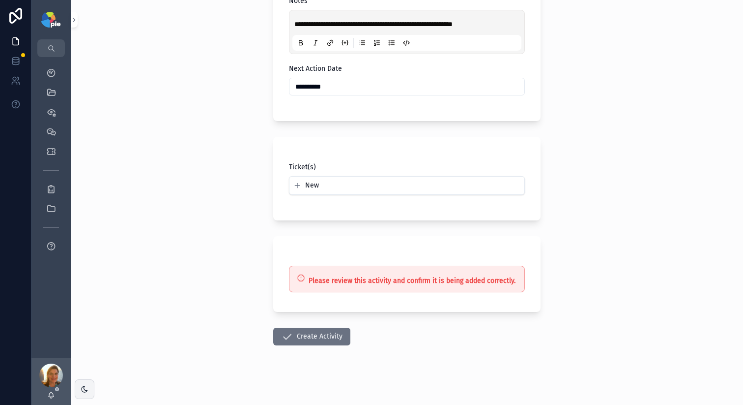
scroll to position [313, 0]
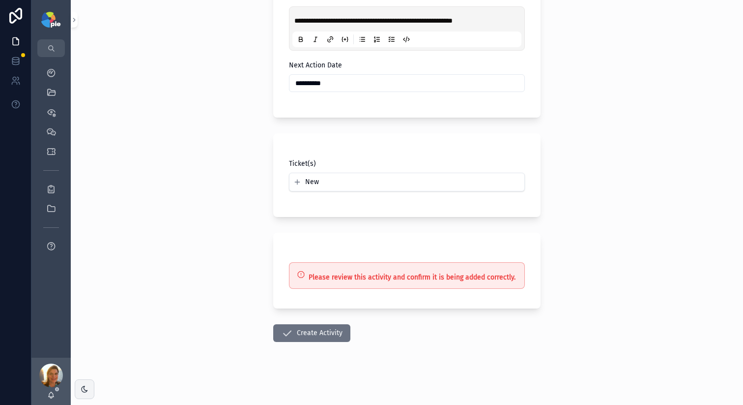
click at [326, 331] on button "Create Activity" at bounding box center [311, 333] width 77 height 18
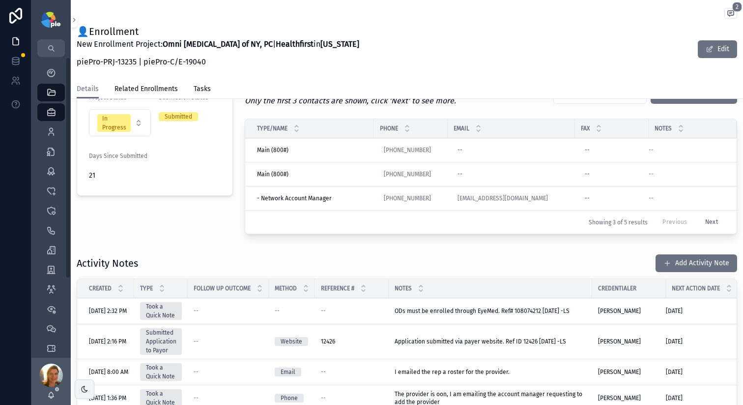
scroll to position [86, 0]
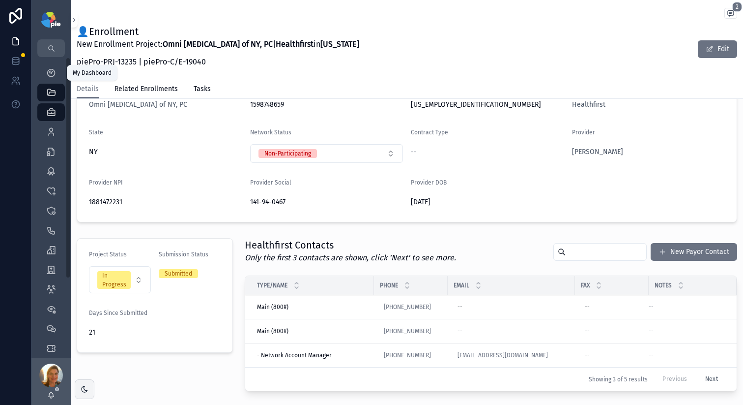
click at [50, 71] on icon "scrollable content" at bounding box center [51, 73] width 10 height 10
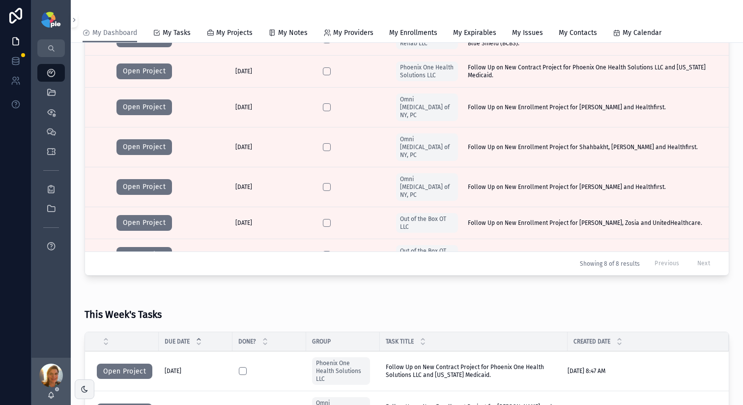
scroll to position [504, 0]
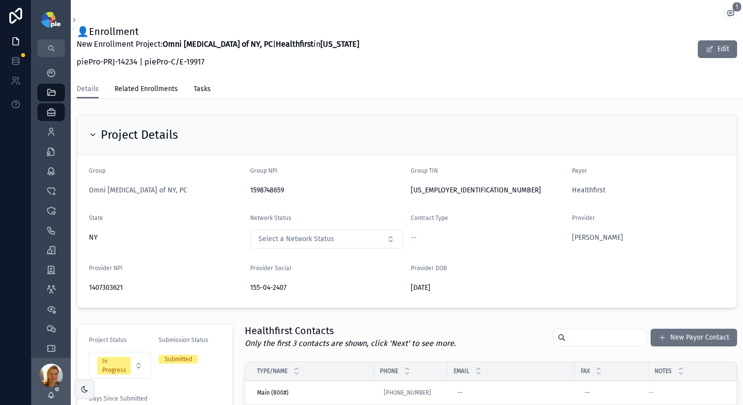
scroll to position [243, 0]
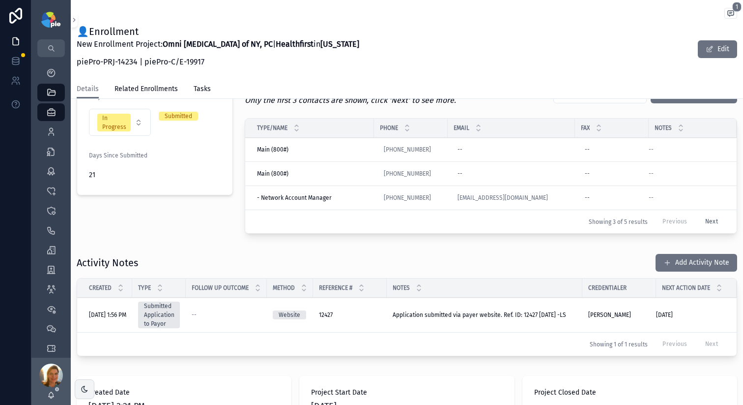
click at [672, 268] on button "Add Activity Note" at bounding box center [697, 263] width 82 height 18
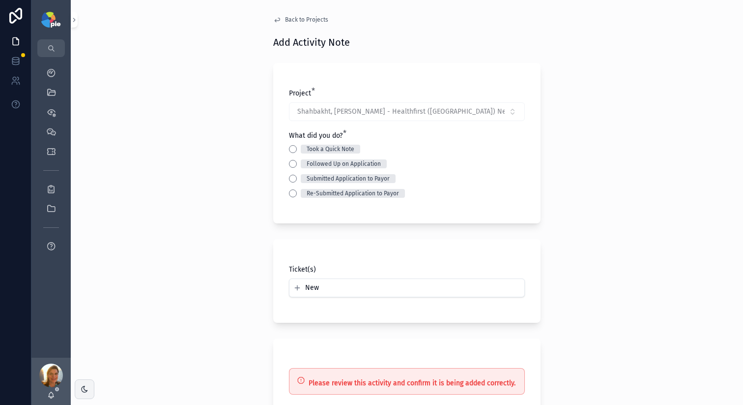
click at [290, 150] on button "Took a Quick Note" at bounding box center [293, 149] width 8 height 8
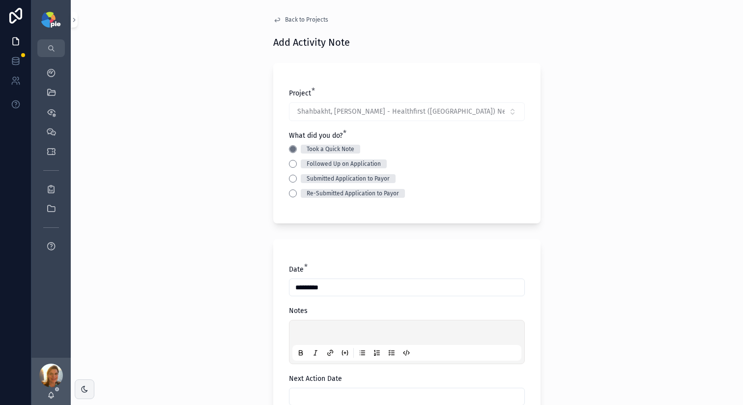
click at [310, 335] on p "scrollable content" at bounding box center [408, 334] width 229 height 10
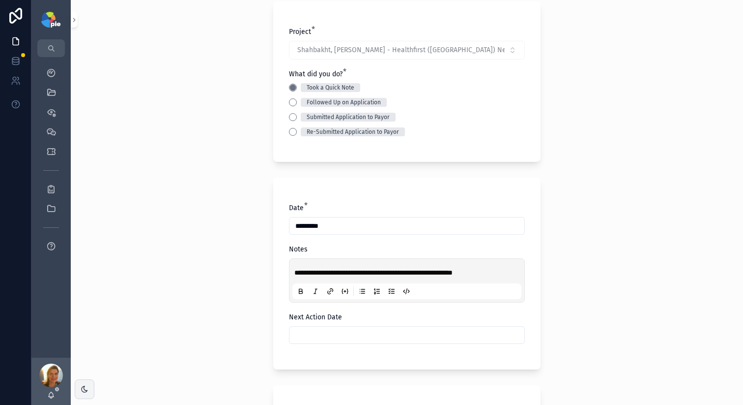
scroll to position [85, 0]
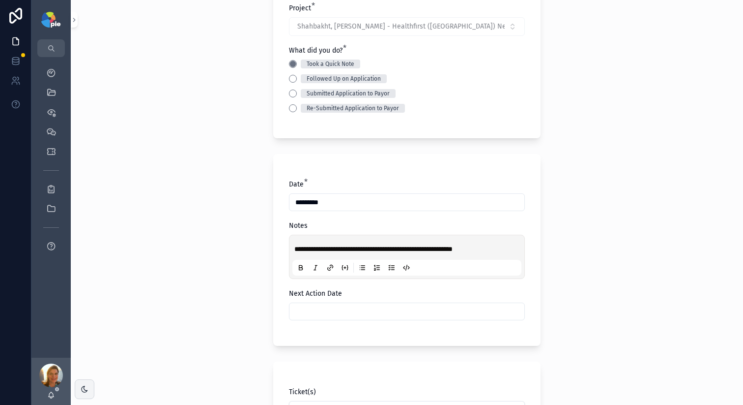
click at [355, 308] on input "scrollable content" at bounding box center [407, 311] width 235 height 14
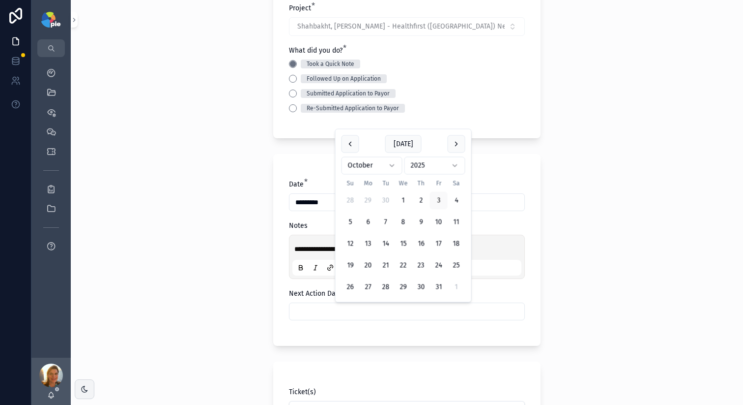
click at [434, 241] on button "17" at bounding box center [439, 244] width 18 height 18
type input "**********"
click at [234, 210] on div "**********" at bounding box center [407, 117] width 673 height 405
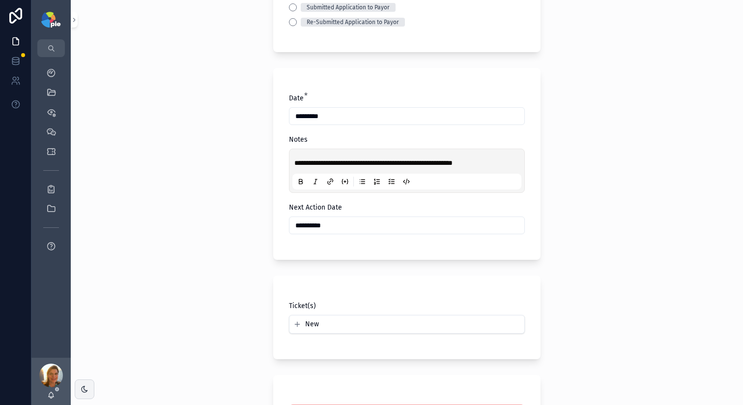
scroll to position [313, 0]
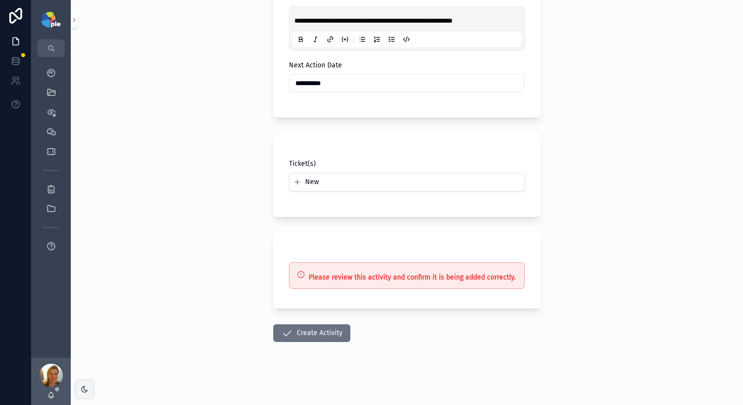
click at [317, 332] on button "Create Activity" at bounding box center [311, 333] width 77 height 18
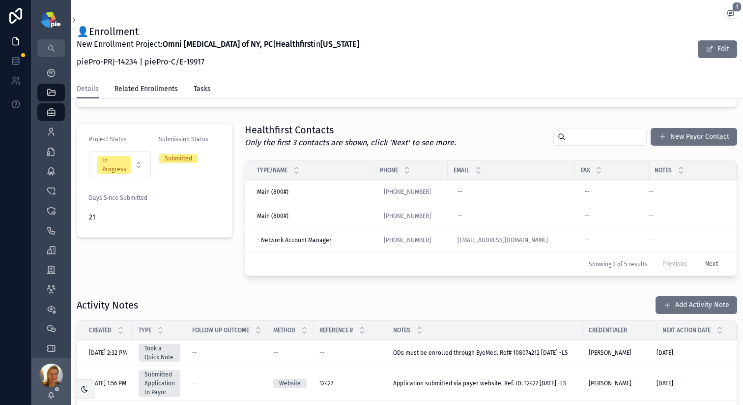
scroll to position [61, 0]
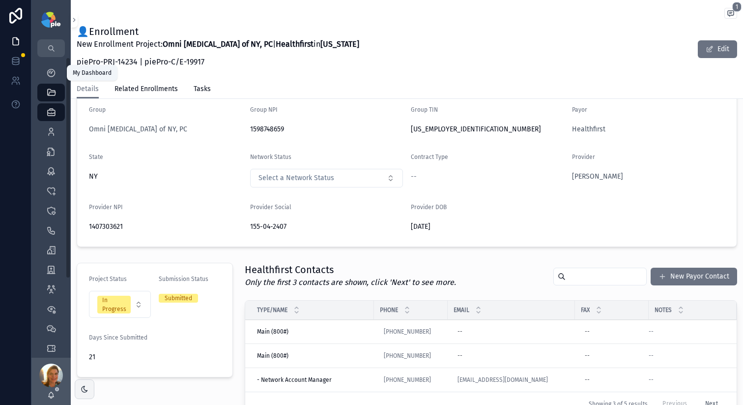
click at [54, 75] on icon "scrollable content" at bounding box center [51, 73] width 10 height 10
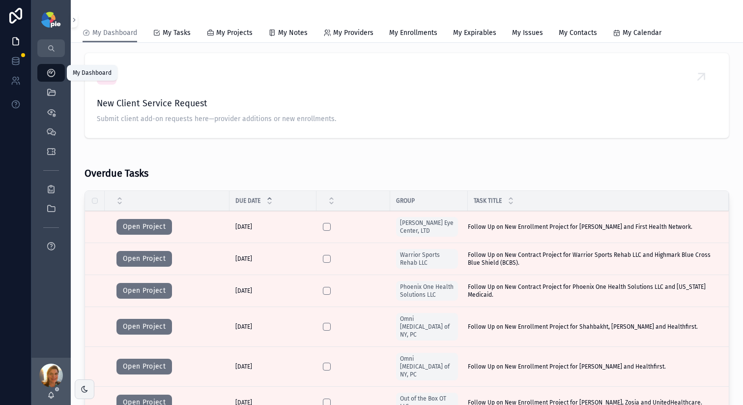
scroll to position [465, 0]
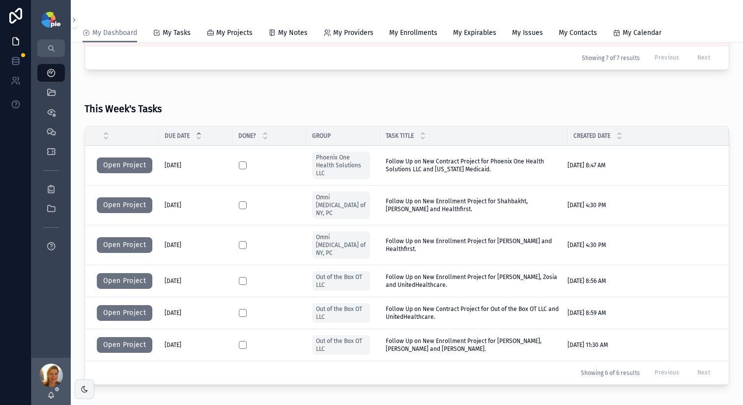
click at [125, 237] on button "Open Project" at bounding box center [125, 245] width 56 height 16
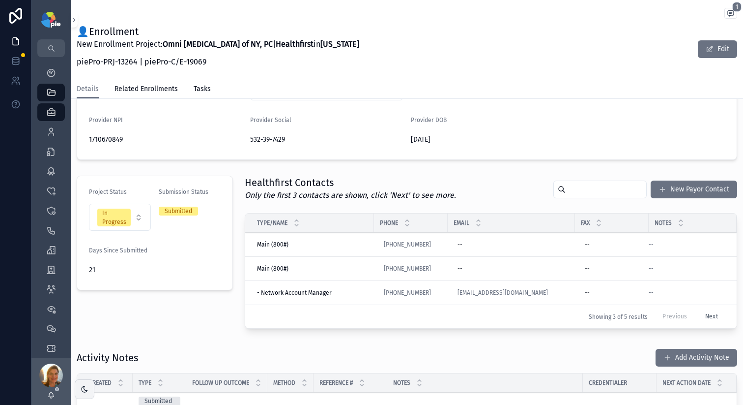
scroll to position [344, 0]
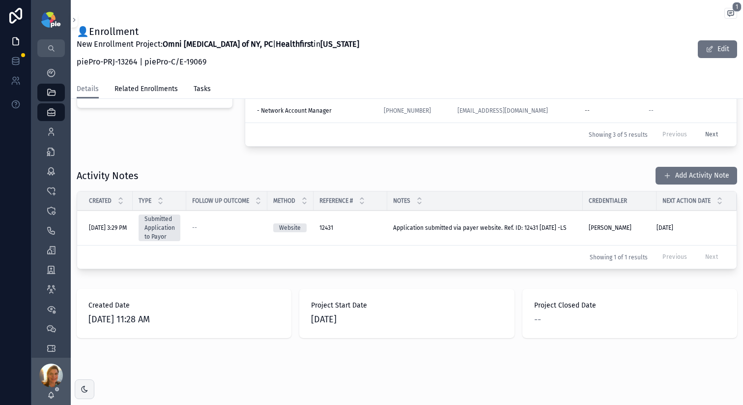
click at [673, 177] on div "Activity Notes Add Activity Note Created Type Follow Up Outcome Method Referenc…" at bounding box center [407, 217] width 661 height 103
click at [669, 167] on button "Add Activity Note" at bounding box center [697, 176] width 82 height 18
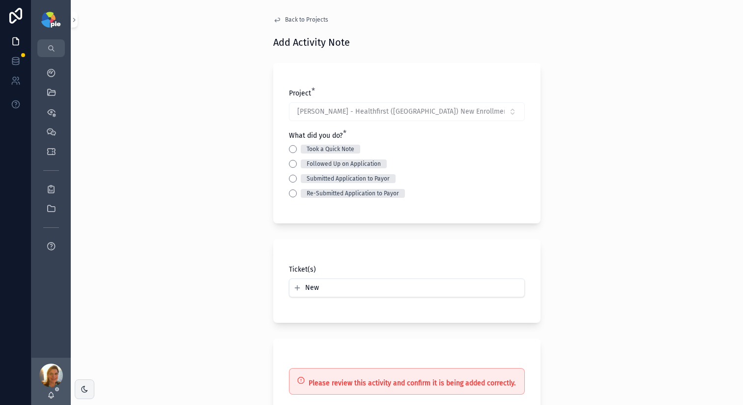
click at [289, 147] on button "Took a Quick Note" at bounding box center [293, 149] width 8 height 8
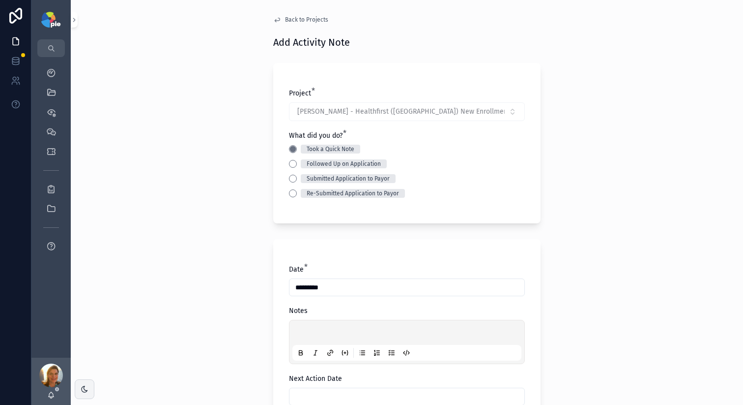
click at [311, 331] on p "scrollable content" at bounding box center [408, 334] width 229 height 10
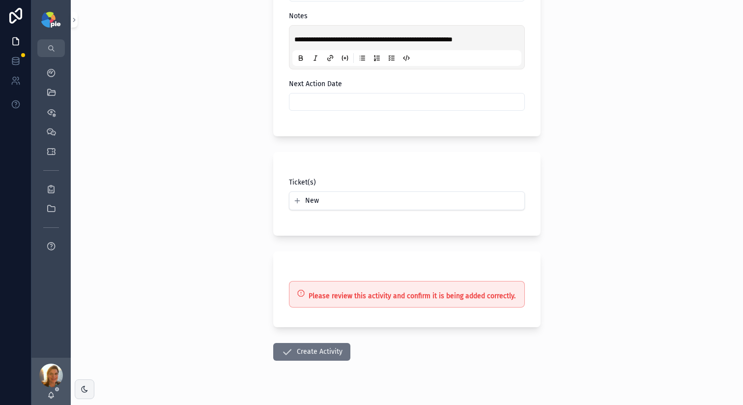
scroll to position [313, 0]
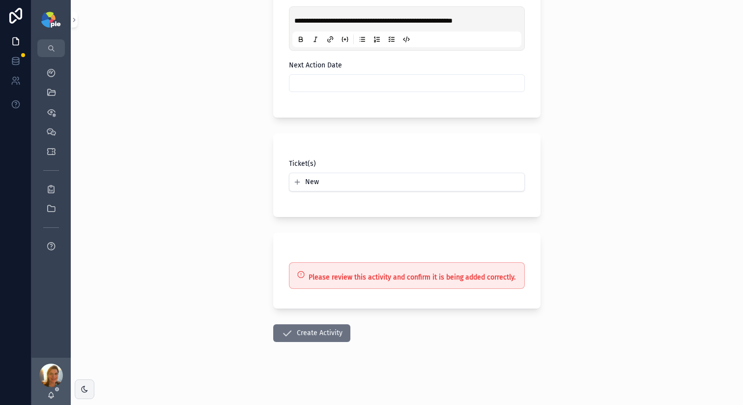
click at [313, 81] on input "scrollable content" at bounding box center [407, 83] width 235 height 14
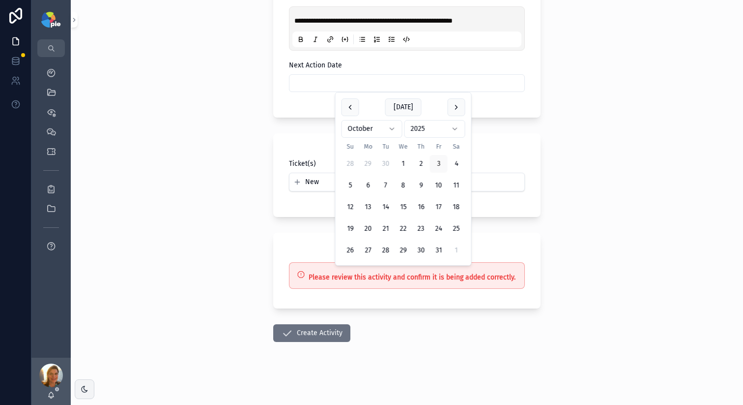
click at [436, 211] on button "17" at bounding box center [439, 207] width 18 height 18
type input "**********"
click at [283, 329] on icon "scrollable content" at bounding box center [287, 333] width 12 height 12
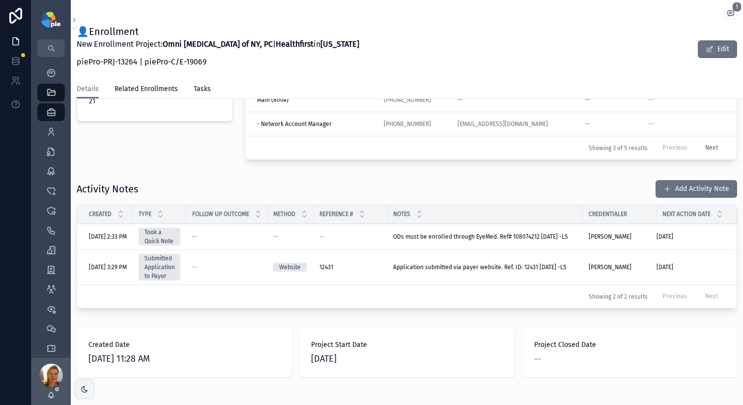
scroll to position [223, 0]
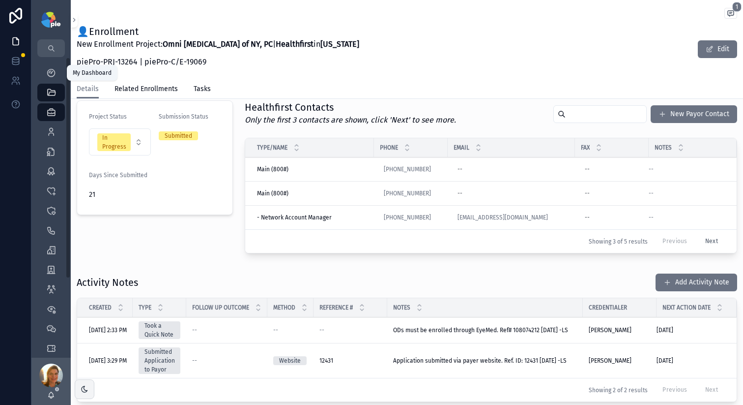
click at [49, 72] on icon "scrollable content" at bounding box center [51, 73] width 10 height 10
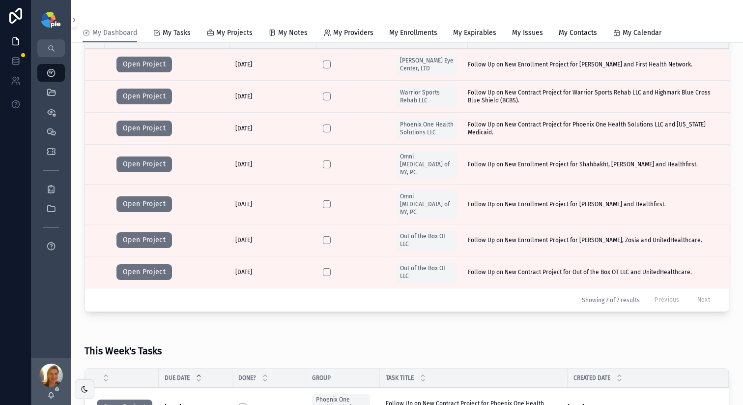
scroll to position [456, 0]
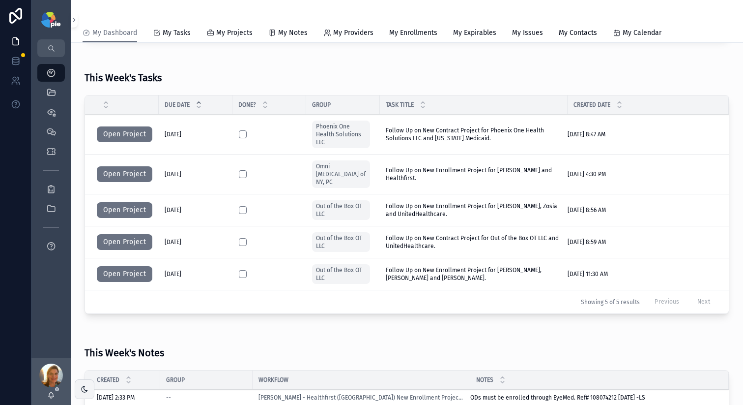
click at [129, 202] on button "Open Project" at bounding box center [125, 210] width 56 height 16
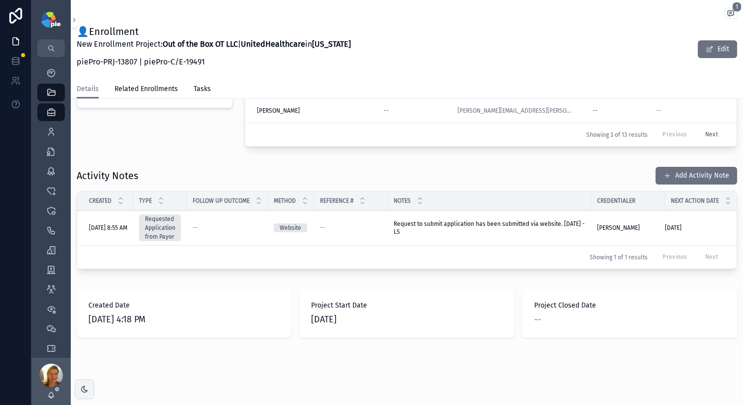
scroll to position [344, 0]
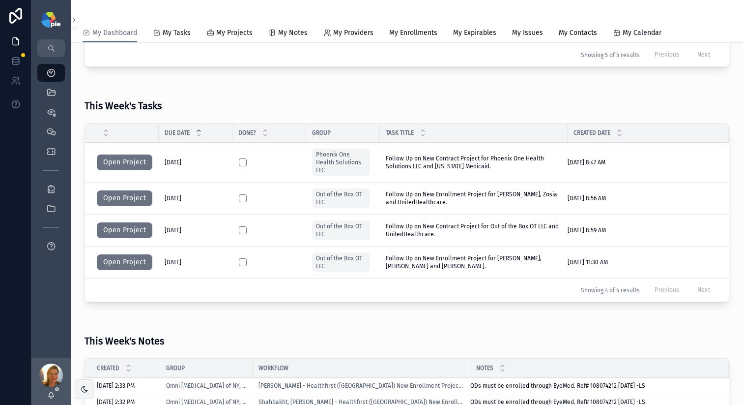
scroll to position [390, 0]
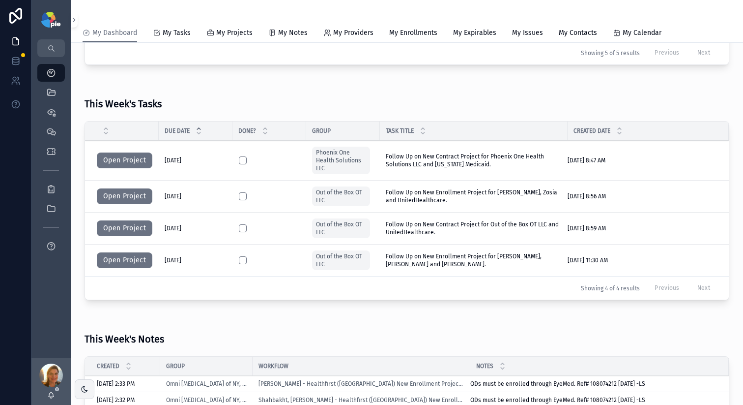
click at [128, 260] on button "Open Project" at bounding box center [125, 260] width 56 height 16
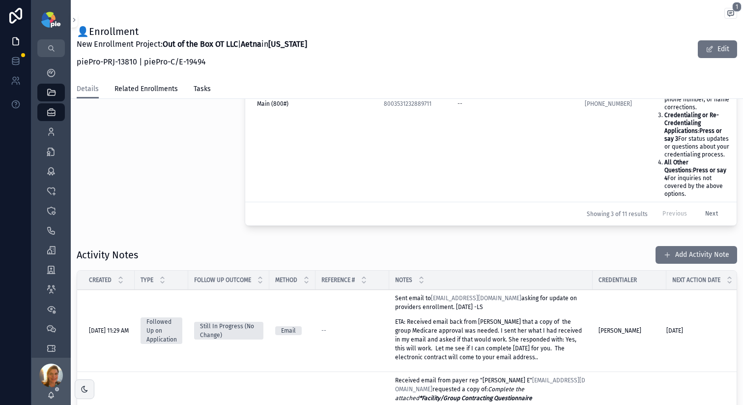
scroll to position [415, 0]
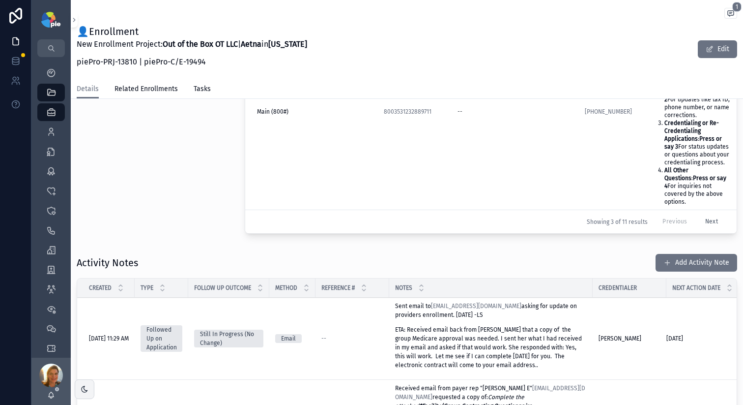
click at [687, 254] on button "Add Activity Note" at bounding box center [697, 263] width 82 height 18
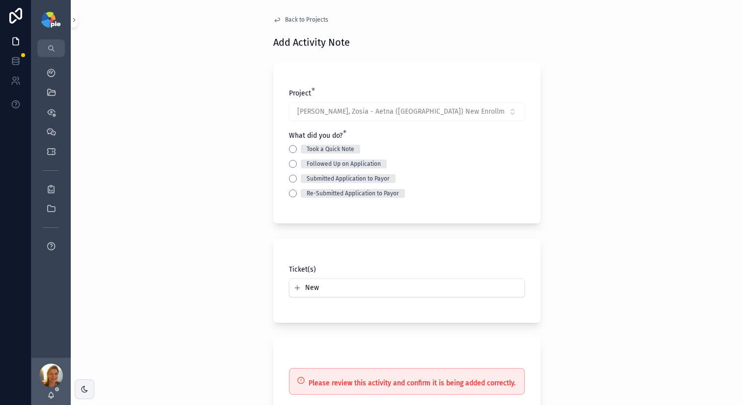
click at [289, 165] on button "Followed Up on Application" at bounding box center [293, 164] width 8 height 8
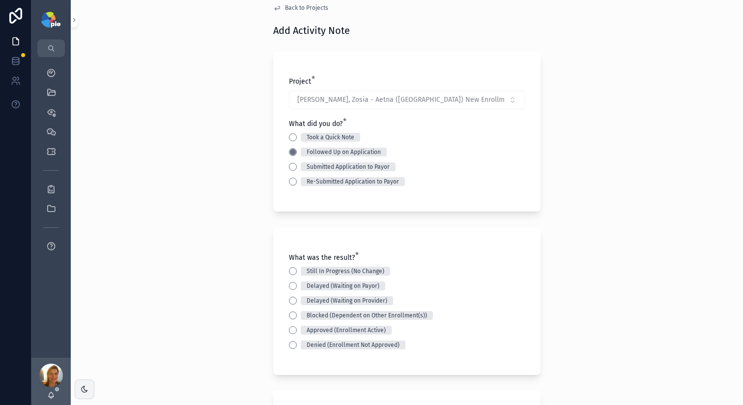
scroll to position [126, 0]
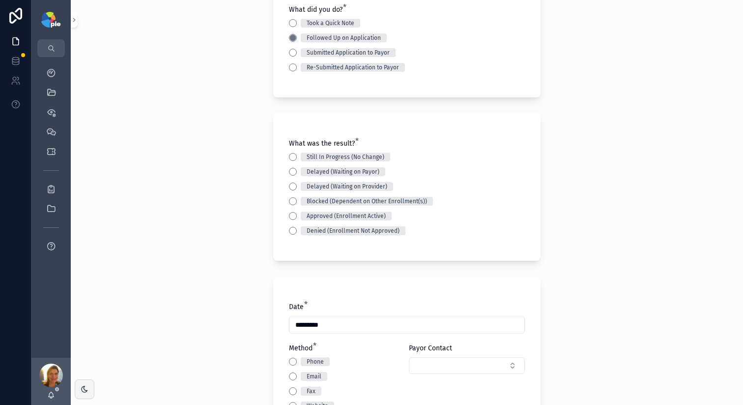
click at [290, 154] on button "Still In Progress (No Change)" at bounding box center [293, 157] width 8 height 8
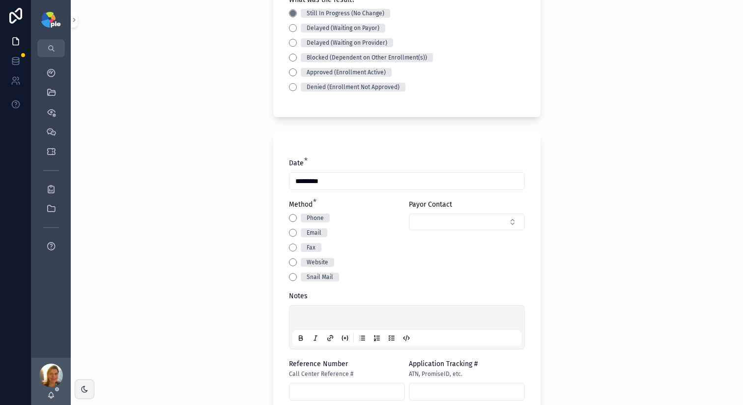
click at [293, 216] on button "Phone" at bounding box center [293, 218] width 8 height 8
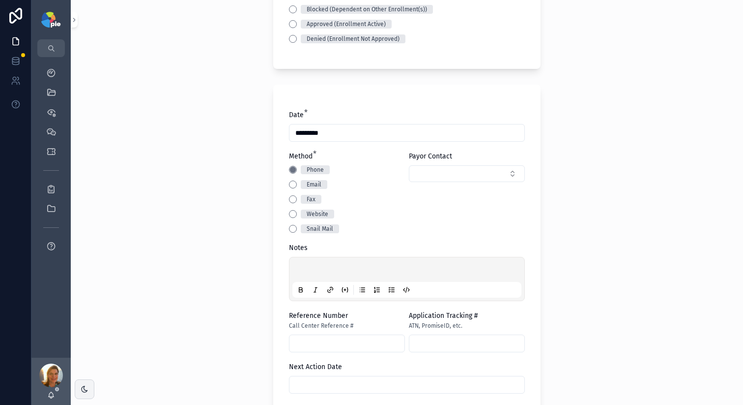
scroll to position [327, 0]
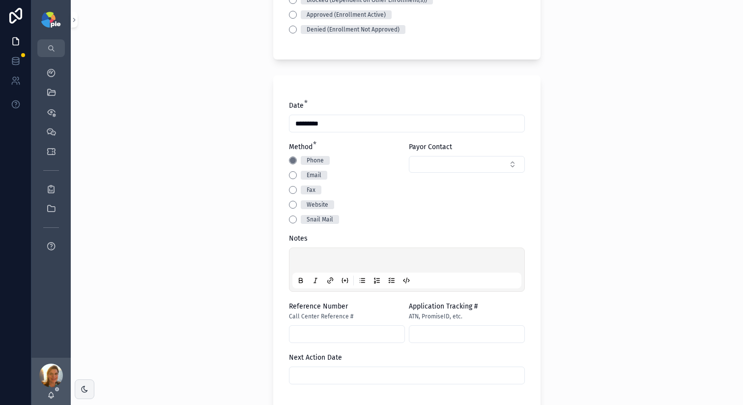
click at [313, 255] on div "scrollable content" at bounding box center [407, 269] width 229 height 37
click at [314, 260] on p "scrollable content" at bounding box center [408, 262] width 229 height 10
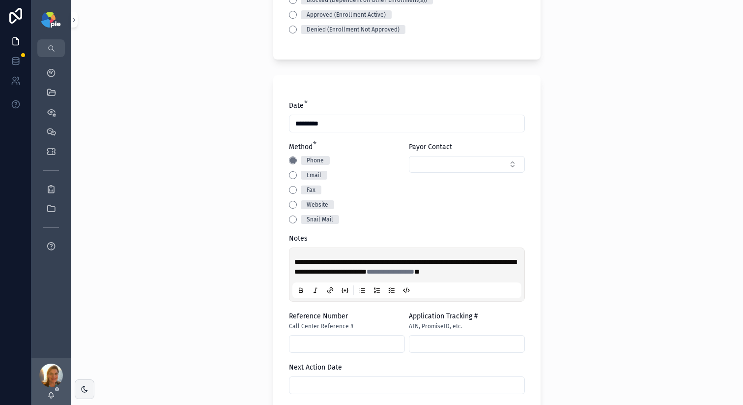
click at [511, 160] on button "Select Button" at bounding box center [467, 164] width 116 height 17
type input "*"
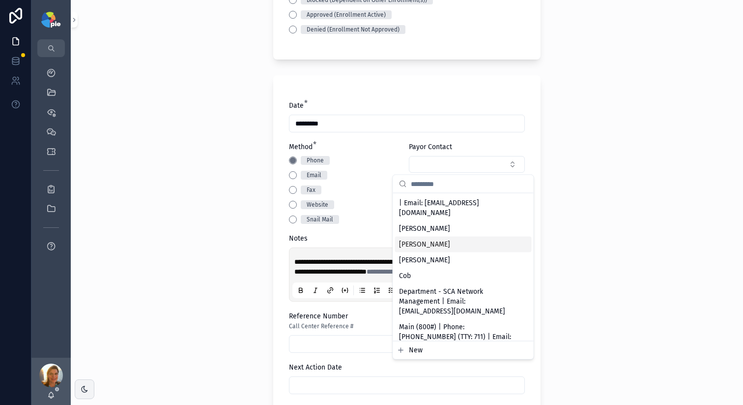
click at [431, 349] on button "New" at bounding box center [463, 350] width 133 height 10
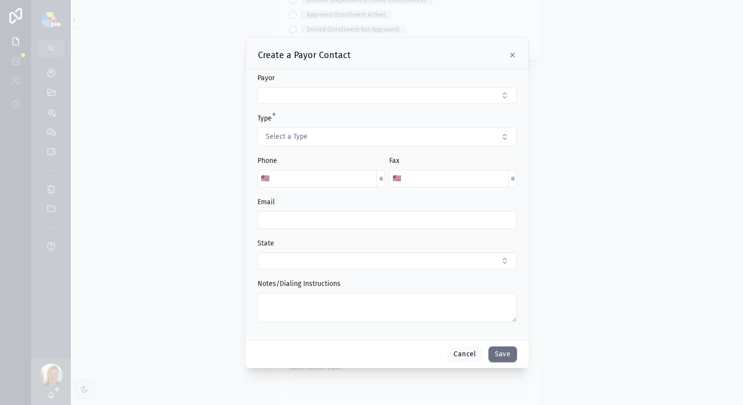
click at [281, 95] on button "Select Button" at bounding box center [388, 95] width 260 height 17
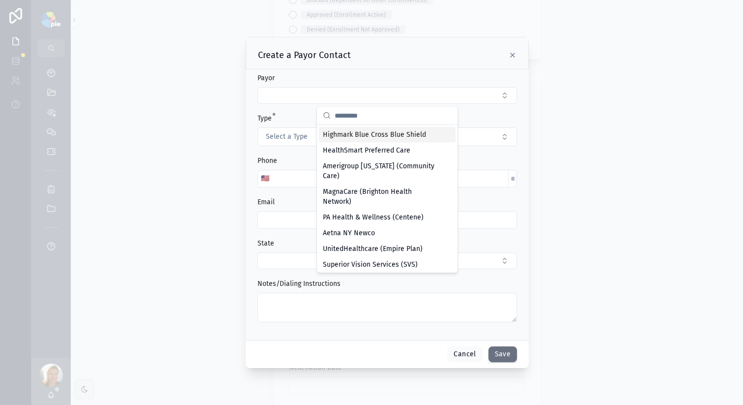
click at [284, 91] on button "Select Button" at bounding box center [388, 95] width 260 height 17
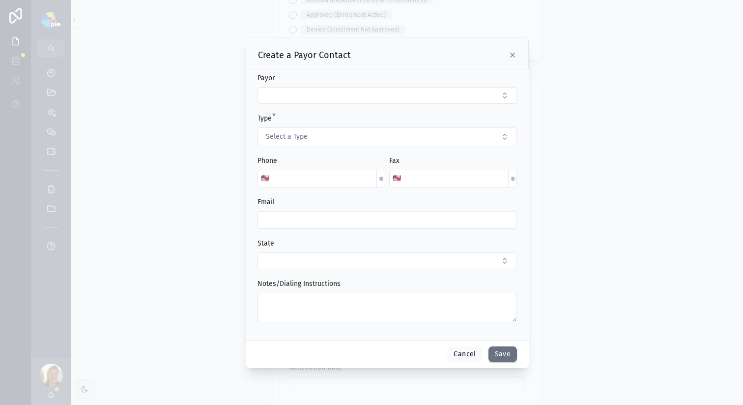
click at [284, 91] on button "Select Button" at bounding box center [388, 95] width 260 height 17
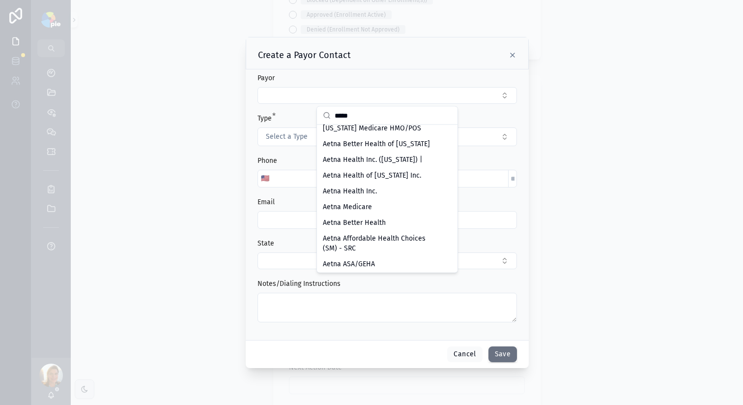
scroll to position [1609, 0]
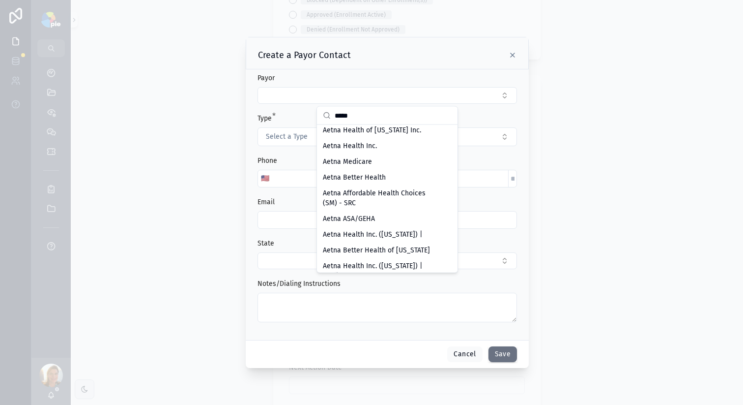
type input "*****"
click at [365, 120] on span "Aetna Health Inc. (Michigan) |" at bounding box center [373, 115] width 100 height 10
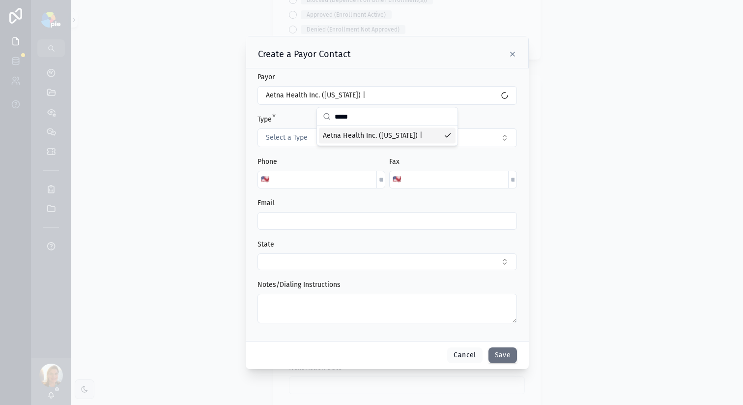
scroll to position [0, 0]
click at [305, 135] on span "Select a Type" at bounding box center [287, 138] width 42 height 10
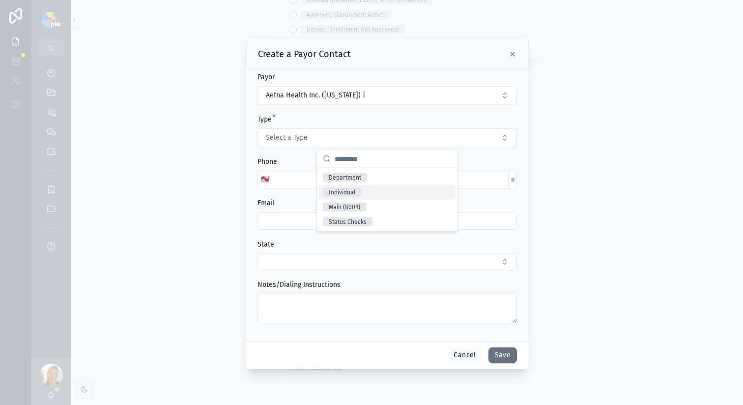
click at [374, 188] on div "Individual" at bounding box center [387, 192] width 137 height 15
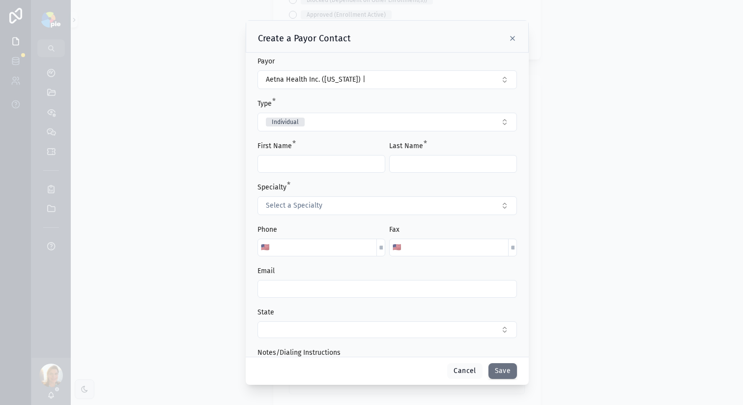
click at [308, 166] on input "scrollable content" at bounding box center [321, 164] width 127 height 14
type input "*****"
type input "********"
click at [449, 207] on button "Select a Specialty" at bounding box center [388, 205] width 260 height 19
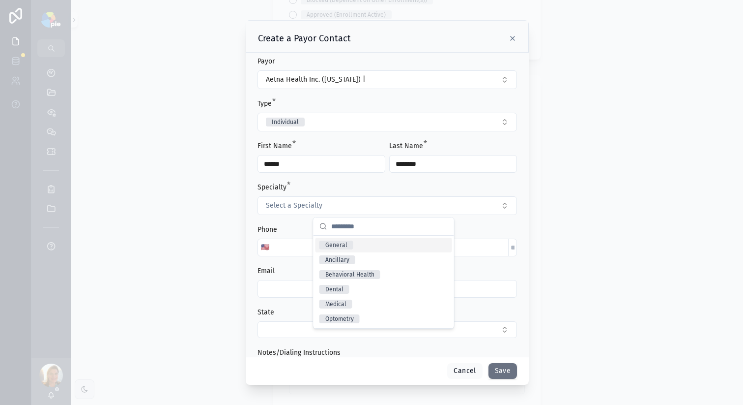
click at [381, 248] on div "General" at bounding box center [384, 244] width 137 height 15
click at [289, 249] on input "scrollable content" at bounding box center [324, 247] width 104 height 14
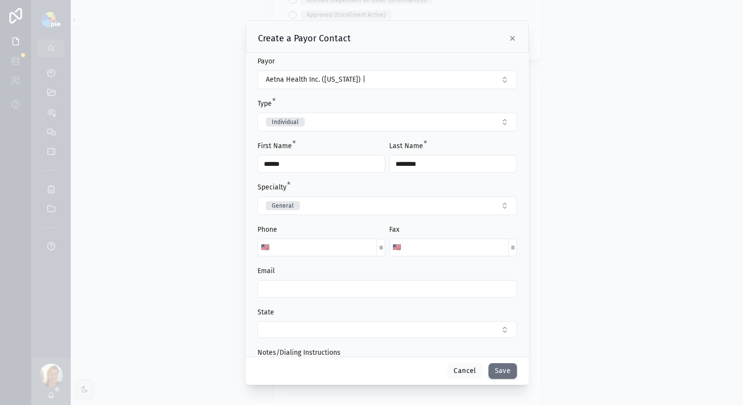
click at [291, 290] on input "scrollable content" at bounding box center [387, 289] width 259 height 14
paste input "**********"
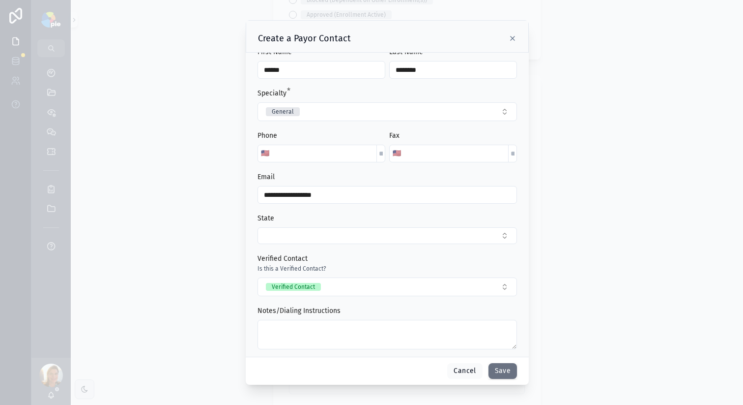
scroll to position [104, 0]
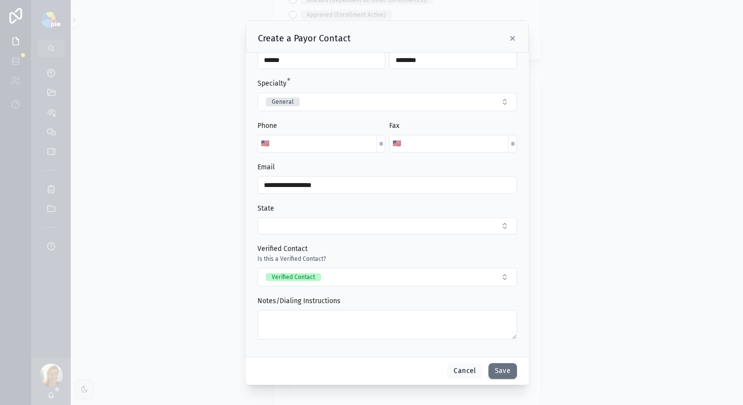
type input "**********"
click at [503, 373] on button "Save" at bounding box center [503, 371] width 29 height 16
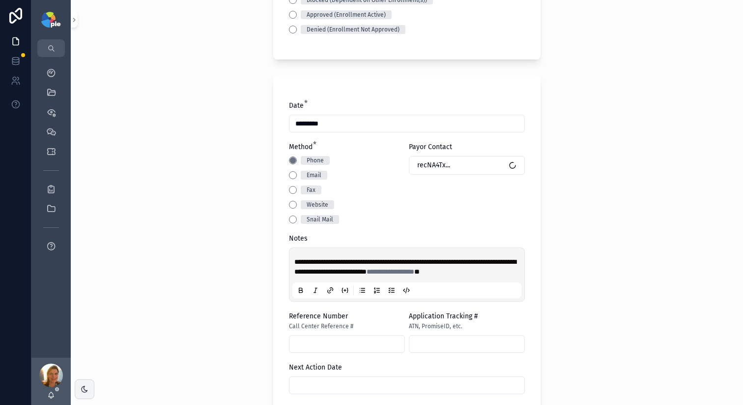
click at [438, 270] on span "**********" at bounding box center [405, 266] width 222 height 17
click at [382, 276] on p "**********" at bounding box center [408, 267] width 229 height 20
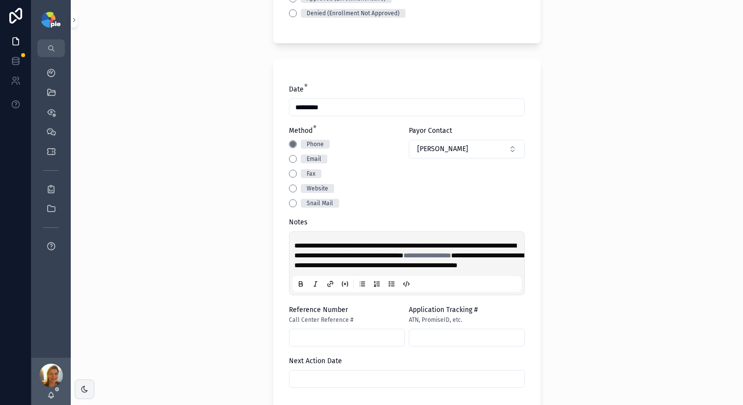
scroll to position [543, 0]
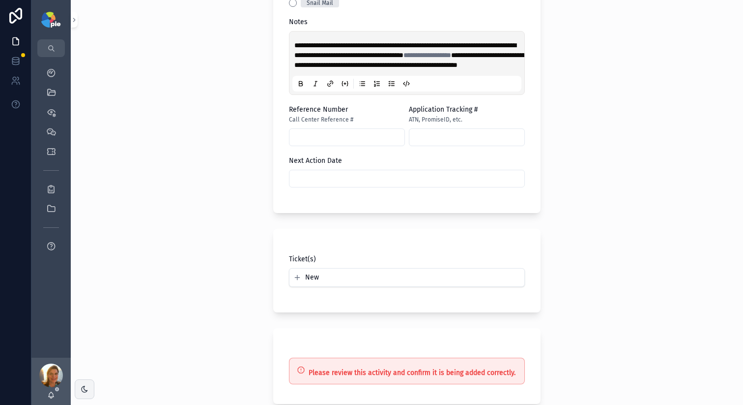
click at [391, 68] on span "**********" at bounding box center [409, 60] width 231 height 17
click at [425, 68] on span "**********" at bounding box center [409, 60] width 231 height 17
copy span "********"
click at [337, 144] on input "scrollable content" at bounding box center [347, 137] width 115 height 14
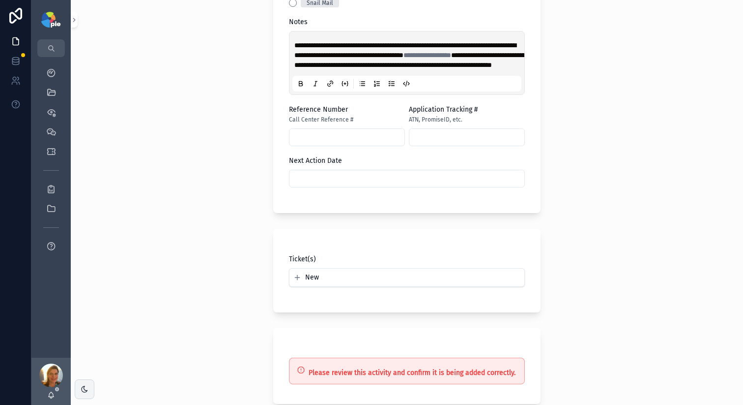
paste input "********"
type input "********"
drag, startPoint x: 488, startPoint y: 78, endPoint x: 274, endPoint y: 40, distance: 217.2
click at [274, 40] on div "**********" at bounding box center [406, 36] width 267 height 354
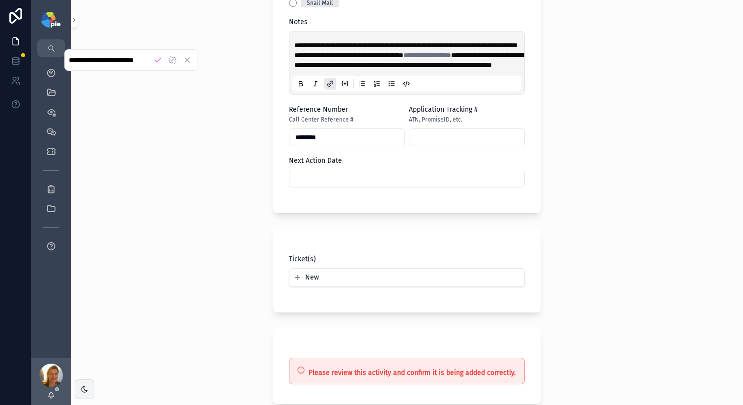
scroll to position [0, 0]
click at [505, 45] on span "**********" at bounding box center [405, 50] width 222 height 17
drag, startPoint x: 480, startPoint y: 73, endPoint x: 351, endPoint y: 59, distance: 130.1
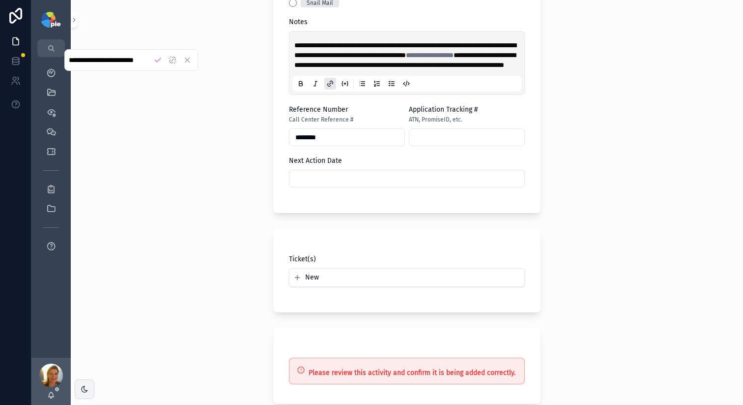
click at [282, 43] on div "**********" at bounding box center [406, 36] width 267 height 354
drag, startPoint x: 495, startPoint y: 74, endPoint x: 301, endPoint y: 51, distance: 194.5
click at [311, 60] on p "**********" at bounding box center [408, 54] width 229 height 29
drag, startPoint x: 289, startPoint y: 41, endPoint x: 377, endPoint y: 49, distance: 88.3
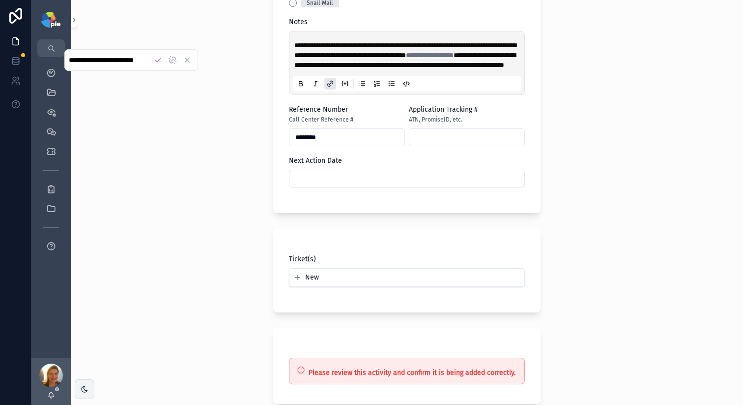
click at [377, 49] on div "**********" at bounding box center [407, 62] width 229 height 57
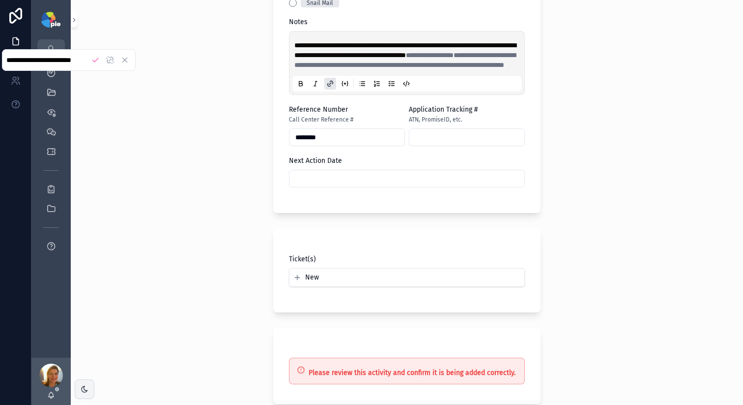
click at [293, 40] on div "**********" at bounding box center [407, 62] width 229 height 57
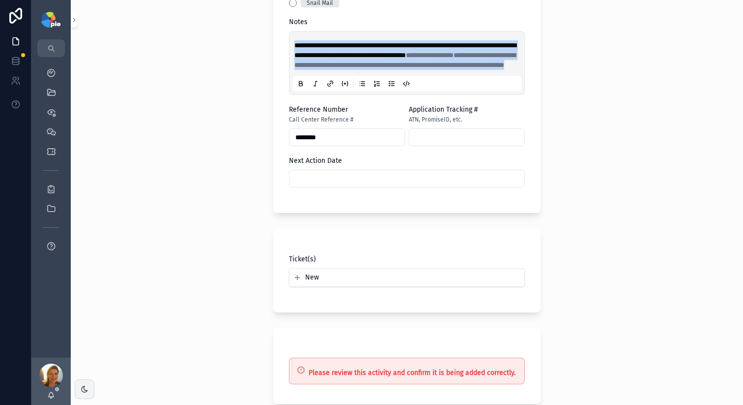
drag, startPoint x: 291, startPoint y: 41, endPoint x: 528, endPoint y: 80, distance: 241.1
click at [528, 80] on div "**********" at bounding box center [406, 36] width 267 height 354
copy p "**********"
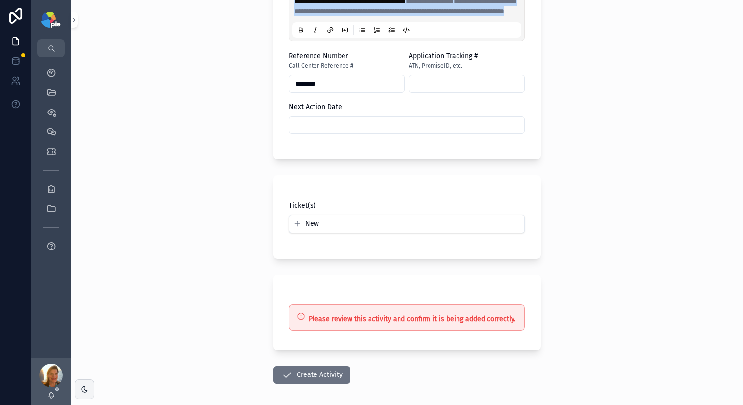
scroll to position [590, 0]
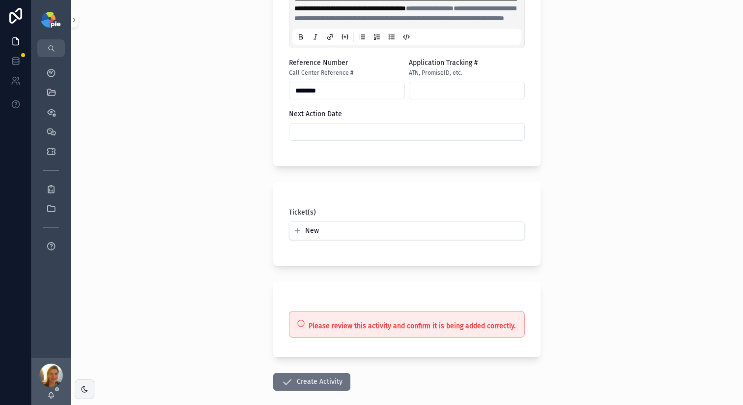
click at [350, 139] on input "scrollable content" at bounding box center [407, 132] width 235 height 14
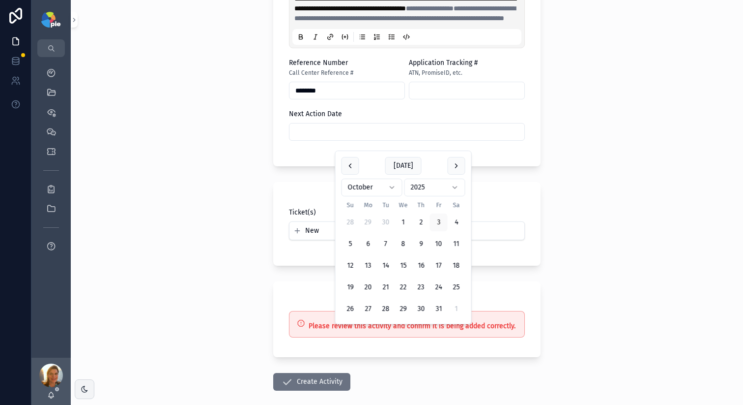
click at [402, 243] on button "8" at bounding box center [404, 244] width 18 height 18
type input "*********"
click at [122, 225] on div "**********" at bounding box center [407, 202] width 673 height 405
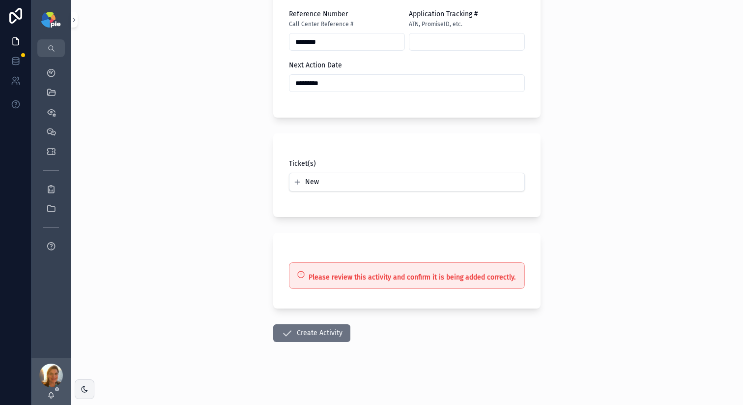
scroll to position [648, 0]
click at [284, 330] on icon "scrollable content" at bounding box center [287, 333] width 12 height 12
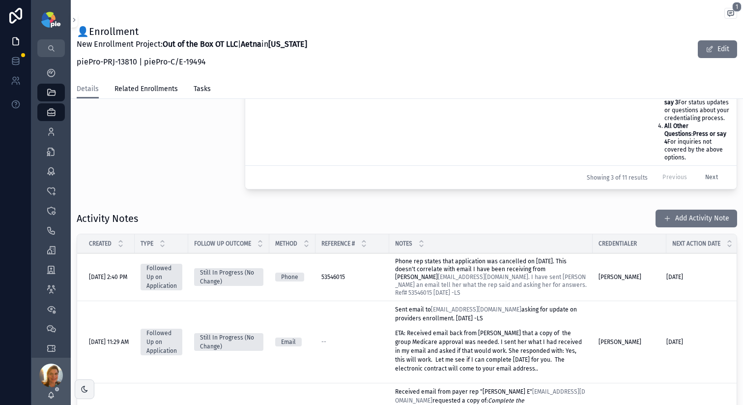
scroll to position [314, 0]
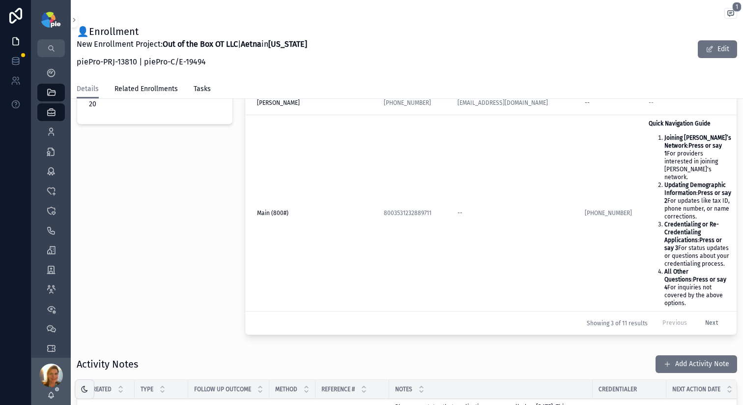
click at [53, 70] on icon "scrollable content" at bounding box center [51, 73] width 10 height 10
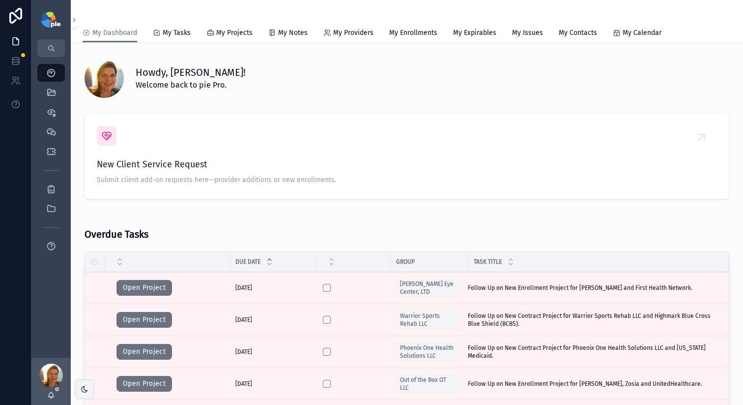
scroll to position [384, 0]
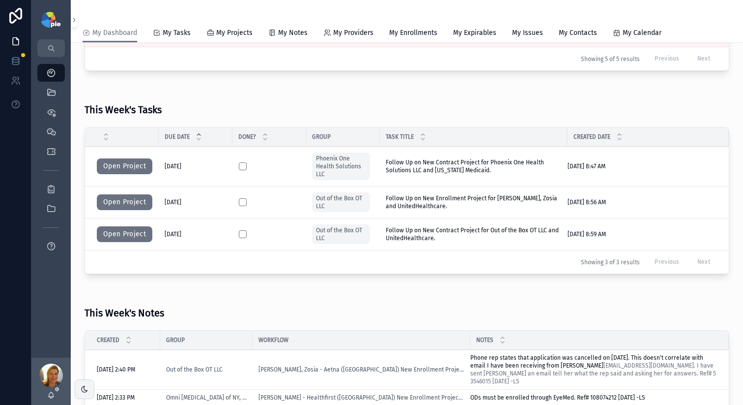
click at [117, 206] on button "Open Project" at bounding box center [125, 202] width 56 height 16
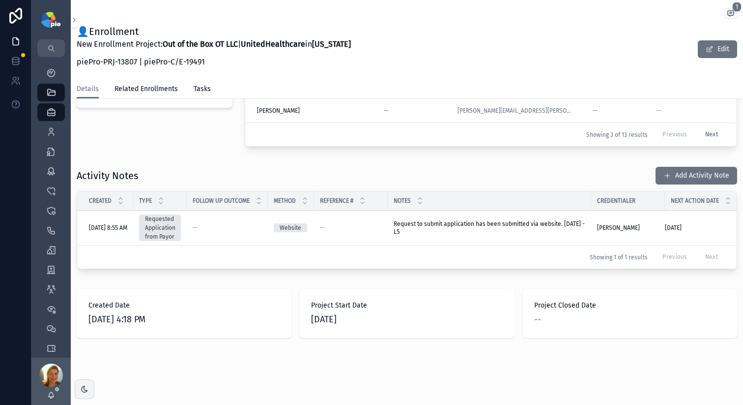
scroll to position [343, 0]
click at [673, 175] on button "Add Activity Note" at bounding box center [697, 176] width 82 height 18
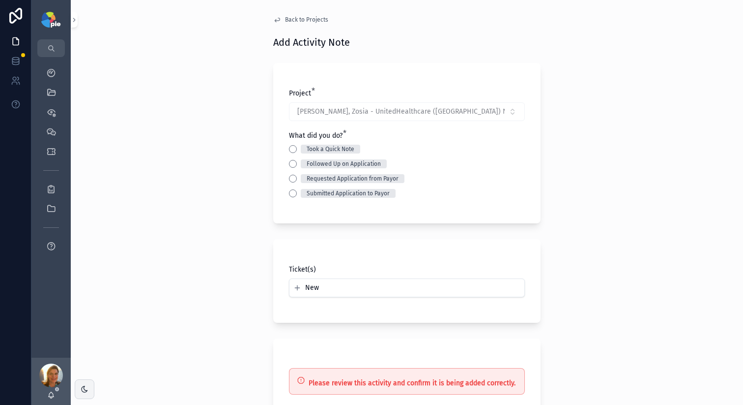
click at [289, 162] on button "Followed Up on Application" at bounding box center [293, 164] width 8 height 8
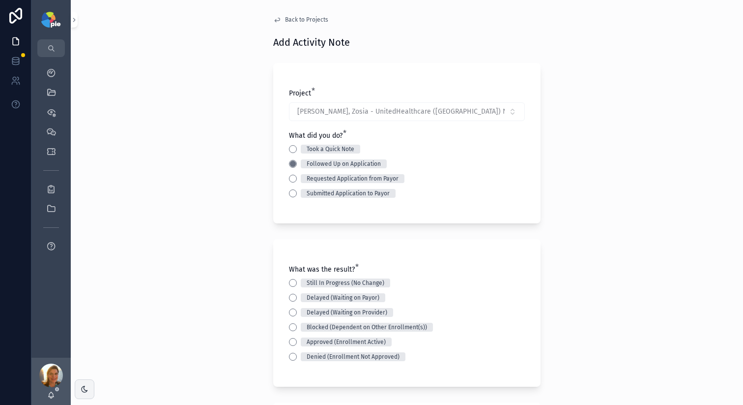
click at [289, 287] on div "Still In Progress (No Change)" at bounding box center [407, 282] width 236 height 9
click at [291, 285] on button "Still In Progress (No Change)" at bounding box center [293, 283] width 8 height 8
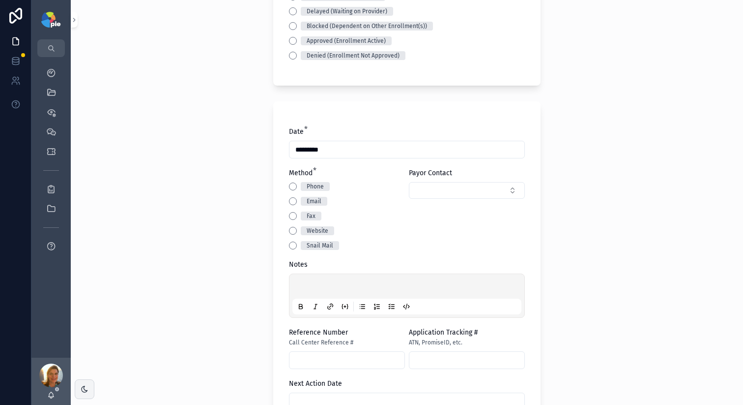
scroll to position [307, 0]
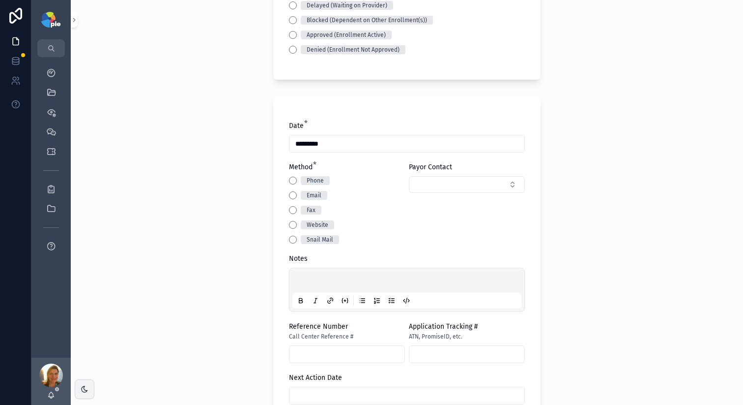
click at [319, 271] on div "scrollable content" at bounding box center [407, 289] width 229 height 37
click at [291, 180] on button "Phone" at bounding box center [293, 180] width 8 height 8
click at [449, 188] on button "Select Button" at bounding box center [467, 184] width 116 height 17
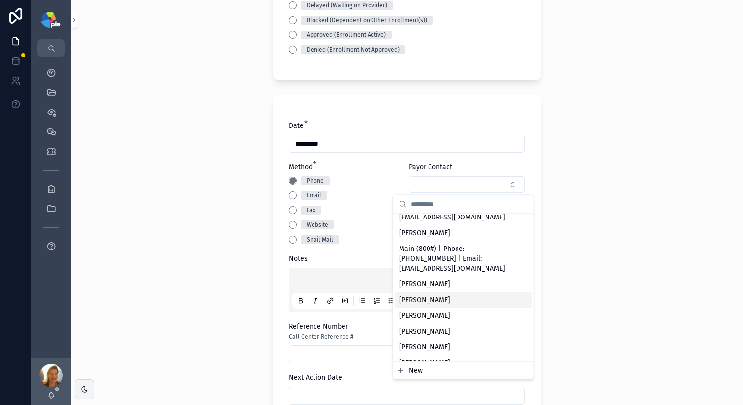
scroll to position [0, 0]
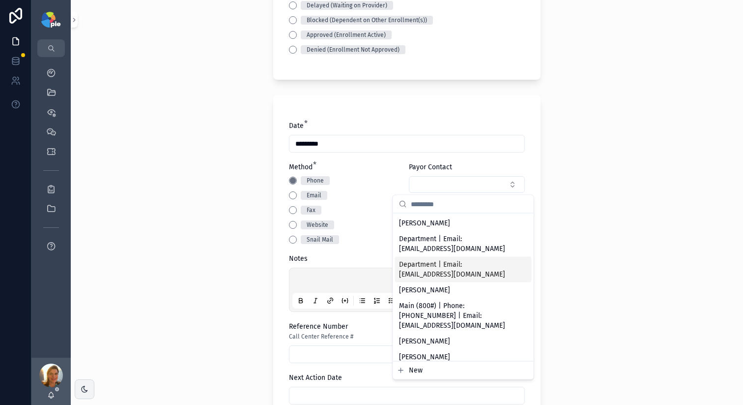
click at [305, 272] on div "scrollable content" at bounding box center [407, 289] width 229 height 37
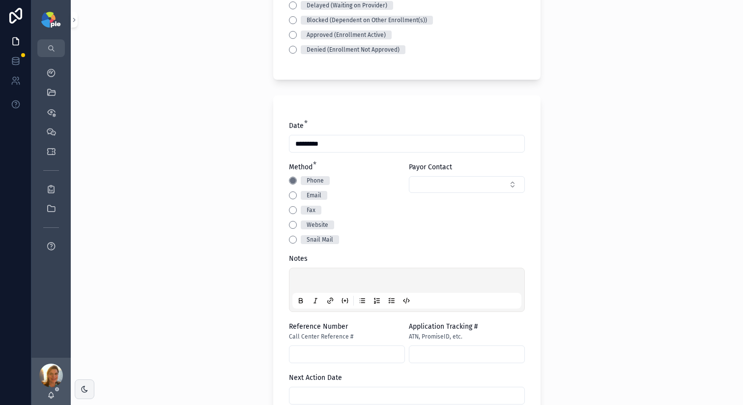
click at [306, 275] on div "scrollable content" at bounding box center [407, 289] width 229 height 37
click at [299, 279] on p "scrollable content" at bounding box center [408, 282] width 229 height 10
click at [487, 285] on span "**********" at bounding box center [393, 281] width 198 height 7
copy span "********"
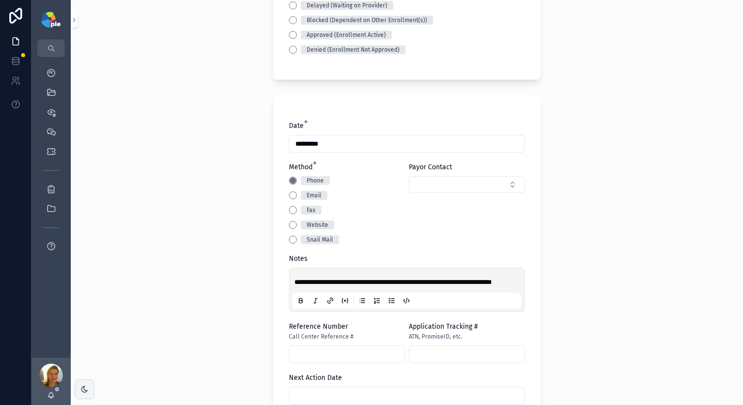
drag, startPoint x: 312, startPoint y: 354, endPoint x: 313, endPoint y: 364, distance: 9.4
click at [312, 355] on div "scrollable content" at bounding box center [347, 354] width 116 height 18
click at [313, 361] on input "scrollable content" at bounding box center [347, 354] width 115 height 14
paste input "********"
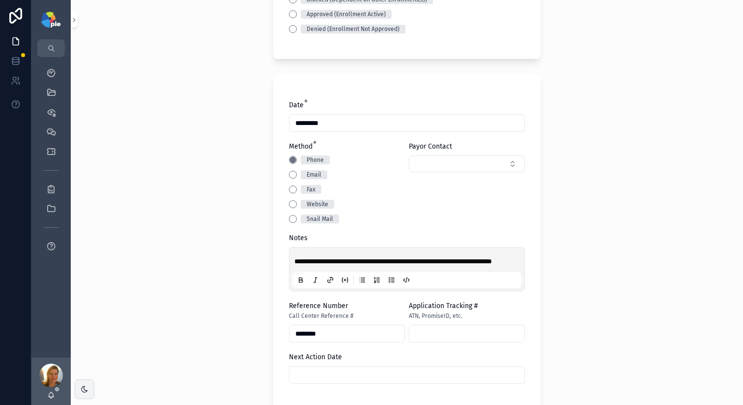
scroll to position [356, 0]
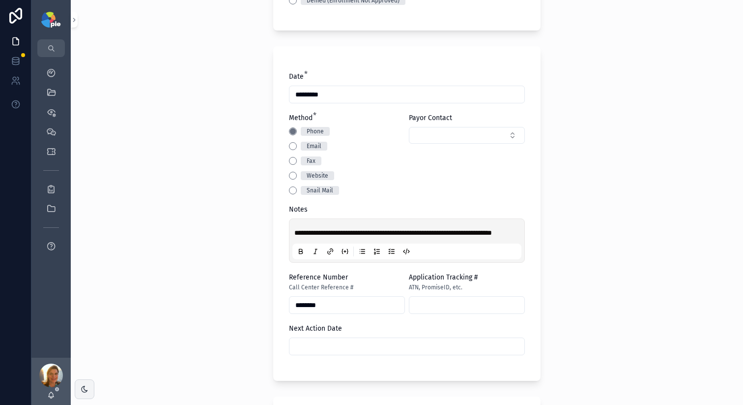
type input "********"
click at [314, 353] on input "scrollable content" at bounding box center [407, 346] width 235 height 14
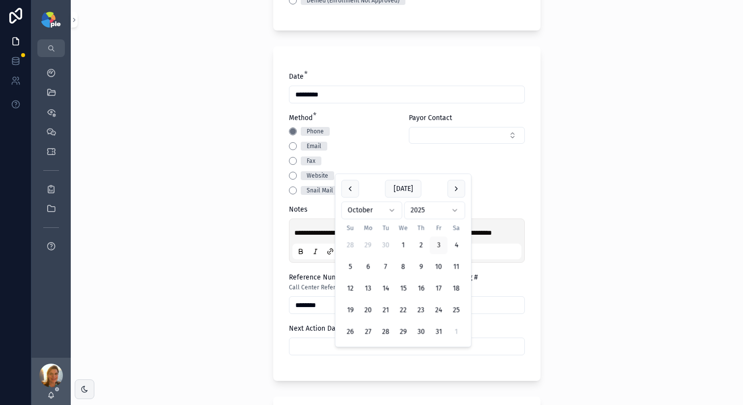
click at [441, 293] on button "17" at bounding box center [439, 289] width 18 height 18
type input "**********"
click at [435, 287] on button "17" at bounding box center [439, 289] width 18 height 18
click at [208, 283] on div "**********" at bounding box center [407, 202] width 673 height 405
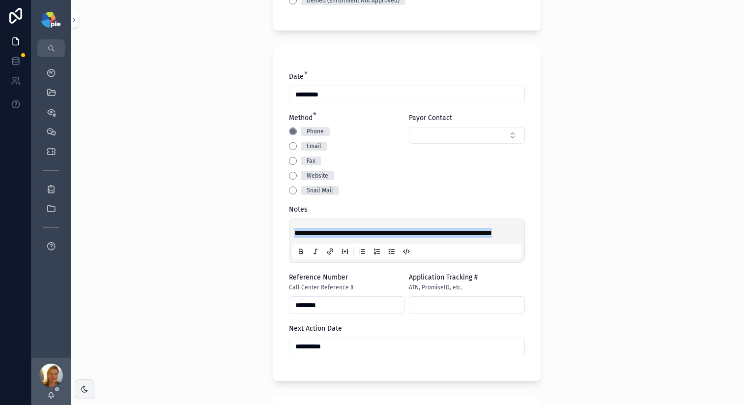
drag, startPoint x: 341, startPoint y: 244, endPoint x: 273, endPoint y: 206, distance: 77.3
click at [273, 206] on div "**********" at bounding box center [406, 213] width 267 height 334
drag, startPoint x: 309, startPoint y: 239, endPoint x: 223, endPoint y: 192, distance: 98.1
click at [230, 186] on div "**********" at bounding box center [407, 202] width 673 height 405
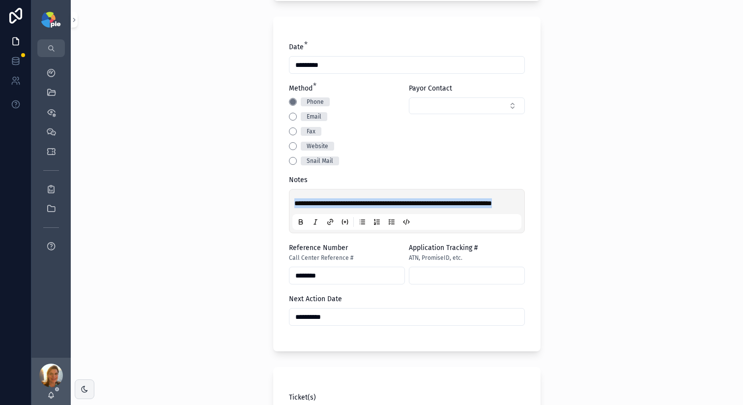
scroll to position [598, 0]
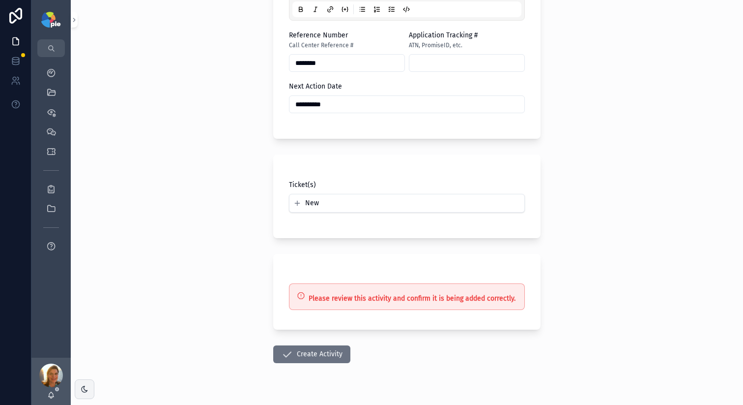
click at [315, 361] on button "Create Activity" at bounding box center [311, 354] width 77 height 18
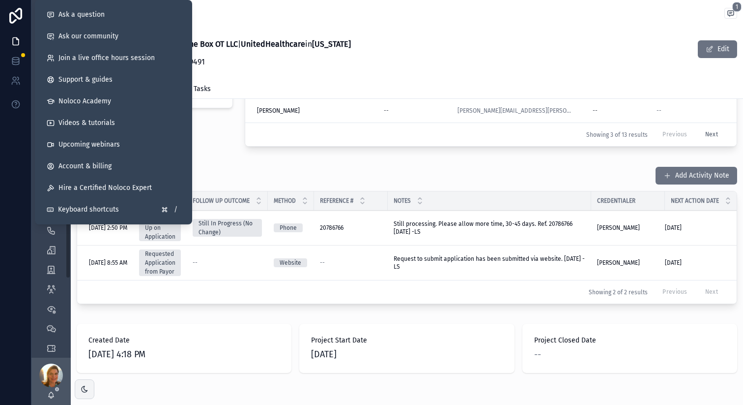
scroll to position [379, 0]
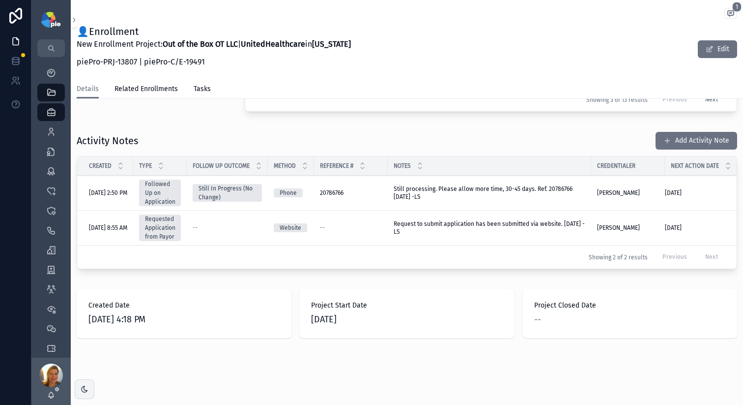
click at [425, 106] on div "UnitedHealthcare Contacts Only the first 3 contacts are shown, click 'Next' to …" at bounding box center [491, 37] width 504 height 165
click at [47, 74] on icon "scrollable content" at bounding box center [51, 73] width 10 height 10
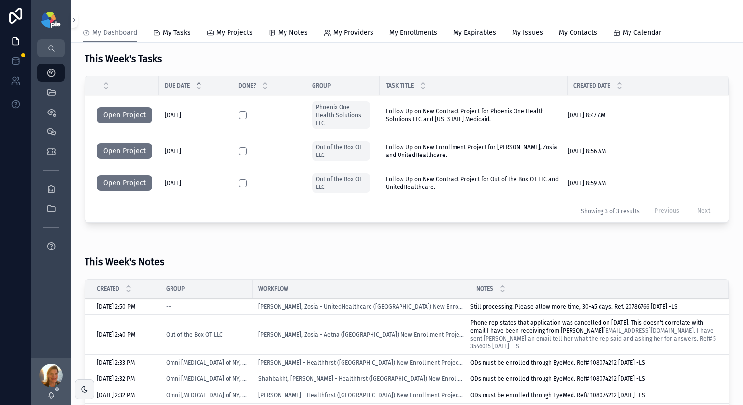
scroll to position [419, 0]
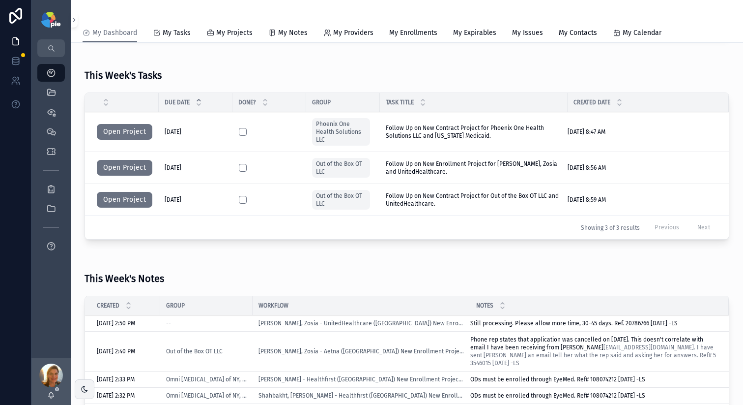
click at [96, 198] on td "Open Project" at bounding box center [122, 200] width 74 height 32
click at [104, 198] on button "Open Project" at bounding box center [125, 200] width 56 height 16
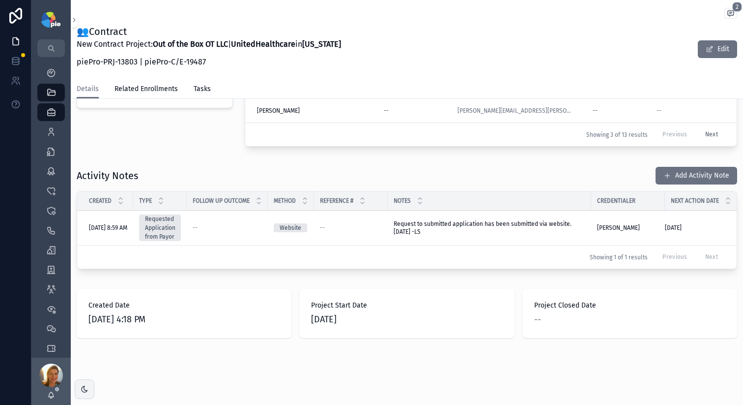
scroll to position [344, 0]
click at [664, 172] on span "scrollable content" at bounding box center [668, 176] width 8 height 8
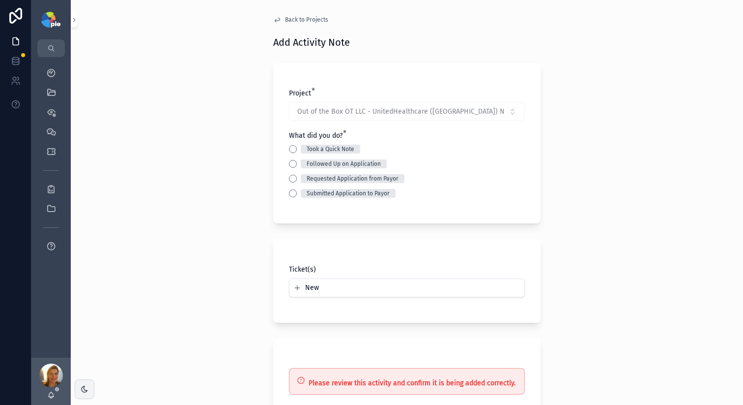
click at [289, 165] on button "Followed Up on Application" at bounding box center [293, 164] width 8 height 8
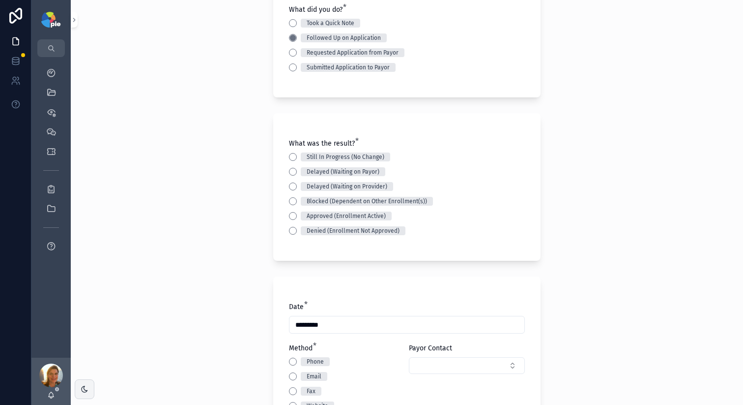
scroll to position [127, 0]
click at [289, 154] on button "Still In Progress (No Change)" at bounding box center [293, 156] width 8 height 8
click at [225, 171] on div "Back to Projects Add Activity Note Project * Out of the Box OT LLC - UnitedHeal…" at bounding box center [407, 75] width 673 height 405
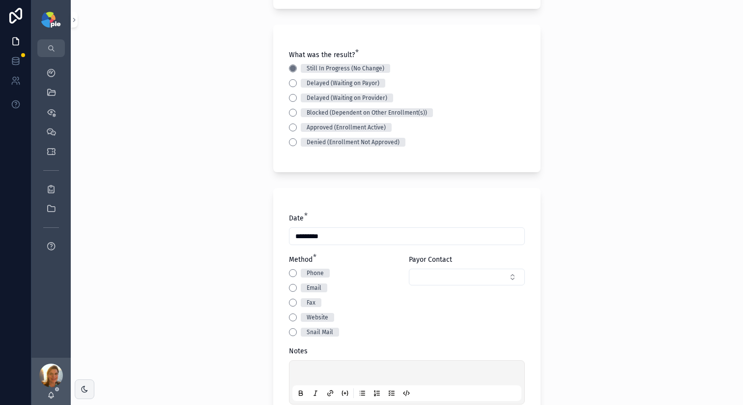
scroll to position [367, 0]
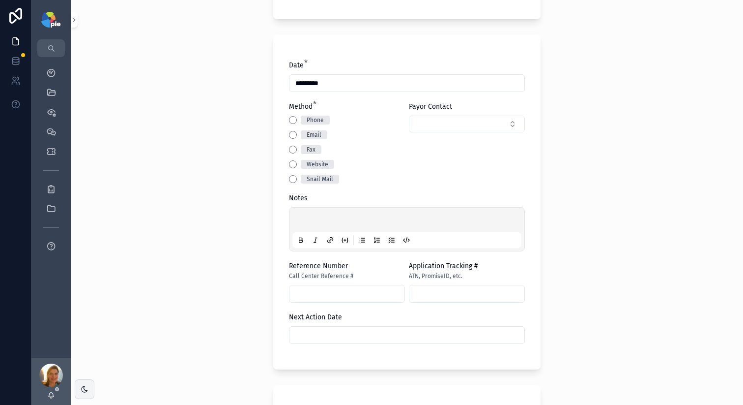
click at [289, 121] on button "Phone" at bounding box center [293, 120] width 8 height 8
click at [339, 213] on div "scrollable content" at bounding box center [407, 228] width 229 height 37
click at [339, 226] on p "scrollable content" at bounding box center [408, 221] width 229 height 10
click at [486, 220] on span "**********" at bounding box center [393, 221] width 198 height 7
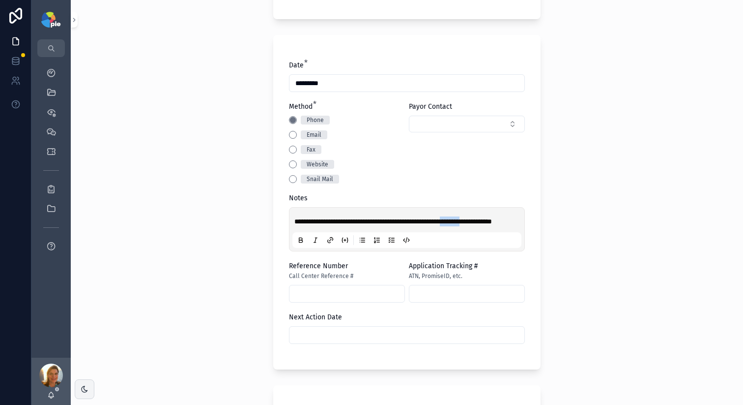
copy span "********"
click at [375, 300] on input "scrollable content" at bounding box center [347, 294] width 115 height 14
paste input "********"
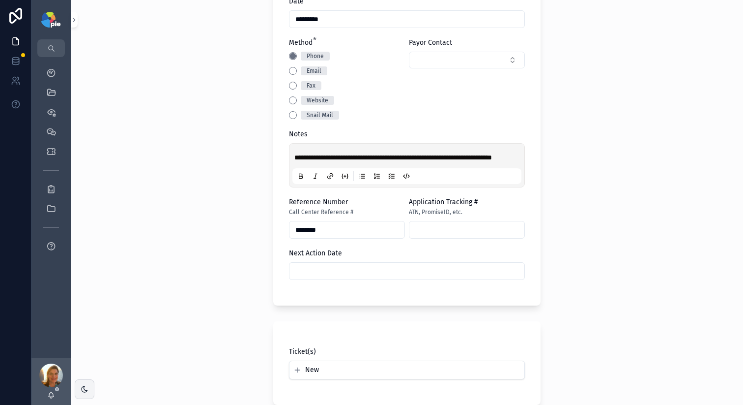
scroll to position [435, 0]
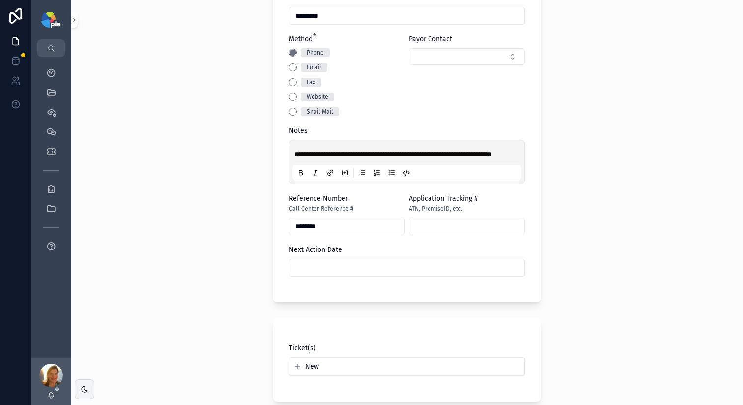
type input "********"
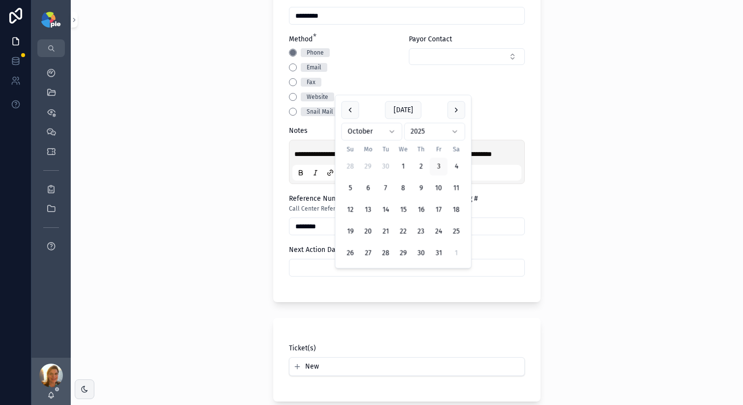
click at [383, 274] on input "scrollable content" at bounding box center [407, 268] width 235 height 14
click at [440, 208] on button "17" at bounding box center [439, 210] width 18 height 18
type input "**********"
click at [245, 237] on div "**********" at bounding box center [407, 202] width 673 height 405
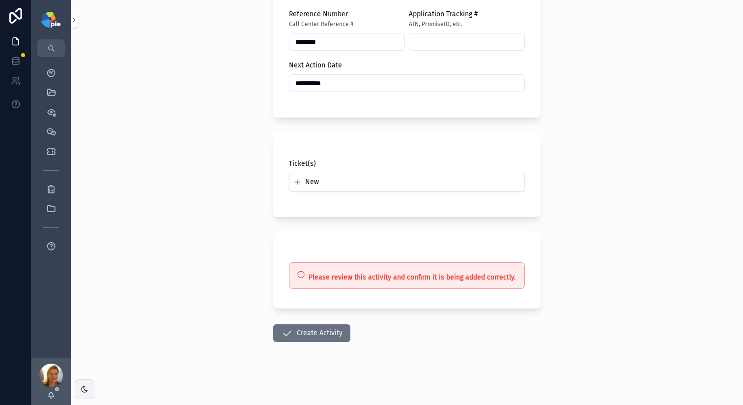
click at [318, 324] on button "Create Activity" at bounding box center [311, 333] width 77 height 18
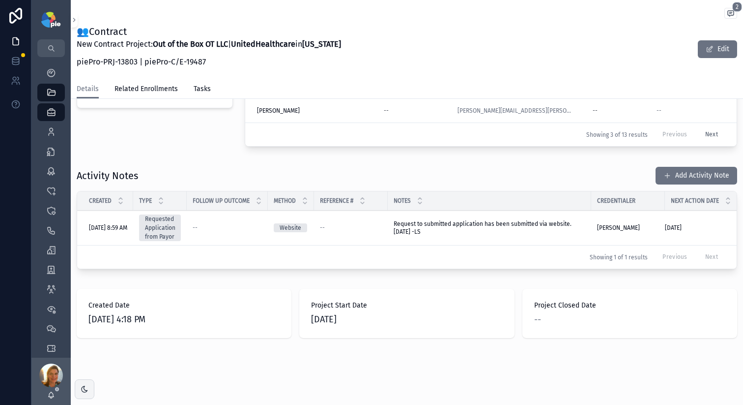
scroll to position [379, 0]
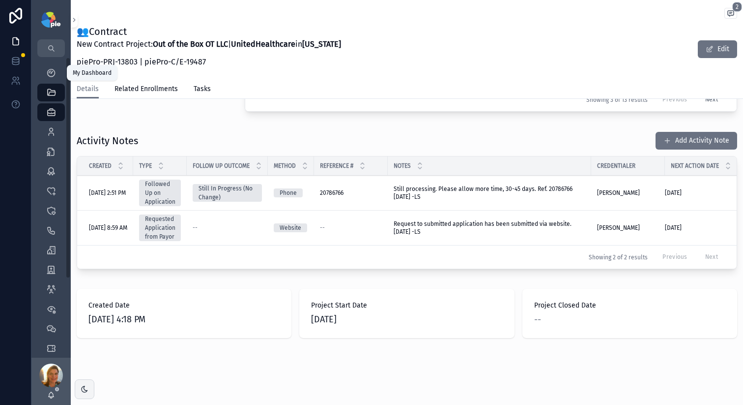
click at [48, 73] on icon "scrollable content" at bounding box center [51, 73] width 10 height 10
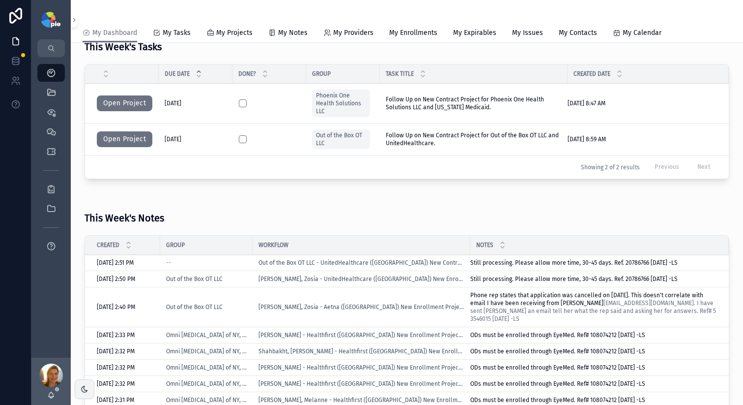
scroll to position [363, 0]
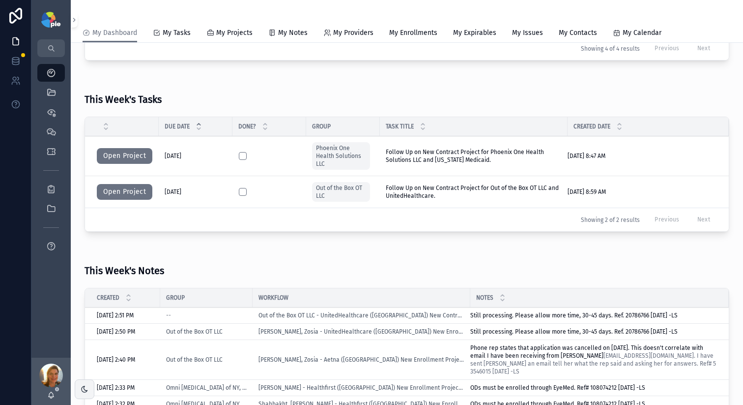
click at [125, 192] on button "Open Project" at bounding box center [125, 192] width 56 height 16
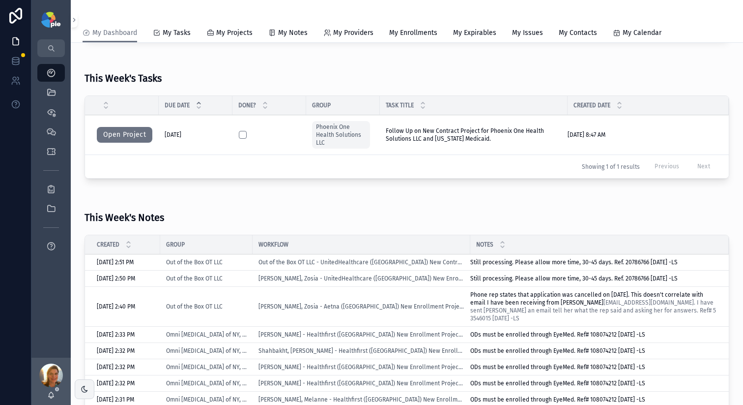
scroll to position [345, 0]
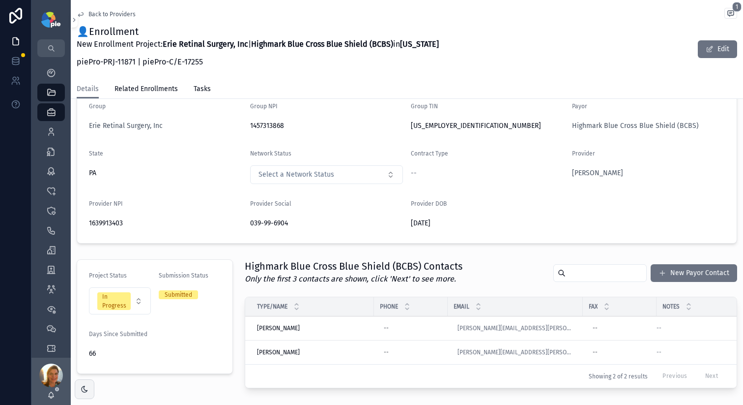
scroll to position [40, 0]
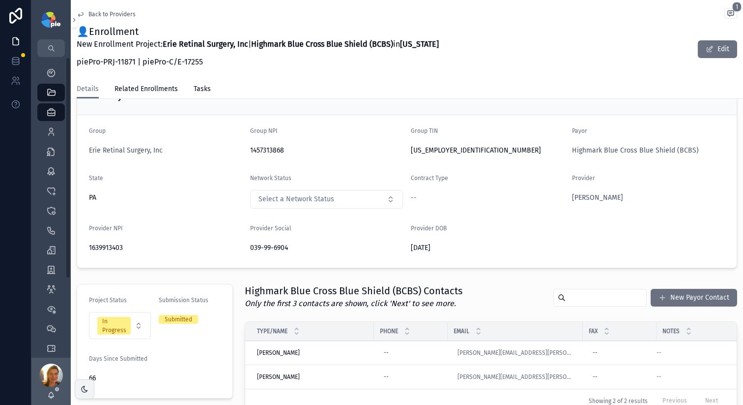
click at [336, 63] on p "piePro-PRJ-11871 | piePro-C/E-17255" at bounding box center [258, 62] width 362 height 12
drag, startPoint x: 54, startPoint y: 70, endPoint x: 729, endPoint y: 222, distance: 691.9
click at [54, 70] on icon "scrollable content" at bounding box center [51, 73] width 10 height 10
